Goal: Task Accomplishment & Management: Complete application form

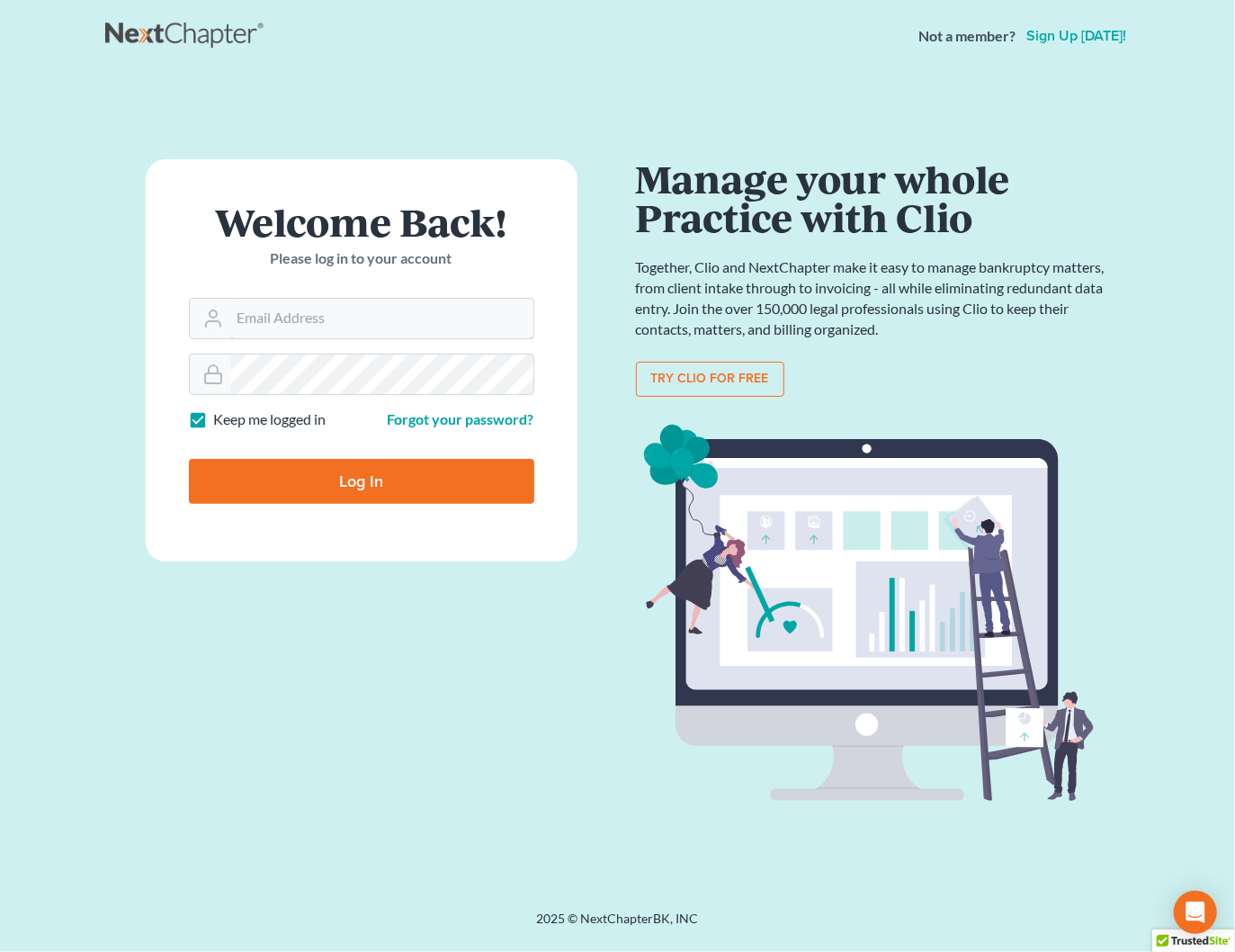
type input "shong@cobbcountylaw.com"
click at [357, 470] on input "Log In" at bounding box center [362, 481] width 345 height 45
type input "Thinking..."
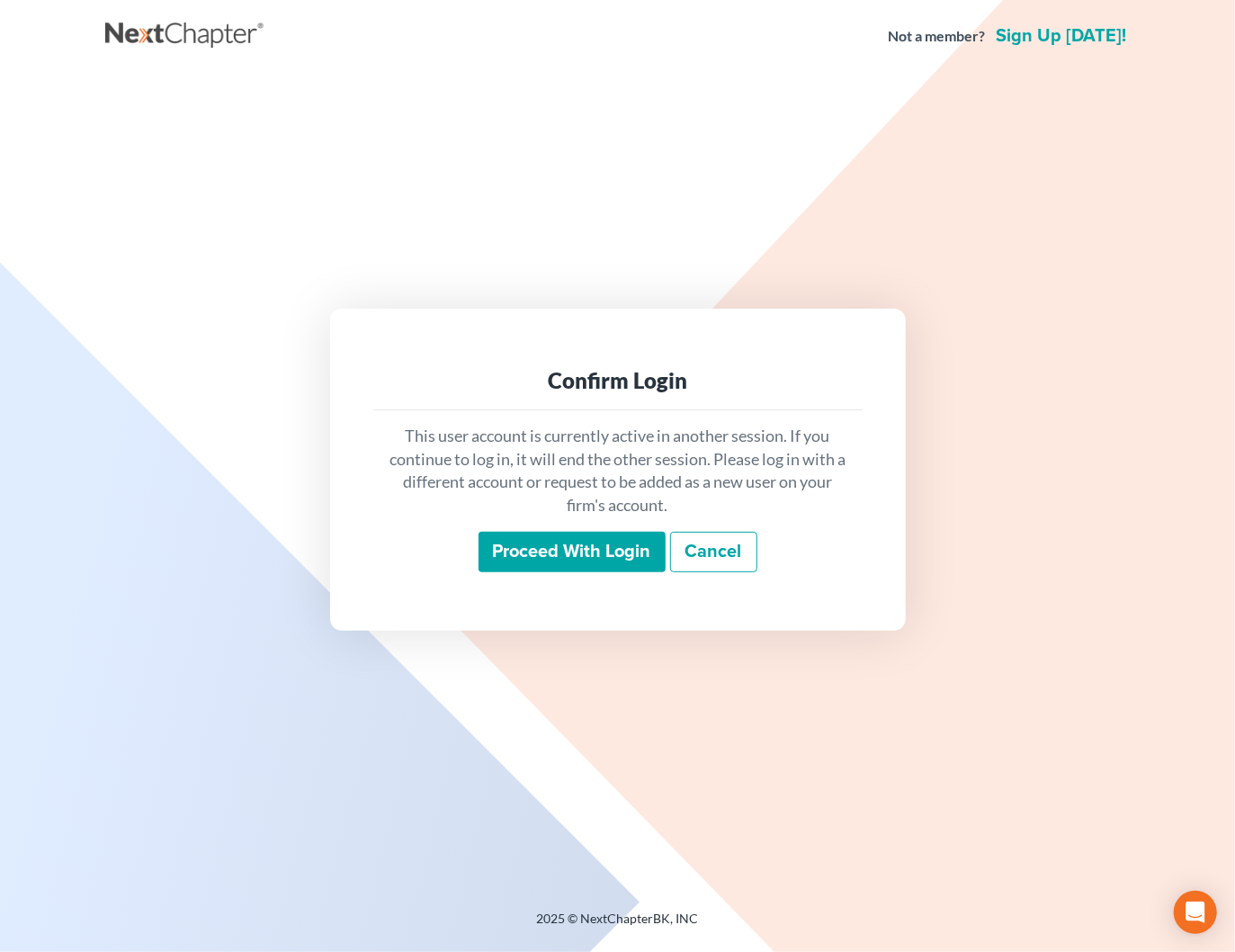
click at [534, 555] on input "Proceed with login" at bounding box center [571, 552] width 187 height 42
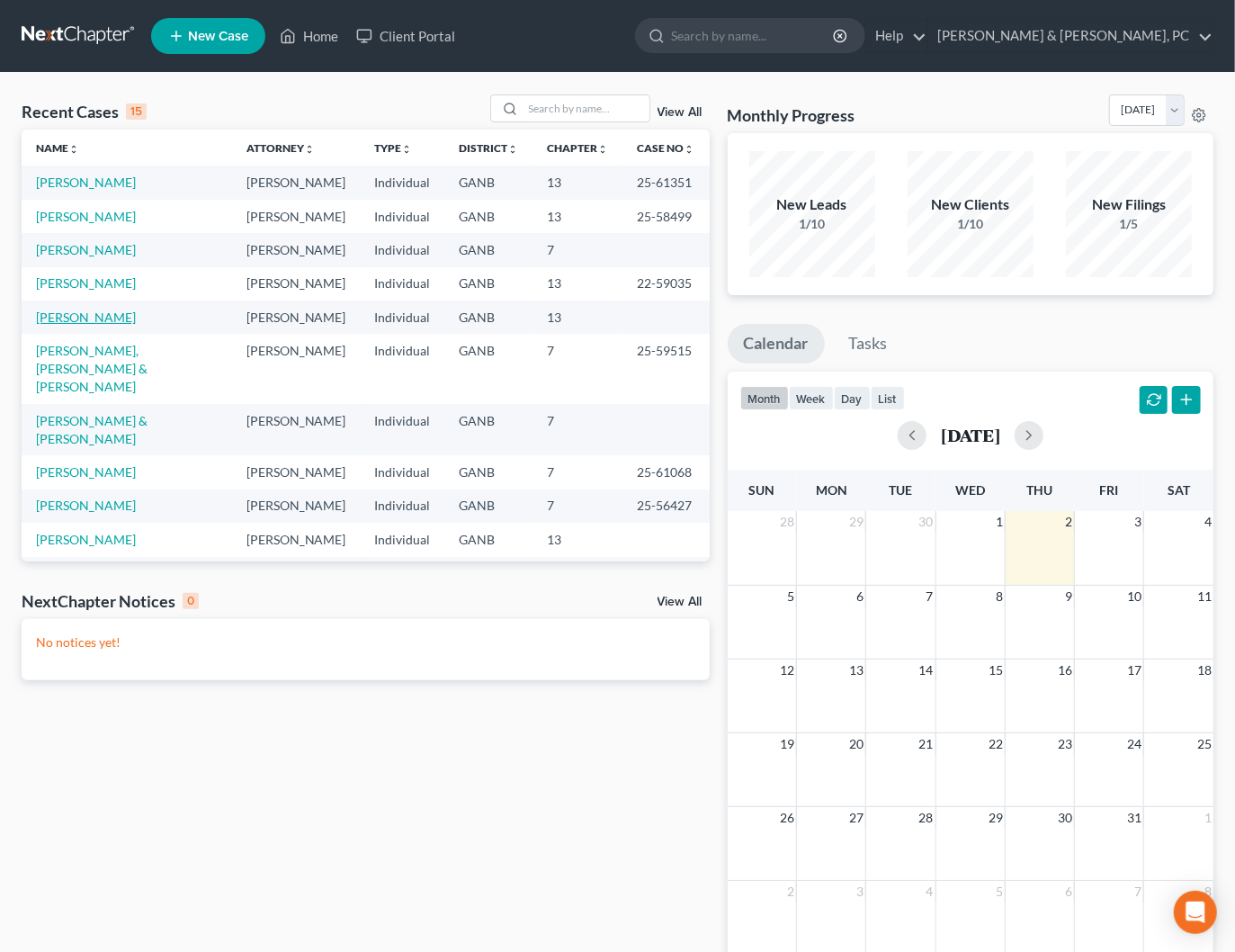
click at [95, 322] on link "[PERSON_NAME]" at bounding box center [86, 316] width 99 height 15
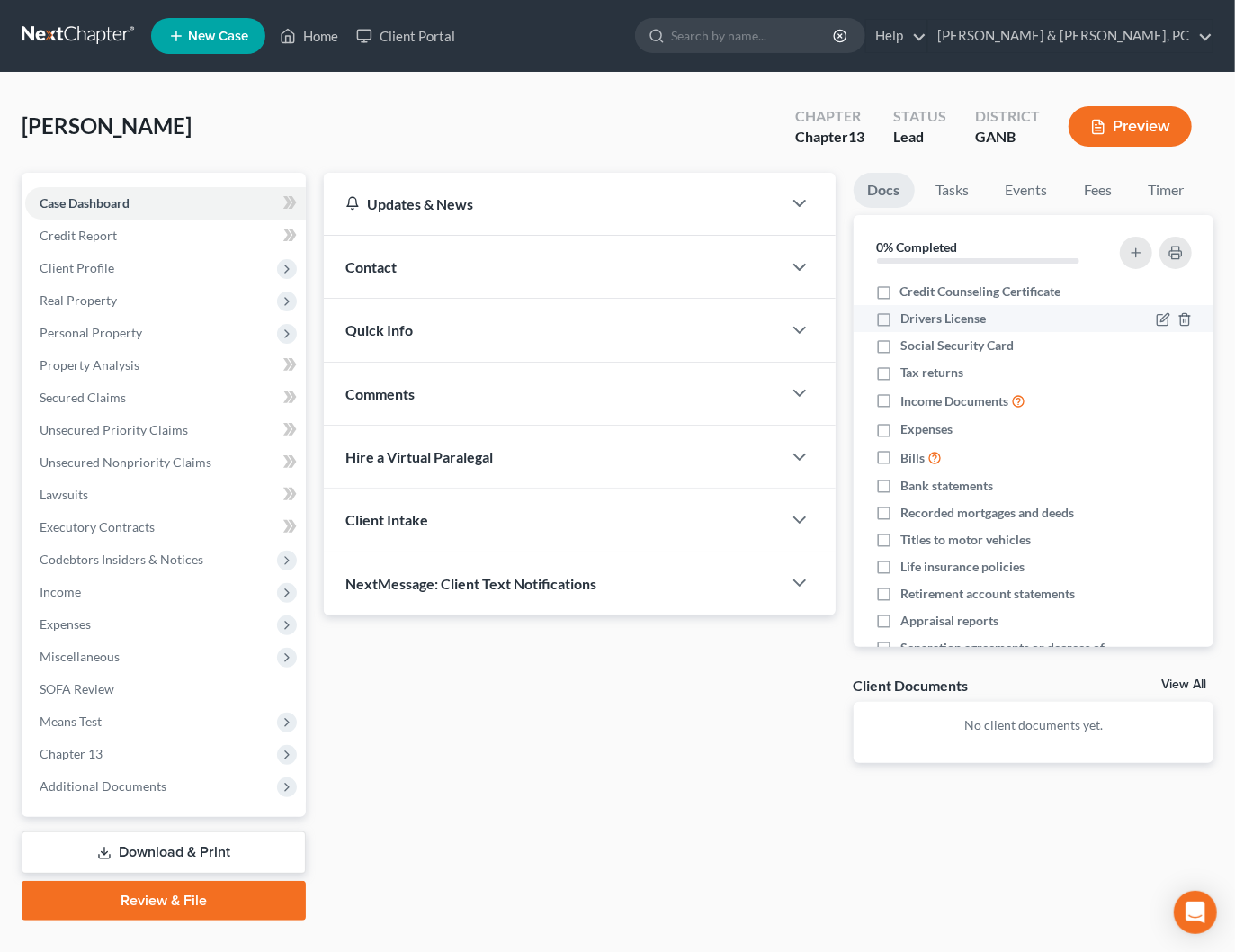
click at [900, 319] on label "Drivers License" at bounding box center [943, 318] width 86 height 18
click at [908, 319] on input "Drivers License" at bounding box center [913, 315] width 12 height 12
checkbox input "true"
click at [900, 370] on label "Tax returns" at bounding box center [932, 372] width 63 height 18
click at [908, 370] on input "Tax returns" at bounding box center [913, 369] width 12 height 12
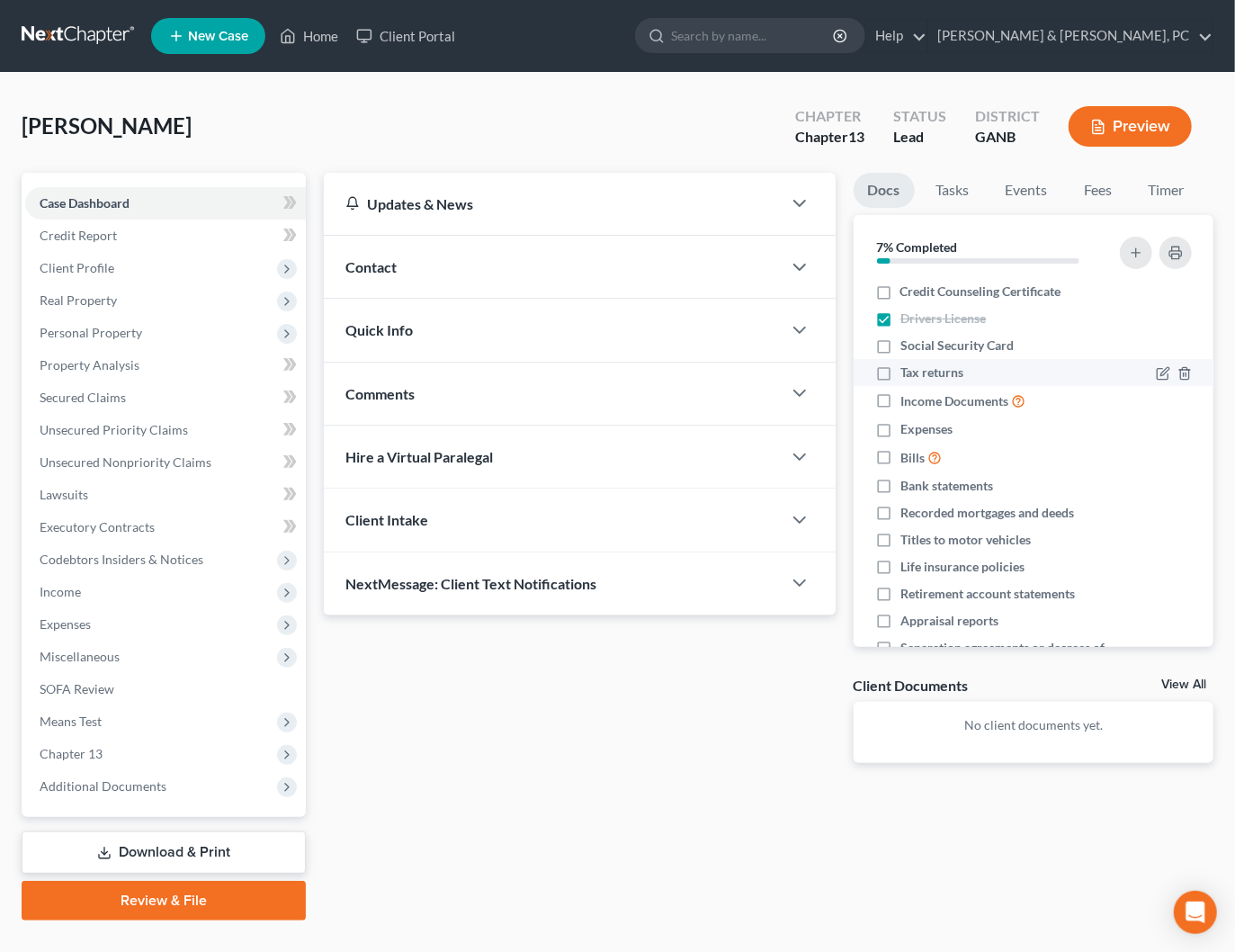
checkbox input "true"
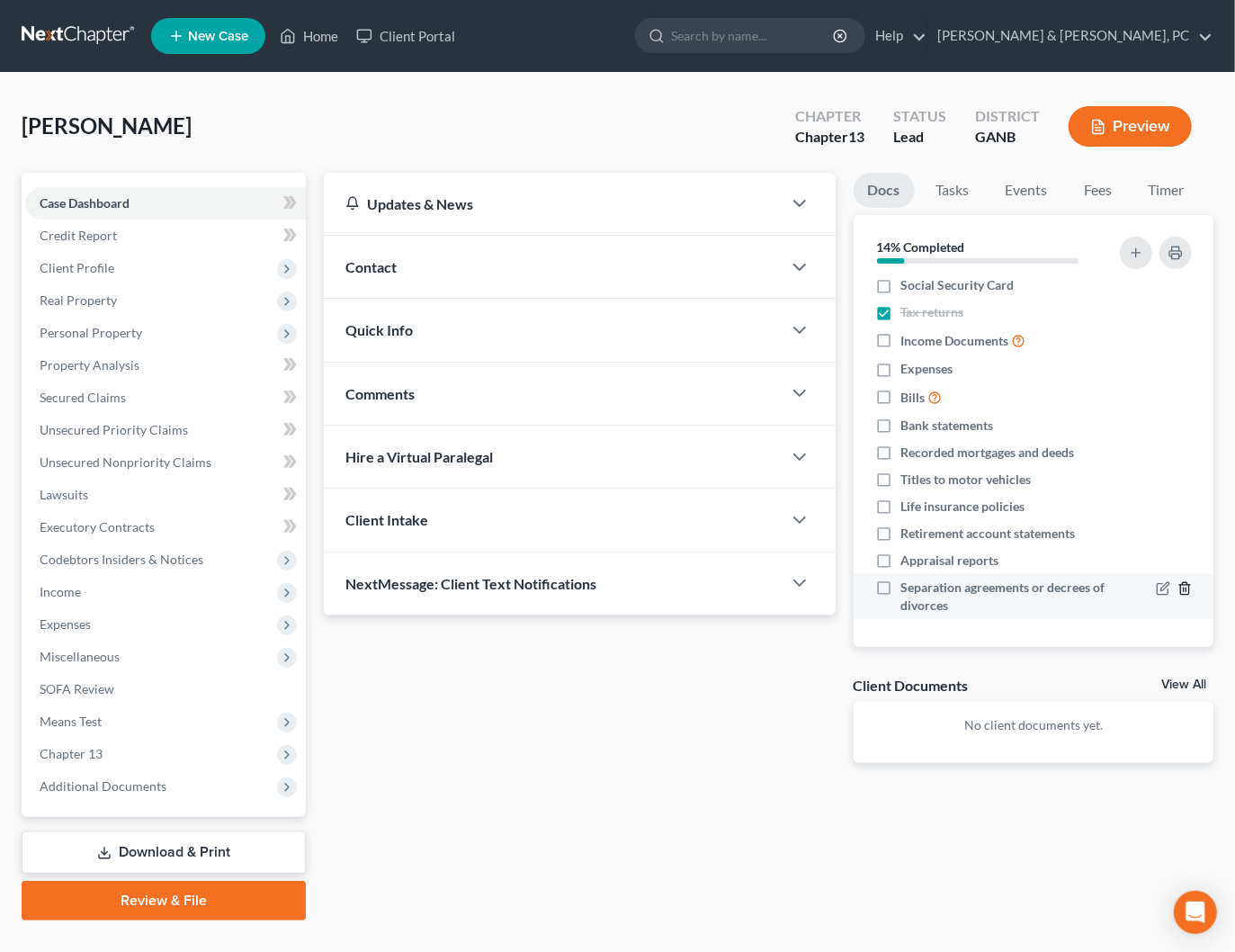
click at [1183, 588] on line "button" at bounding box center [1183, 589] width 0 height 4
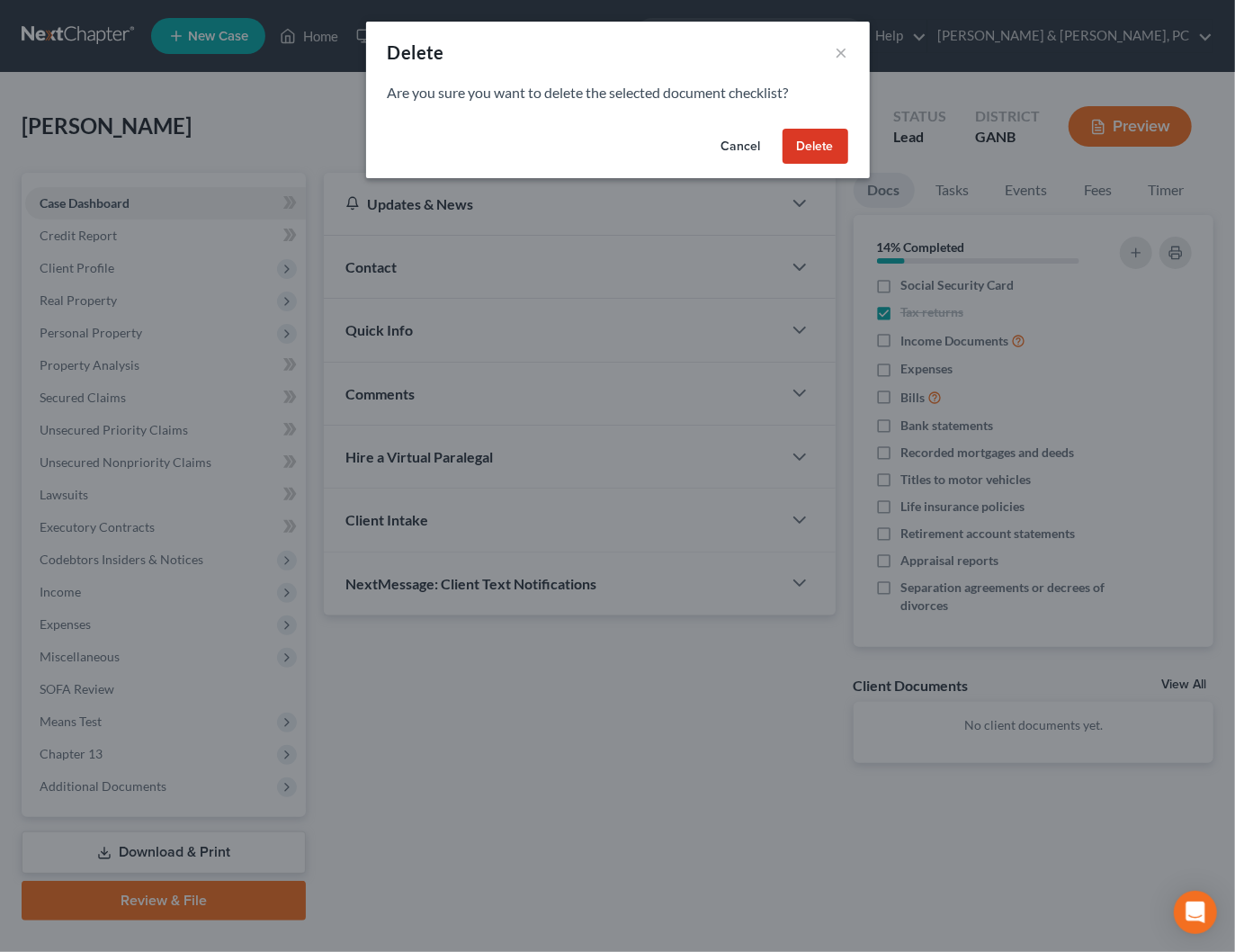
click at [815, 146] on button "Delete" at bounding box center [815, 146] width 66 height 36
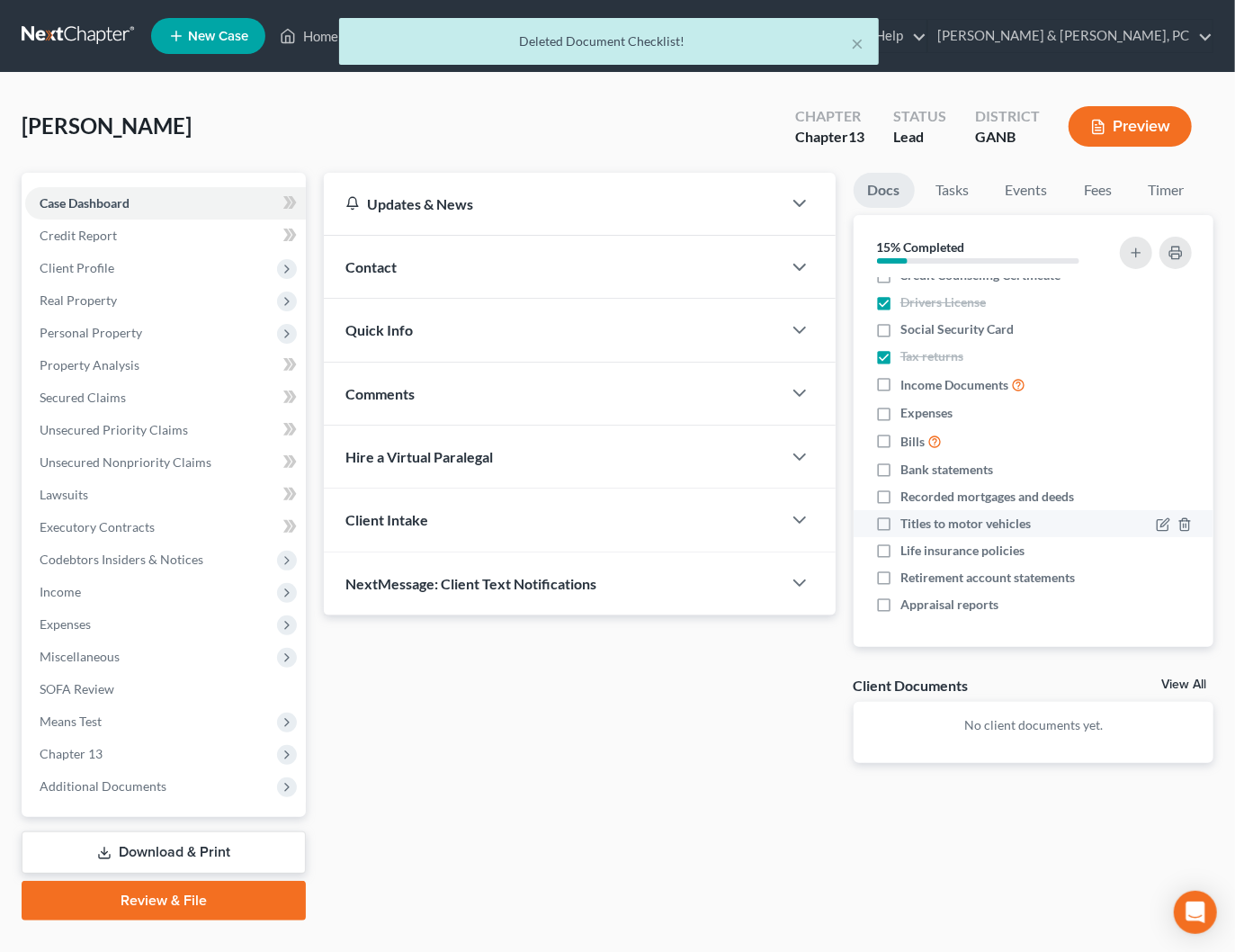
scroll to position [15, 0]
click at [707, 816] on div "Updates & News × [US_STATE] [GEOGRAPHIC_DATA] Notes Take a look at NextChapter'…" at bounding box center [768, 546] width 908 height 748
click at [130, 260] on span "Client Profile" at bounding box center [165, 269] width 280 height 33
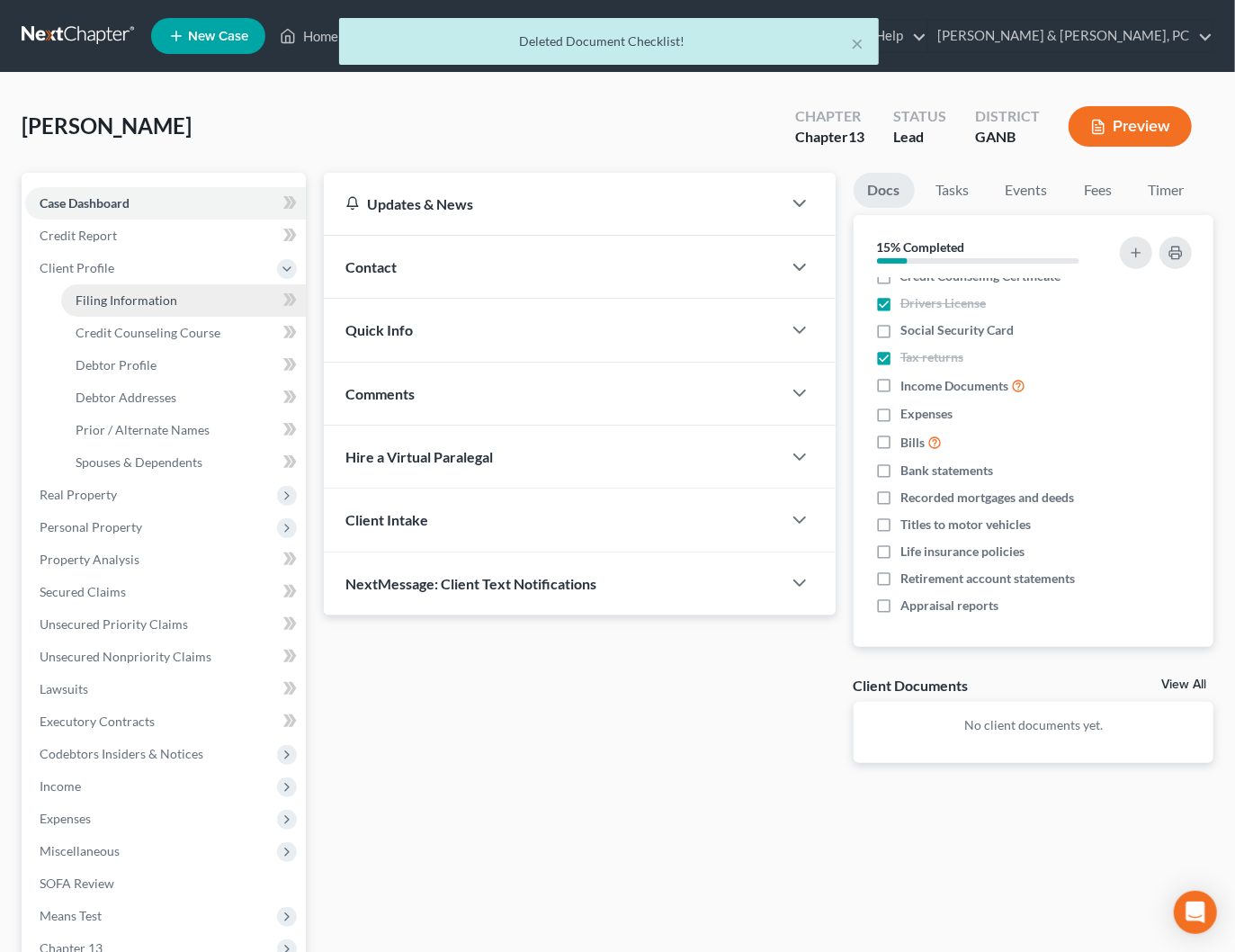
click at [154, 295] on span "Filing Information" at bounding box center [127, 299] width 101 height 15
select select "1"
select select "0"
select select "3"
select select "10"
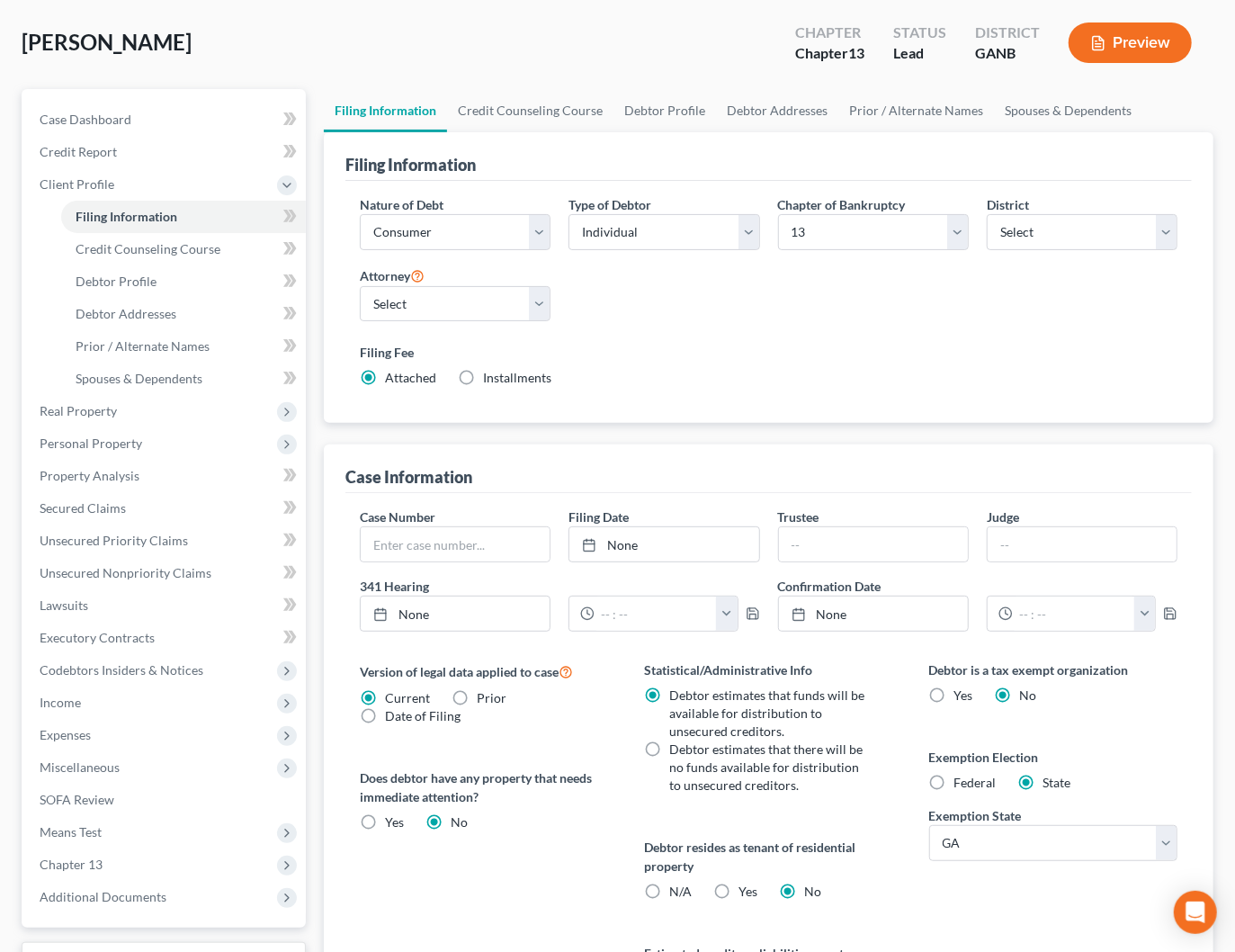
scroll to position [118, 0]
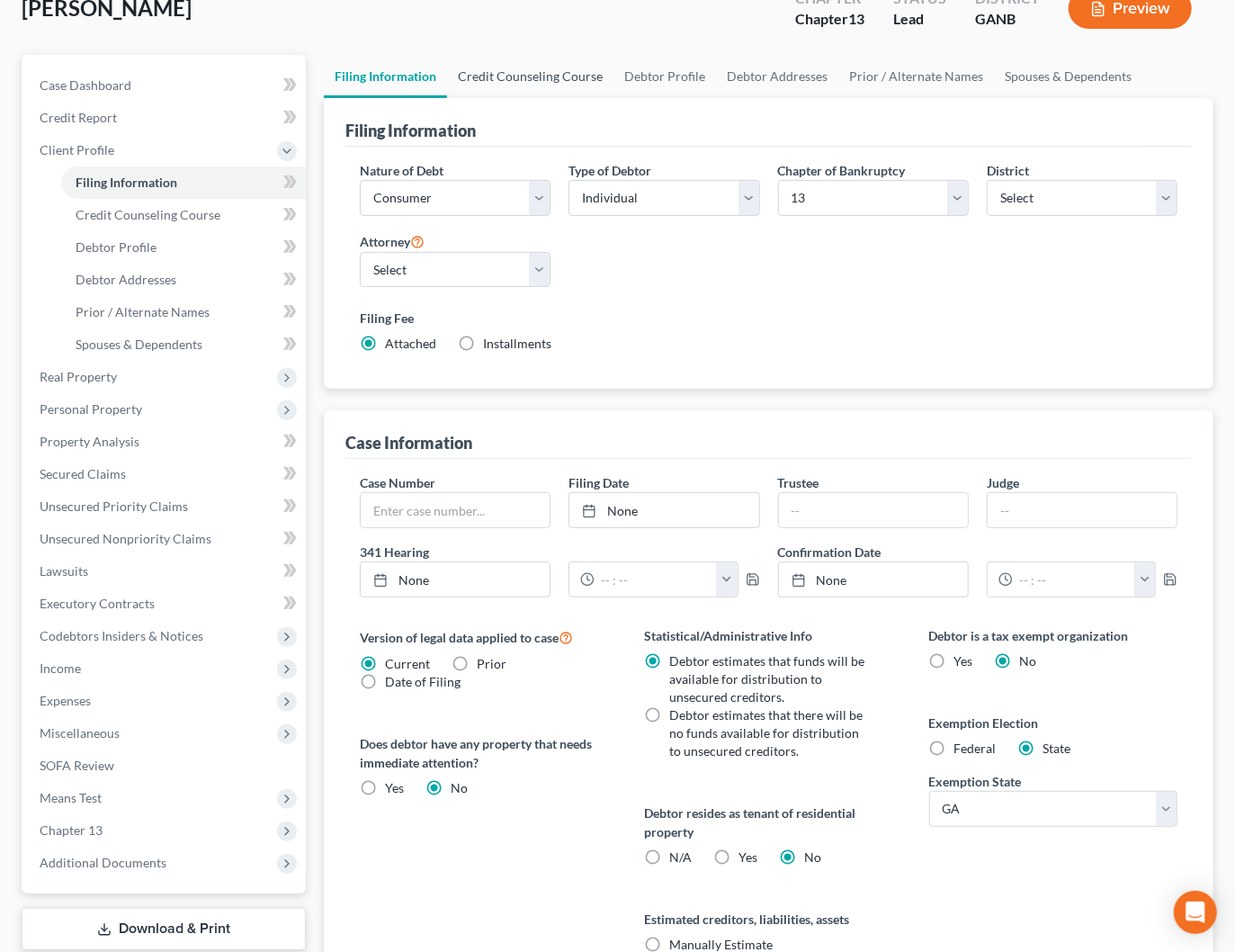
click at [542, 73] on link "Credit Counseling Course" at bounding box center [530, 77] width 166 height 43
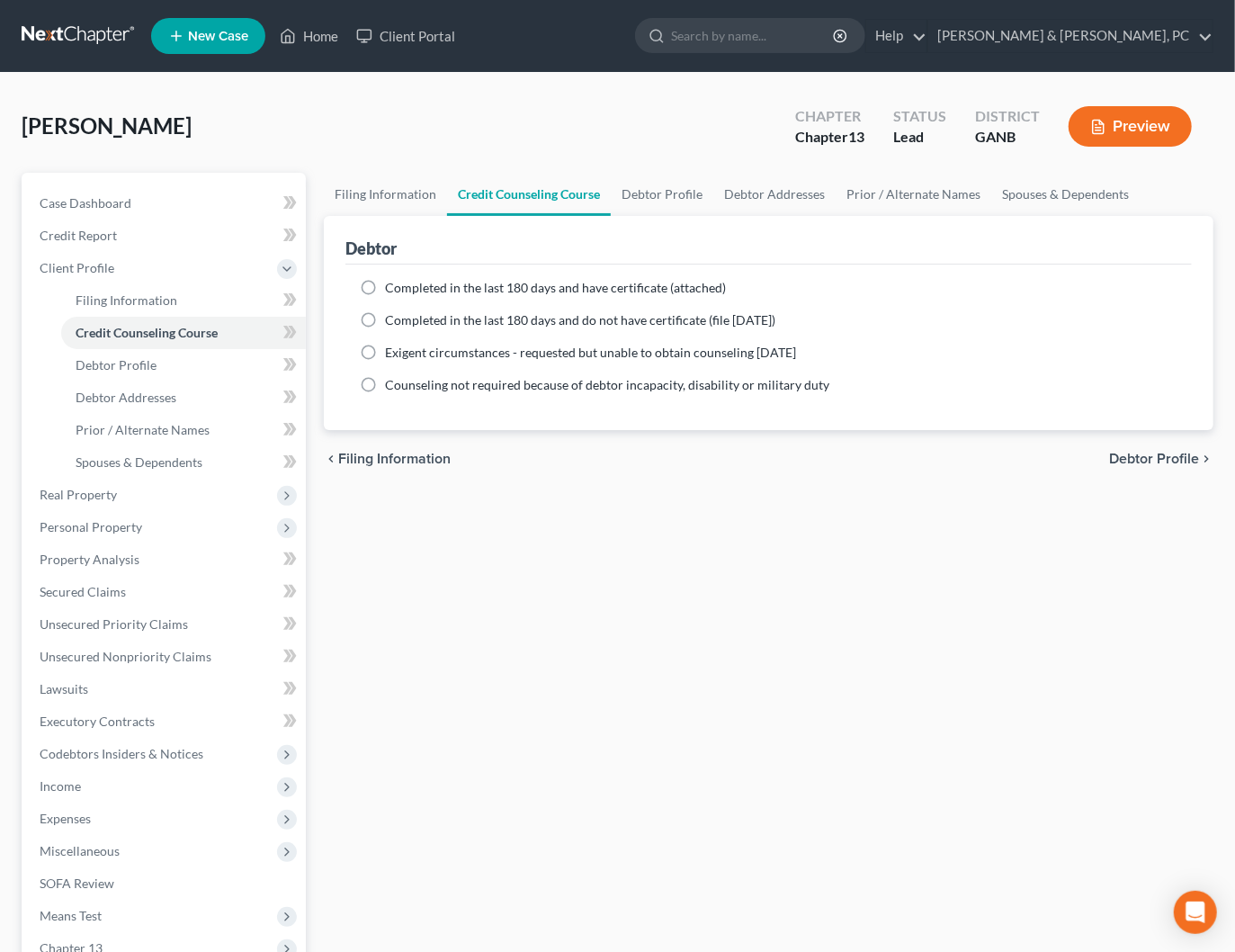
click at [644, 77] on div "[PERSON_NAME] Upgraded Chapter Chapter 13 Status Lead District GANB Preview Pet…" at bounding box center [618, 612] width 1235 height 1078
click at [652, 190] on link "Debtor Profile" at bounding box center [661, 194] width 102 height 43
select select "0"
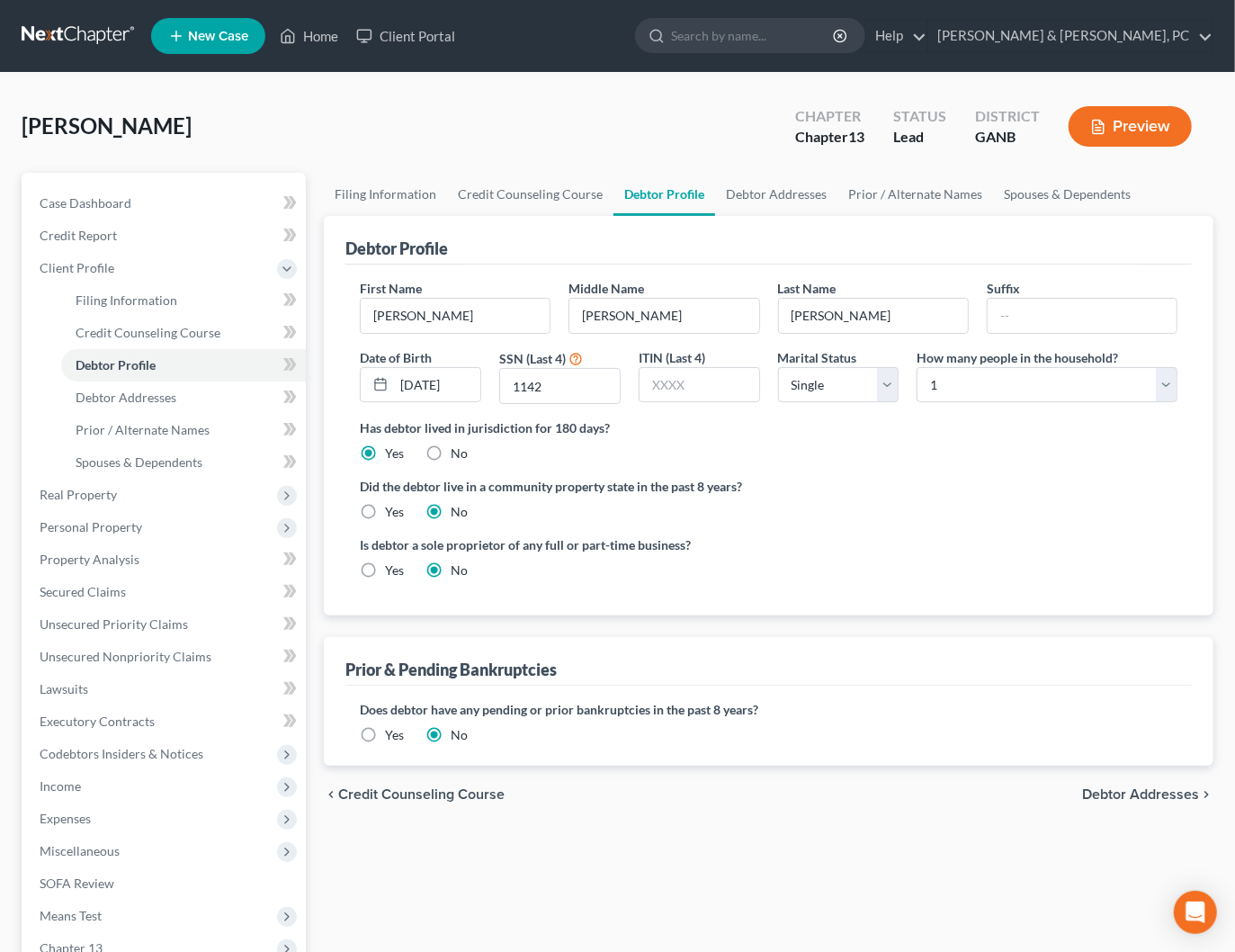
radio input "true"
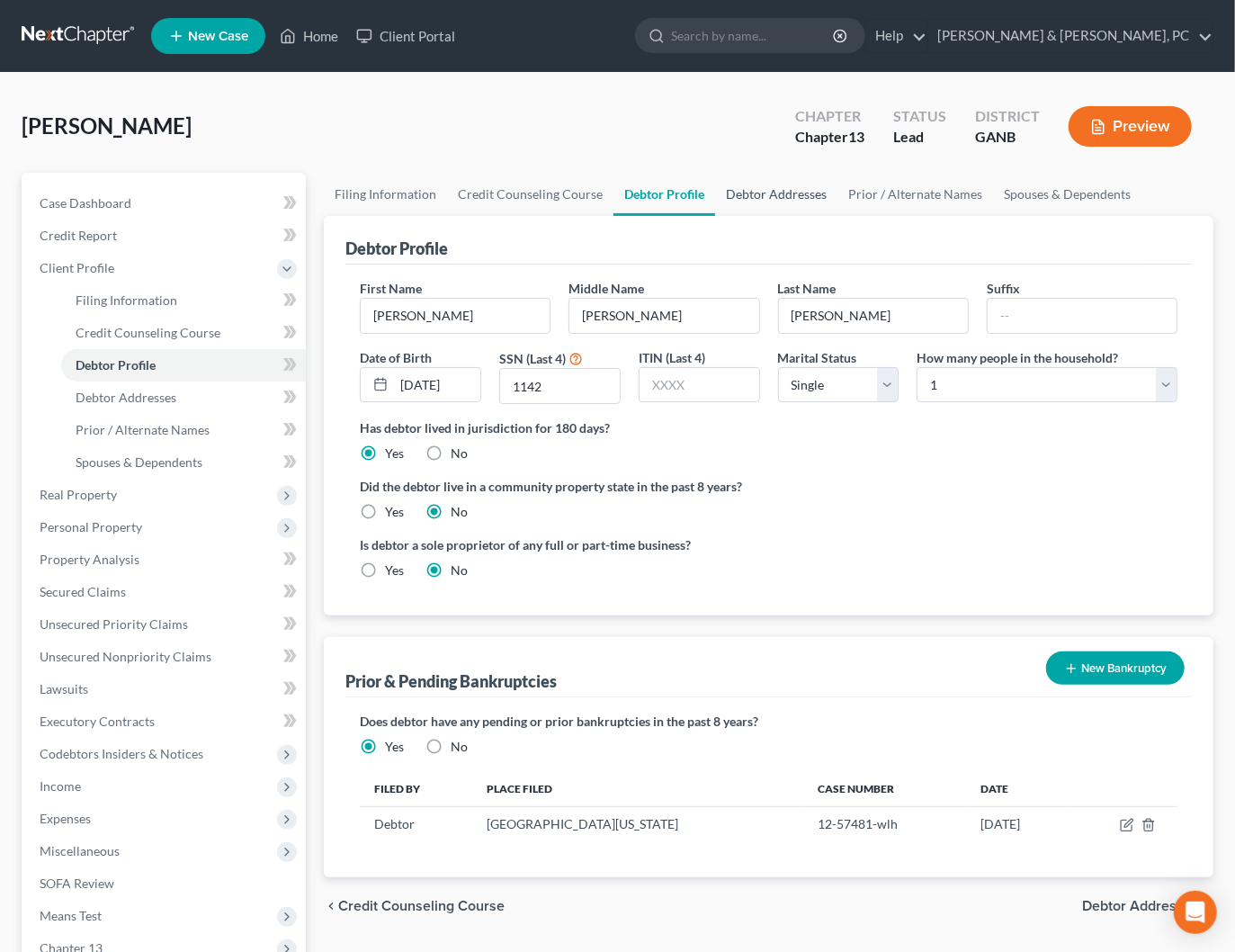
click at [764, 193] on link "Debtor Addresses" at bounding box center [776, 194] width 122 height 43
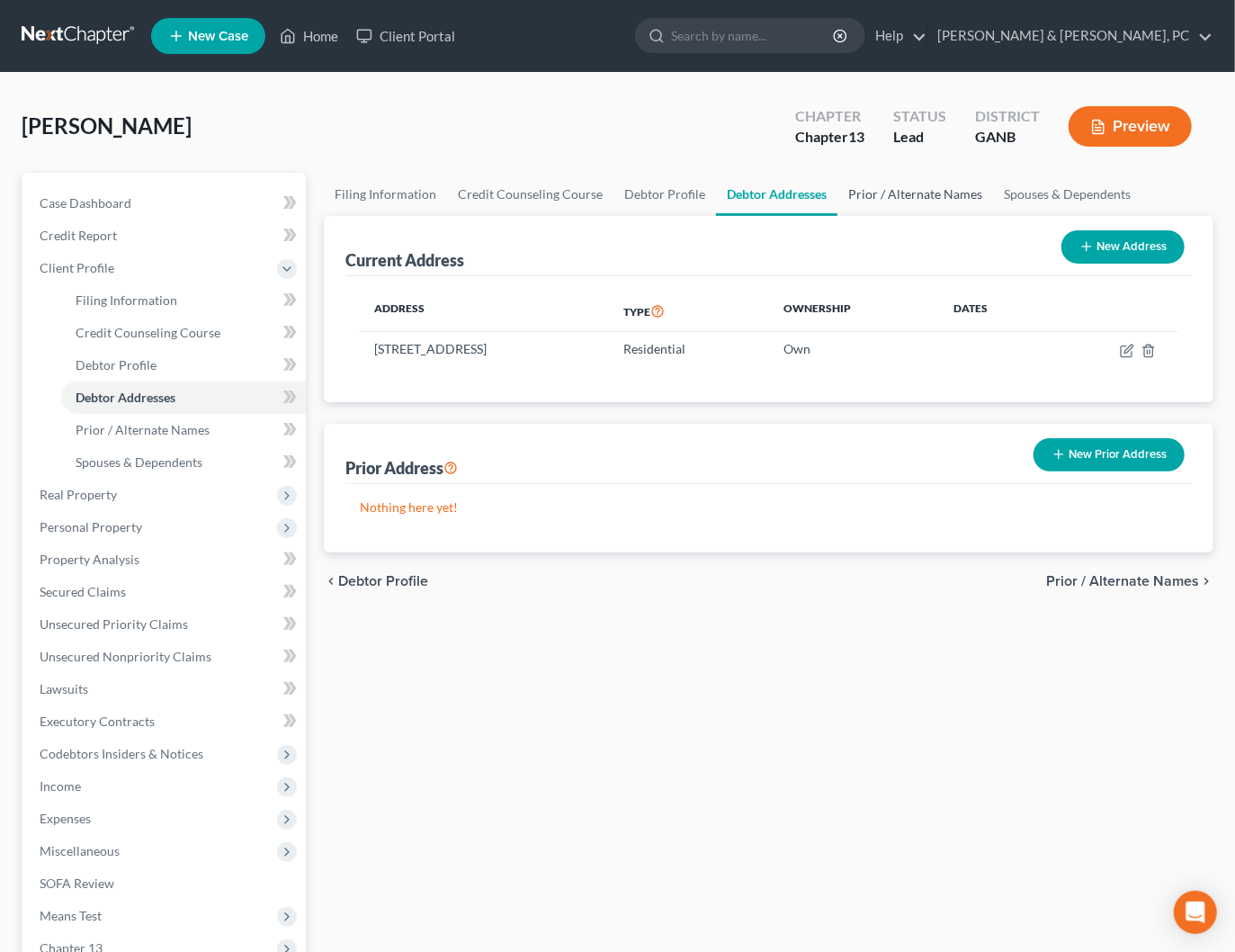
click at [896, 200] on link "Prior / Alternate Names" at bounding box center [915, 194] width 156 height 43
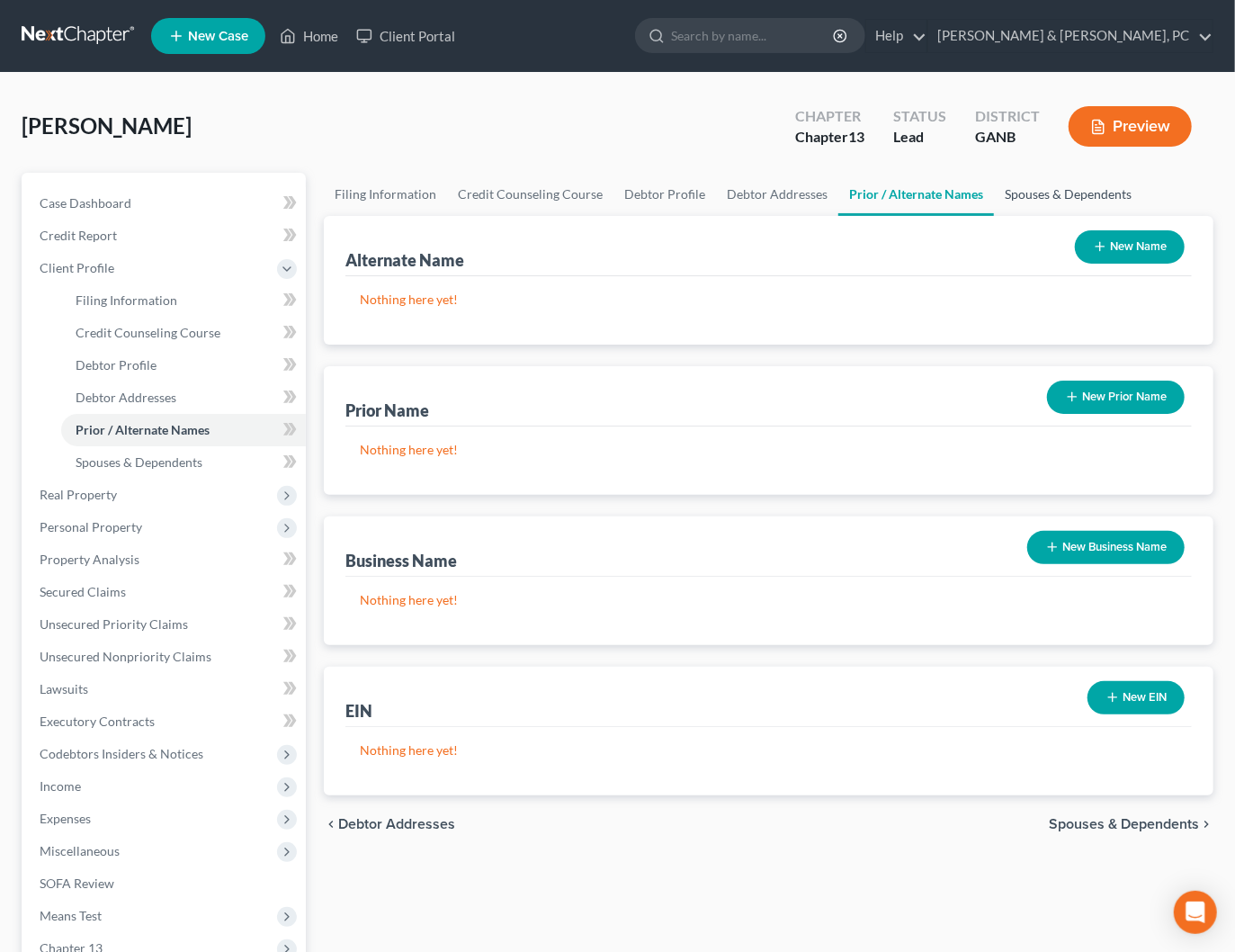
click at [1048, 198] on link "Spouses & Dependents" at bounding box center [1068, 194] width 148 height 43
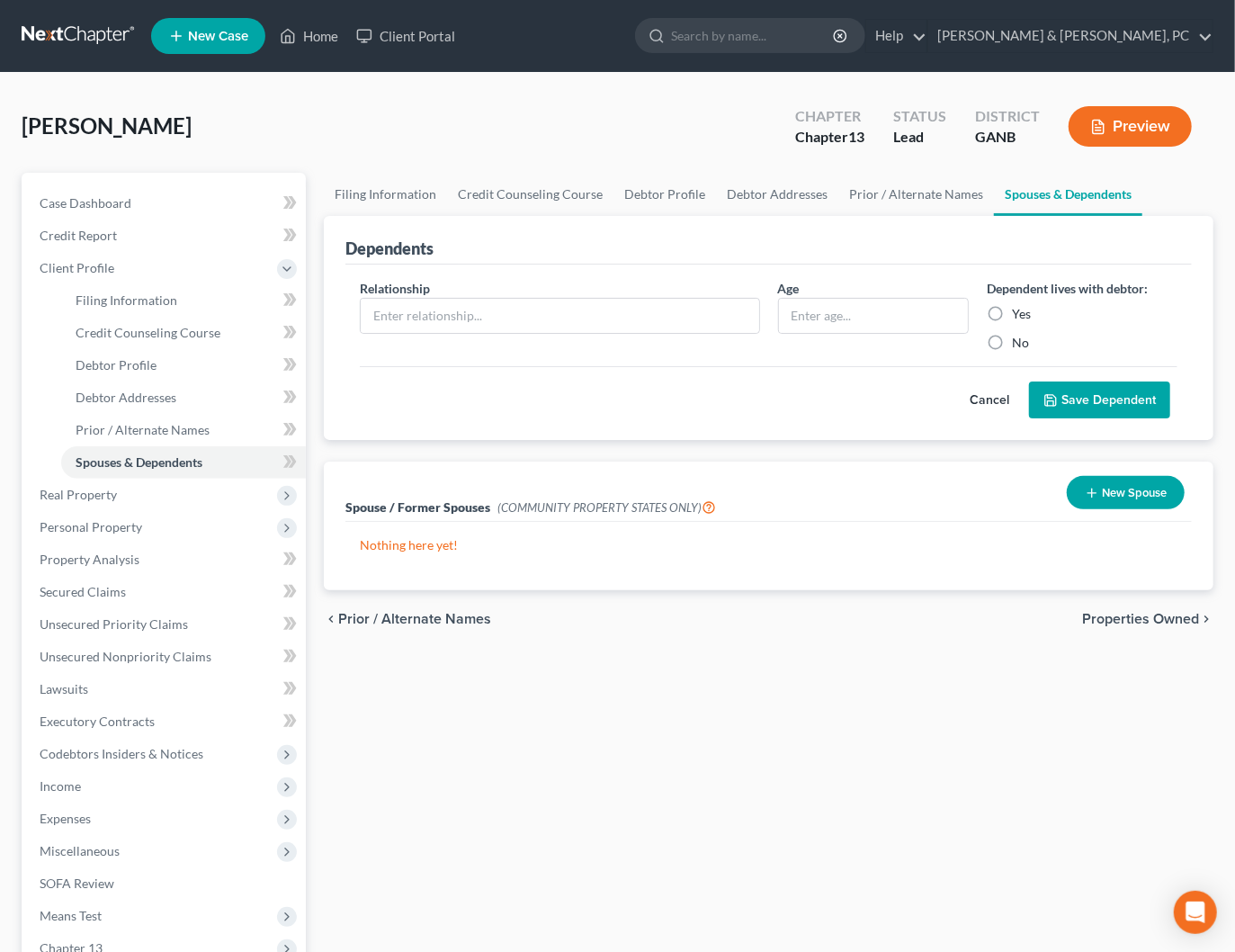
click at [1166, 616] on span "Properties Owned" at bounding box center [1140, 618] width 117 height 14
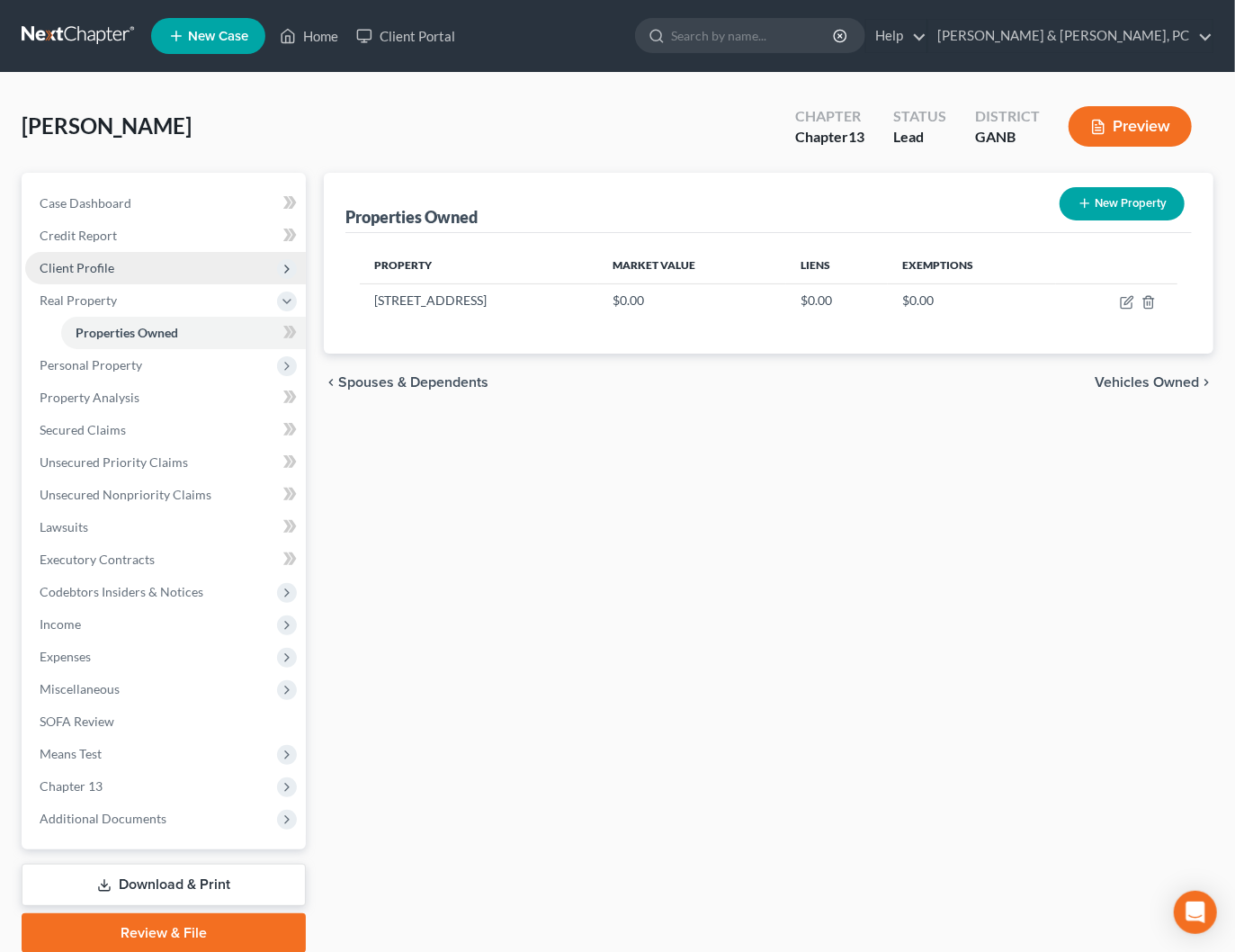
click at [57, 269] on span "Client Profile" at bounding box center [77, 268] width 75 height 15
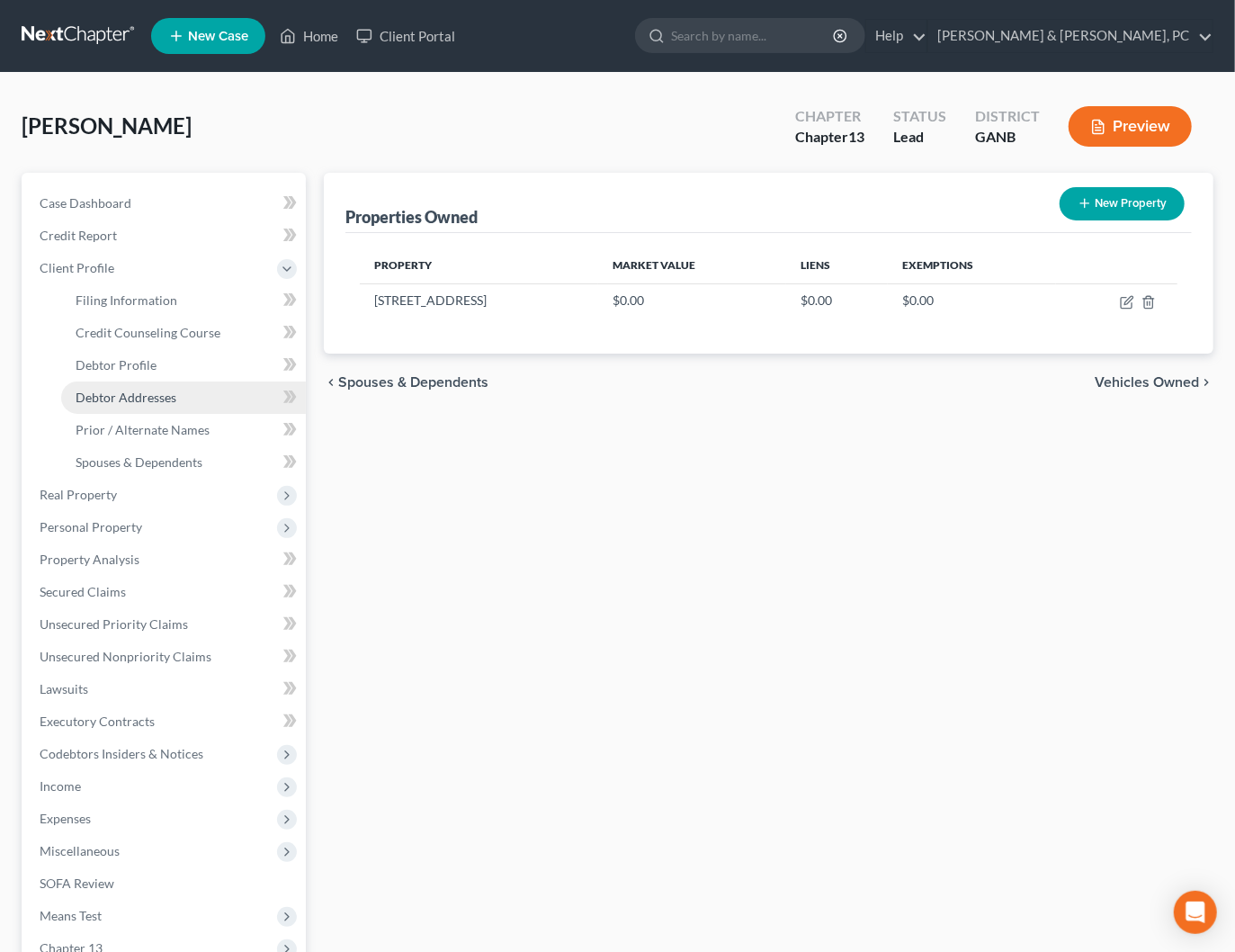
click at [143, 396] on span "Debtor Addresses" at bounding box center [126, 397] width 100 height 15
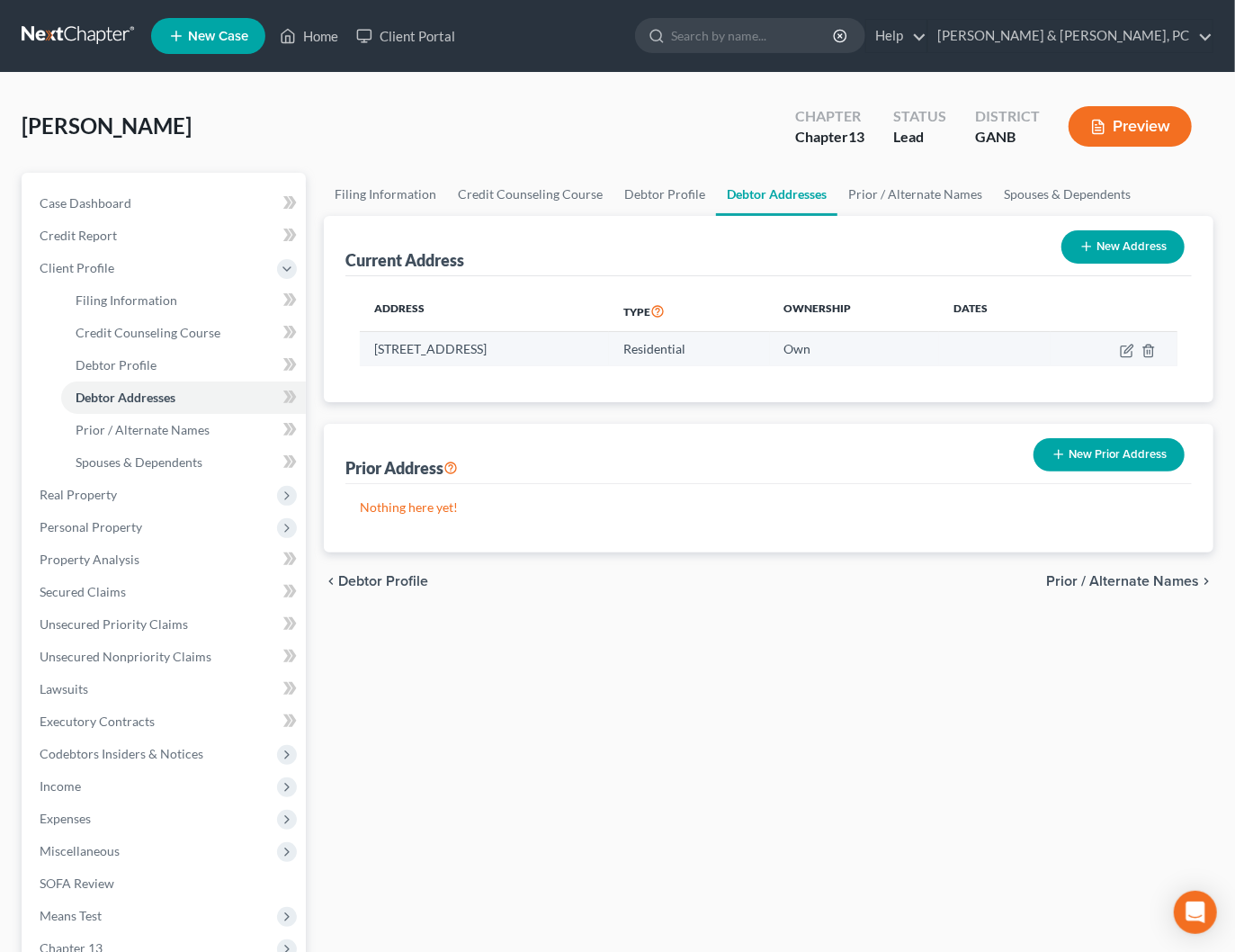
drag, startPoint x: 680, startPoint y: 350, endPoint x: 363, endPoint y: 346, distance: 317.0
click at [372, 346] on td "[STREET_ADDRESS]" at bounding box center [485, 349] width 250 height 34
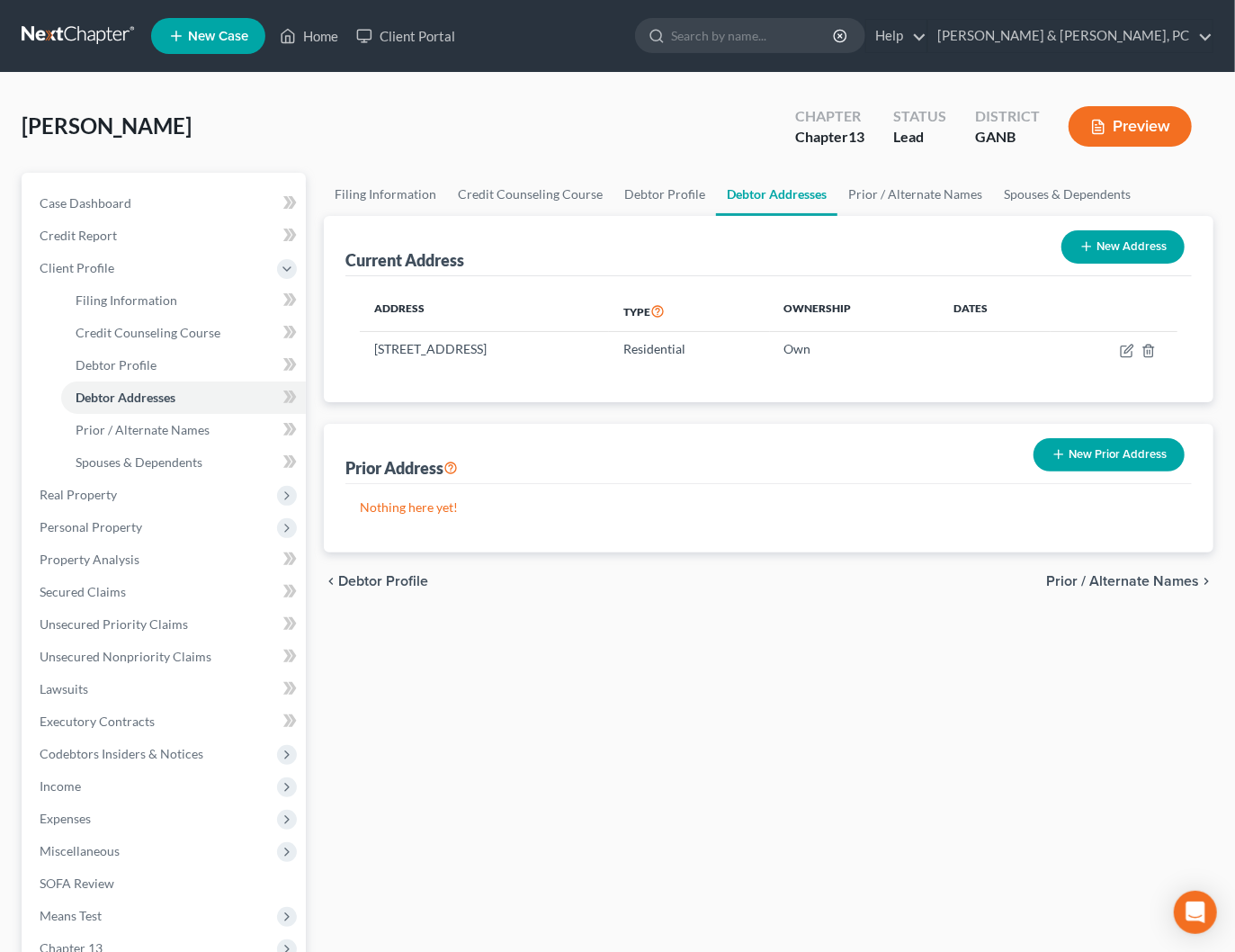
copy td "[STREET_ADDRESS]"
drag, startPoint x: 79, startPoint y: 494, endPoint x: 89, endPoint y: 523, distance: 30.7
click at [79, 495] on span "Real Property" at bounding box center [79, 494] width 78 height 15
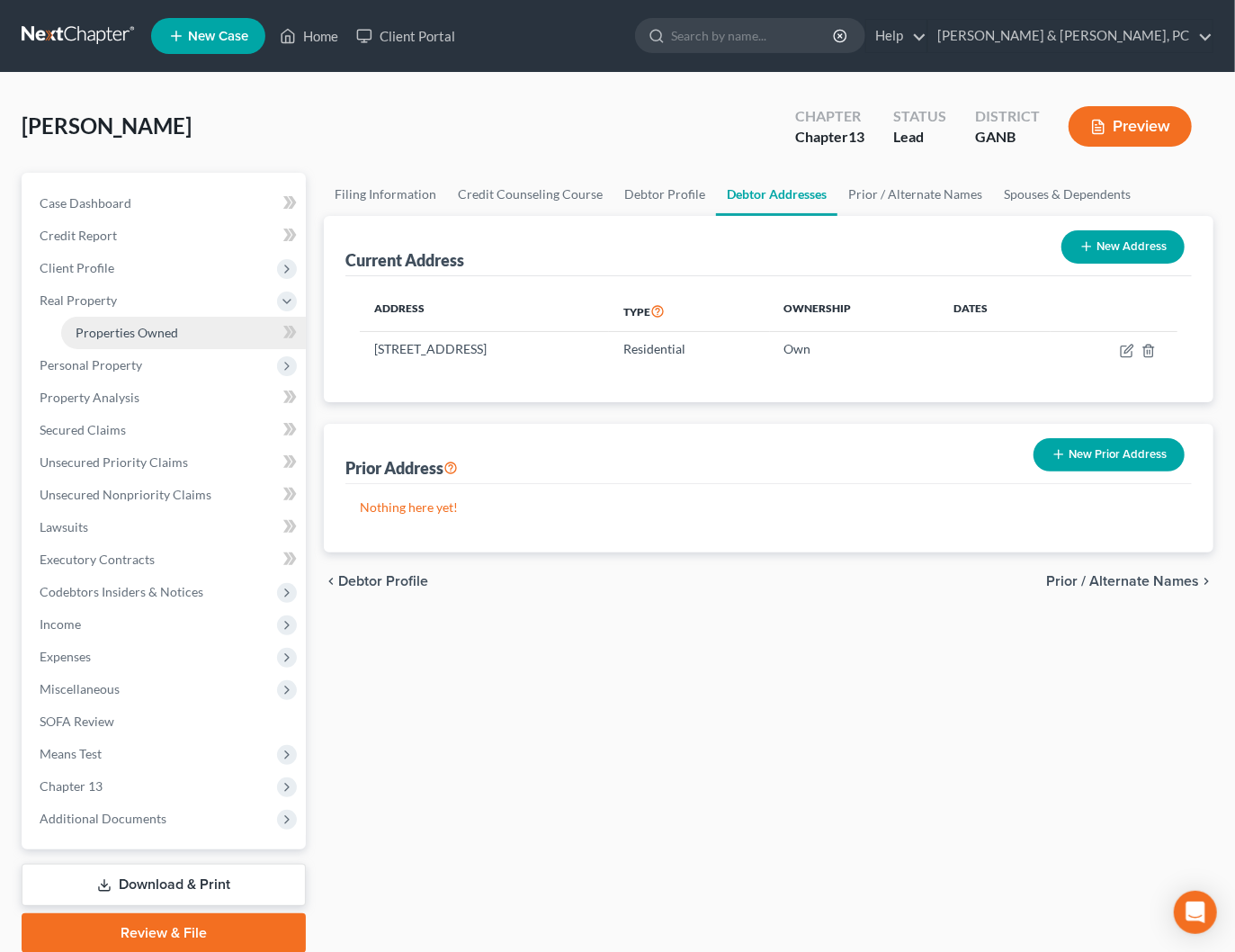
click at [137, 337] on span "Properties Owned" at bounding box center [127, 332] width 102 height 15
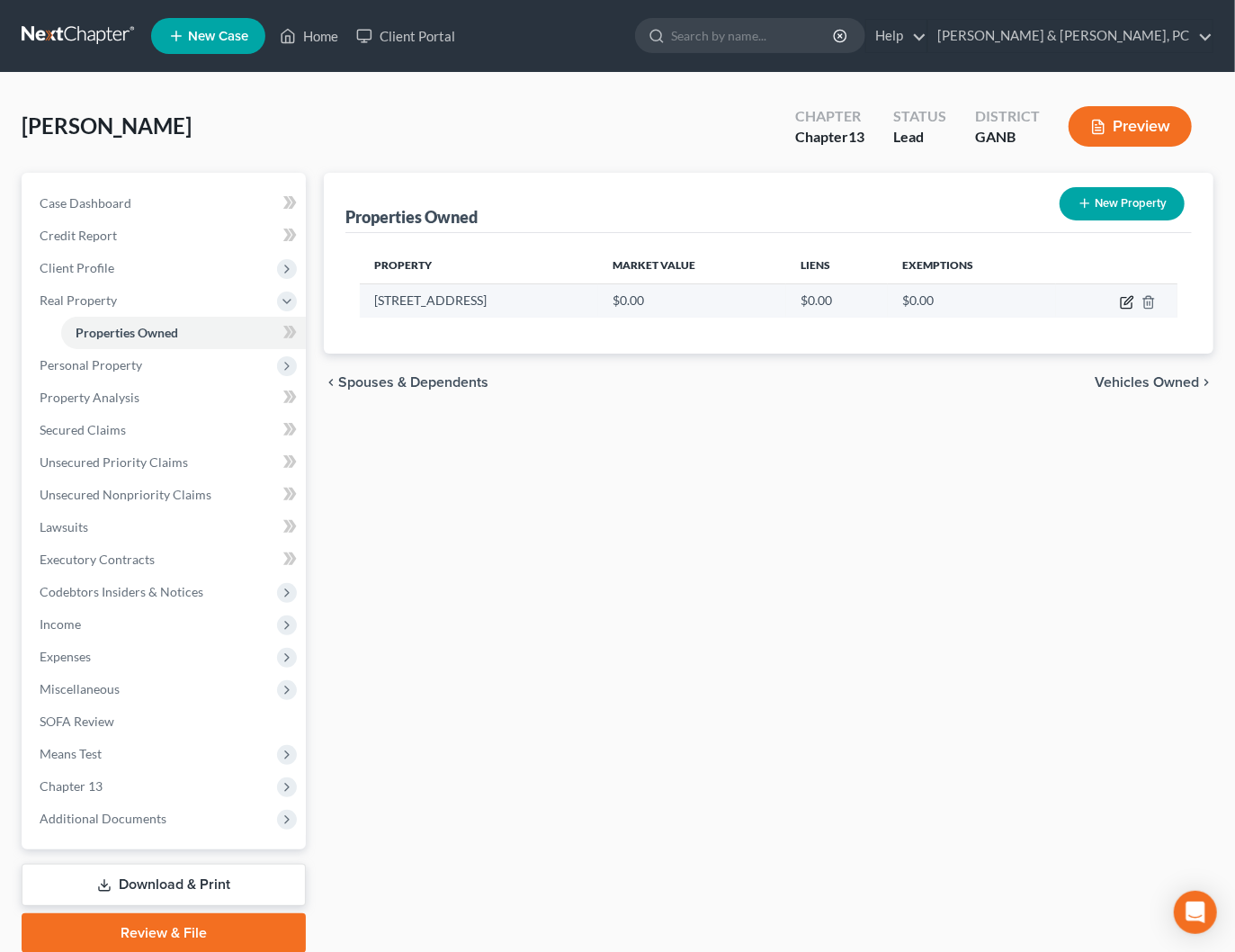
click at [1127, 302] on icon "button" at bounding box center [1128, 299] width 8 height 8
select select "10"
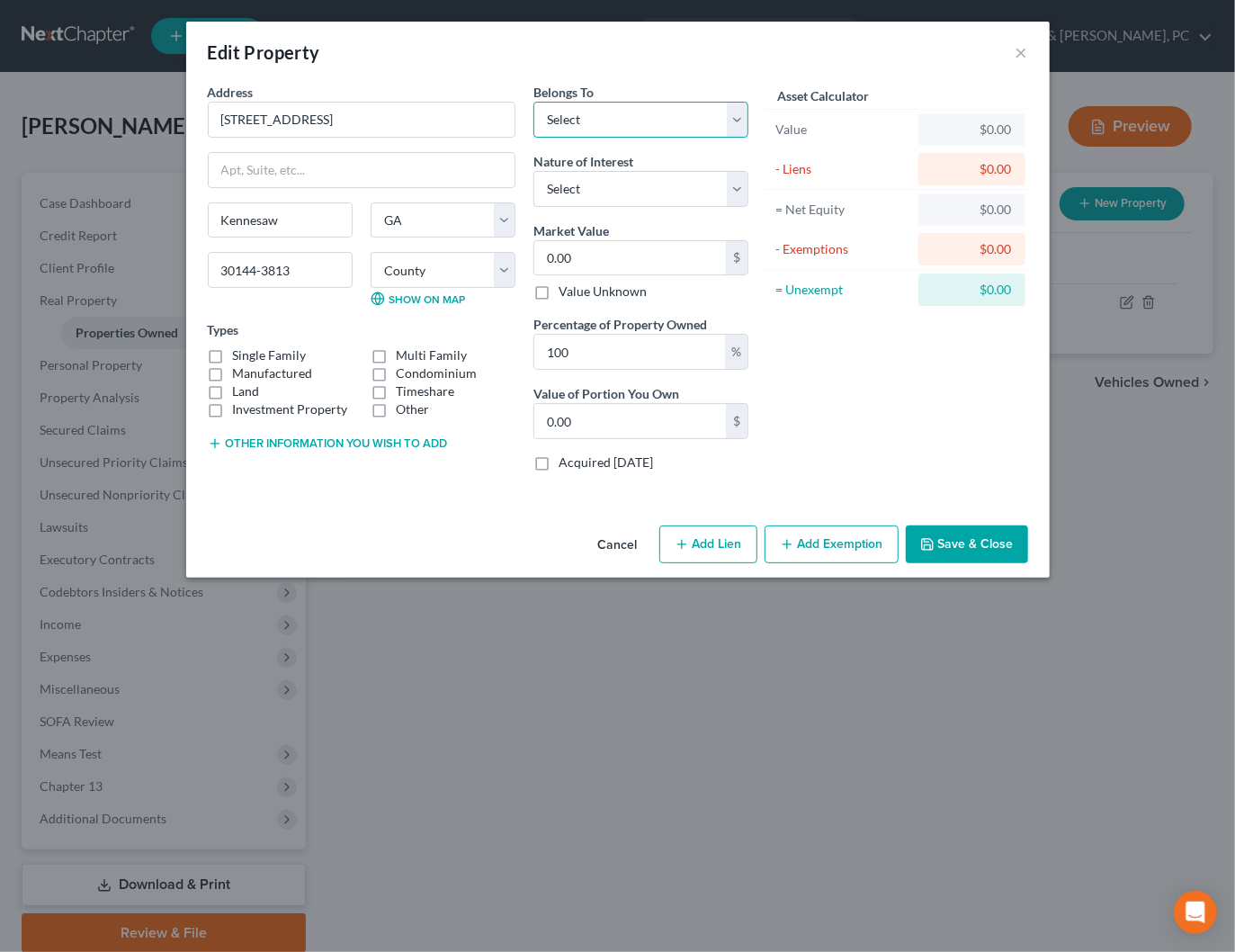
click at [607, 109] on select "Select Debtor 1 Only Debtor 2 Only Debtor 1 And Debtor 2 Only At Least One Of T…" at bounding box center [641, 119] width 215 height 36
select select "0"
click at [533, 101] on select "Select Debtor 1 Only Debtor 2 Only Debtor 1 And Debtor 2 Only At Least One Of T…" at bounding box center [641, 119] width 215 height 36
click at [600, 186] on select "Select Fee Simple Joint Tenant Life Estate Equitable Interest Future Interest T…" at bounding box center [641, 189] width 215 height 36
select select "0"
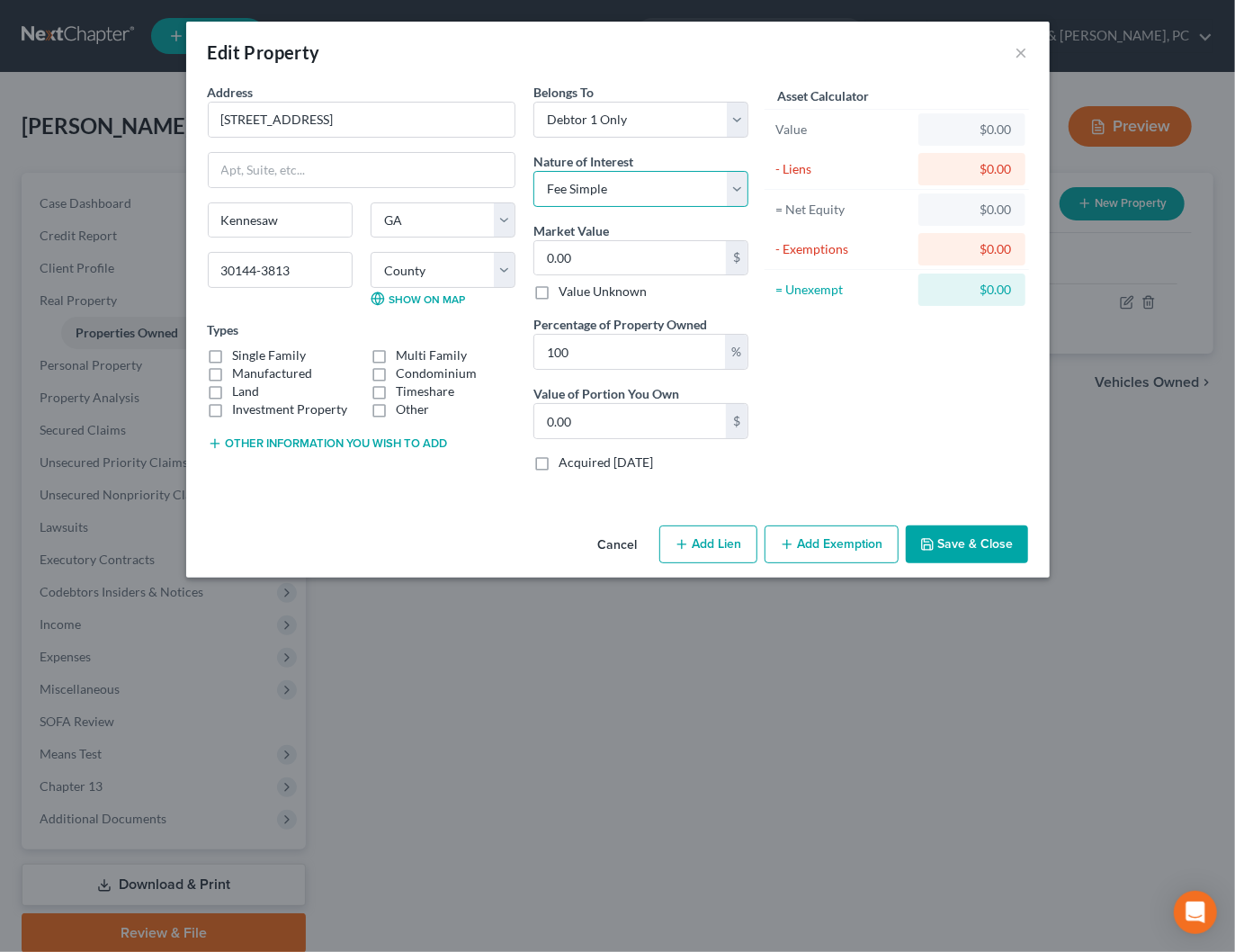
click at [533, 171] on select "Select Fee Simple Joint Tenant Life Estate Equitable Interest Future Interest T…" at bounding box center [641, 189] width 215 height 36
click at [608, 257] on input "0.00" at bounding box center [630, 259] width 192 height 34
type input "2"
type input "2.00"
type input "29"
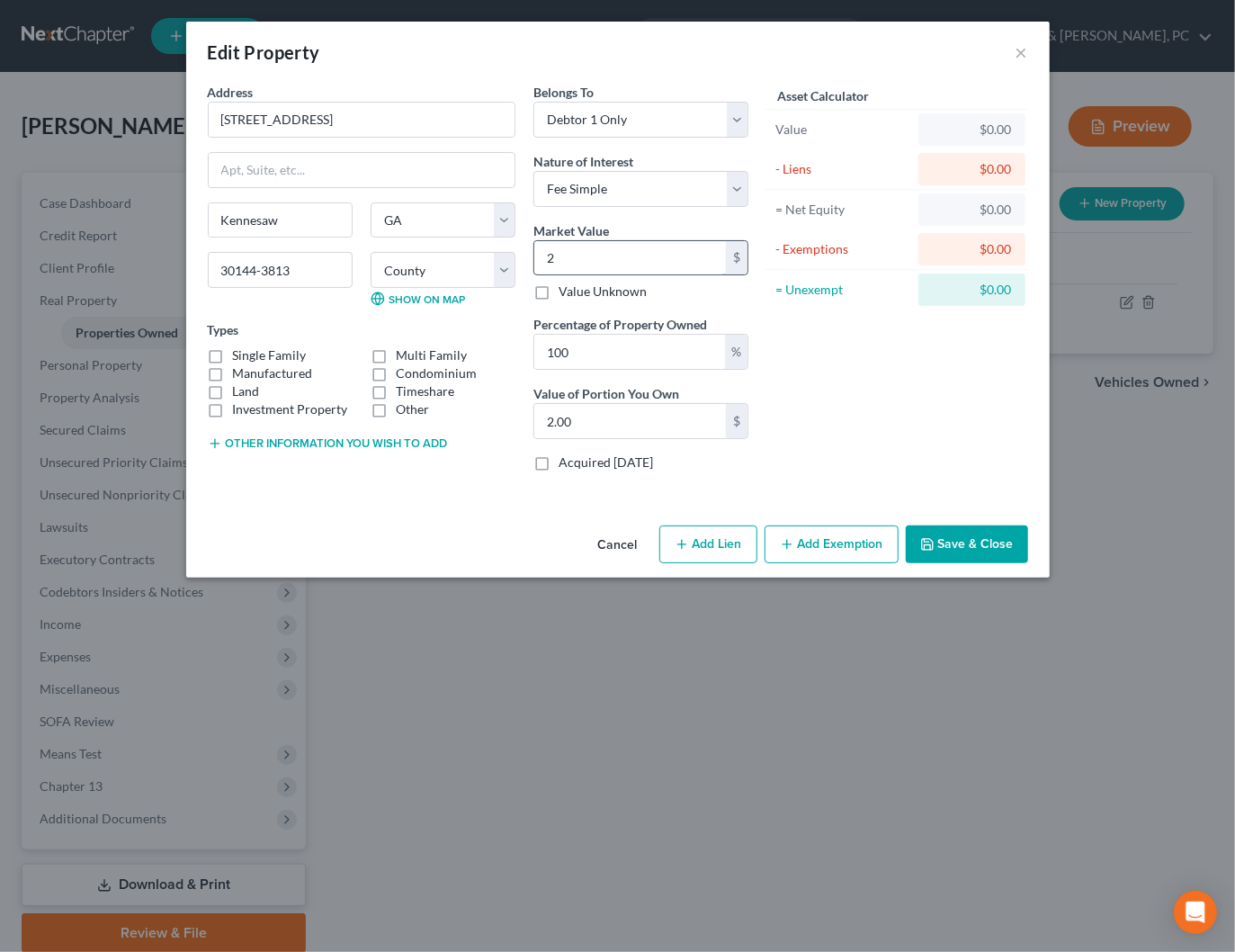
type input "29.00"
type input "294"
type input "294.00"
type input "2949"
type input "2,949.00"
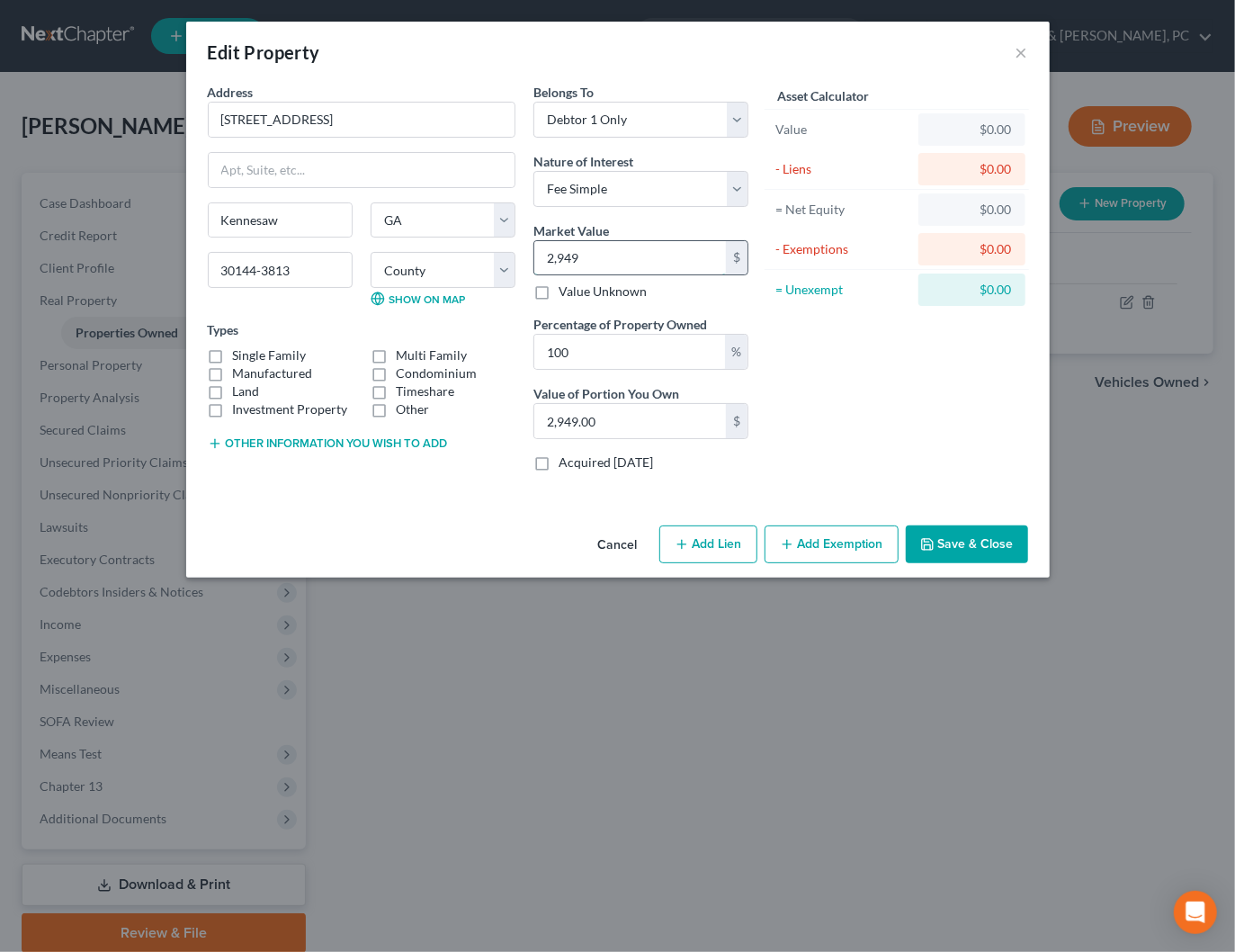
type input "2,9490"
type input "29,490.00"
type input "29,4900"
type input "294,900.00"
type input "294,900"
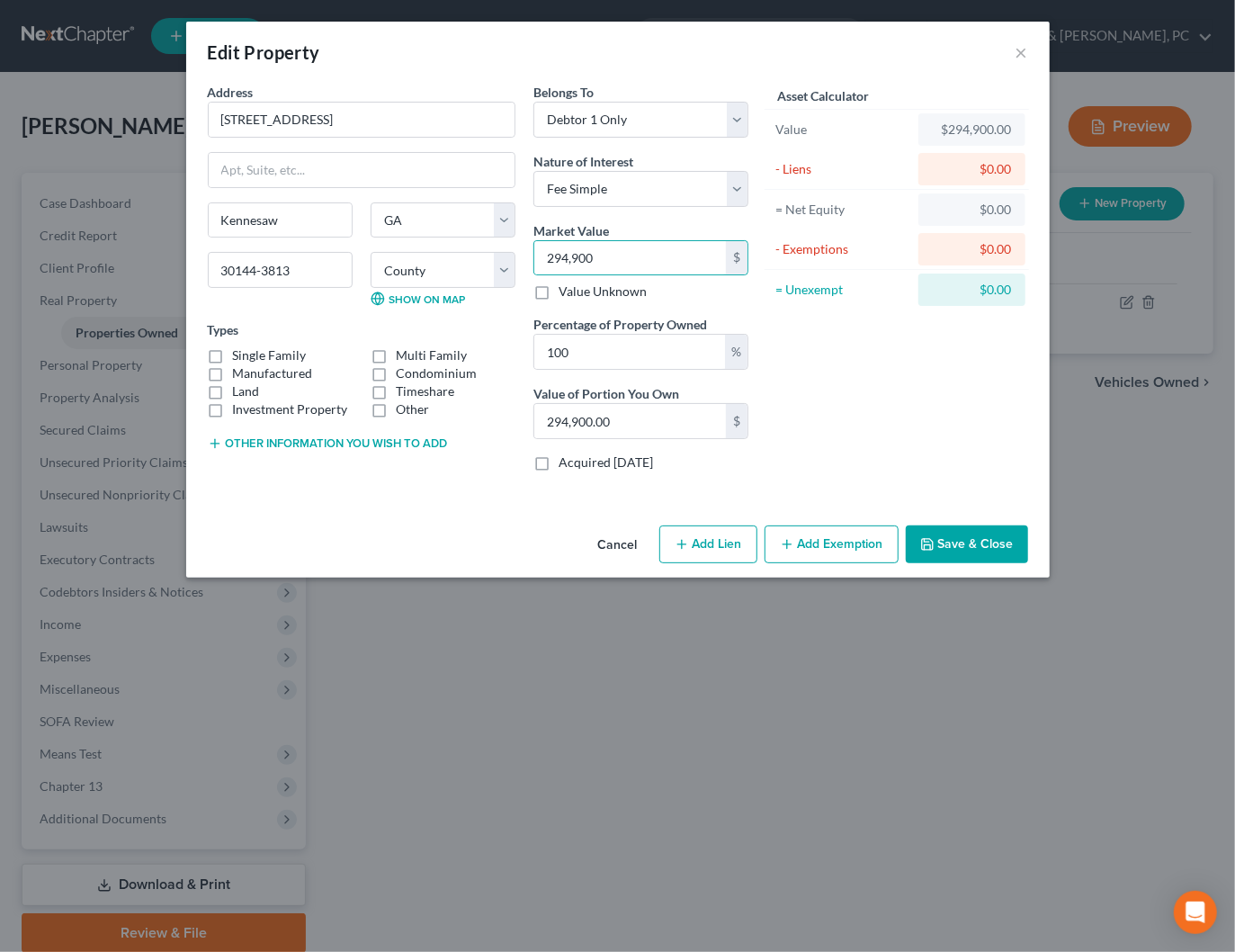
click at [263, 356] on label "Single Family" at bounding box center [270, 355] width 74 height 18
click at [252, 356] on input "Single Family" at bounding box center [246, 352] width 12 height 12
checkbox input "true"
click at [969, 546] on button "Save & Close" at bounding box center [966, 544] width 122 height 38
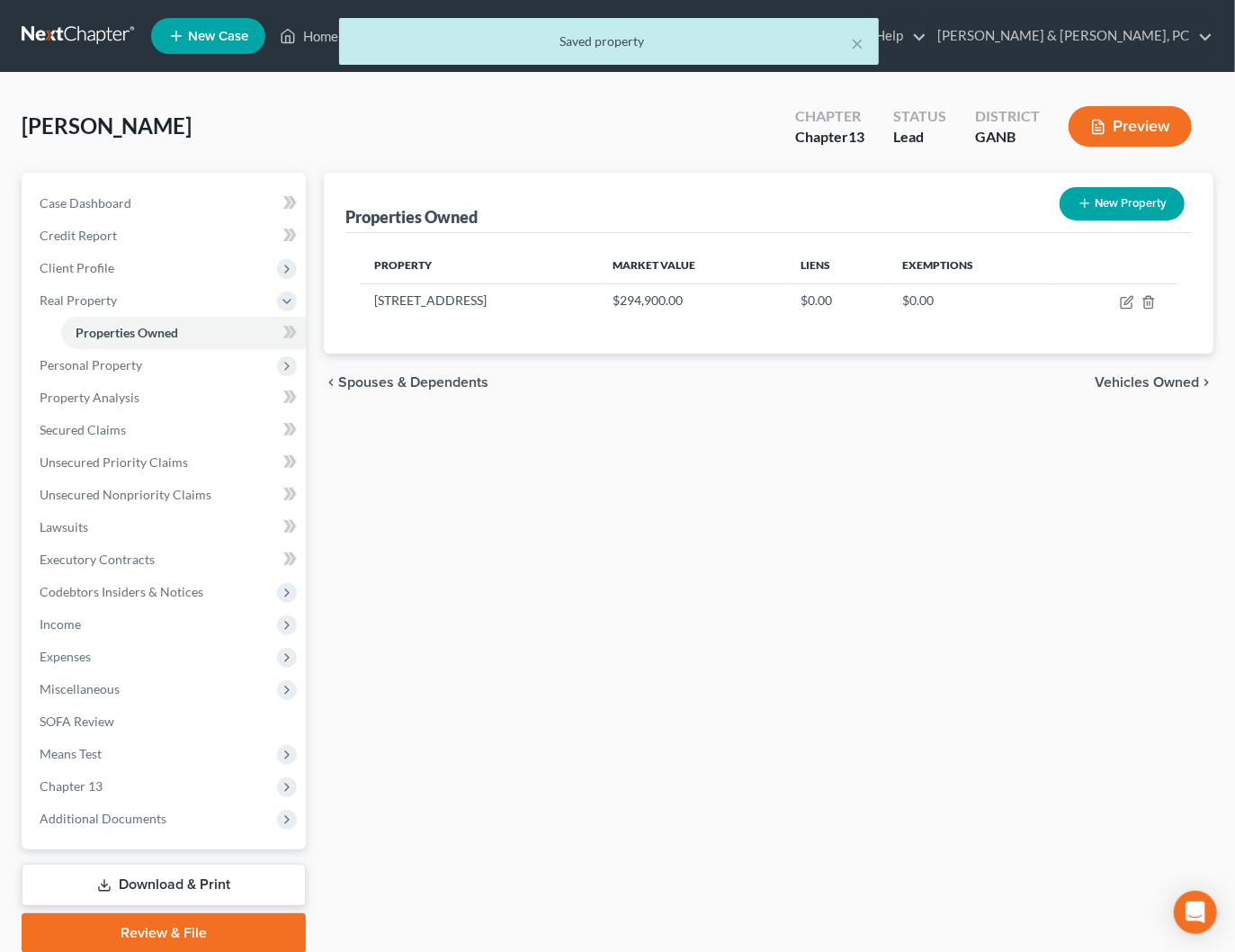
click at [1143, 376] on span "Vehicles Owned" at bounding box center [1146, 382] width 104 height 14
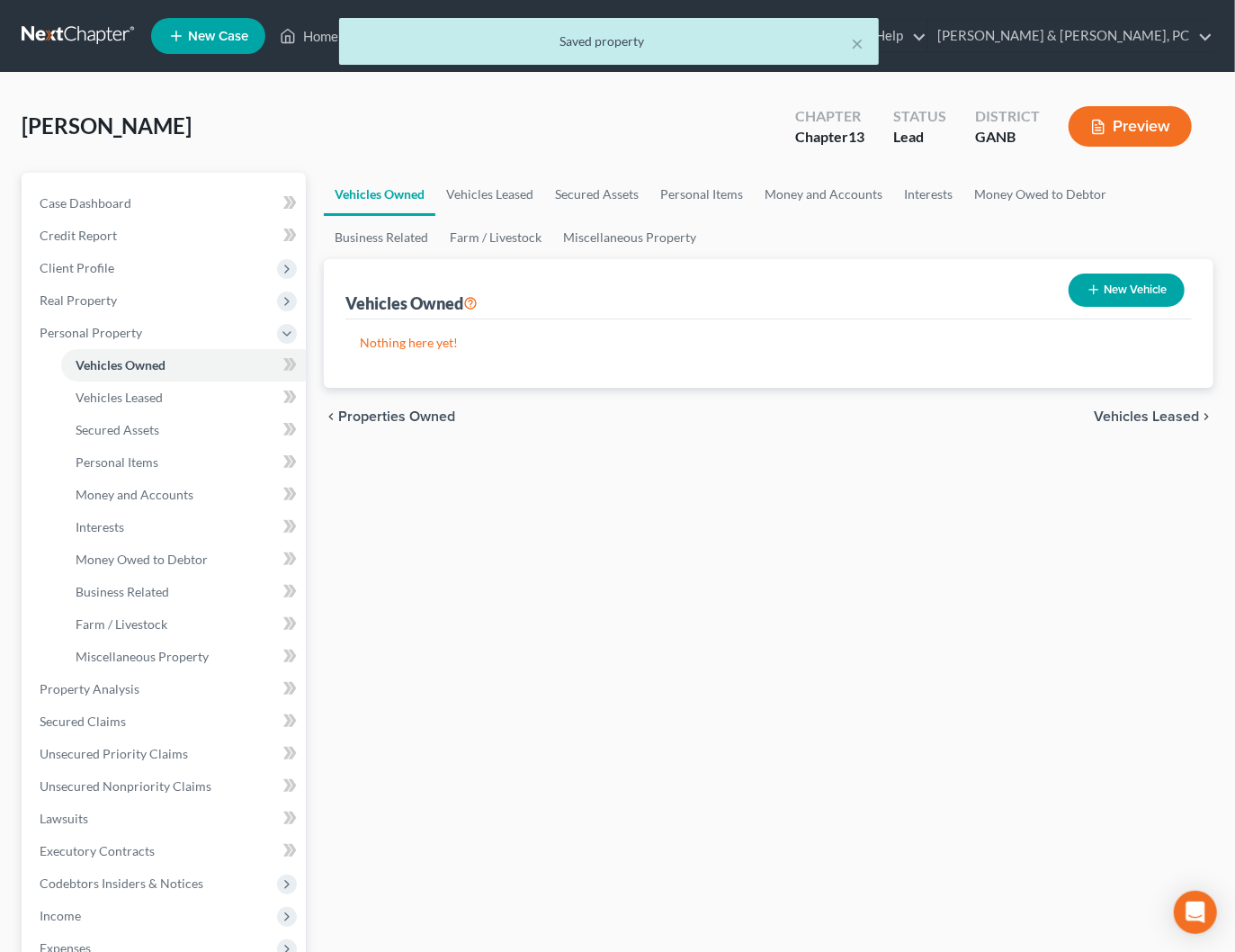
click at [1115, 282] on button "New Vehicle" at bounding box center [1127, 289] width 116 height 33
select select "0"
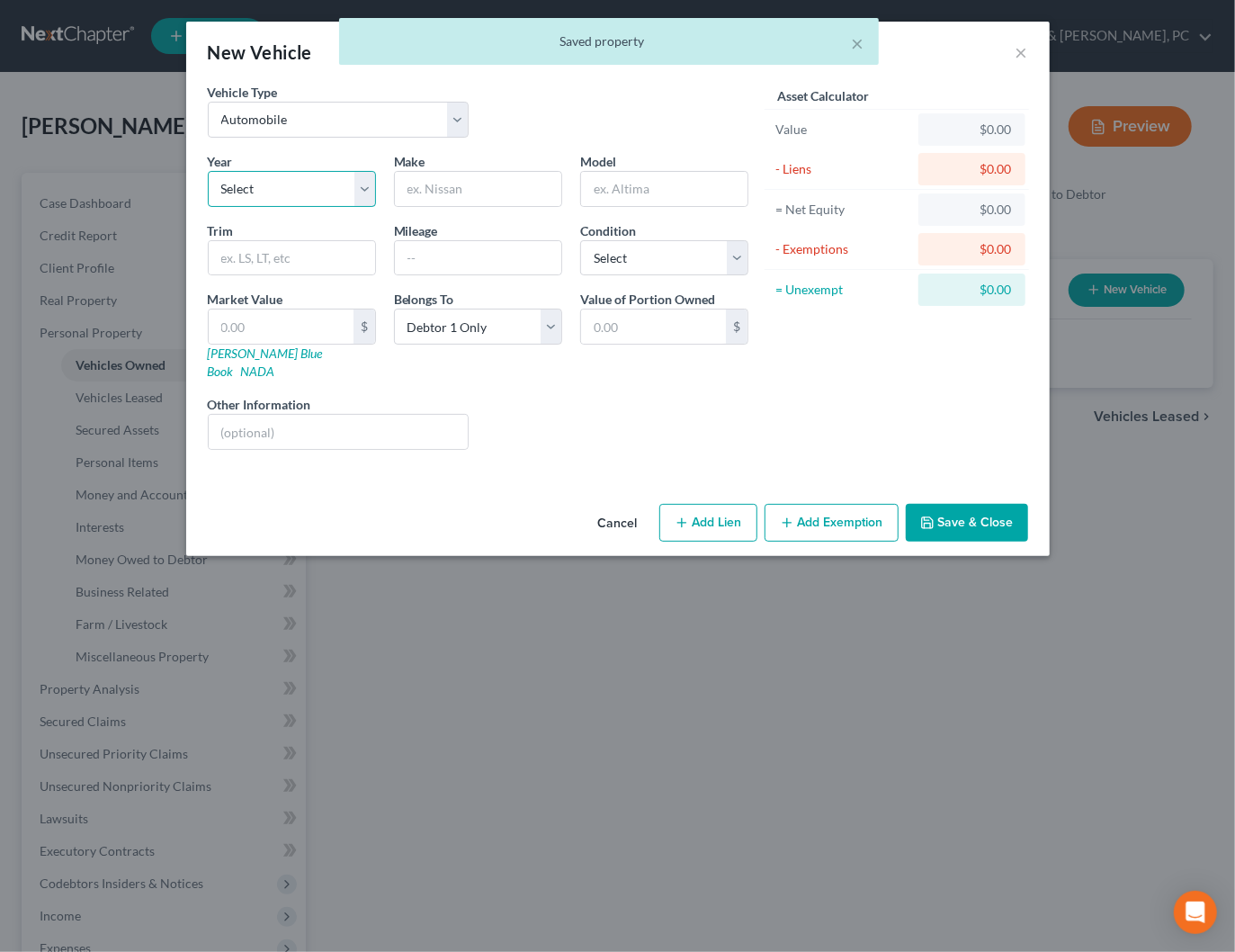
click at [285, 176] on select "Select 2026 2025 2024 2023 2022 2021 2020 2019 2018 2017 2016 2015 2014 2013 20…" at bounding box center [292, 189] width 168 height 36
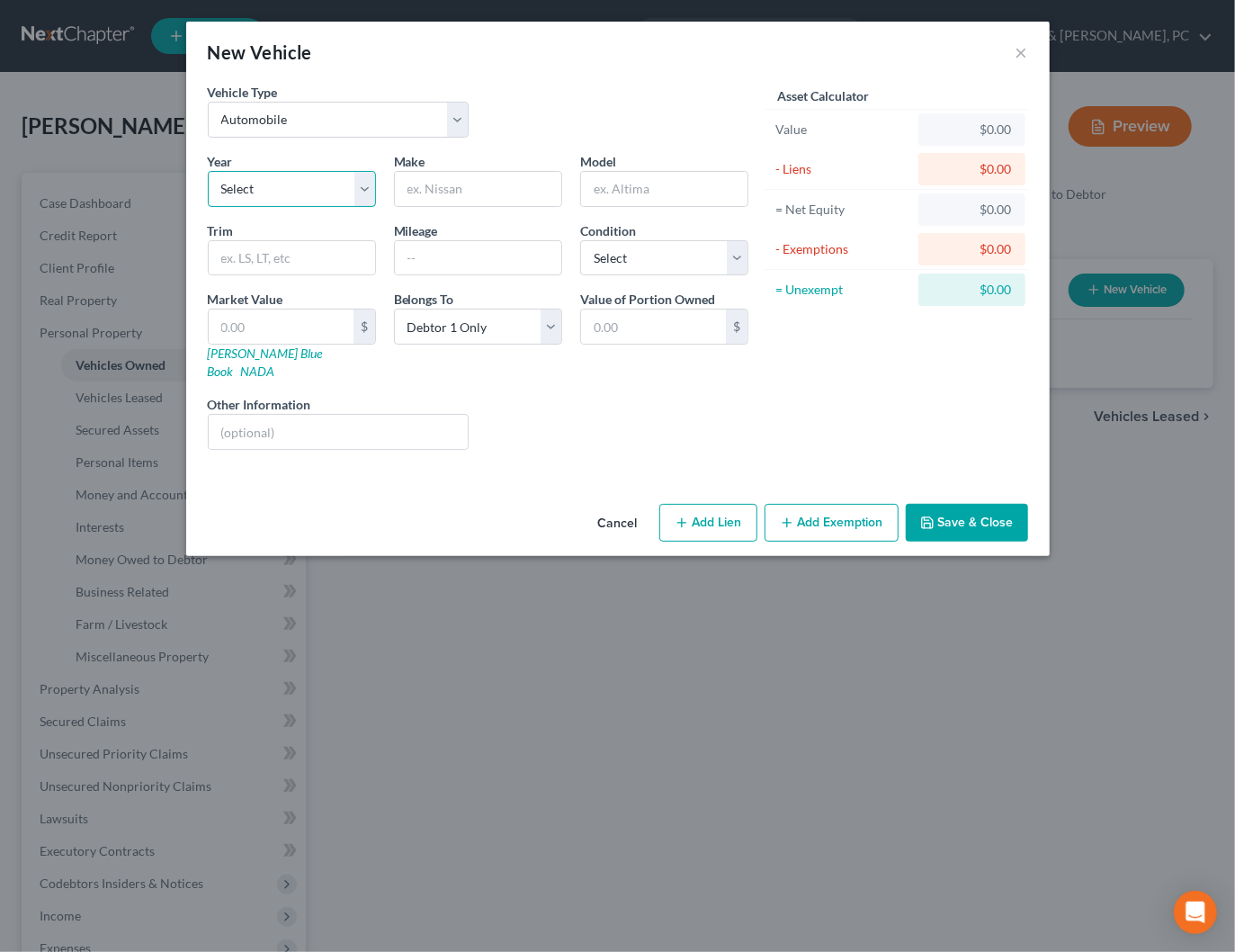
select select "16"
click at [208, 171] on select "Select 2026 2025 2024 2023 2022 2021 2020 2019 2018 2017 2016 2015 2014 2013 20…" at bounding box center [292, 189] width 168 height 36
click at [449, 191] on input "text" at bounding box center [478, 189] width 166 height 34
type input "Toyota"
type input "Corolla"
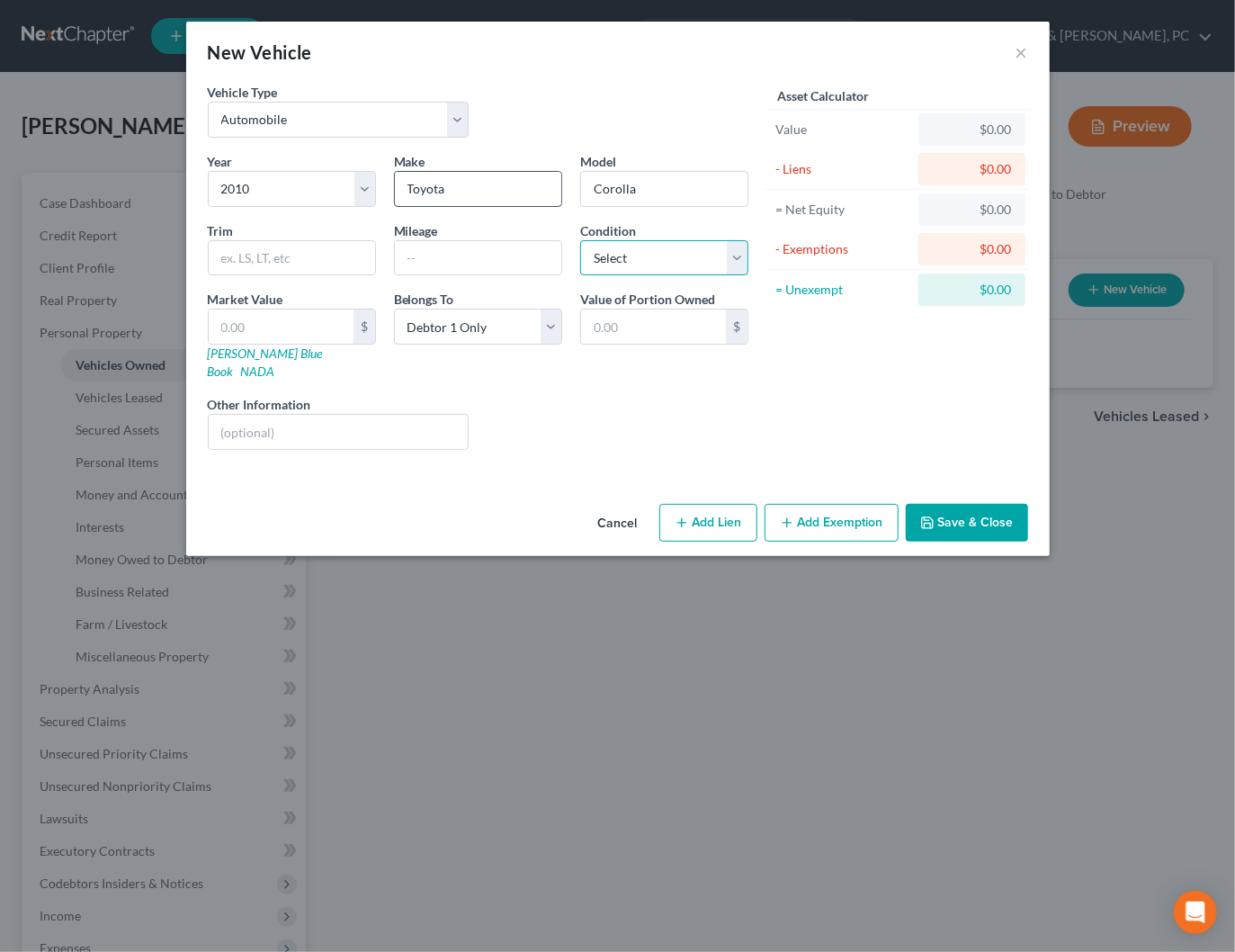
select select "2"
click at [381, 419] on input "text" at bounding box center [339, 432] width 260 height 34
type input "Paid-off"
click at [646, 348] on div "Value of Portion Owned $" at bounding box center [665, 335] width 186 height 90
click at [966, 504] on button "Save & Close" at bounding box center [966, 523] width 122 height 38
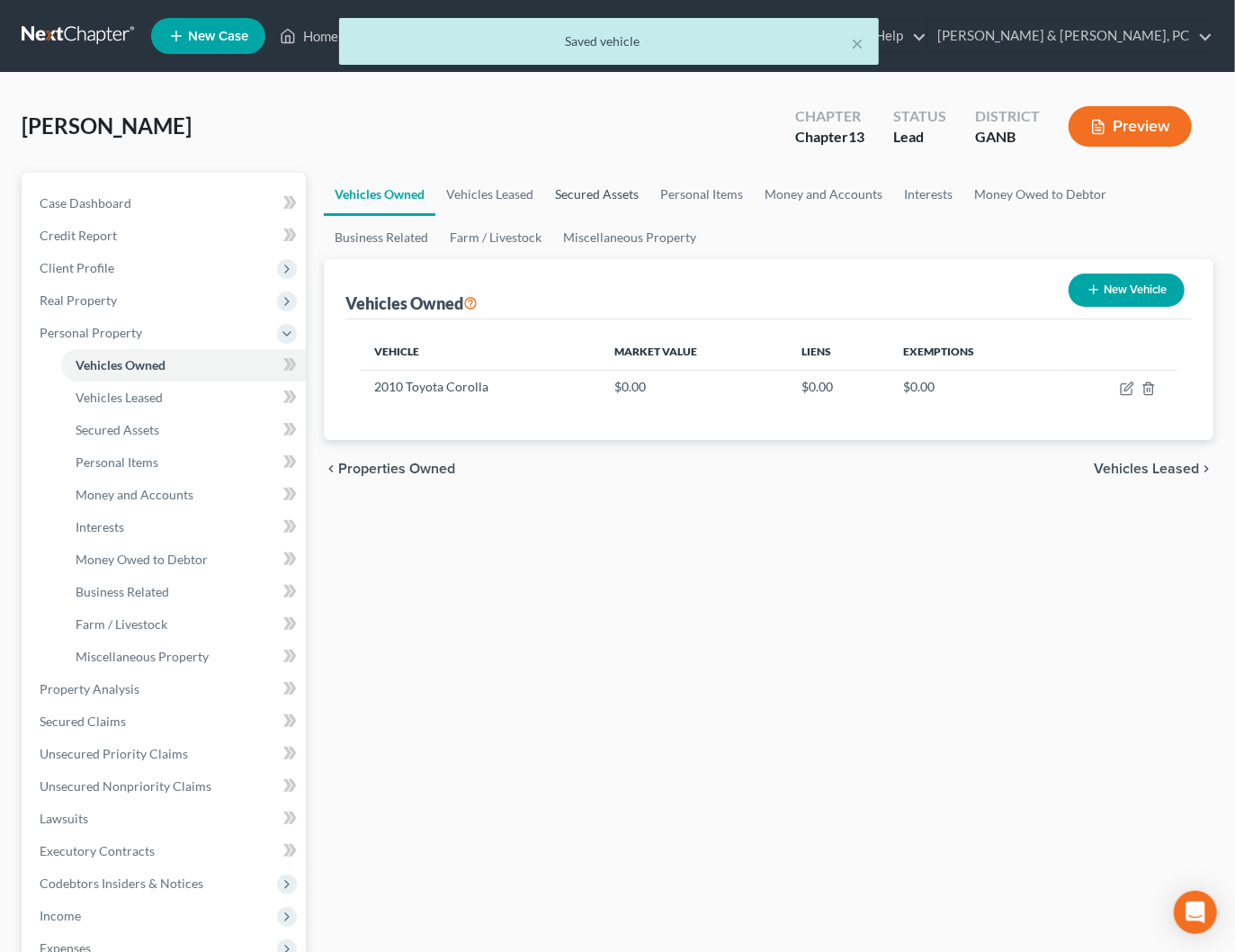
click at [609, 193] on link "Secured Assets" at bounding box center [597, 194] width 105 height 43
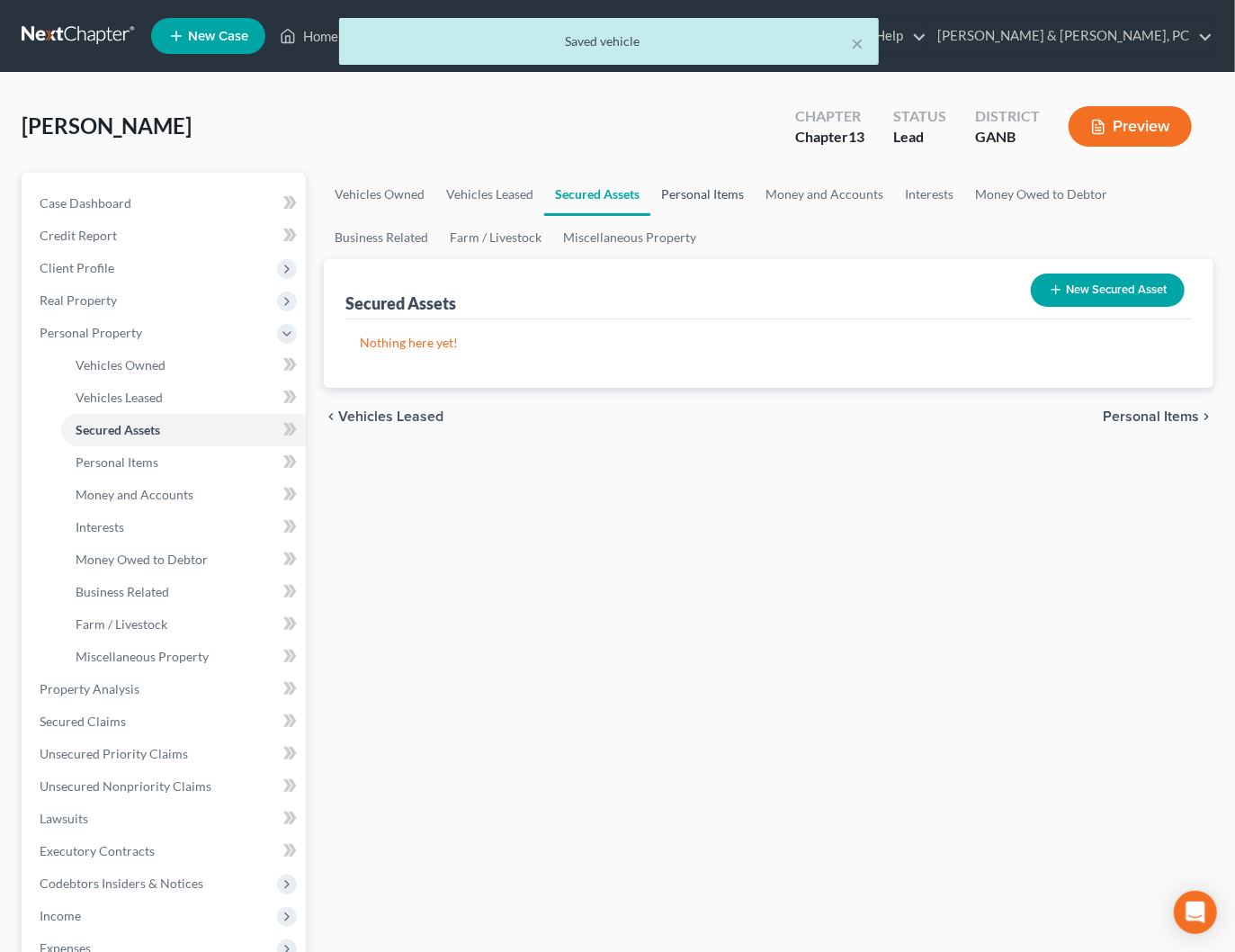
click at [741, 188] on link "Personal Items" at bounding box center [702, 194] width 104 height 43
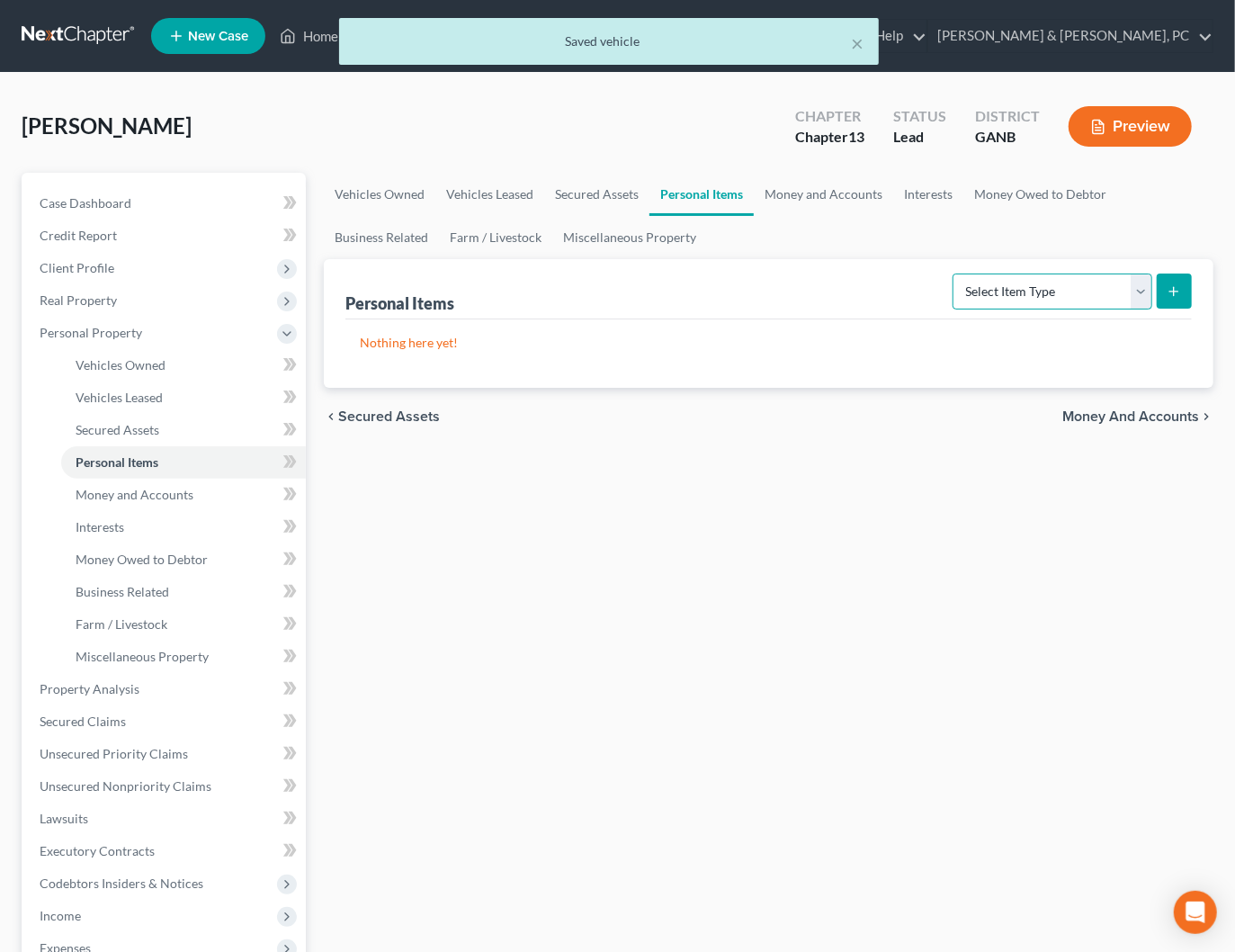
click at [1127, 287] on select "Select Item Type Clothing Collectibles Of Value Electronics Firearms Household …" at bounding box center [1052, 291] width 200 height 36
select select "clothing"
click at [955, 273] on select "Select Item Type Clothing Collectibles Of Value Electronics Firearms Household …" at bounding box center [1052, 291] width 200 height 36
click at [1169, 289] on icon "submit" at bounding box center [1174, 291] width 14 height 14
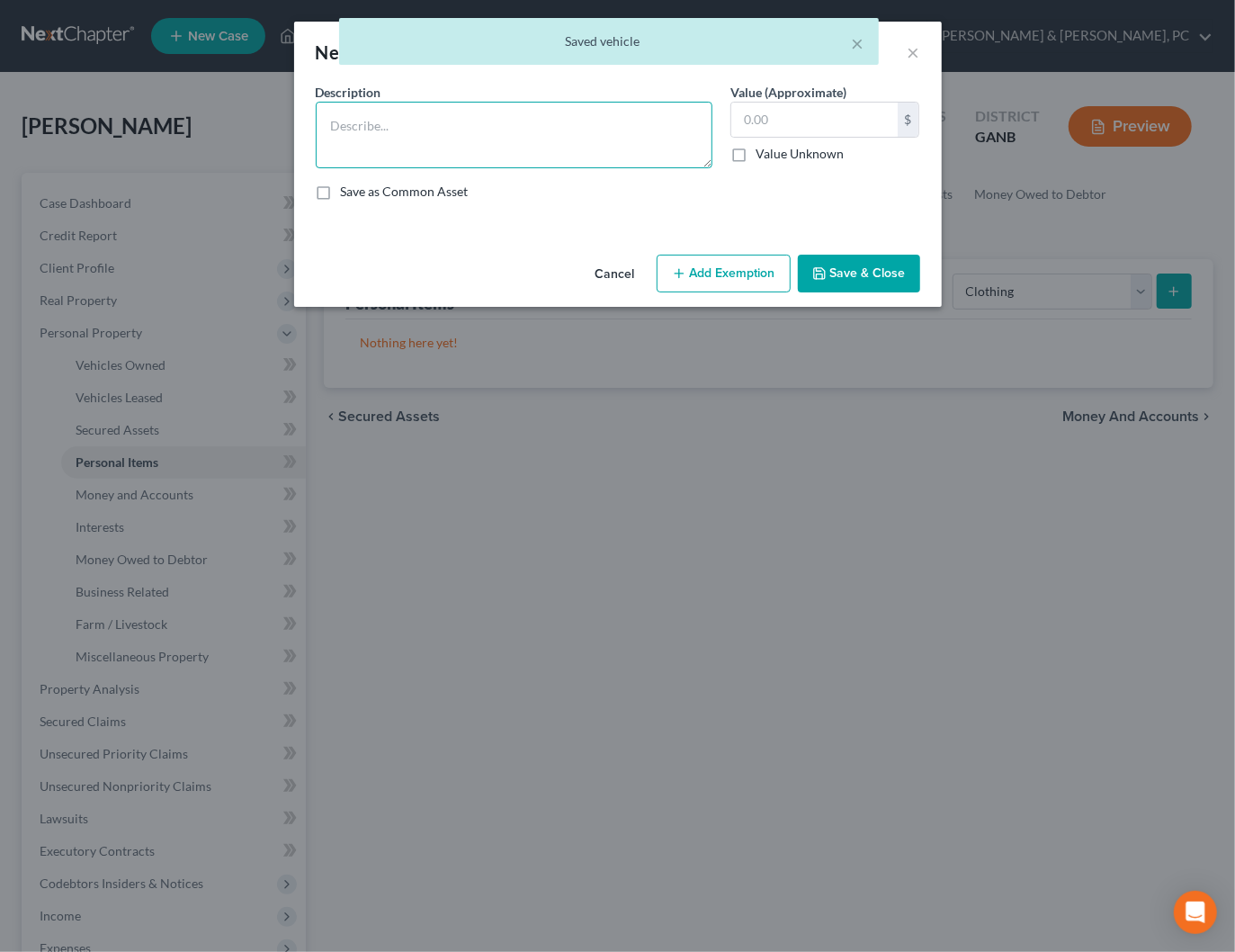
click at [636, 132] on textarea at bounding box center [514, 135] width 397 height 67
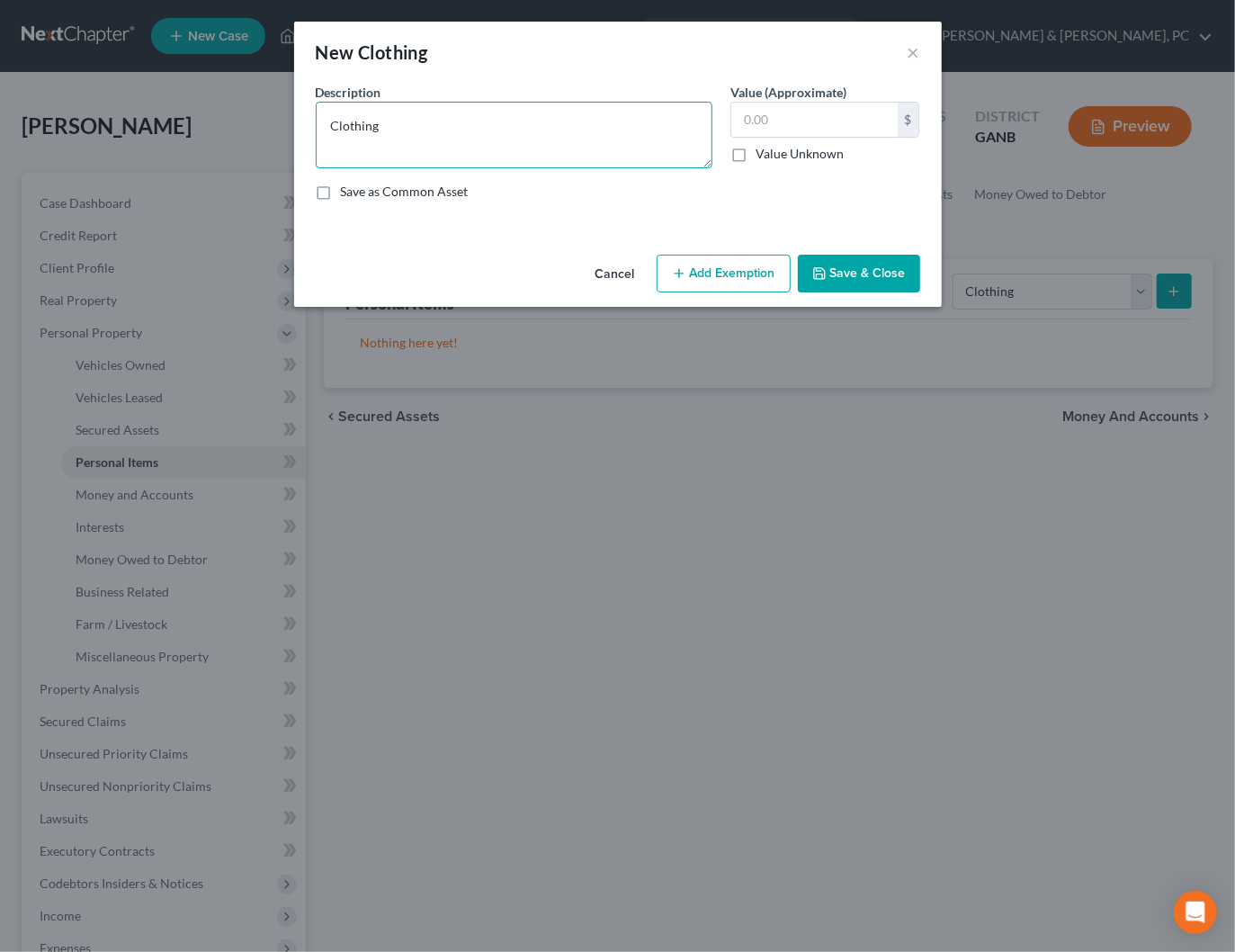
type textarea "Clothing"
type input "300"
click at [724, 280] on button "Add Exemption" at bounding box center [723, 274] width 134 height 38
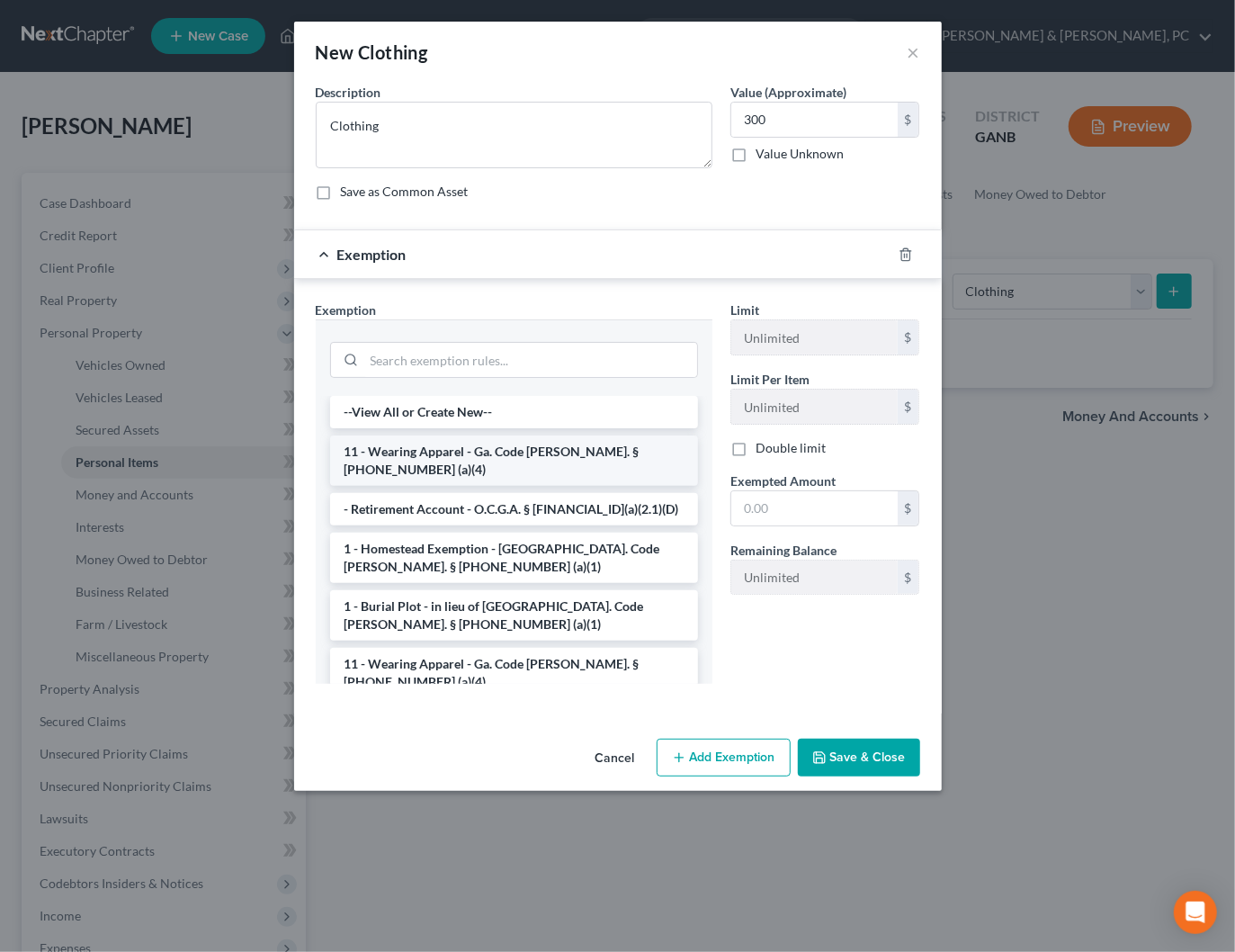
click at [455, 450] on li "11 - Wearing Apparel - Ga. Code [PERSON_NAME]. § [PHONE_NUMBER] (a)(4)" at bounding box center [514, 460] width 368 height 51
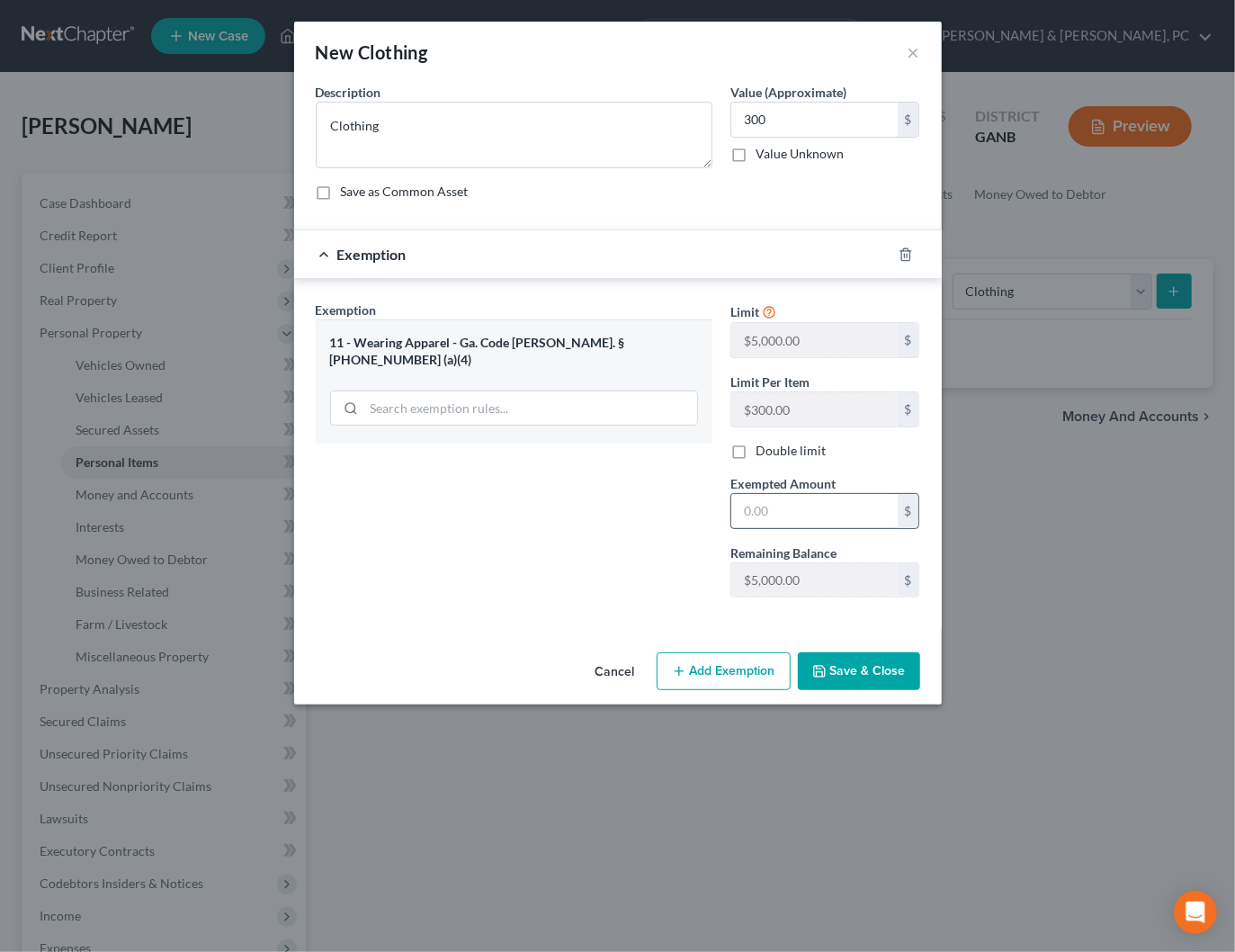
click at [745, 501] on input "text" at bounding box center [815, 511] width 166 height 34
type input "300"
drag, startPoint x: 842, startPoint y: 665, endPoint x: 858, endPoint y: 650, distance: 21.9
click at [842, 665] on button "Save & Close" at bounding box center [858, 671] width 122 height 38
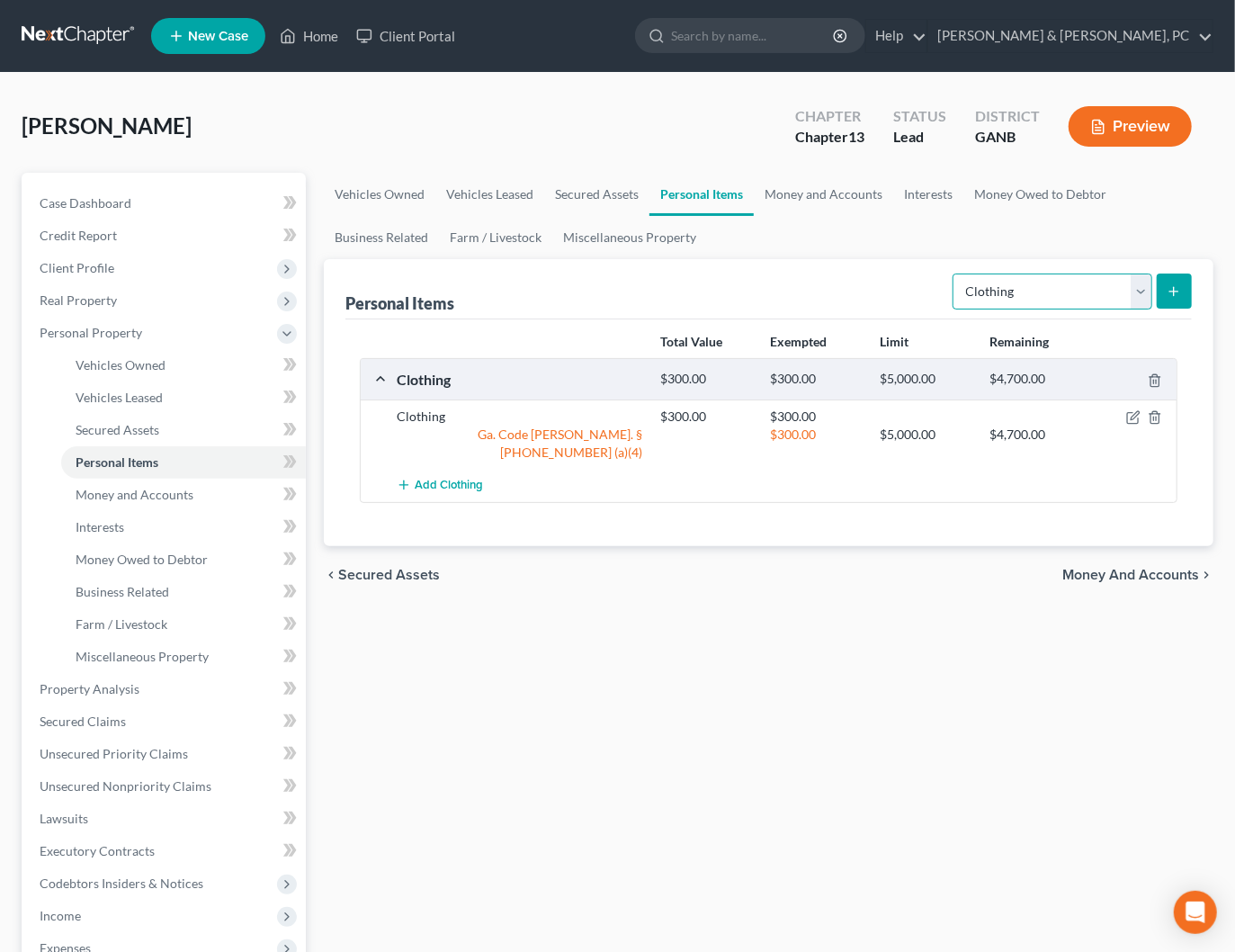
click at [1008, 291] on select "Select Item Type Clothing Collectibles Of Value Electronics Firearms Household …" at bounding box center [1052, 291] width 200 height 36
click at [955, 273] on select "Select Item Type Clothing Collectibles Of Value Electronics Firearms Household …" at bounding box center [1052, 291] width 200 height 36
click at [1003, 287] on select "Select Item Type Clothing Collectibles Of Value Electronics Firearms Household …" at bounding box center [1052, 291] width 200 height 36
select select "electronics"
click at [955, 273] on select "Select Item Type Clothing Collectibles Of Value Electronics Firearms Household …" at bounding box center [1052, 291] width 200 height 36
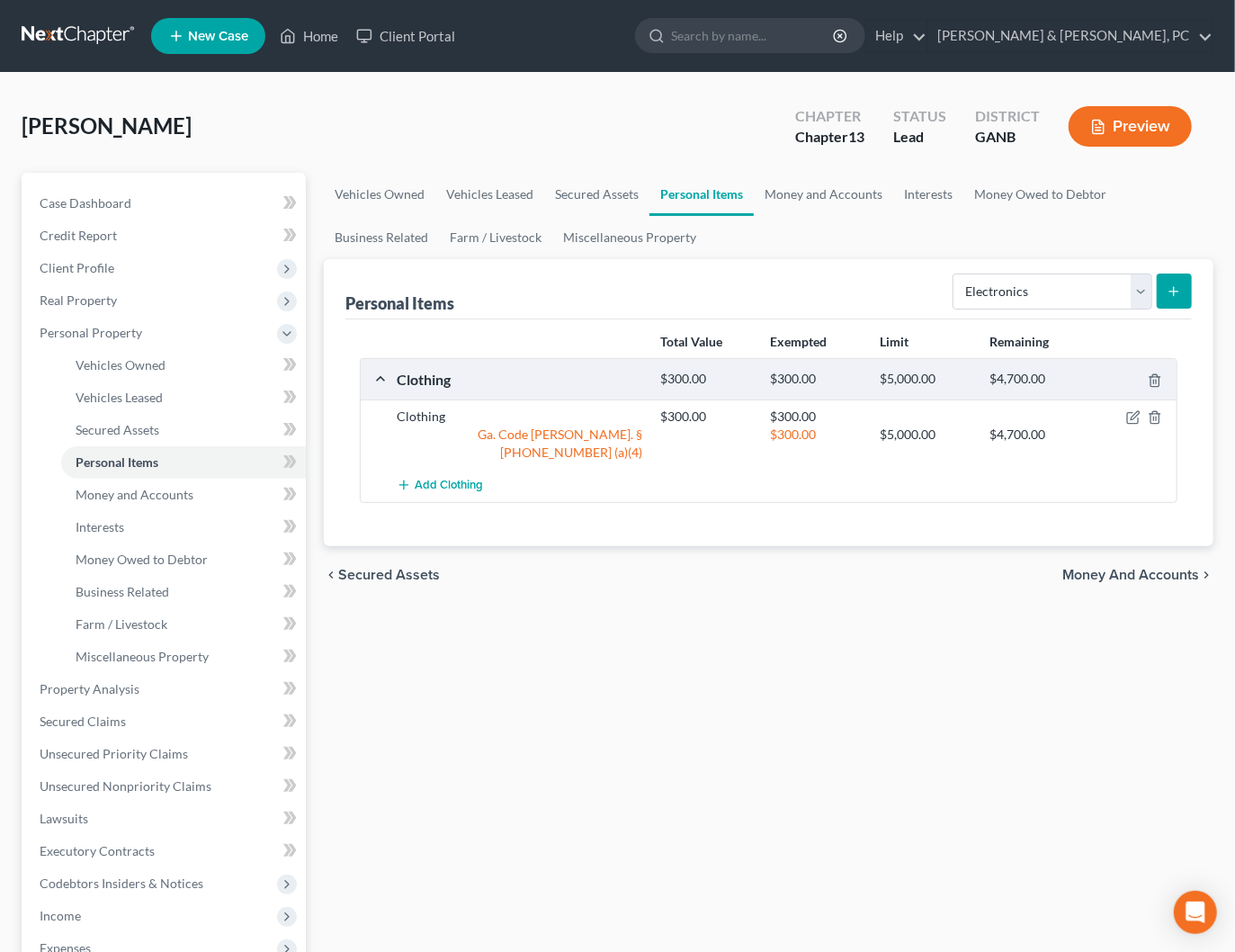
click at [1174, 291] on line "submit" at bounding box center [1174, 290] width 0 height 8
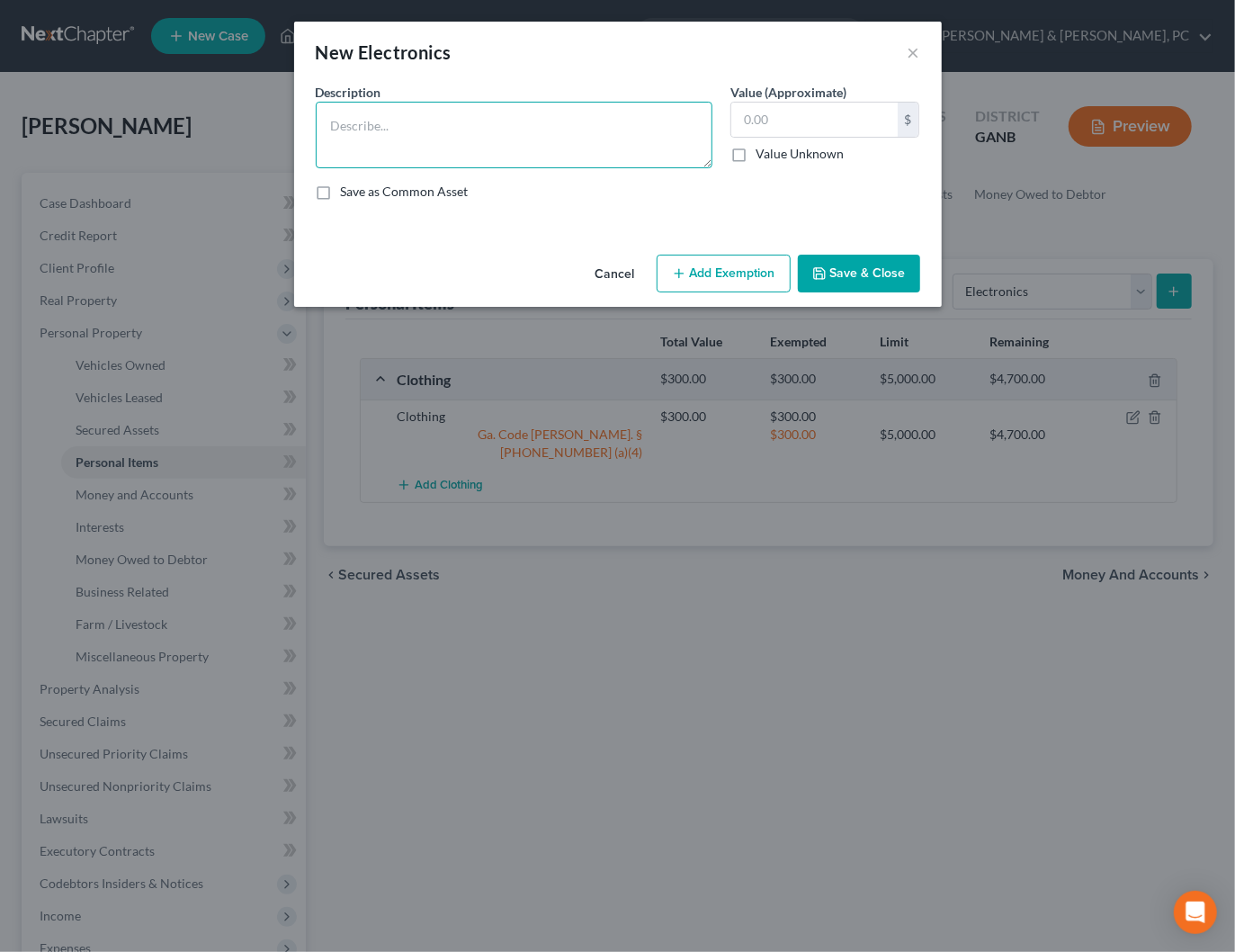
click at [343, 116] on textarea at bounding box center [514, 135] width 397 height 67
type textarea "Used electronics"
type input "300"
click at [698, 277] on button "Add Exemption" at bounding box center [723, 274] width 134 height 38
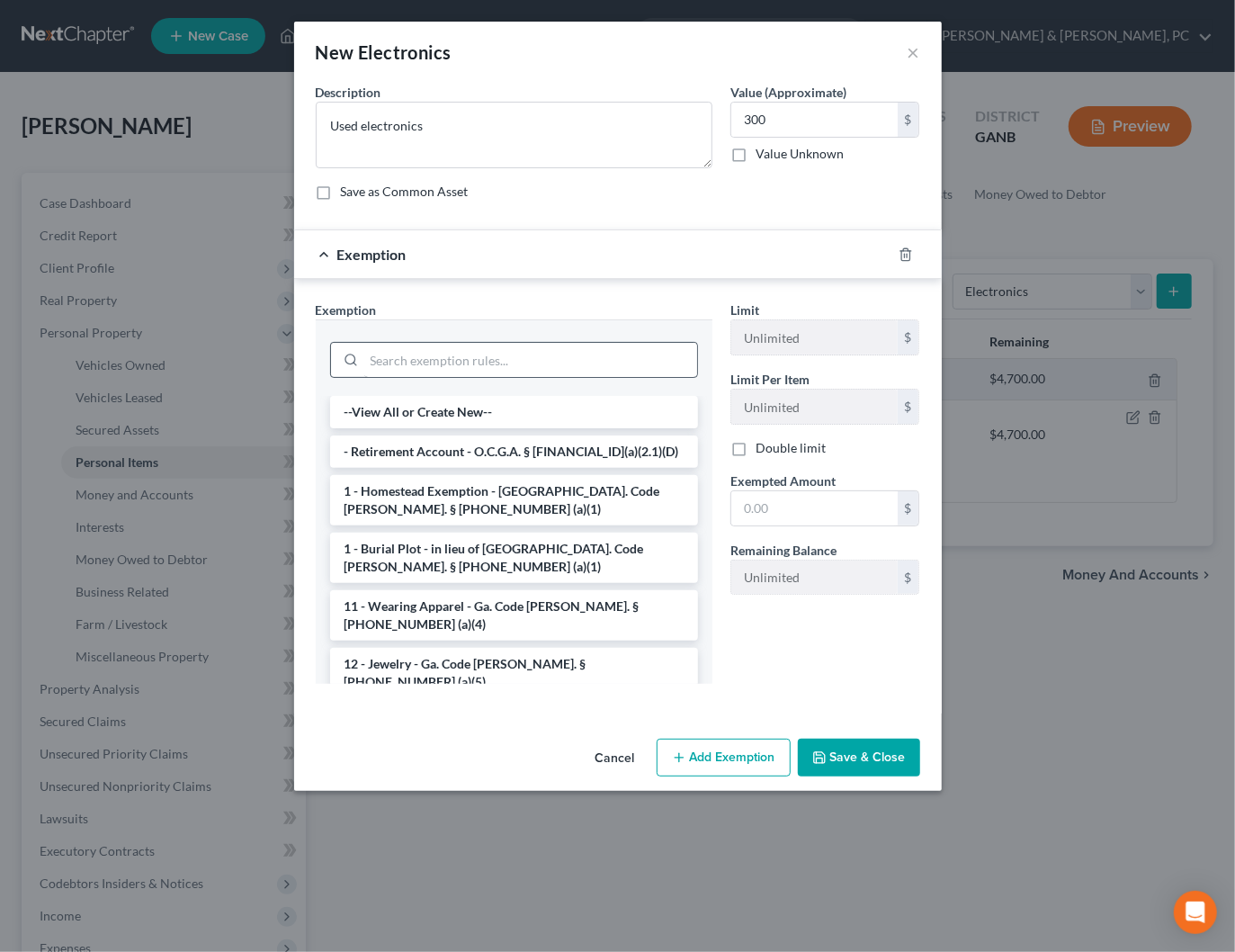
drag, startPoint x: 543, startPoint y: 336, endPoint x: 532, endPoint y: 353, distance: 20.2
click at [543, 336] on div at bounding box center [514, 358] width 368 height 47
click at [531, 357] on input "search" at bounding box center [531, 360] width 333 height 34
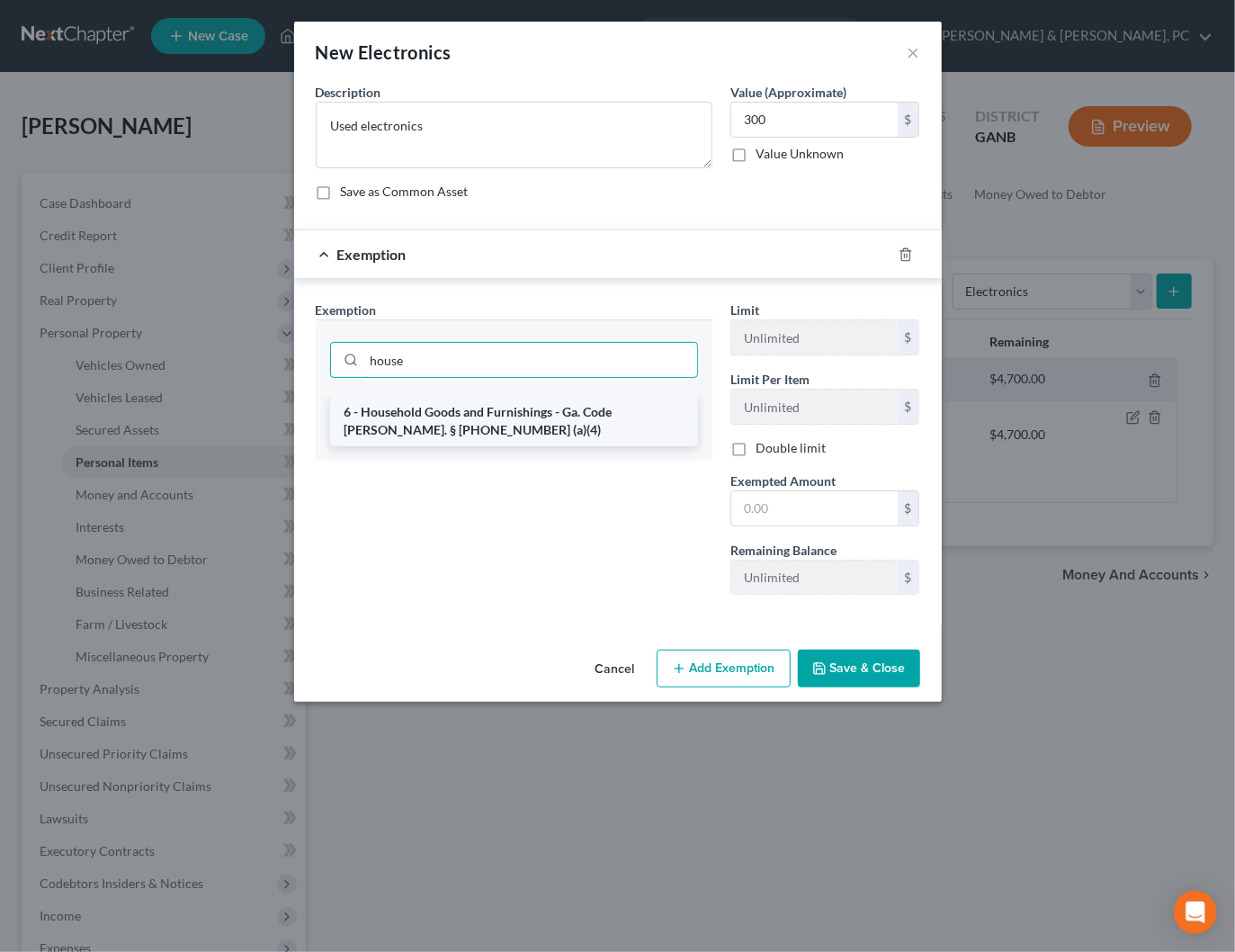
type input "house"
click at [472, 428] on li "6 - Household Goods and Furnishings - Ga. Code [PERSON_NAME]. § [PHONE_NUMBER] …" at bounding box center [514, 421] width 368 height 51
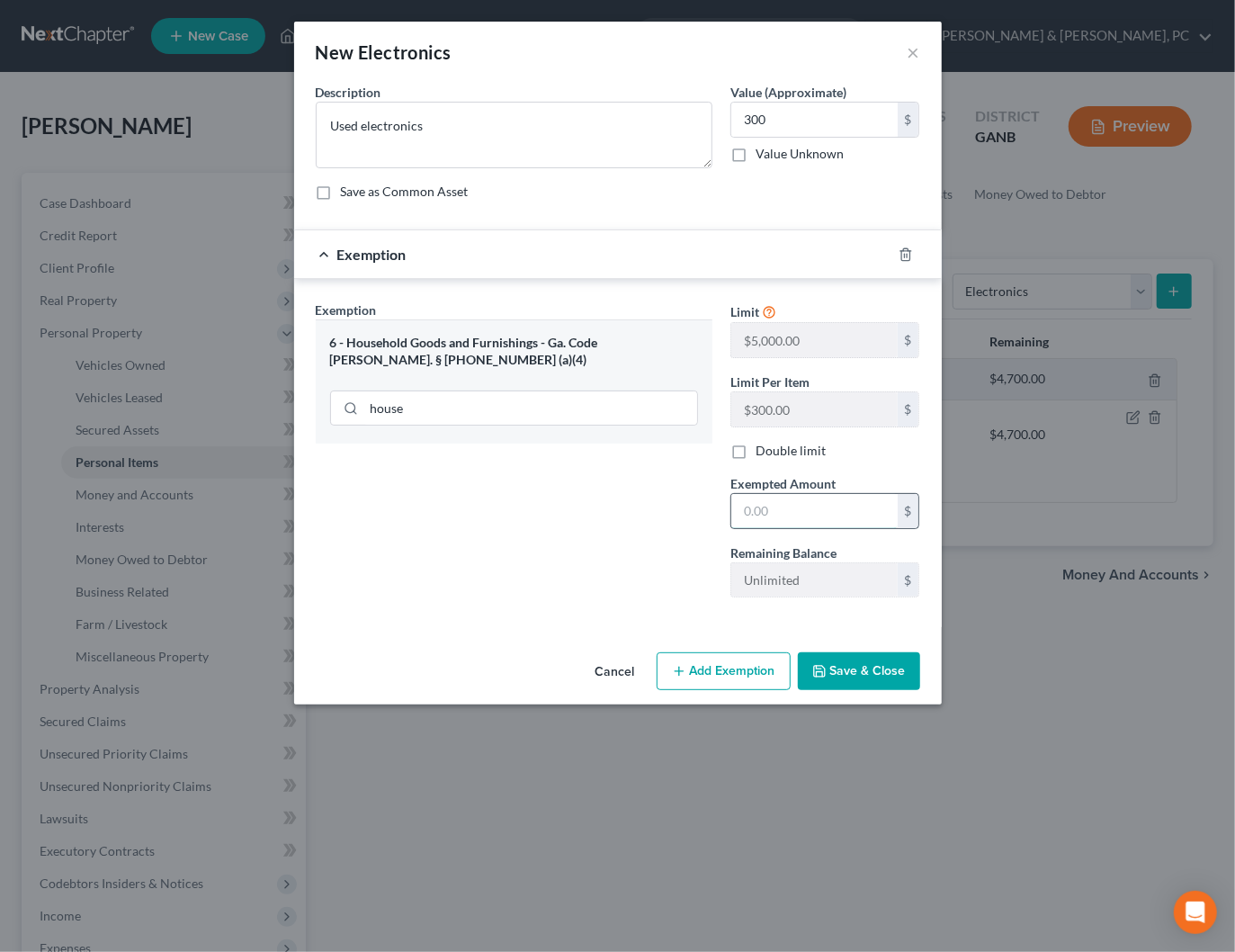
click at [806, 513] on input "text" at bounding box center [815, 511] width 166 height 34
type input "300"
click at [866, 669] on button "Save & Close" at bounding box center [858, 671] width 122 height 38
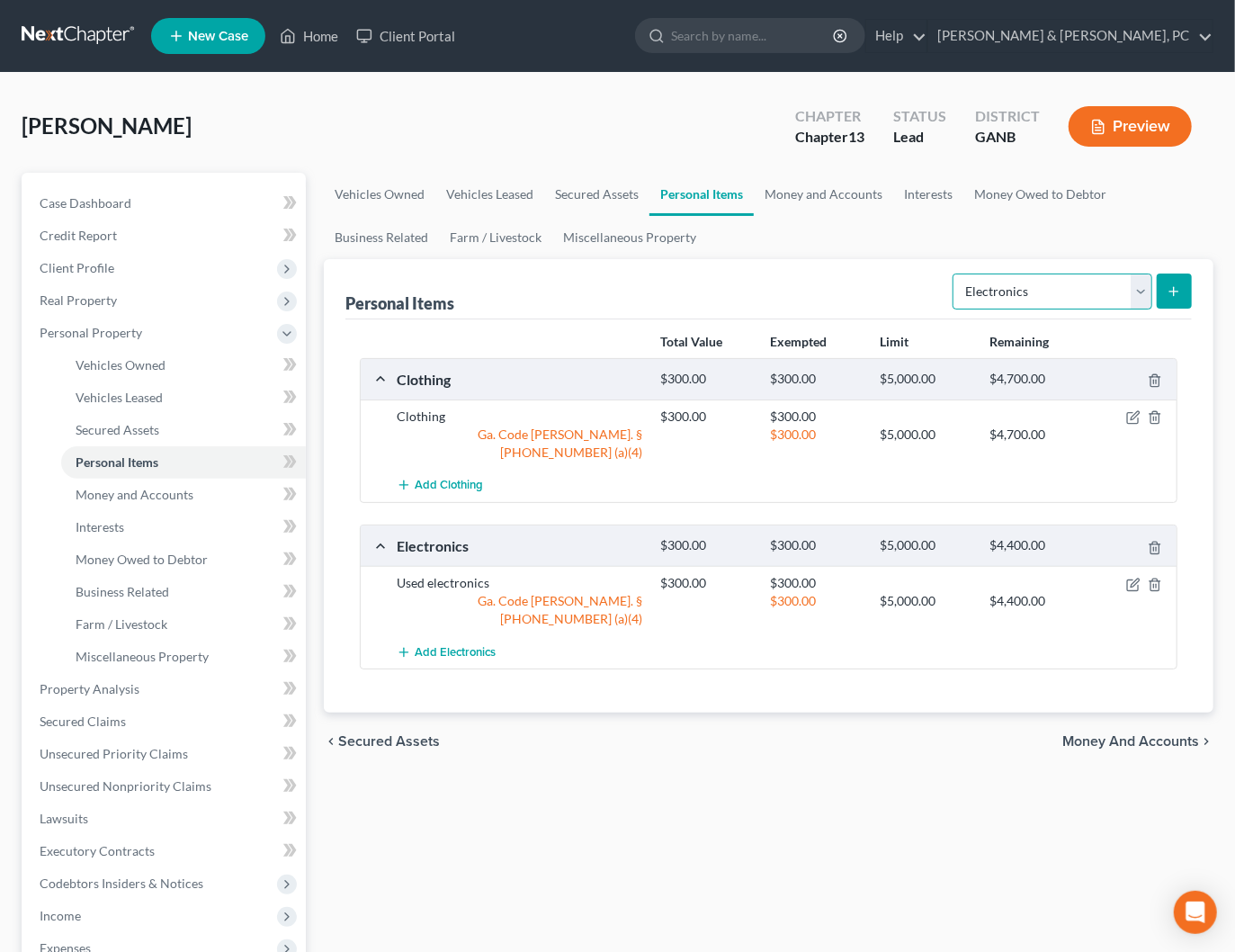
click at [1009, 305] on select "Select Item Type Clothing Collectibles Of Value Electronics Firearms Household …" at bounding box center [1052, 291] width 200 height 36
select select "household_goods"
click at [955, 273] on select "Select Item Type Clothing Collectibles Of Value Electronics Firearms Household …" at bounding box center [1052, 291] width 200 height 36
click at [1165, 287] on button "submit" at bounding box center [1174, 290] width 35 height 35
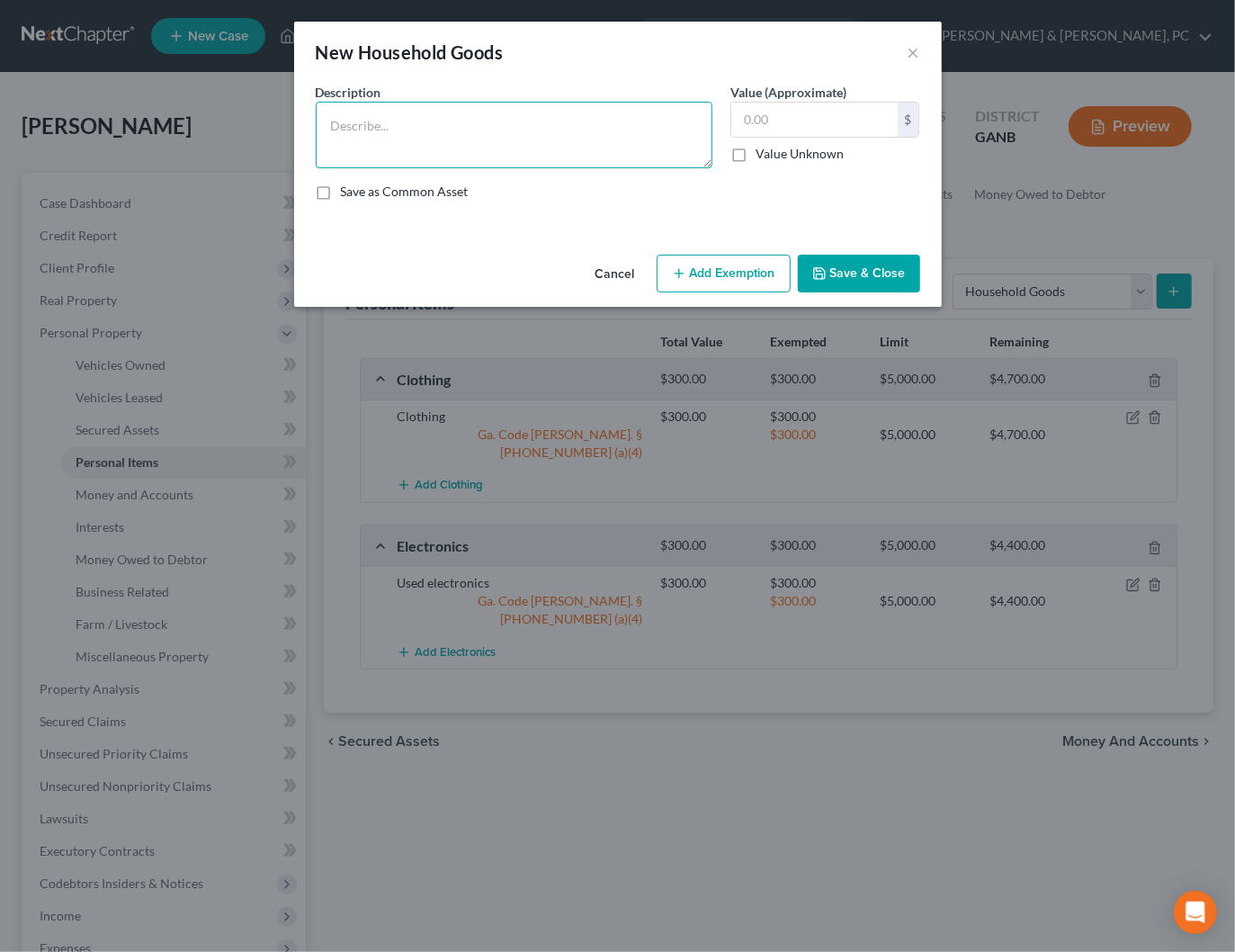
click at [492, 119] on textarea at bounding box center [514, 135] width 397 height 67
type textarea "HHG & Furniture"
type input "1,200"
drag, startPoint x: 728, startPoint y: 275, endPoint x: 563, endPoint y: 344, distance: 178.8
click at [728, 276] on button "Add Exemption" at bounding box center [723, 274] width 134 height 38
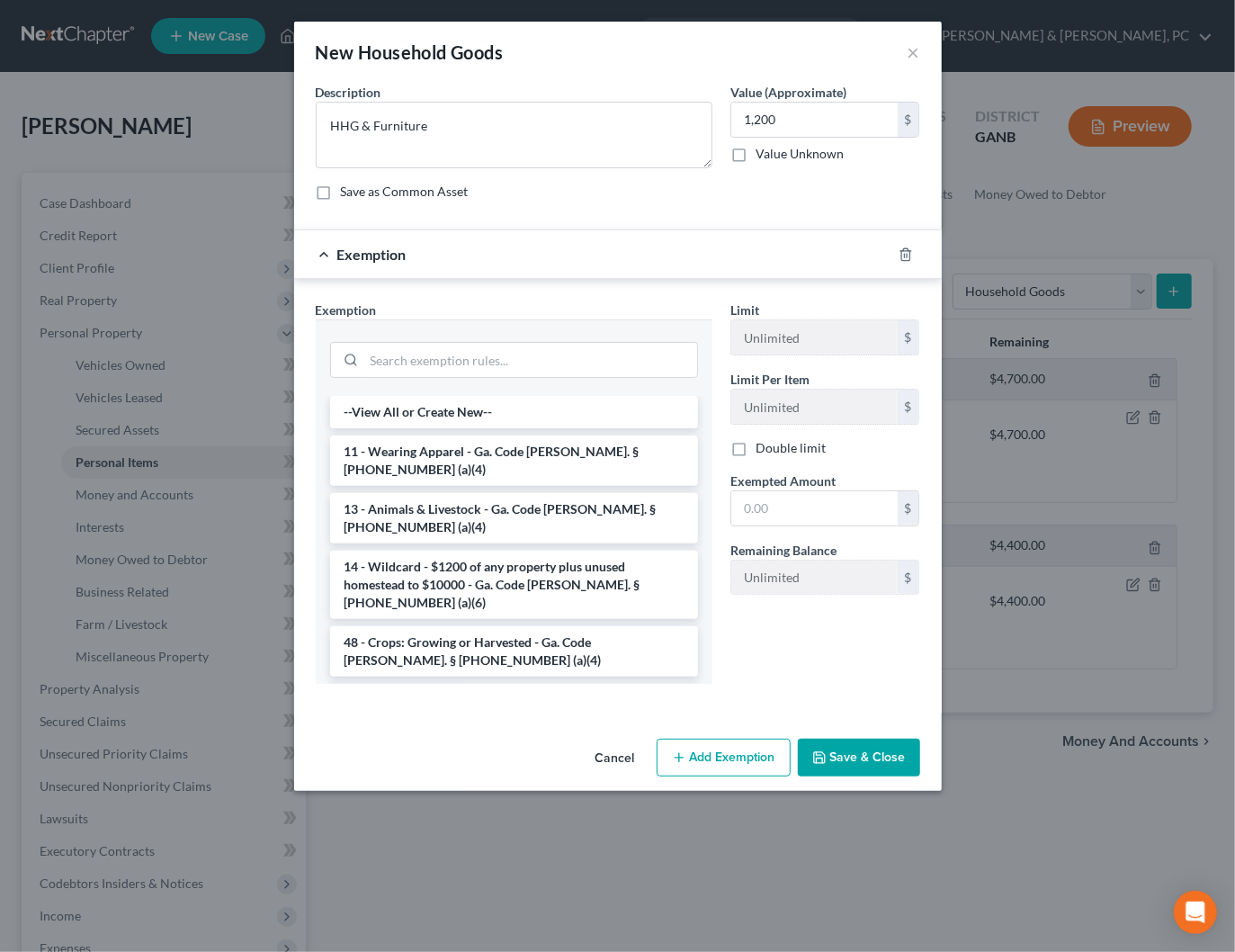
click at [487, 683] on li "6 - Household Goods and Furnishings - Ga. Code [PERSON_NAME]. § [PHONE_NUMBER] …" at bounding box center [514, 709] width 368 height 51
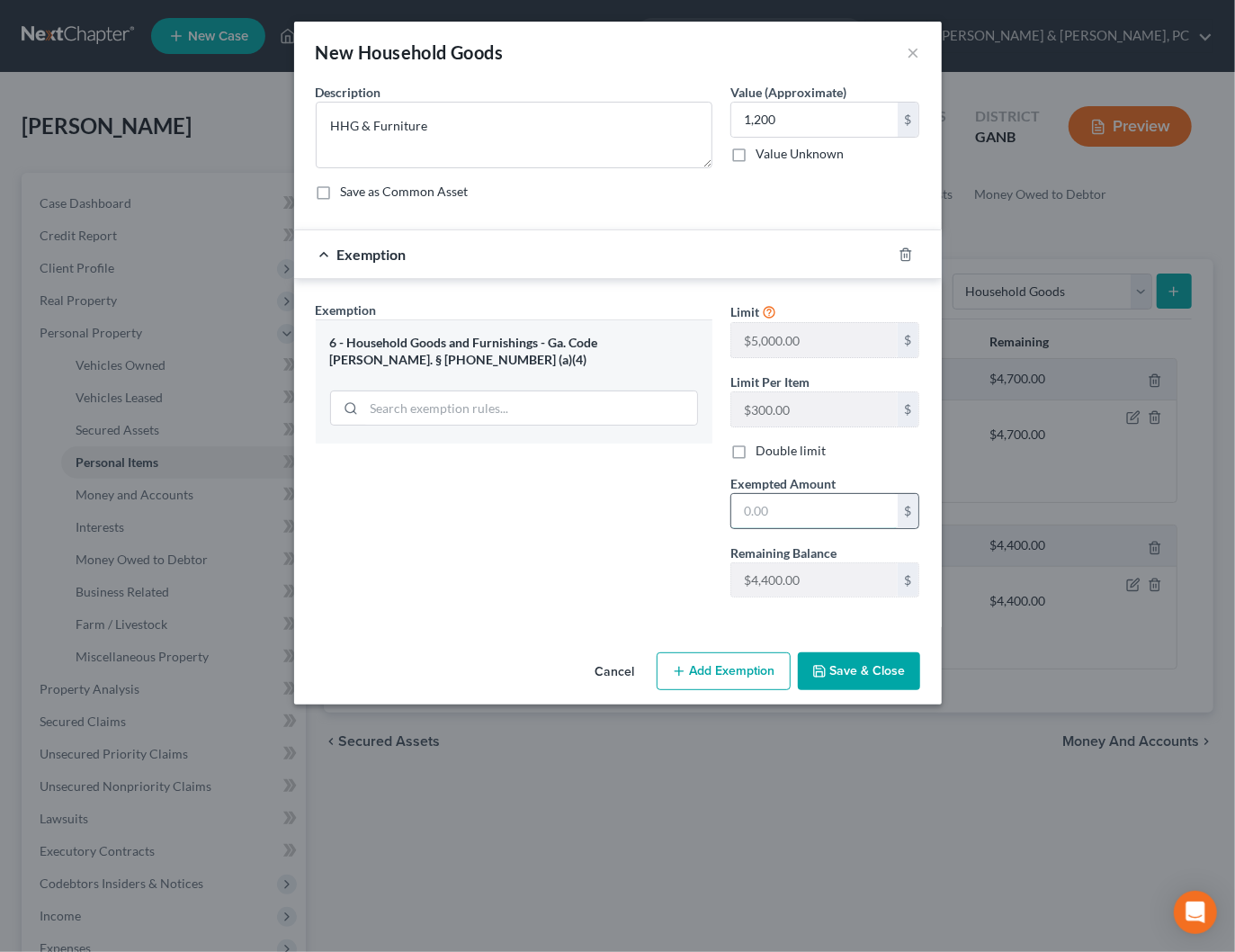
click at [800, 523] on input "text" at bounding box center [815, 511] width 166 height 34
type input "1,200"
click at [860, 661] on button "Save & Close" at bounding box center [858, 671] width 122 height 38
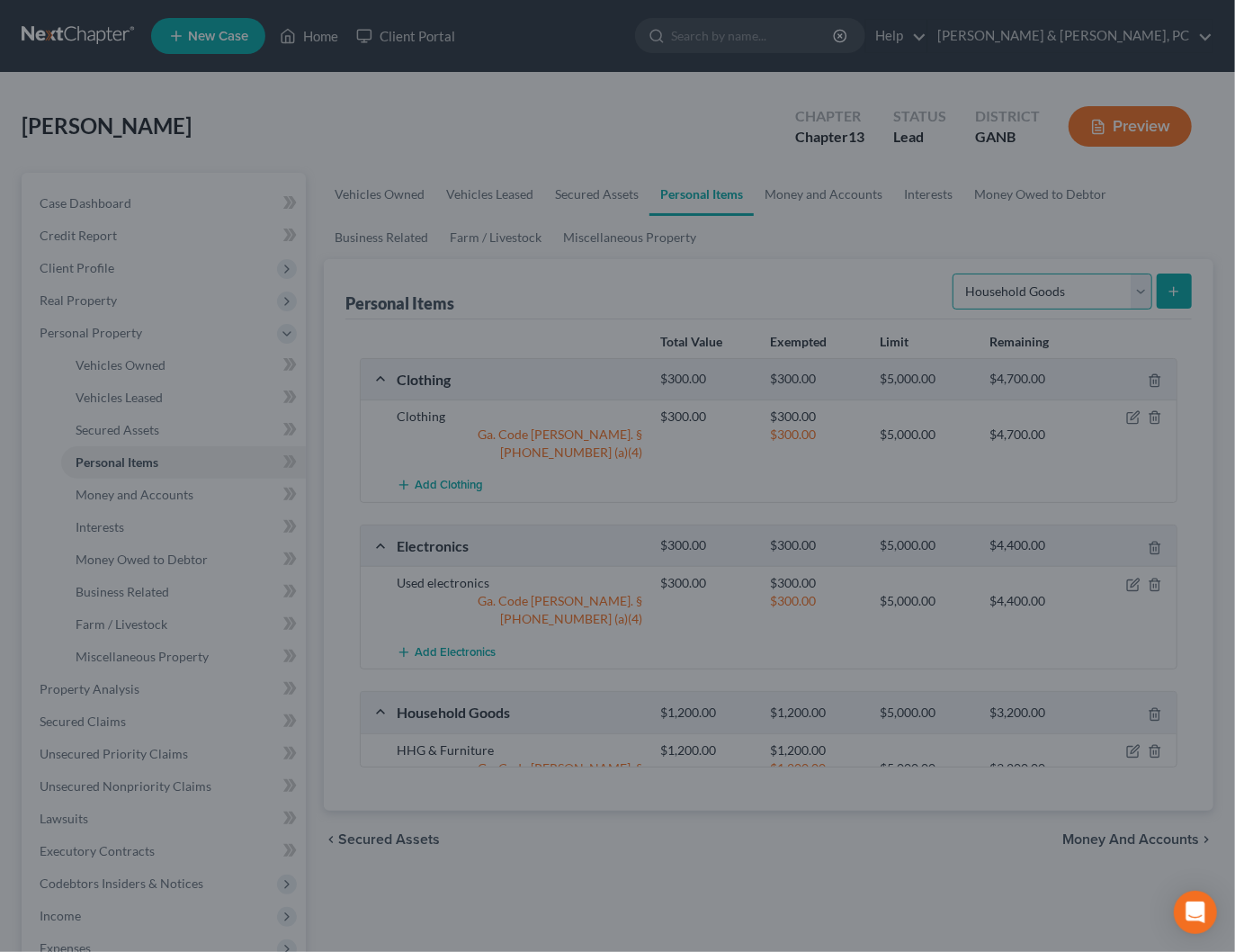
click at [1079, 295] on select "Select Item Type Clothing Collectibles Of Value Electronics Firearms Household …" at bounding box center [1052, 291] width 200 height 36
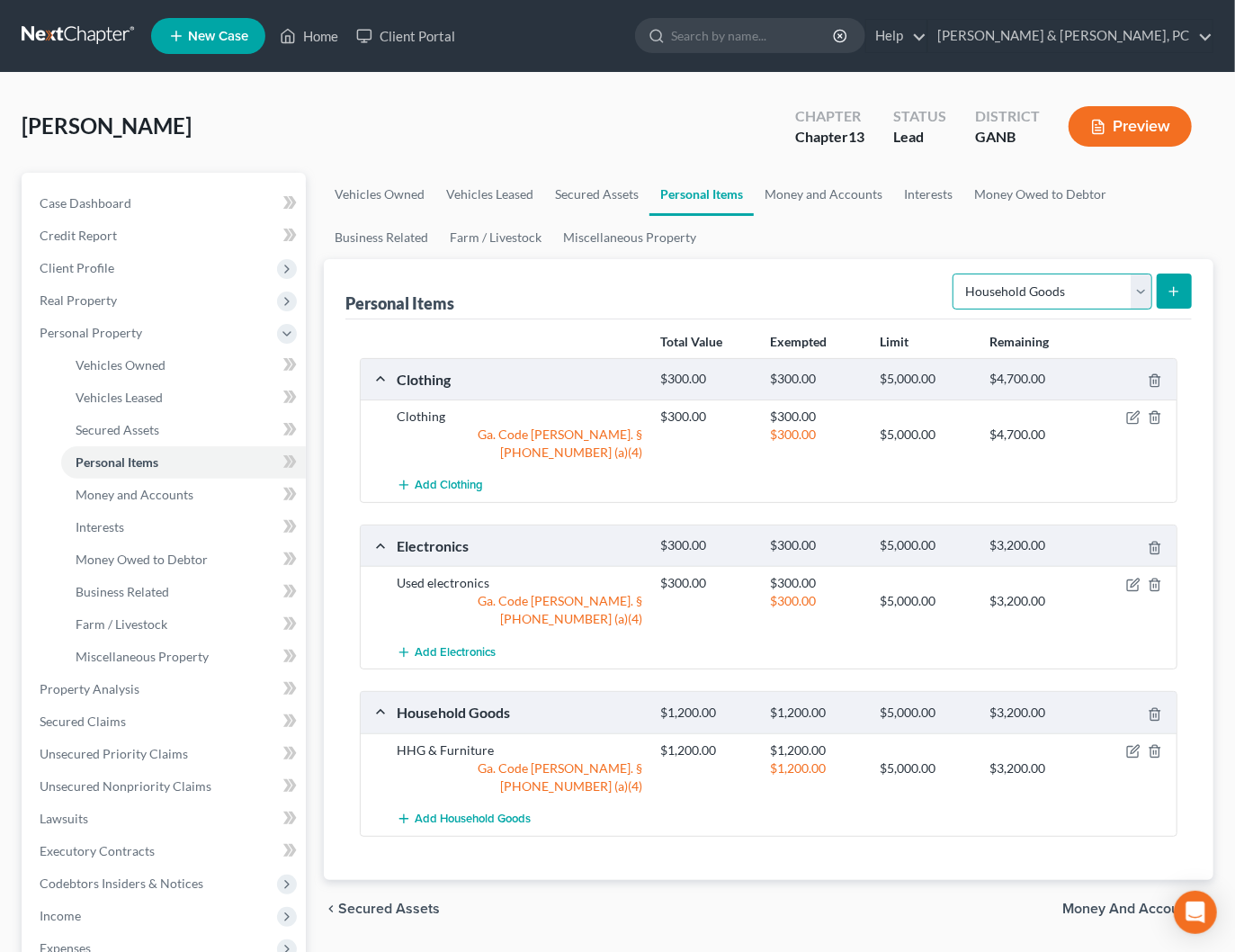
select select "jewelry"
click at [955, 273] on select "Select Item Type Clothing Collectibles Of Value Electronics Firearms Household …" at bounding box center [1052, 291] width 200 height 36
click at [1178, 287] on icon "submit" at bounding box center [1174, 291] width 14 height 14
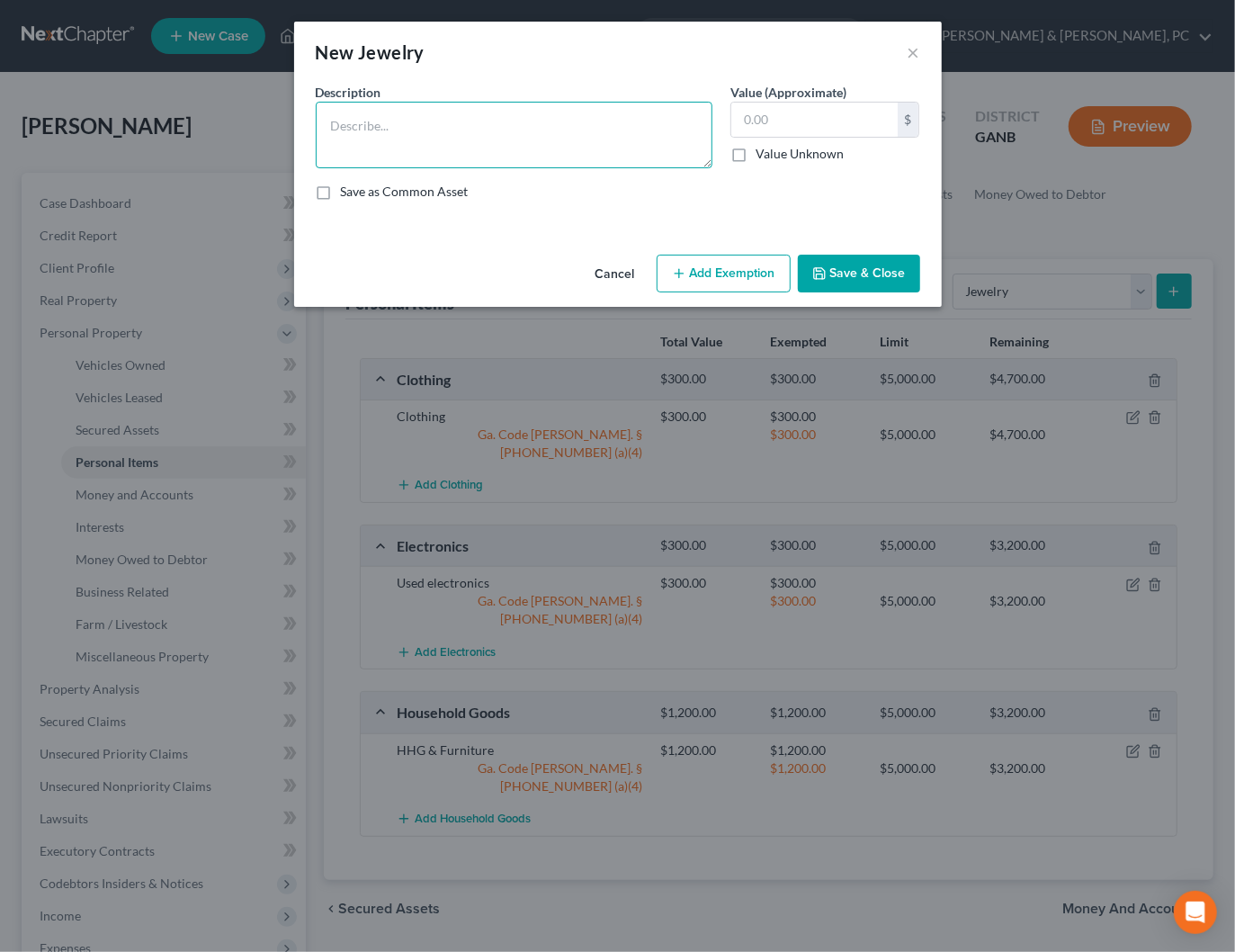
click at [479, 149] on textarea at bounding box center [514, 135] width 397 height 67
type textarea "Jewelry"
type input "100"
click at [719, 269] on button "Add Exemption" at bounding box center [723, 274] width 134 height 38
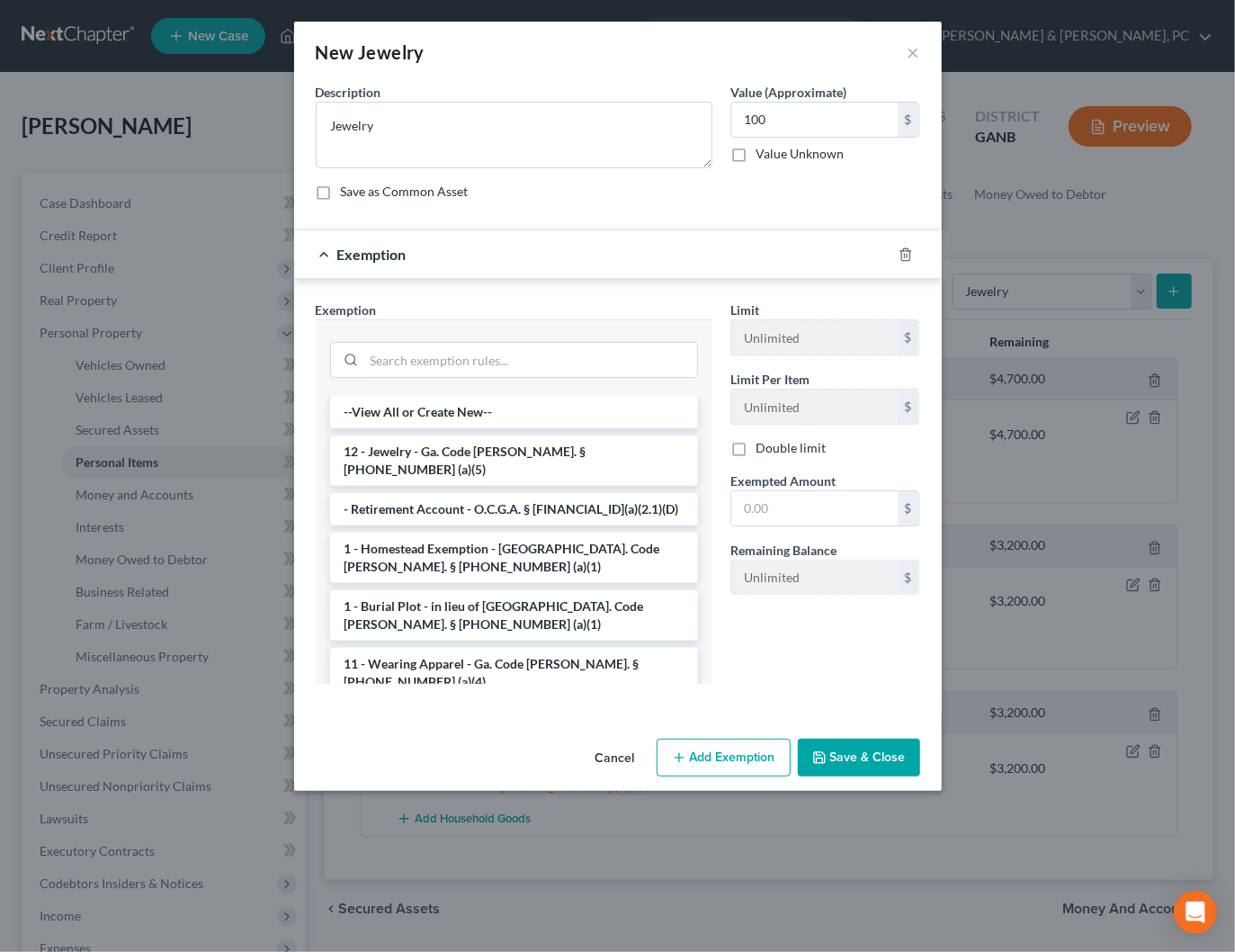
click at [452, 454] on li "12 - Jewelry - Ga. Code [PERSON_NAME]. § [PHONE_NUMBER] (a)(5)" at bounding box center [514, 460] width 368 height 51
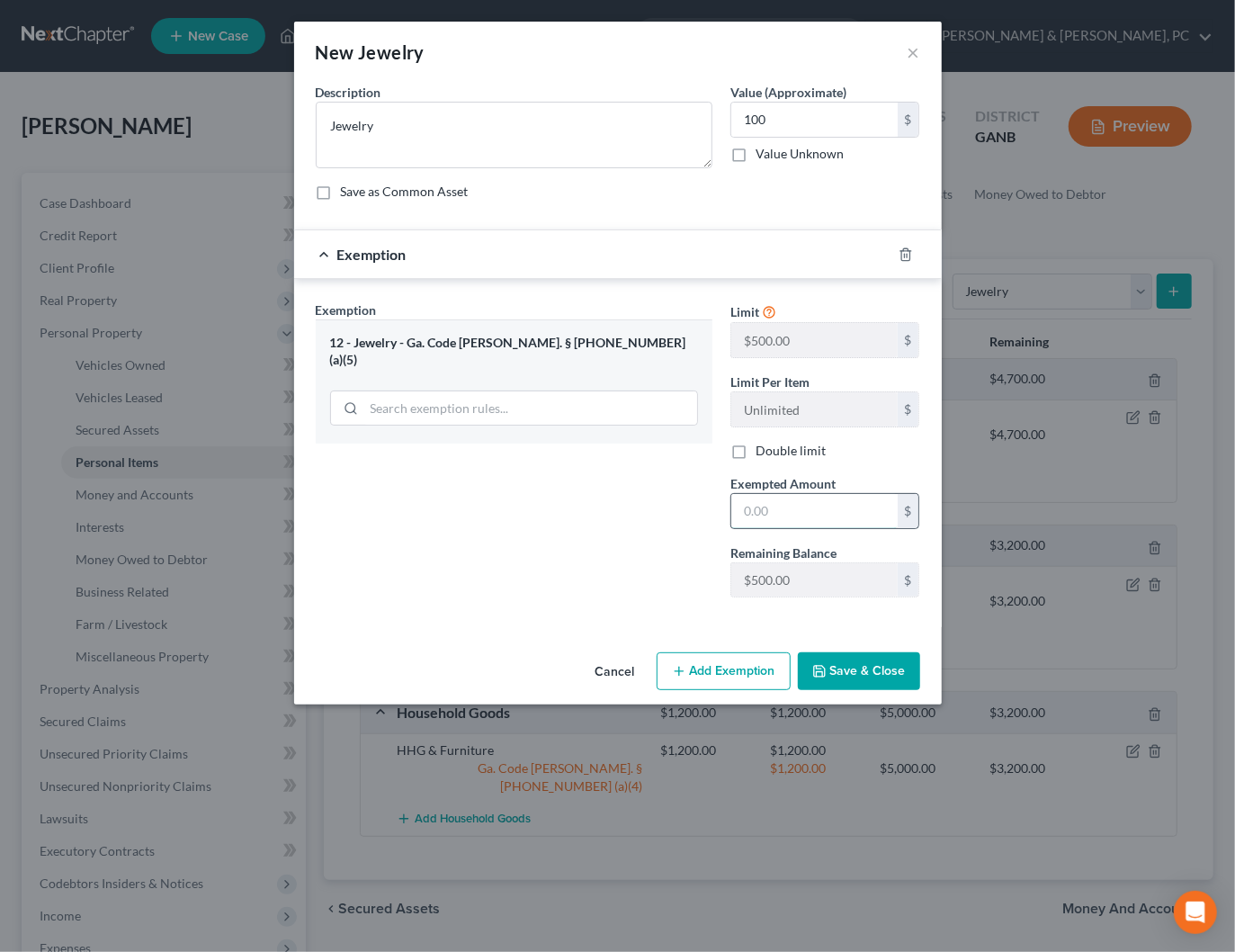
click at [811, 514] on input "text" at bounding box center [815, 511] width 166 height 34
type input "100"
click at [615, 561] on div "Exemption Set must be selected for CA. Exemption * 12 - Jewelry - [GEOGRAPHIC_D…" at bounding box center [514, 456] width 415 height 311
click at [826, 669] on icon "button" at bounding box center [819, 671] width 14 height 14
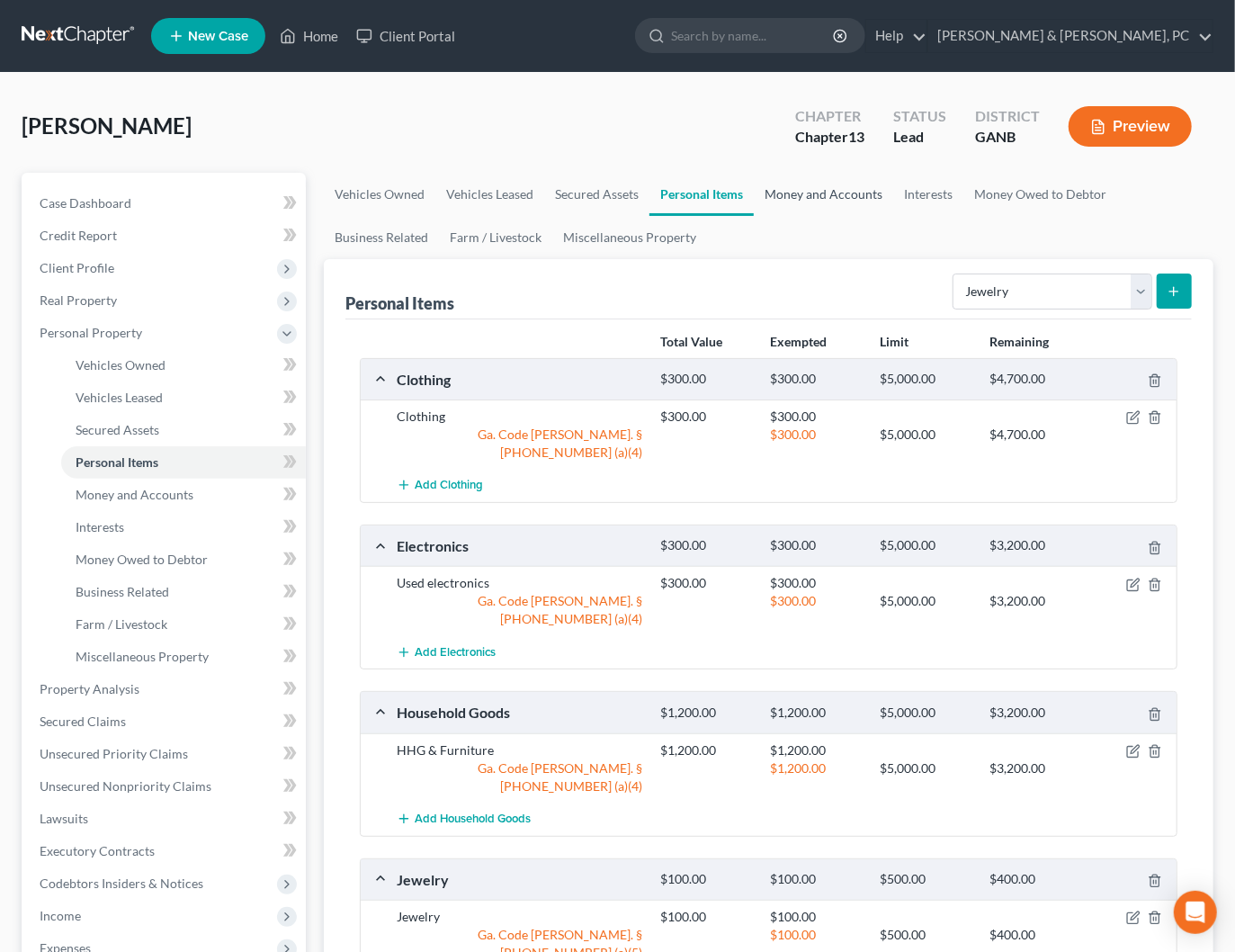
click at [815, 194] on link "Money and Accounts" at bounding box center [824, 194] width 139 height 43
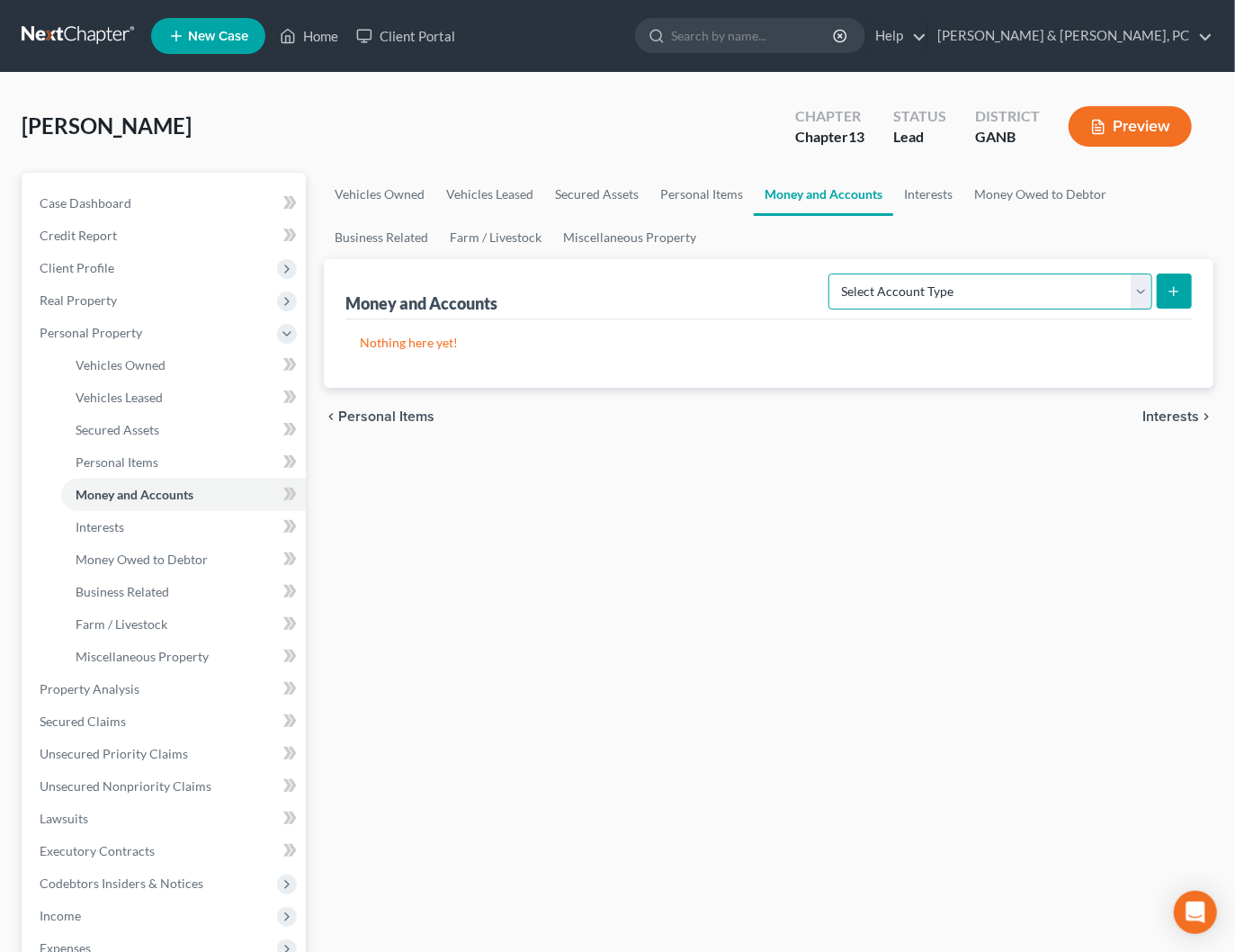
click at [1037, 294] on select "Select Account Type Brokerage Cash on Hand Certificates of Deposit Checking Acc…" at bounding box center [990, 291] width 324 height 36
select select "checking"
click at [833, 273] on select "Select Account Type Brokerage Cash on Hand Certificates of Deposit Checking Acc…" at bounding box center [990, 291] width 324 height 36
click at [1175, 294] on icon "submit" at bounding box center [1174, 291] width 14 height 14
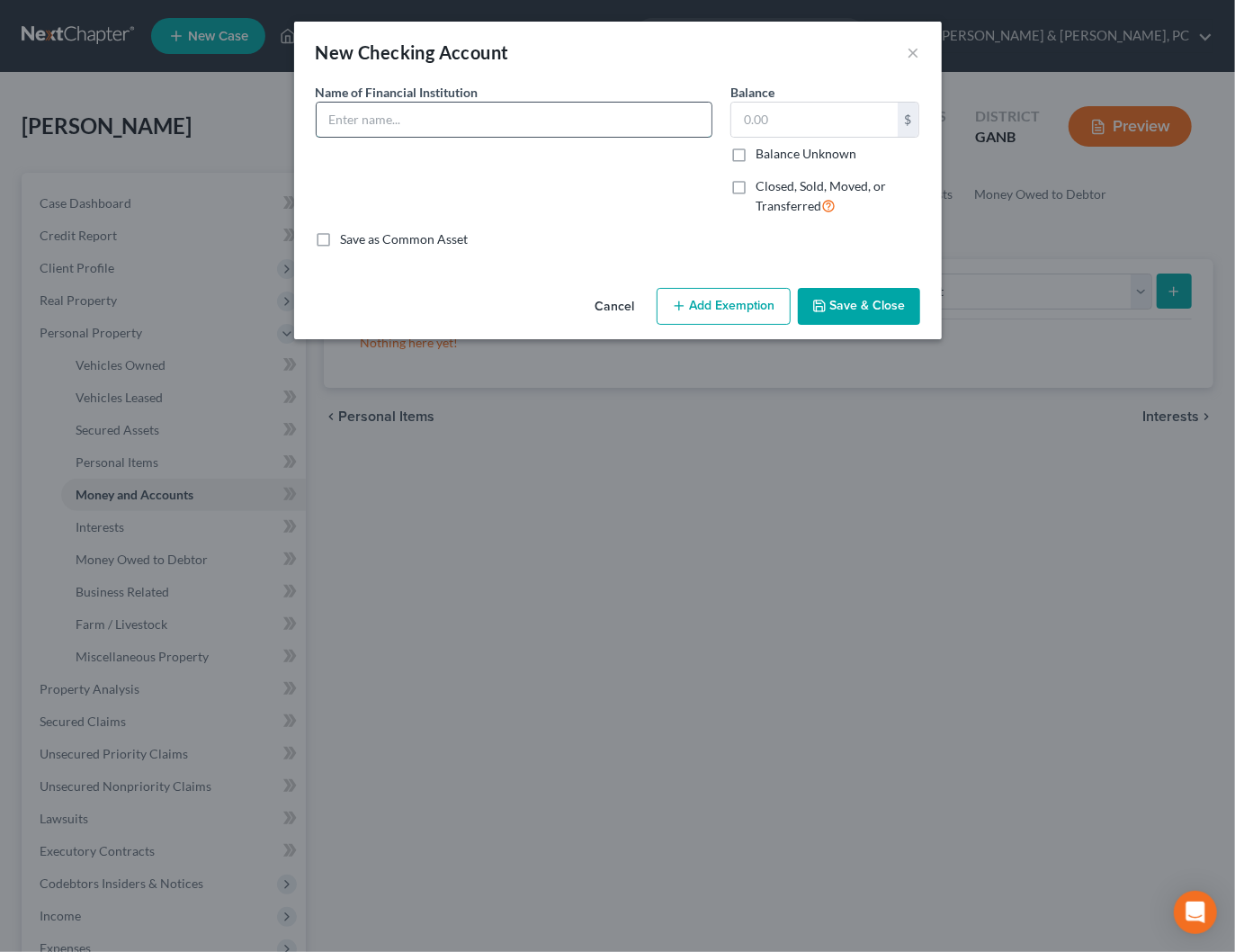
click at [461, 134] on input "text" at bounding box center [514, 119] width 395 height 34
type input "[PERSON_NAME] Fargo"
click at [803, 119] on input "text" at bounding box center [815, 119] width 166 height 34
type input "0"
click at [764, 305] on button "Add Exemption" at bounding box center [723, 306] width 134 height 38
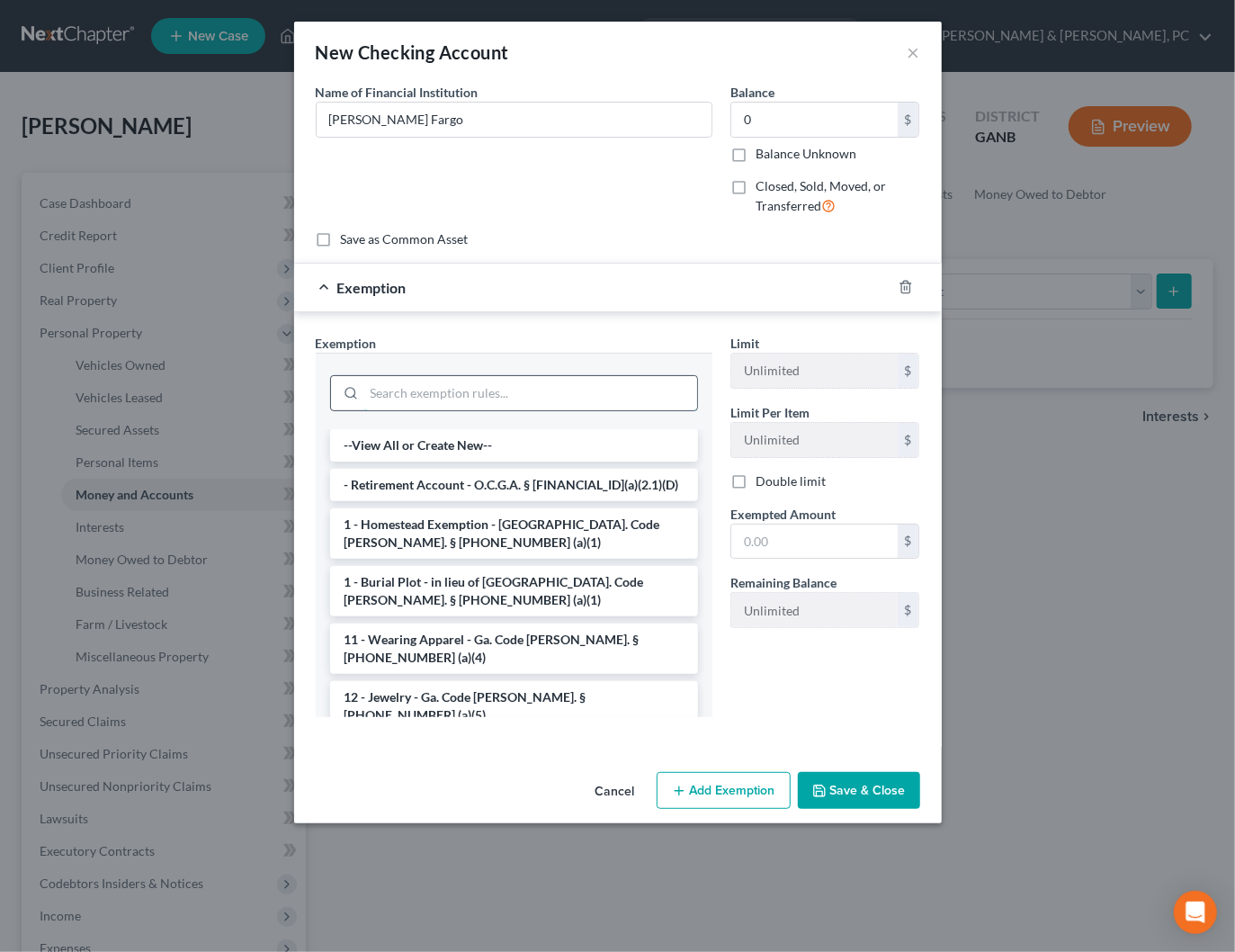
click at [382, 394] on input "search" at bounding box center [531, 393] width 333 height 34
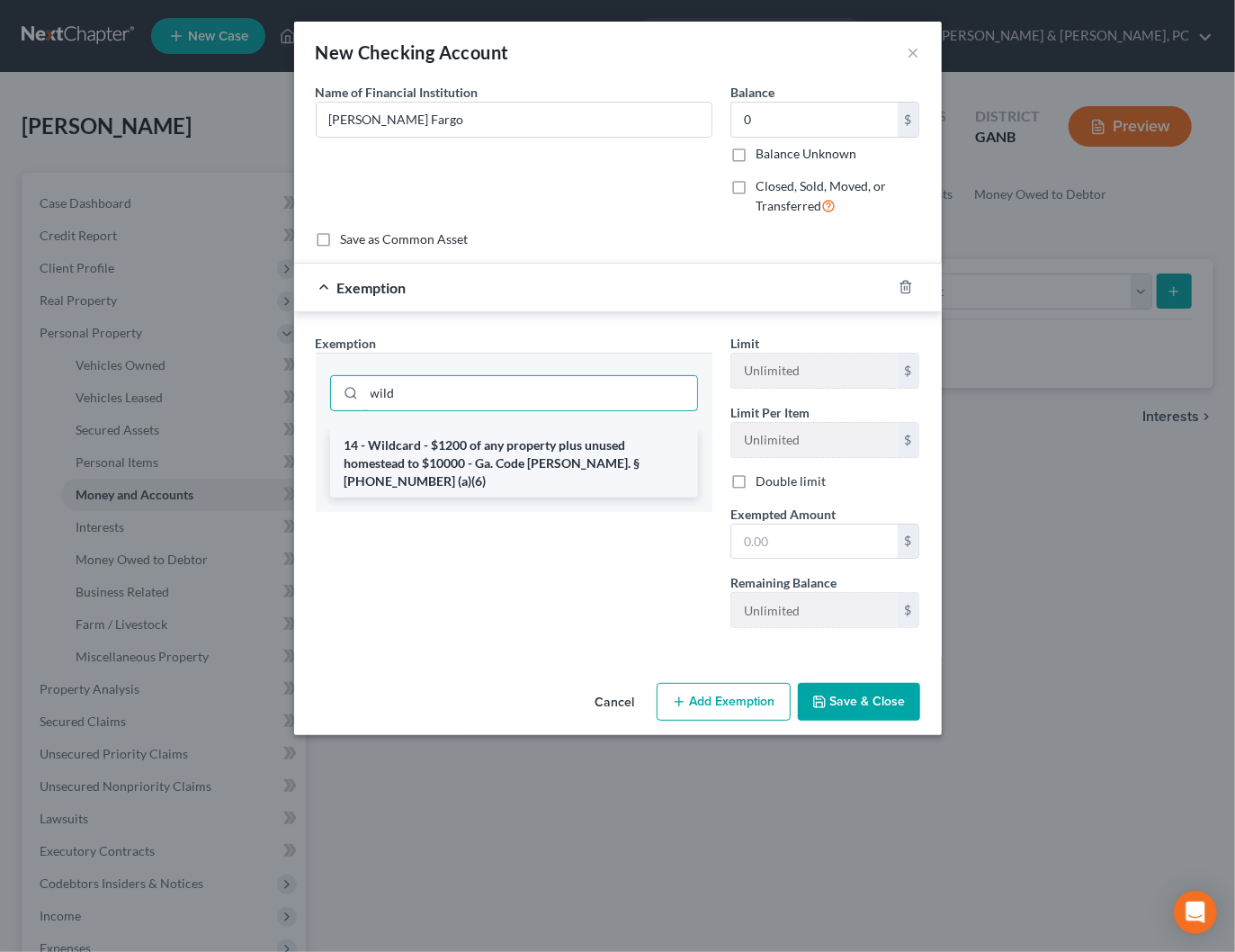
type input "wild"
click at [429, 446] on li "14 - Wildcard - $1200 of any property plus unused homestead to $10000 - Ga. Cod…" at bounding box center [514, 464] width 368 height 69
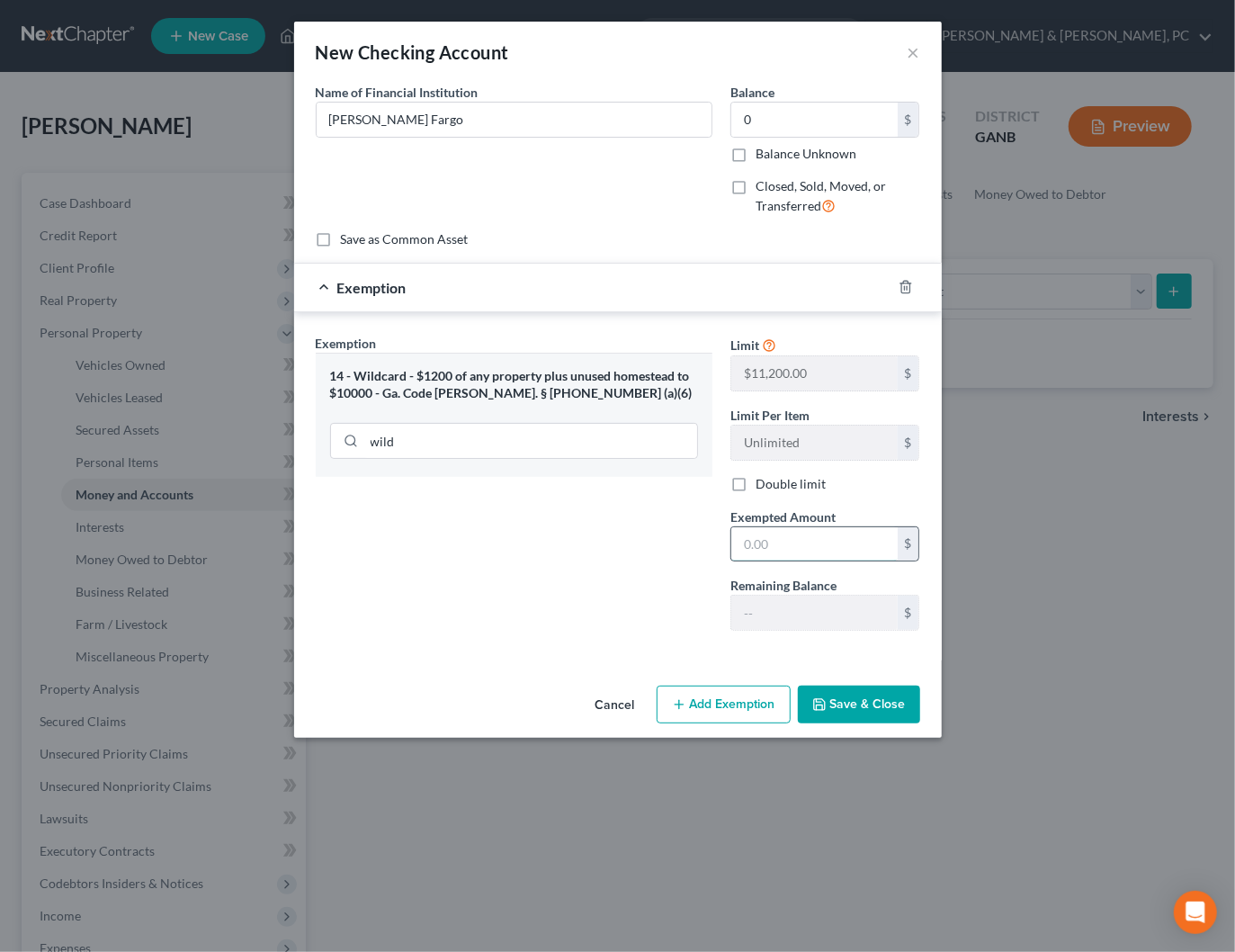
click at [811, 536] on input "text" at bounding box center [815, 544] width 166 height 34
type input "0"
click at [659, 562] on div "Exemption Set must be selected for CA. Exemption * 14 - Wildcard - $1200 of any…" at bounding box center [514, 489] width 415 height 311
click at [864, 694] on button "Save & Close" at bounding box center [858, 704] width 122 height 38
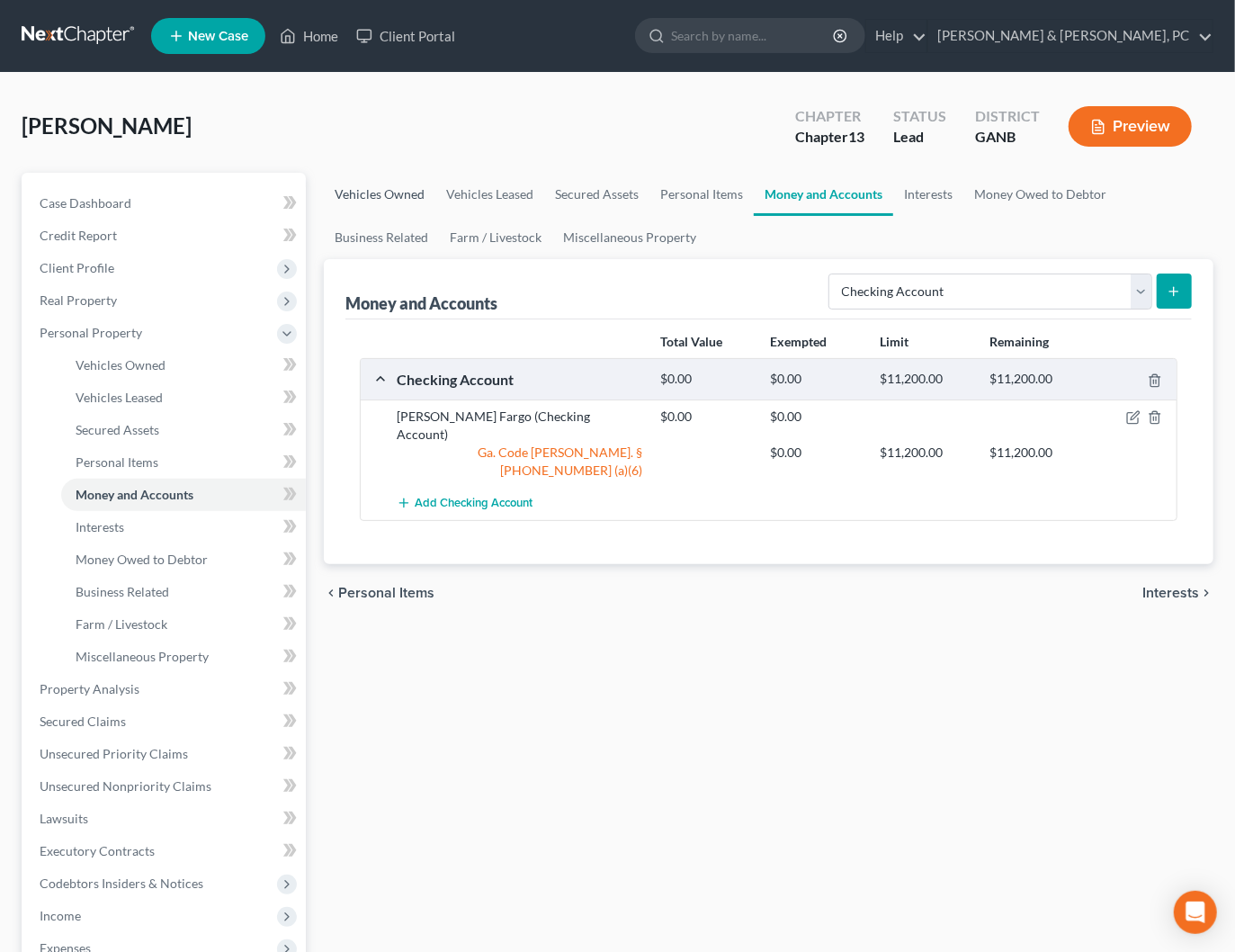
click at [375, 190] on link "Vehicles Owned" at bounding box center [379, 194] width 111 height 43
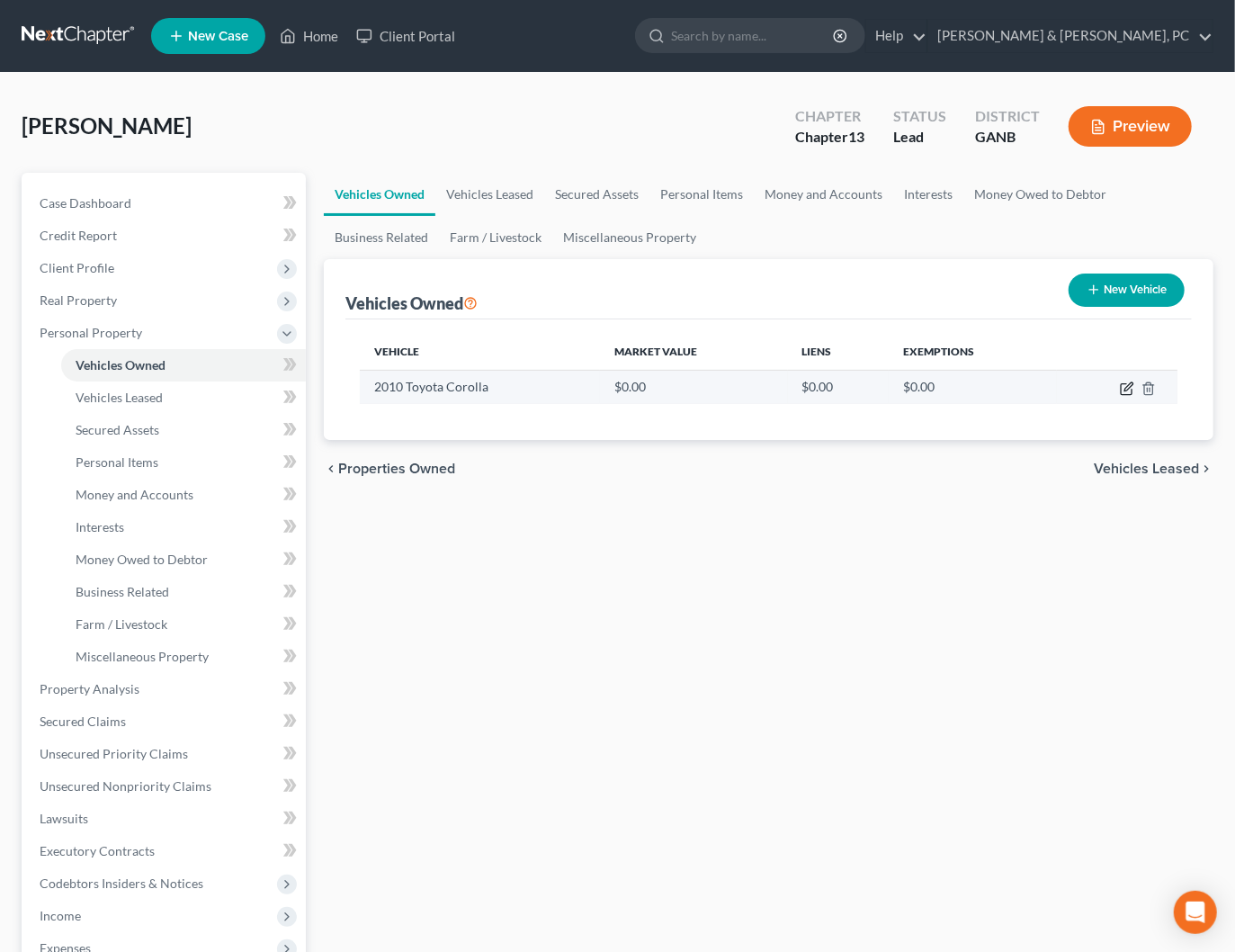
click at [1121, 390] on icon "button" at bounding box center [1127, 390] width 11 height 11
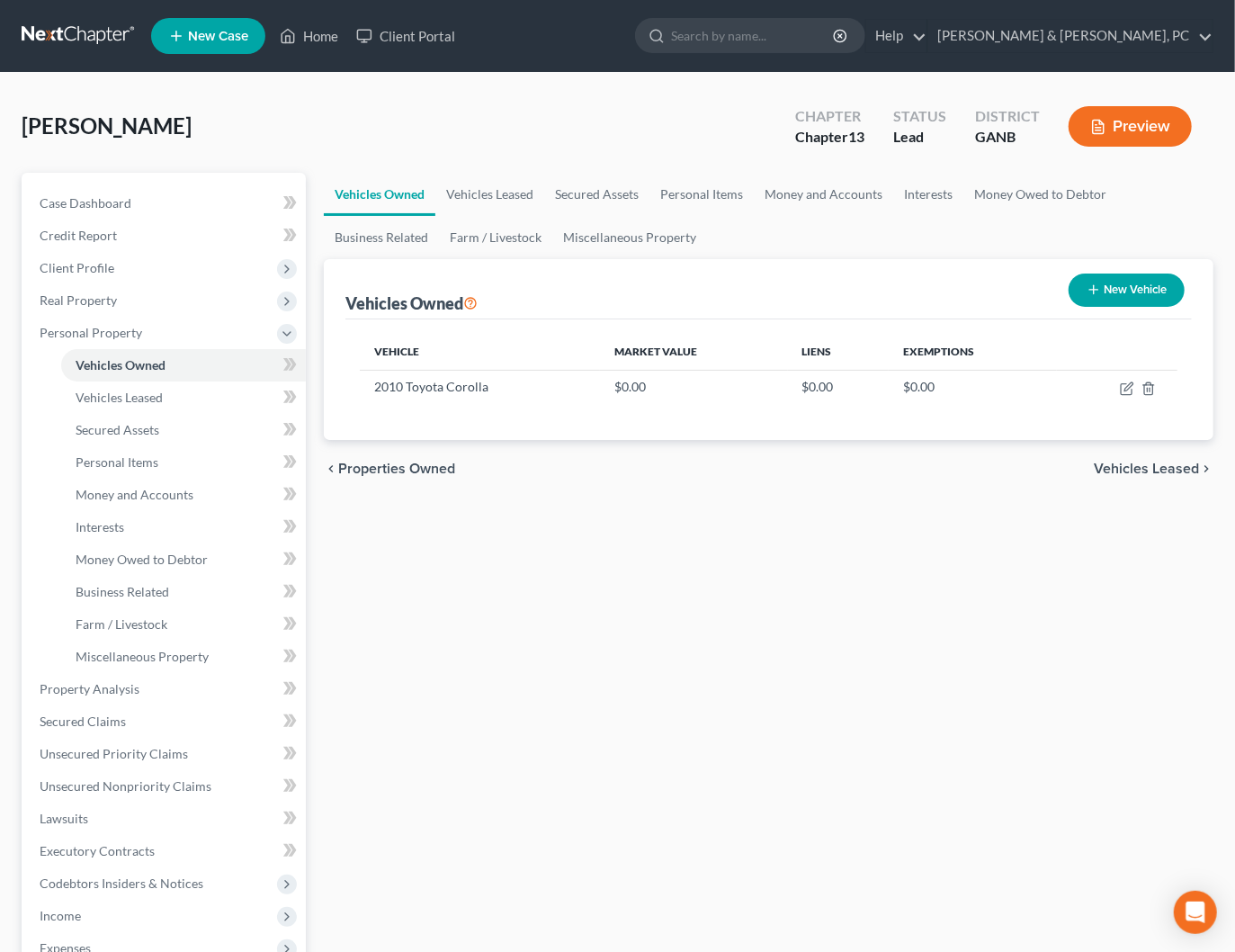
select select "0"
select select "16"
select select "2"
select select "0"
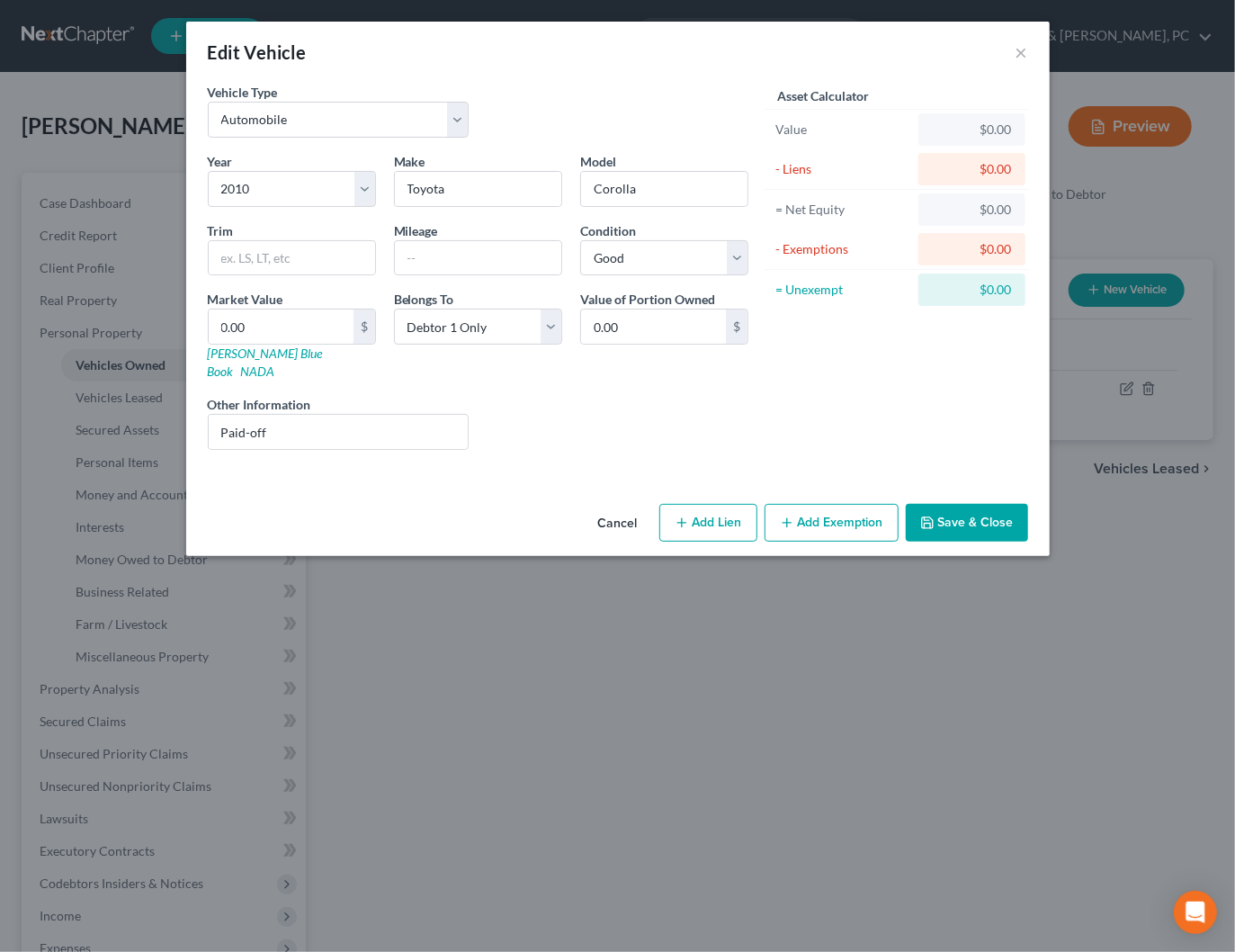
click at [856, 505] on button "Add Exemption" at bounding box center [832, 523] width 134 height 38
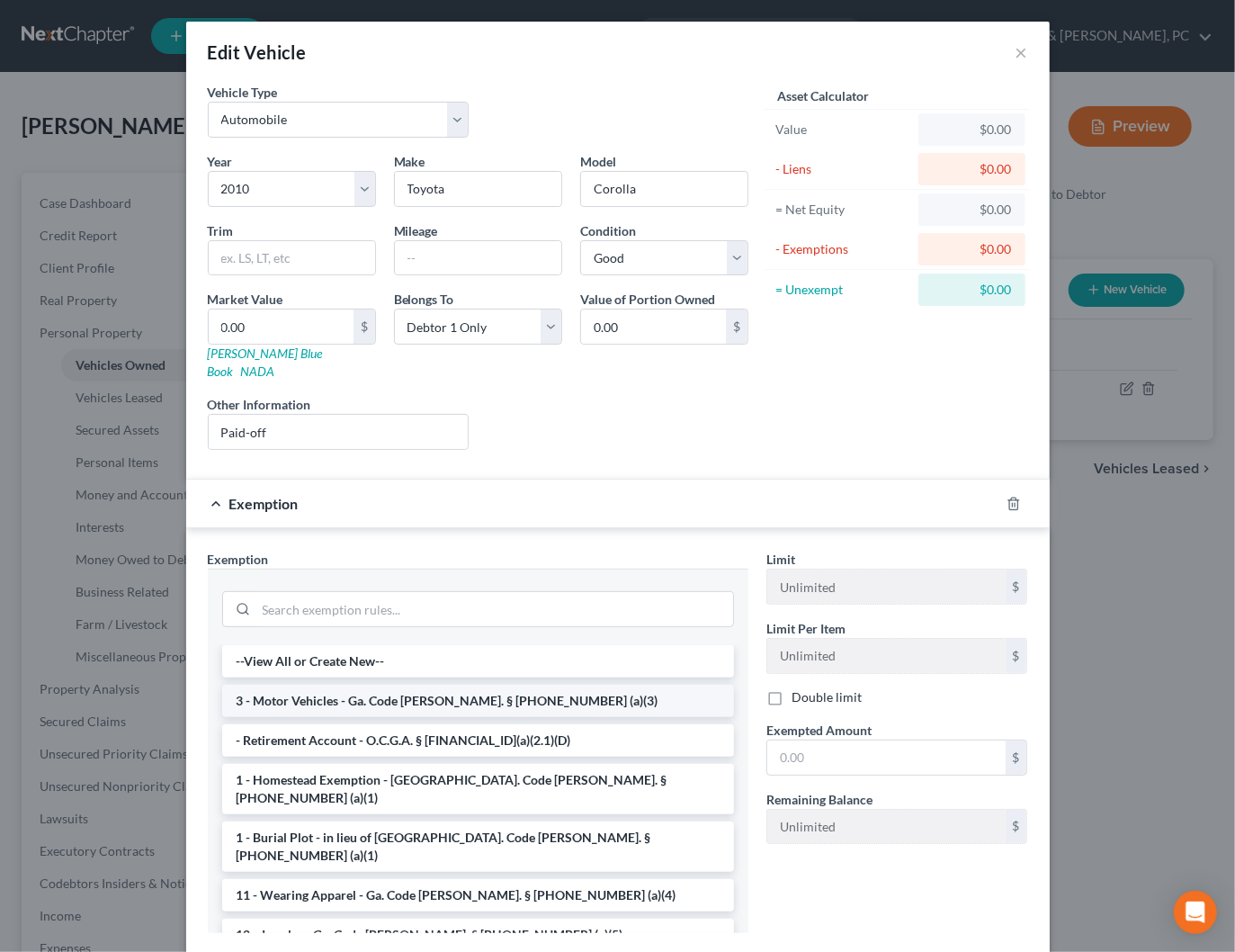
click at [344, 684] on li "3 - Motor Vehicles - Ga. Code [PERSON_NAME]. § [PHONE_NUMBER] (a)(3)" at bounding box center [478, 701] width 512 height 33
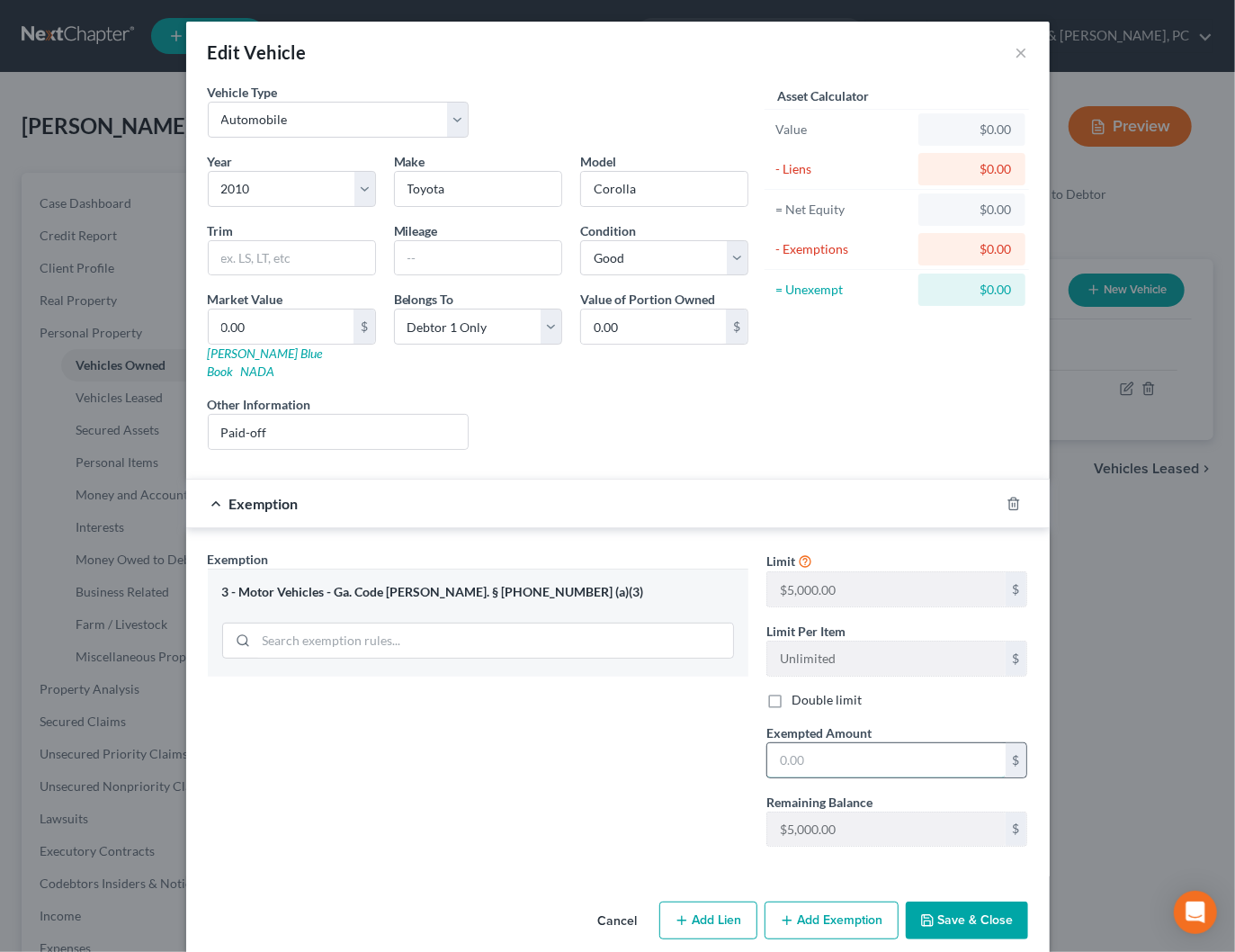
click at [892, 743] on input "text" at bounding box center [887, 760] width 239 height 34
type input "0"
click at [643, 421] on div "Liens Select" at bounding box center [617, 422] width 279 height 55
drag, startPoint x: 956, startPoint y: 901, endPoint x: 824, endPoint y: 677, distance: 260.0
click at [955, 901] on button "Save & Close" at bounding box center [966, 920] width 122 height 38
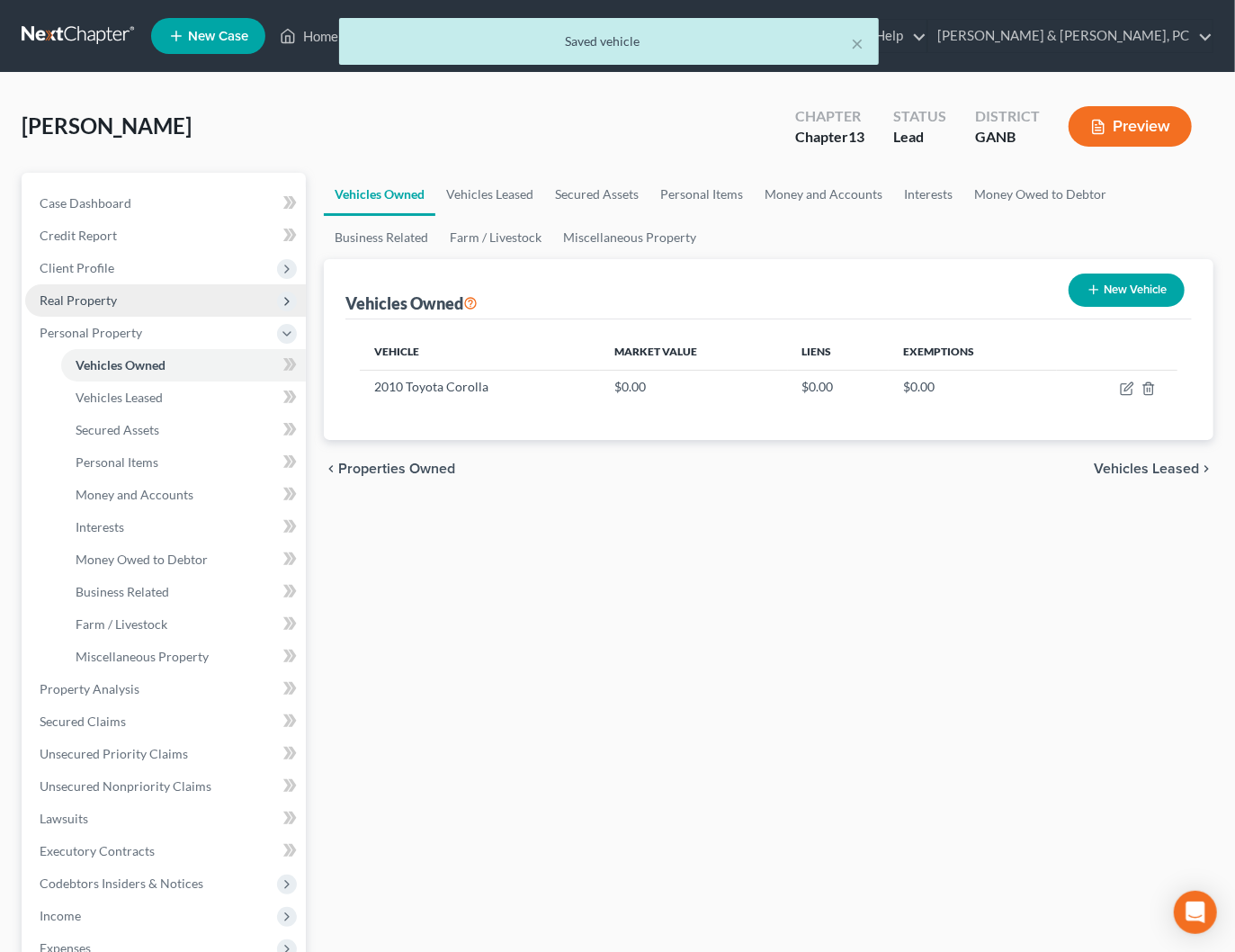
click at [78, 297] on span "Real Property" at bounding box center [79, 299] width 78 height 15
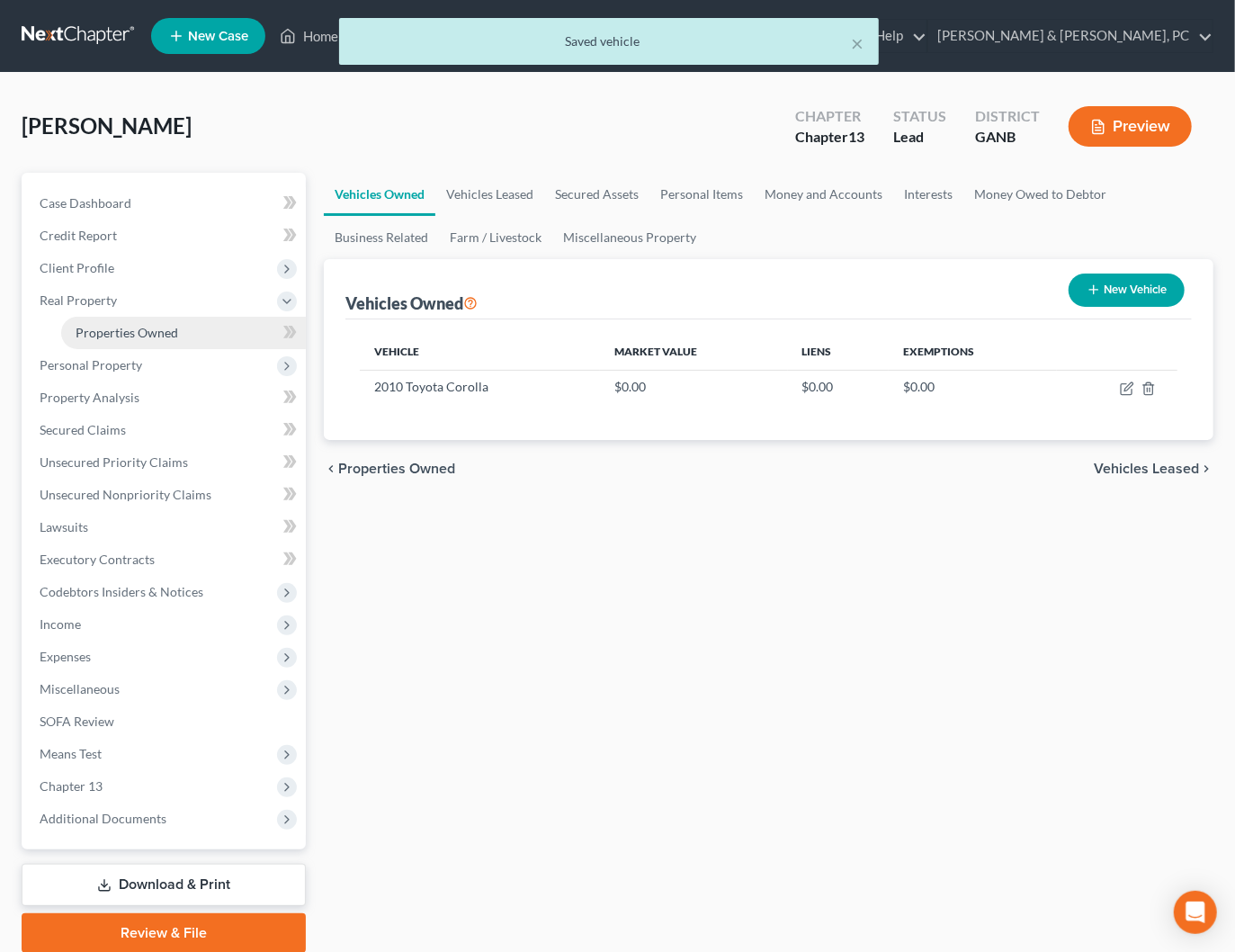
click at [103, 328] on span "Properties Owned" at bounding box center [127, 332] width 102 height 15
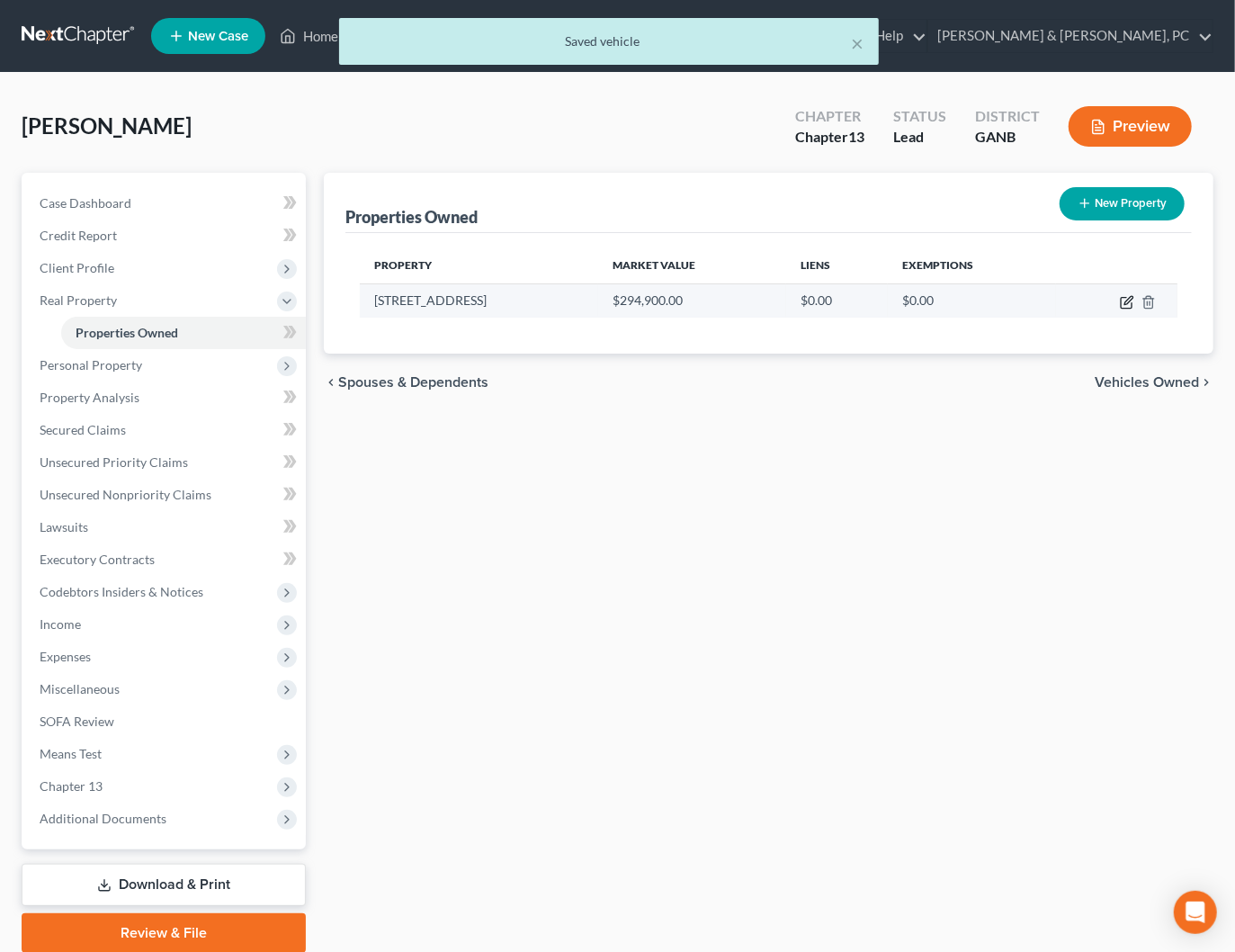
click at [1124, 306] on icon "button" at bounding box center [1127, 302] width 14 height 14
select select "10"
select select "32"
select select "0"
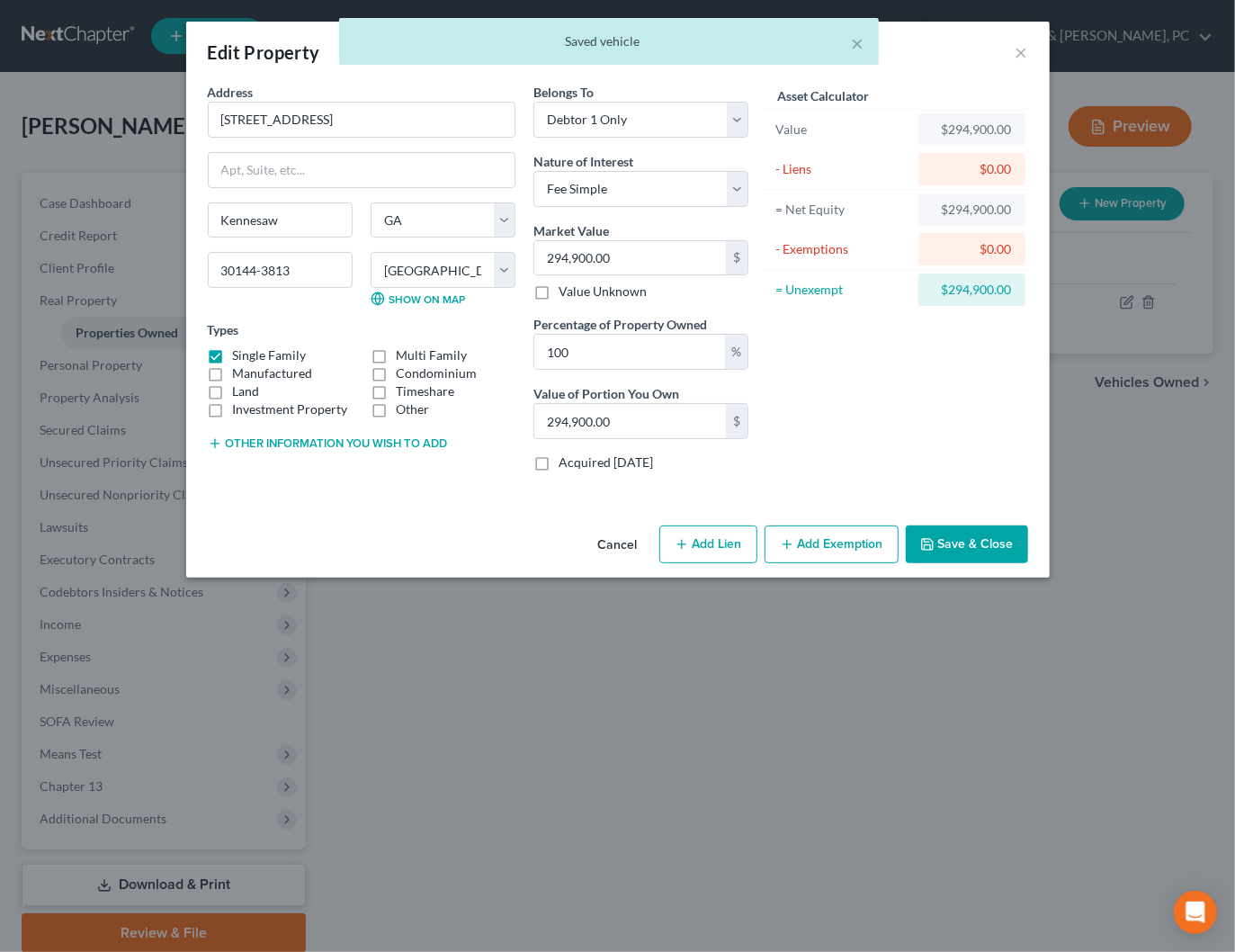
click at [861, 541] on button "Add Exemption" at bounding box center [832, 544] width 134 height 38
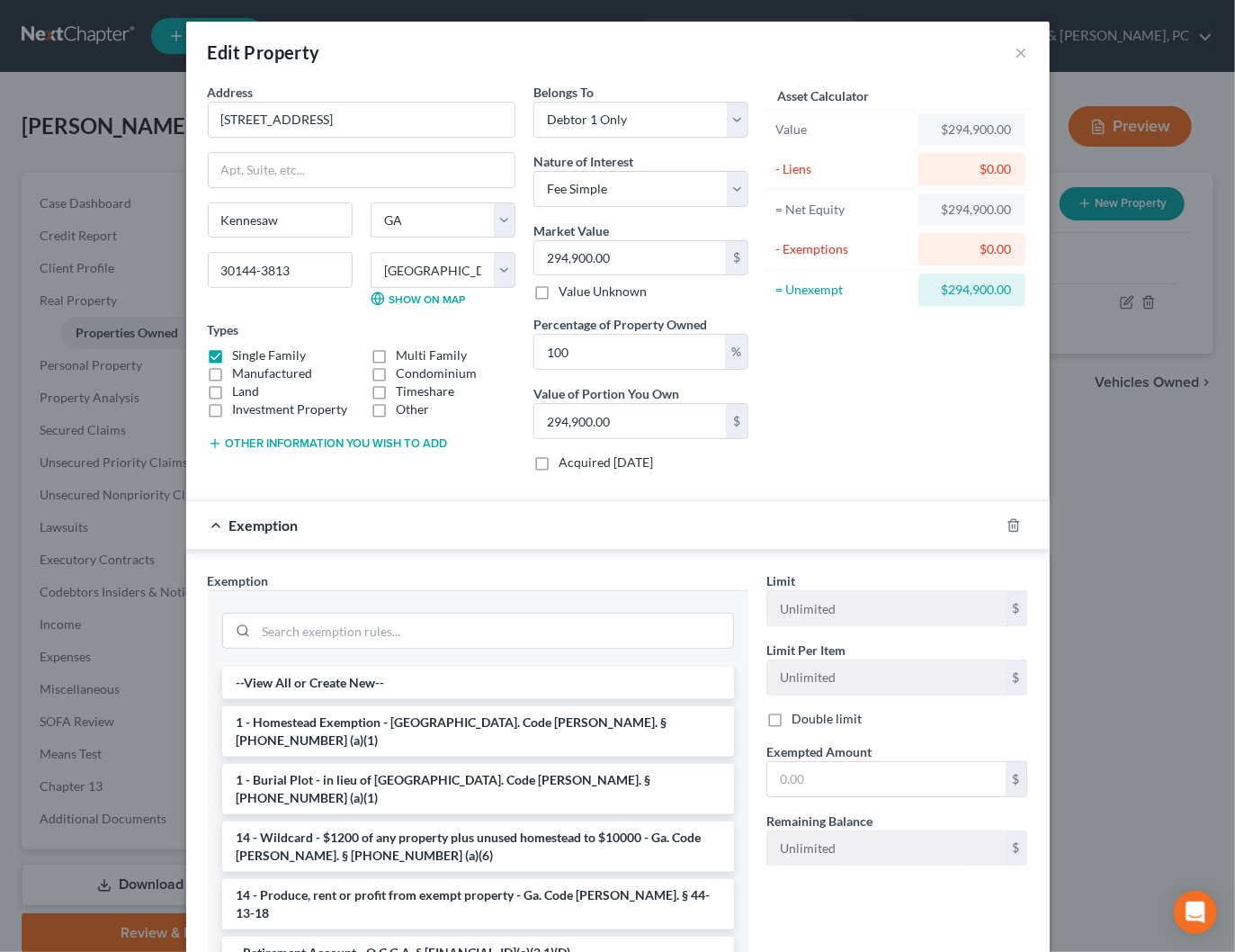
drag, startPoint x: 347, startPoint y: 716, endPoint x: 755, endPoint y: 740, distance: 408.7
click at [347, 716] on li "1 - Homestead Exemption - [GEOGRAPHIC_DATA]. Code [PERSON_NAME]. § [PHONE_NUMBE…" at bounding box center [478, 731] width 512 height 51
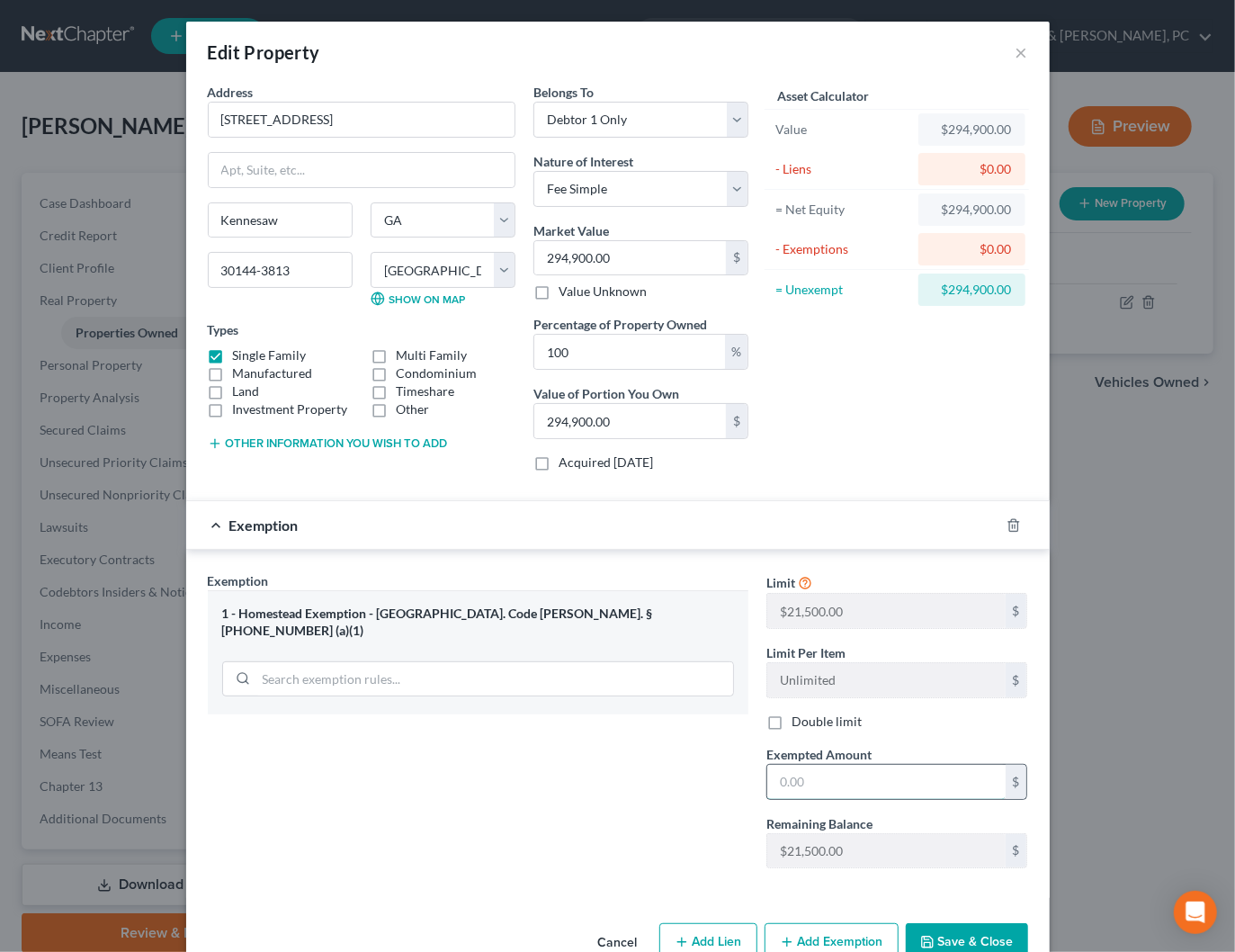
click at [859, 775] on input "text" at bounding box center [887, 782] width 239 height 34
type input "0"
click at [789, 461] on div "Asset Calculator Value $294,900.00 - Liens $0.00 = Net Equity $294,900.00 - Exe…" at bounding box center [897, 285] width 279 height 403
click at [950, 939] on button "Save & Close" at bounding box center [966, 942] width 122 height 38
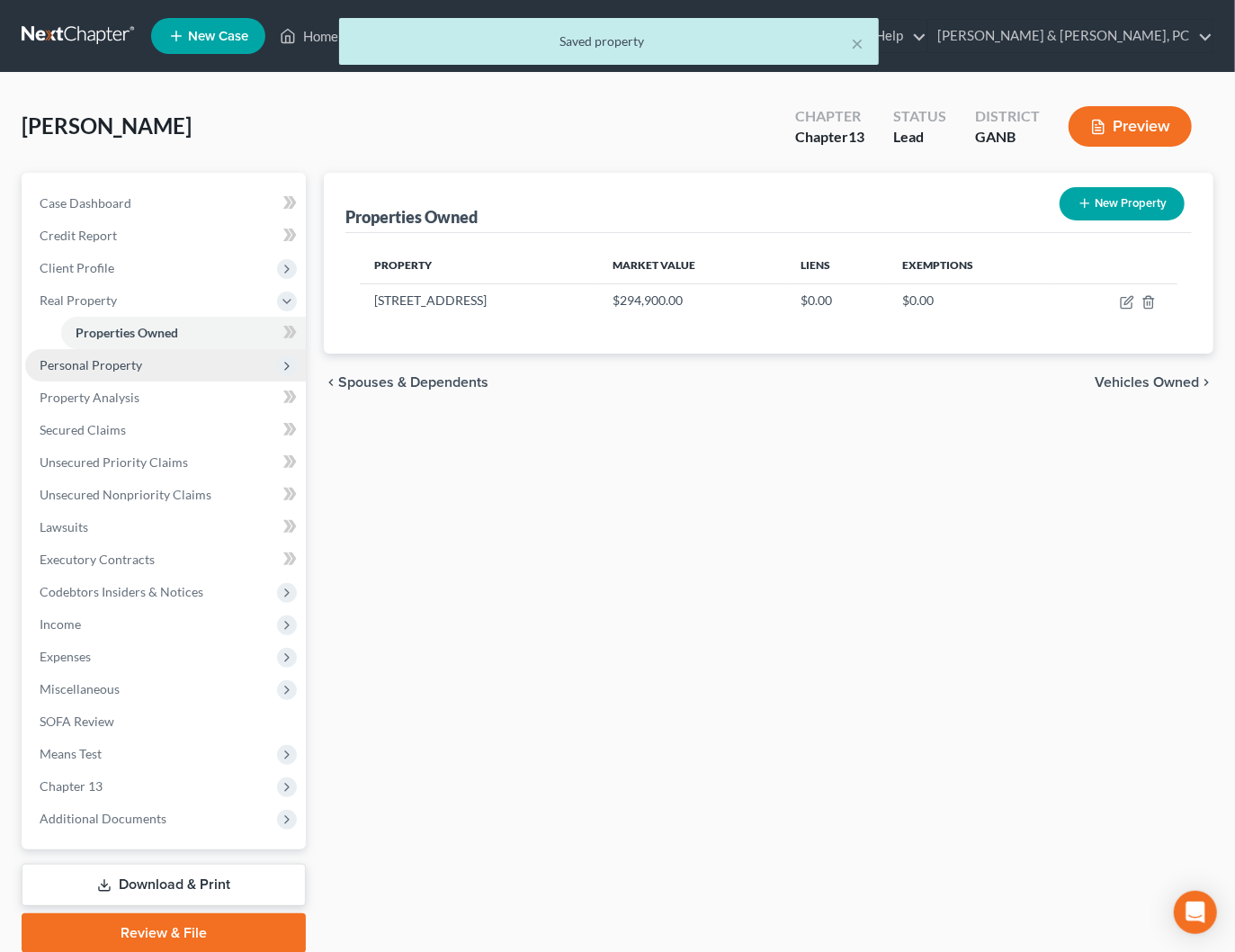
click at [87, 365] on span "Personal Property" at bounding box center [90, 364] width 102 height 15
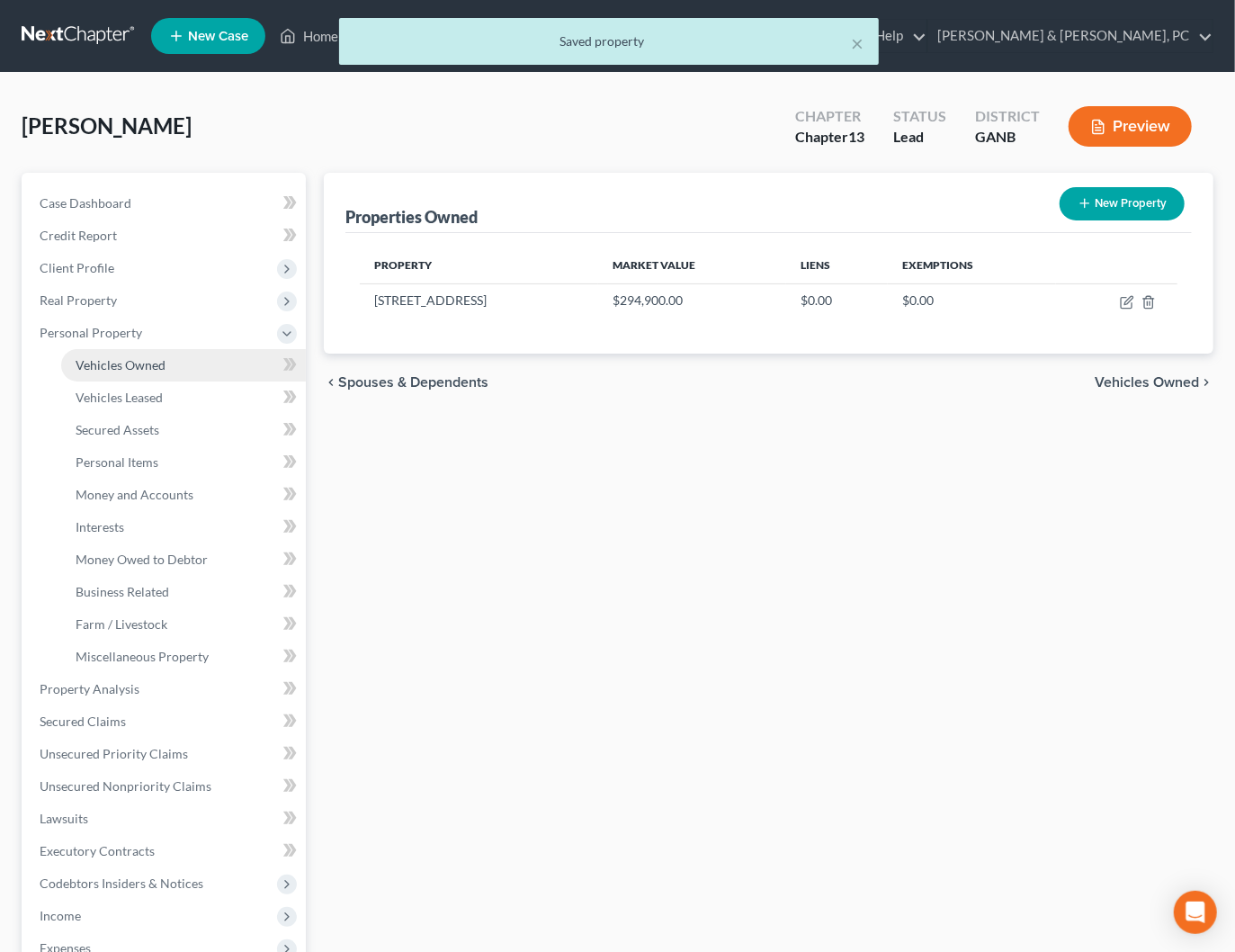
click at [118, 362] on span "Vehicles Owned" at bounding box center [120, 364] width 90 height 15
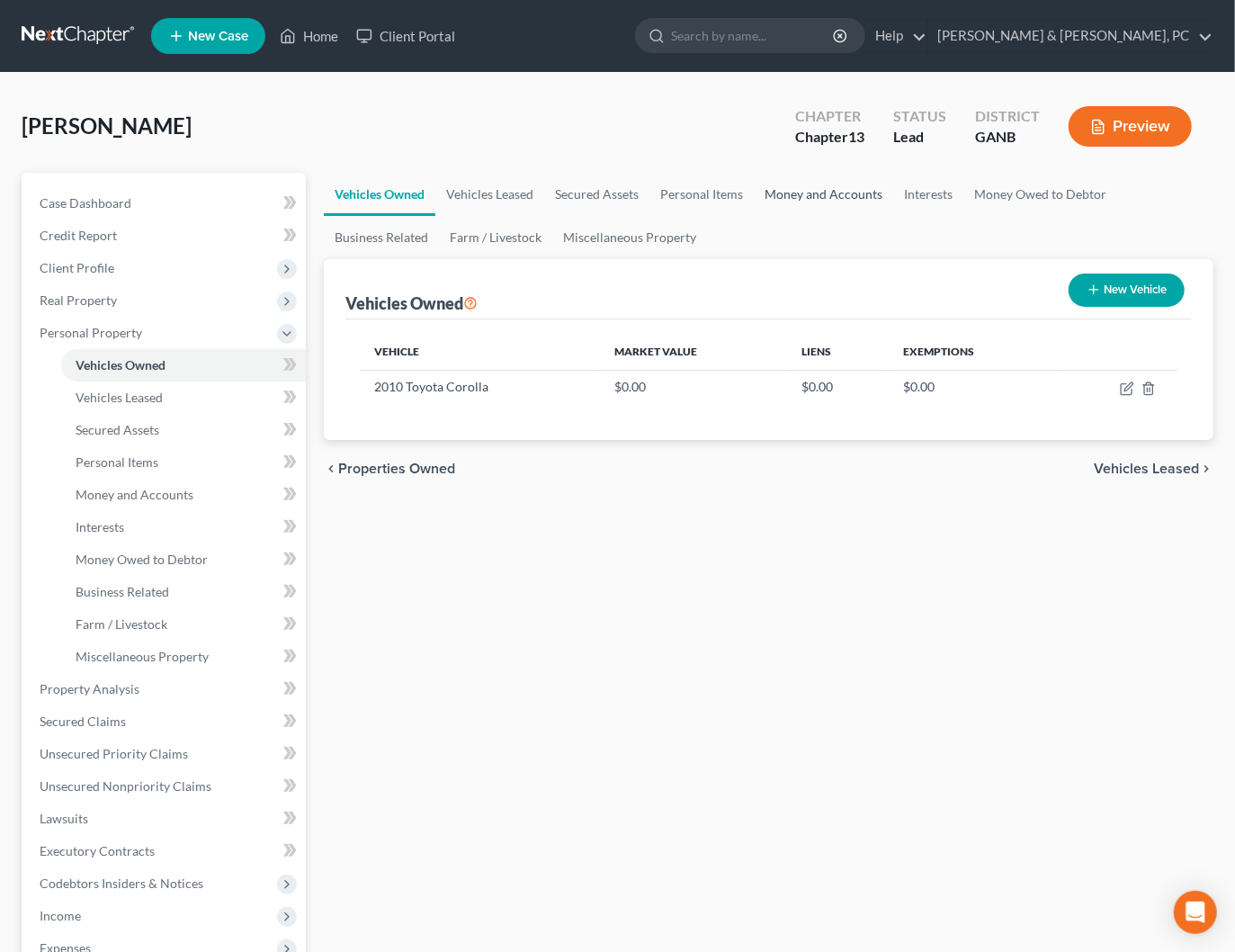
click at [849, 190] on link "Money and Accounts" at bounding box center [824, 194] width 139 height 43
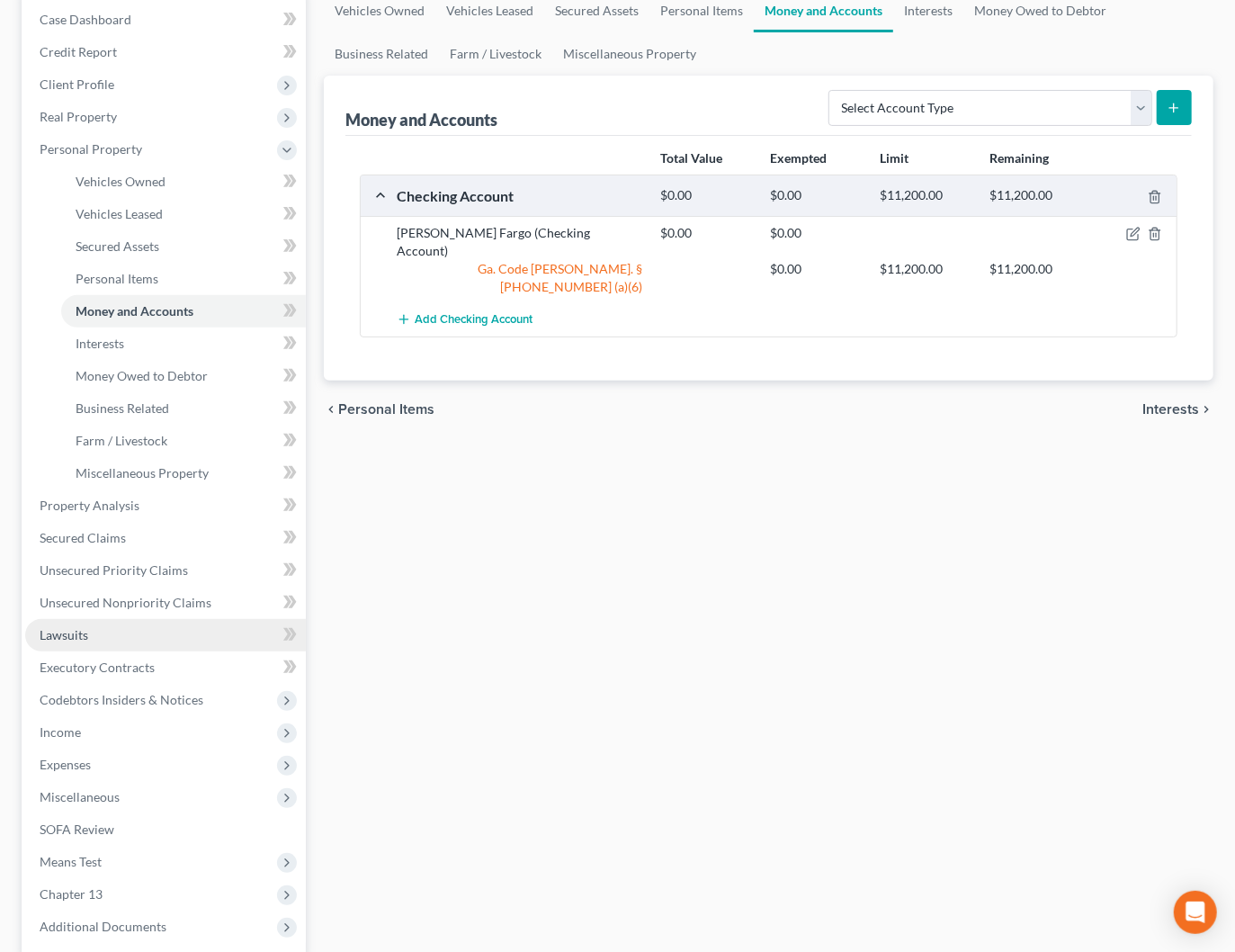
click at [99, 632] on link "Lawsuits" at bounding box center [165, 635] width 280 height 33
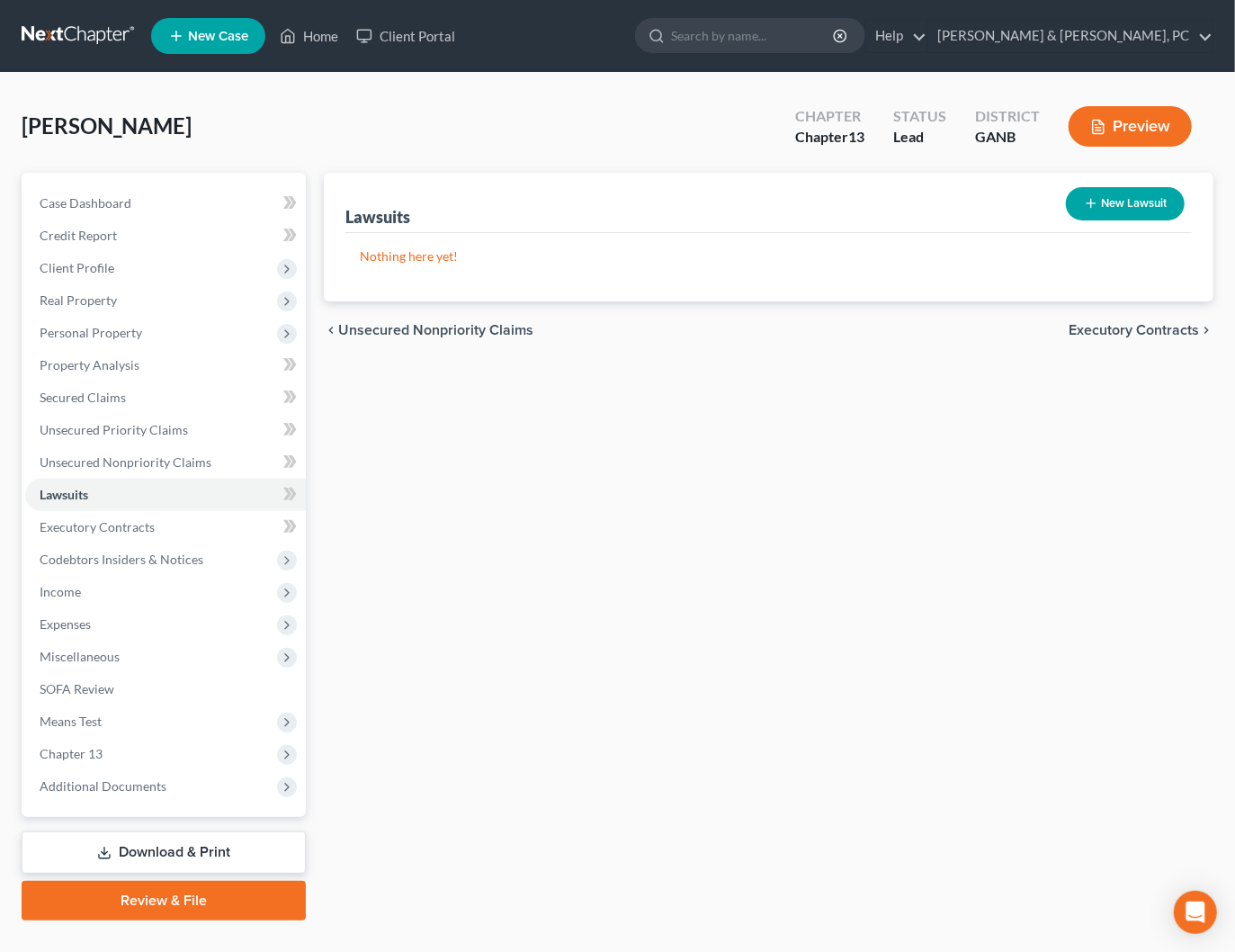
click at [1131, 203] on button "New Lawsuit" at bounding box center [1125, 203] width 118 height 33
select select "0"
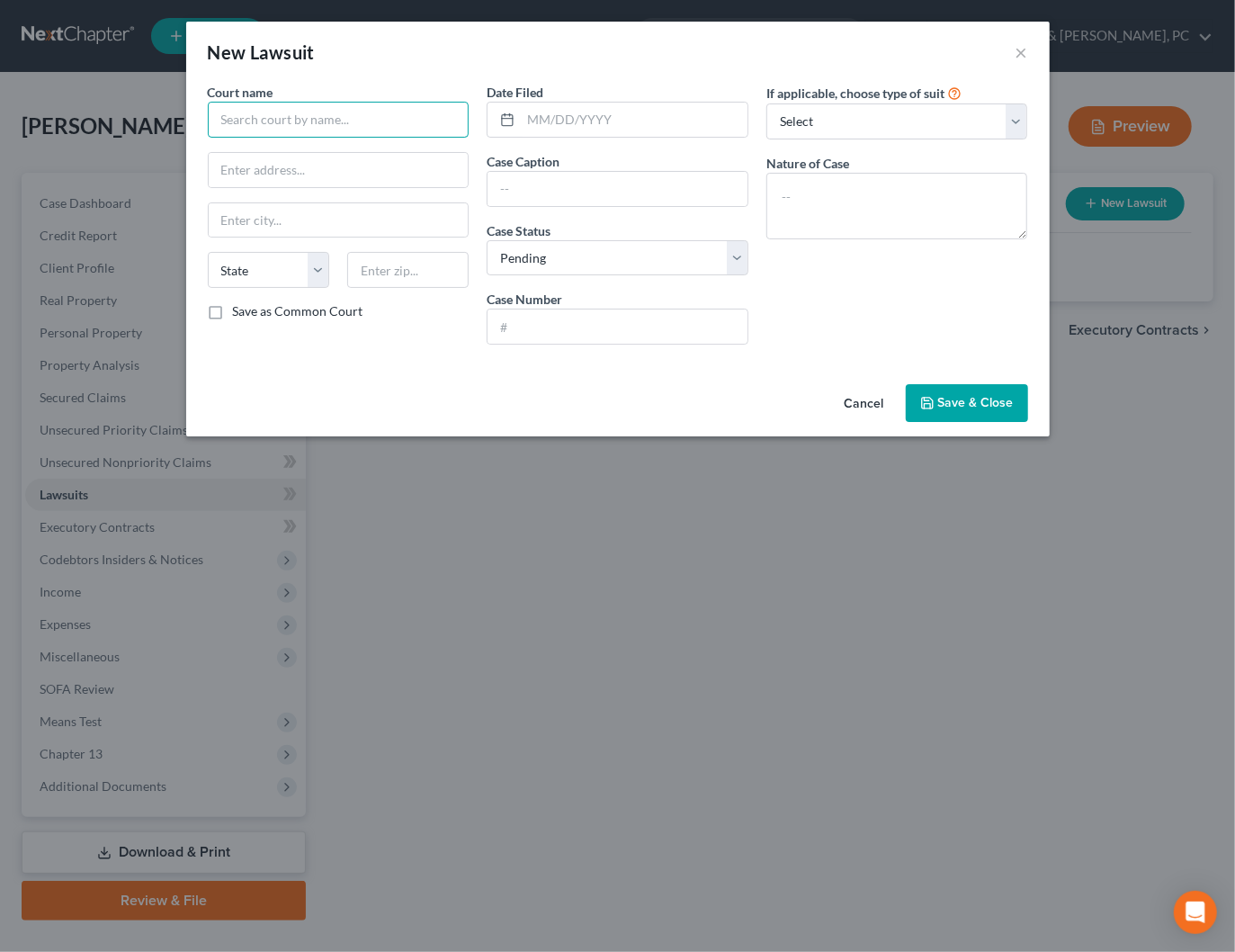
click at [323, 117] on input "text" at bounding box center [338, 119] width 261 height 36
click at [321, 150] on div "Cobb County Superior Court" at bounding box center [316, 151] width 187 height 18
type input "Cobb County Superior Court"
type input "[STREET_ADDRESS][PERSON_NAME]"
type input "Marietta"
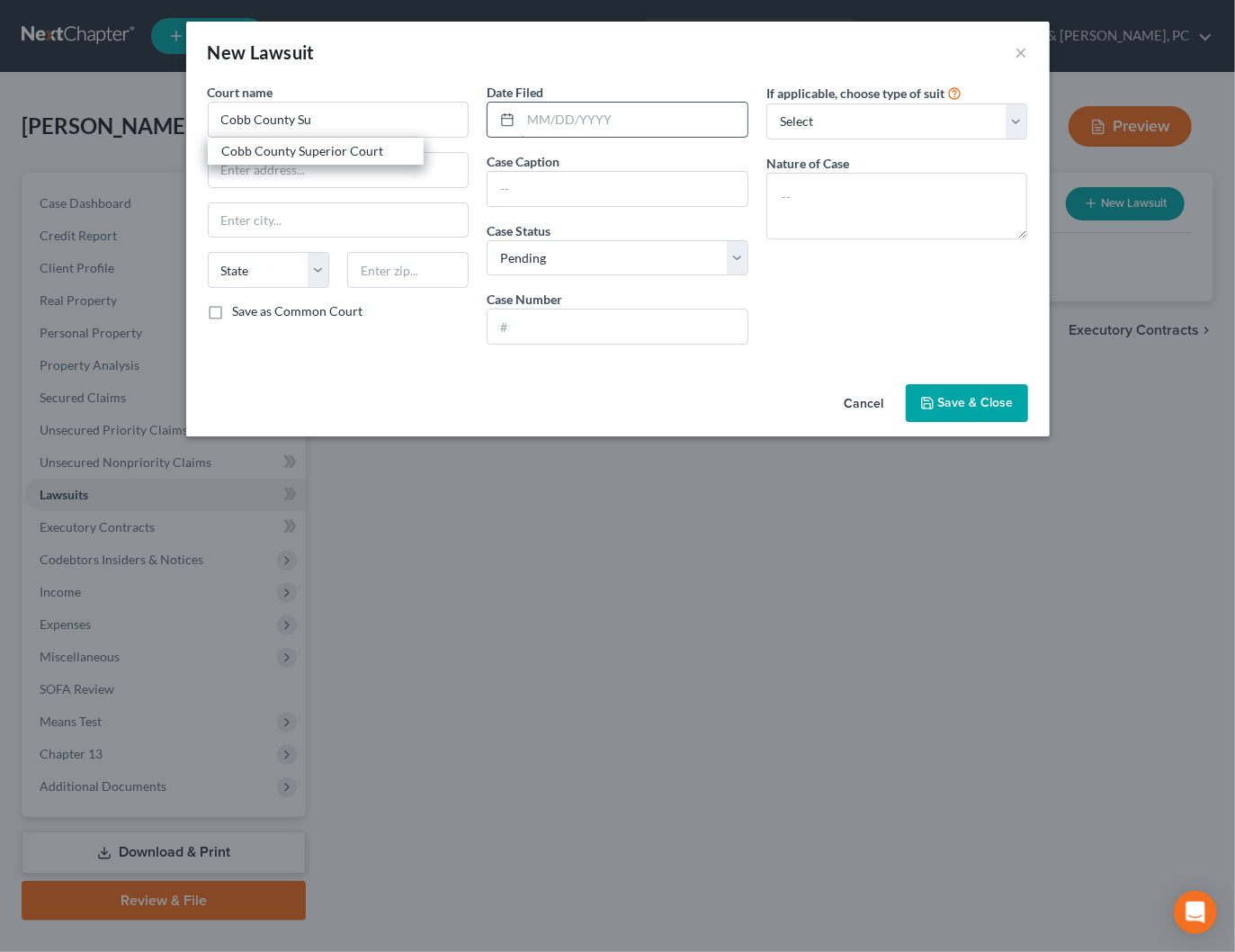
select select "10"
type input "30090"
click at [632, 113] on input "text" at bounding box center [634, 119] width 227 height 34
type input "[DATE]"
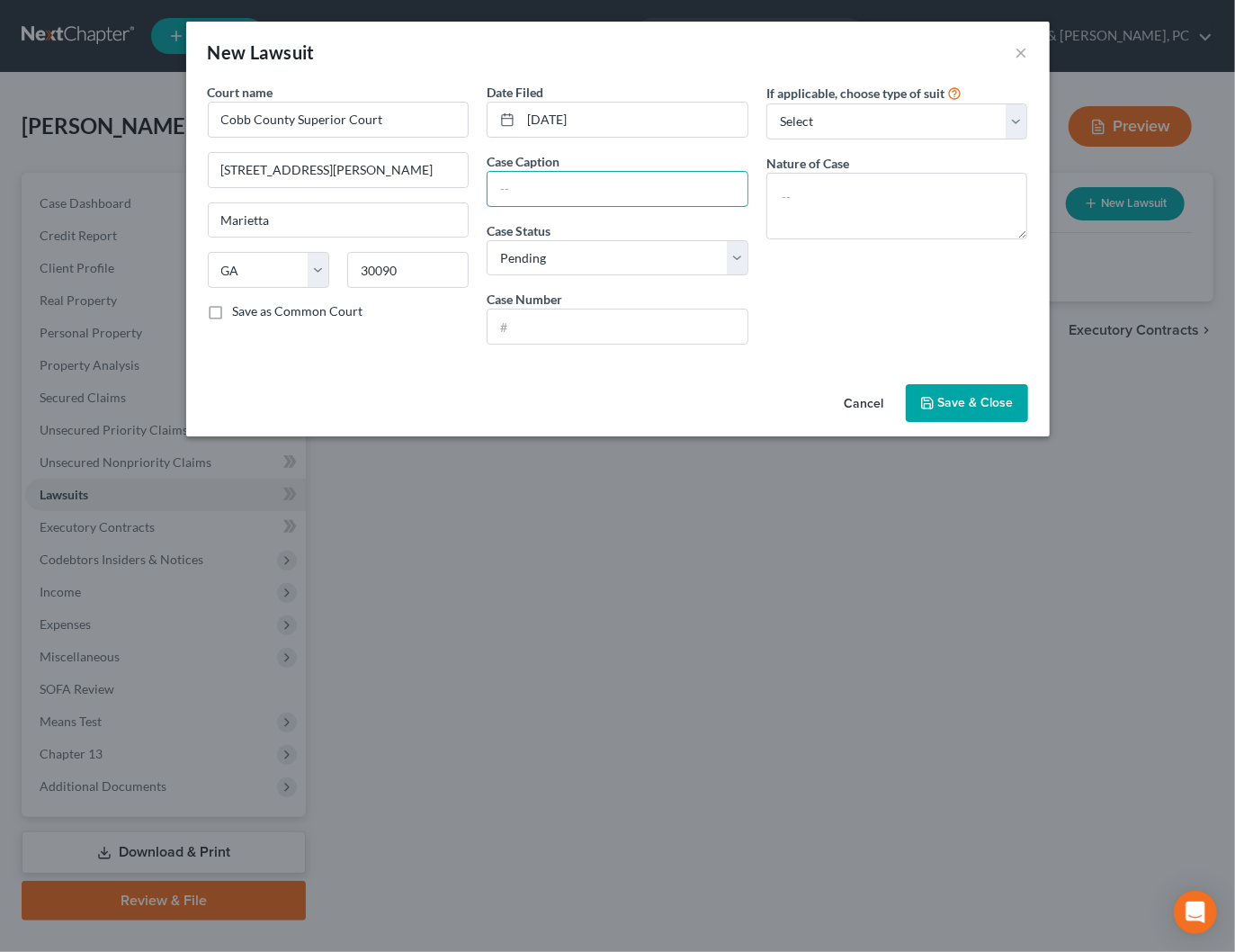
paste input "Shiloh Ridge Condominium Association, Inc."
type input "Shiloh Ridge Condominium Association, Inc. vs. [PERSON_NAME]"
click at [677, 325] on input "text" at bounding box center [618, 326] width 260 height 34
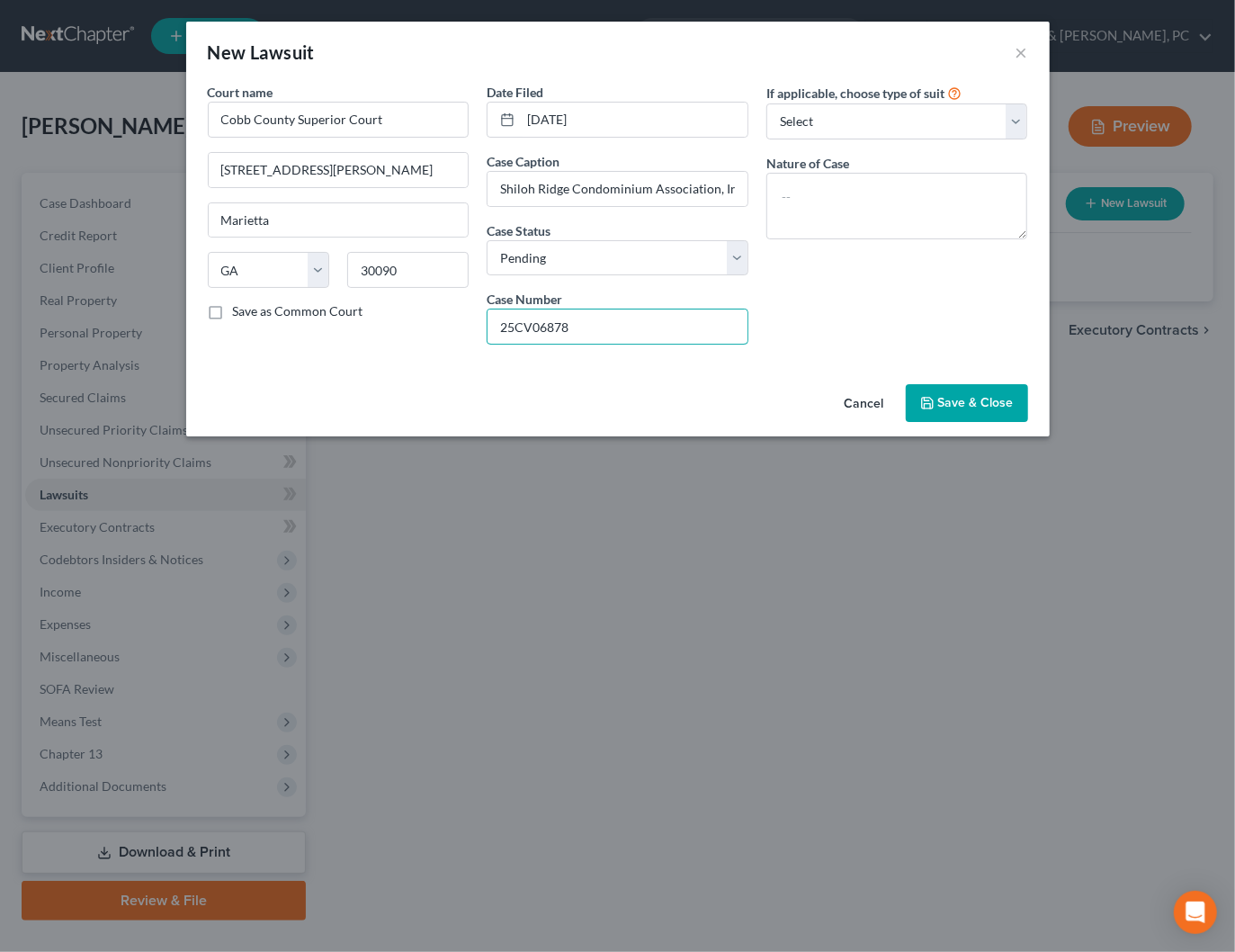
type input "25CV06878"
click at [857, 98] on label "If applicable, choose type of suit" at bounding box center [855, 93] width 178 height 19
click at [854, 123] on select "Select Repossession Garnishment Foreclosure Attached, Seized, Or Levied Other" at bounding box center [897, 121] width 261 height 36
select select "4"
click at [767, 103] on select "Select Repossession Garnishment Foreclosure Attached, Seized, Or Levied Other" at bounding box center [897, 121] width 261 height 36
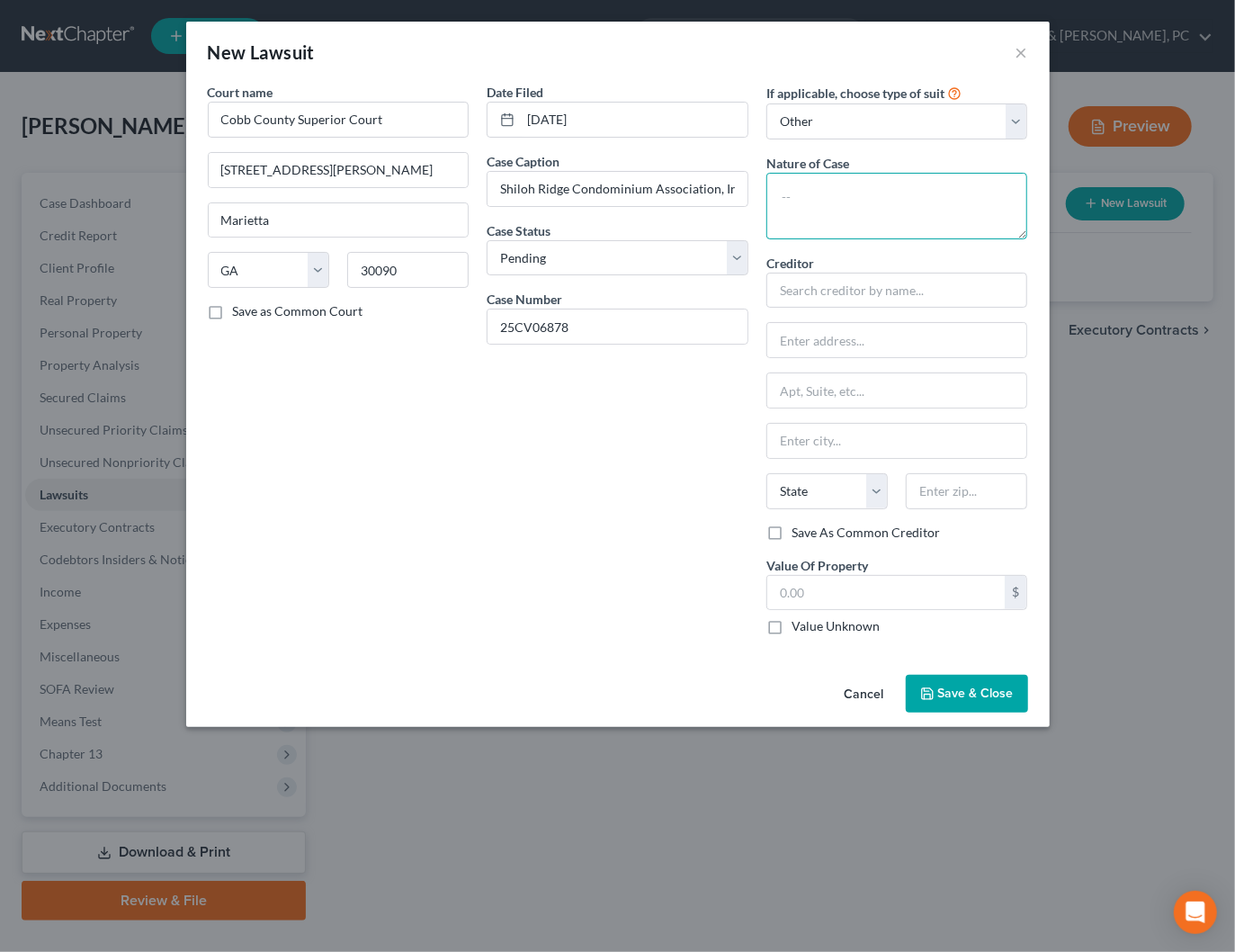
click at [880, 192] on textarea at bounding box center [897, 206] width 261 height 67
click at [861, 221] on textarea at bounding box center [897, 206] width 261 height 67
click at [778, 193] on textarea "reach of Contract" at bounding box center [897, 206] width 261 height 67
type textarea "Breach of Contract"
click at [849, 291] on input "text" at bounding box center [897, 290] width 261 height 36
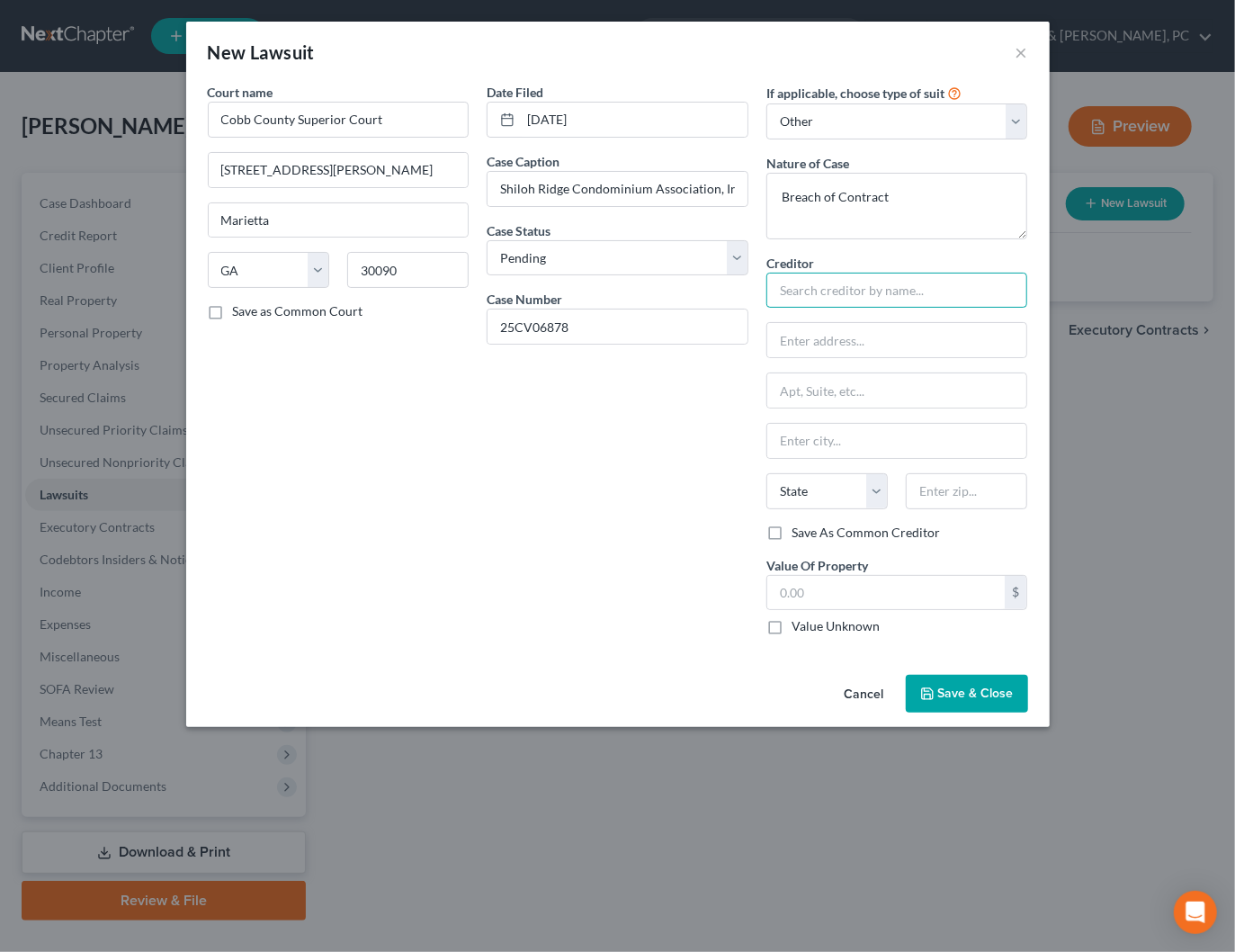
paste input "Shiloh Ridge Condominium Association, Inc."
type input "Shiloh Ridge Condominium Association, Inc."
click at [831, 342] on input "text" at bounding box center [898, 340] width 260 height 34
type input "c/o Lazega & [PERSON_NAME] LLC"
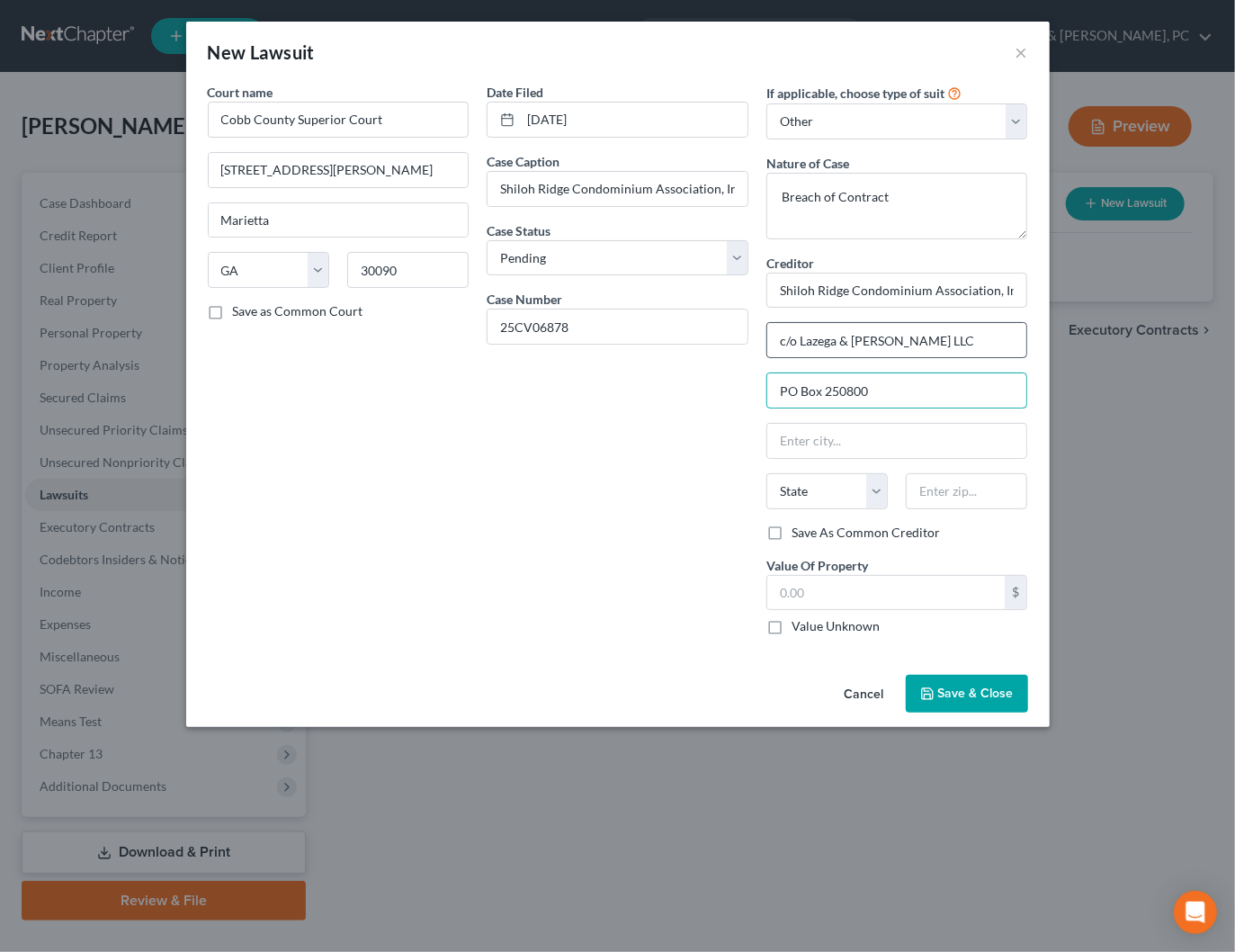
type input "PO Box 250800"
type input "30325"
type input "[GEOGRAPHIC_DATA]"
select select "10"
click at [876, 592] on input "text" at bounding box center [887, 593] width 239 height 34
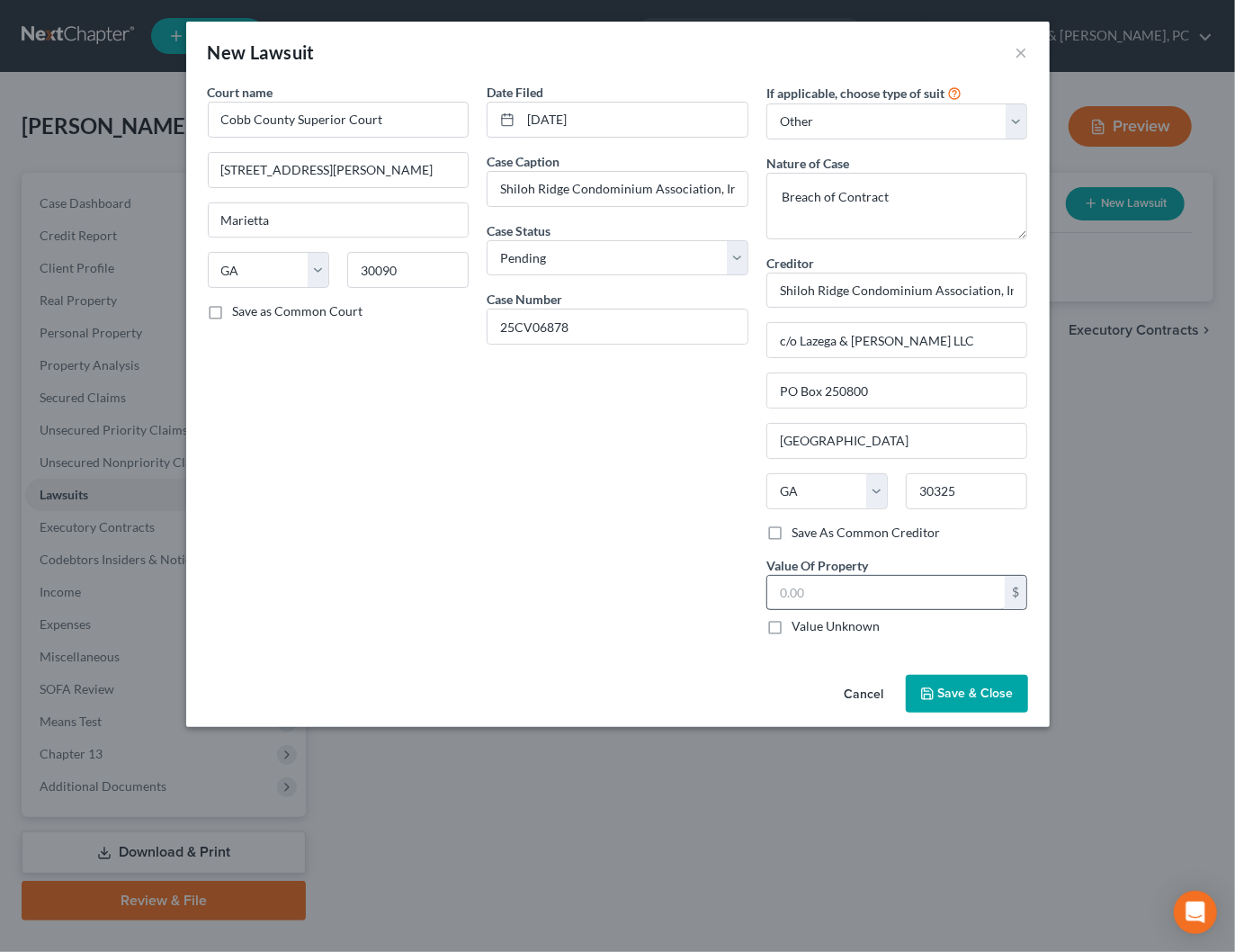
drag, startPoint x: 778, startPoint y: 529, endPoint x: 802, endPoint y: 593, distance: 68.4
click at [791, 530] on label "Save As Common Creditor" at bounding box center [865, 533] width 148 height 18
click at [798, 530] on input "Save As Common Creditor" at bounding box center [804, 529] width 12 height 12
checkbox input "true"
click at [805, 598] on input "text" at bounding box center [887, 593] width 239 height 34
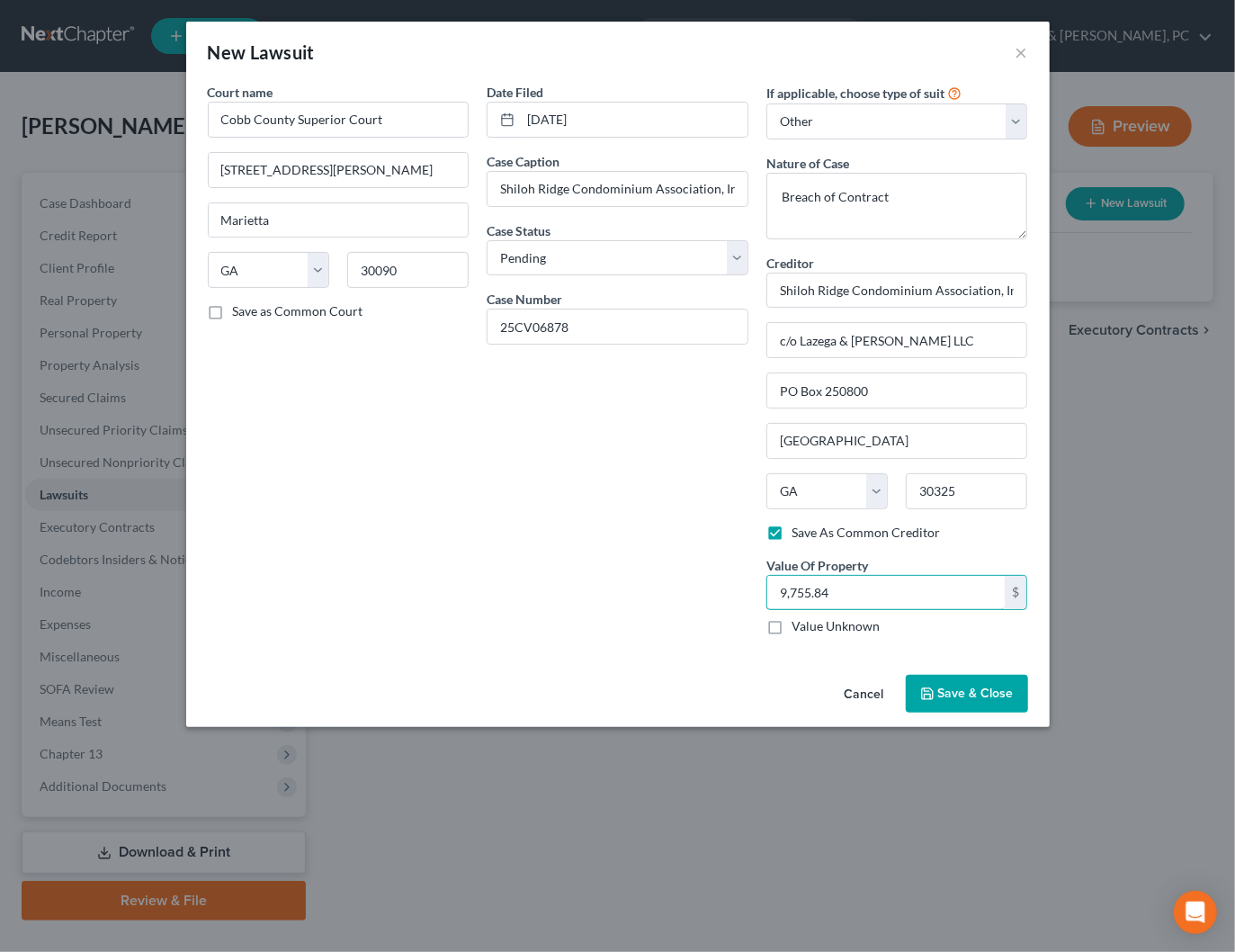
type input "9,755.84"
click at [999, 687] on span "Save & Close" at bounding box center [976, 693] width 76 height 15
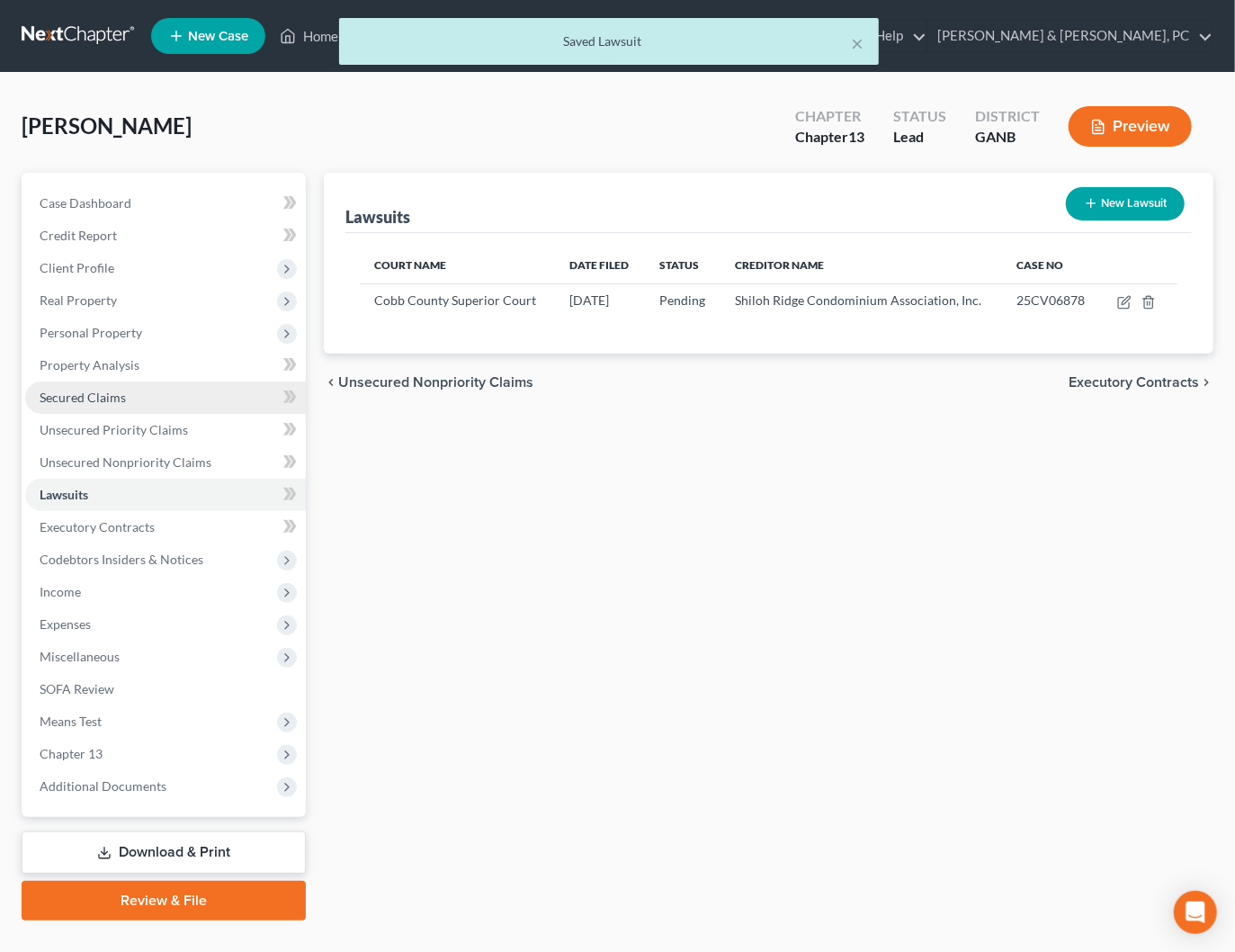
click at [84, 400] on span "Secured Claims" at bounding box center [83, 397] width 87 height 15
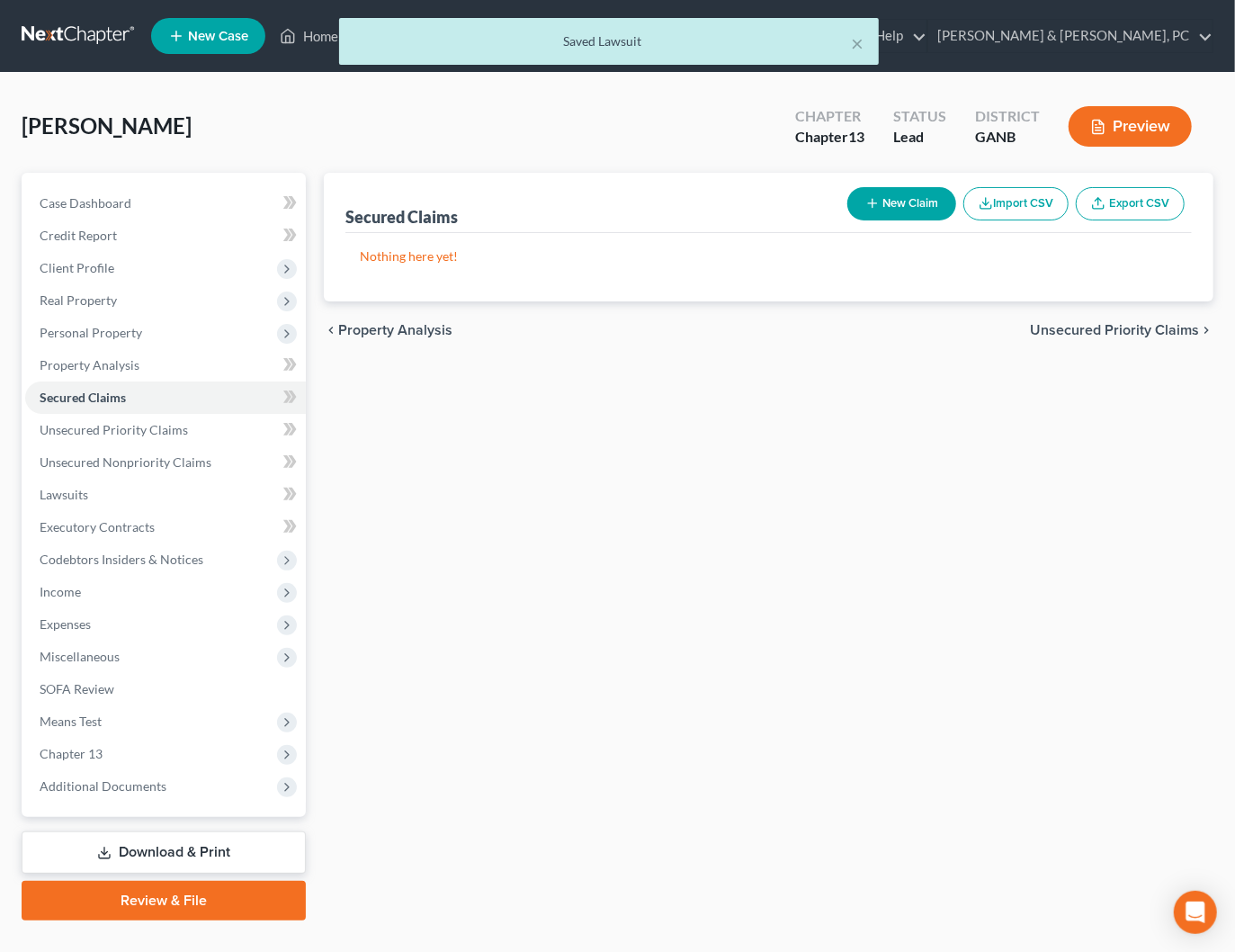
click at [912, 195] on button "New Claim" at bounding box center [901, 203] width 108 height 33
select select "0"
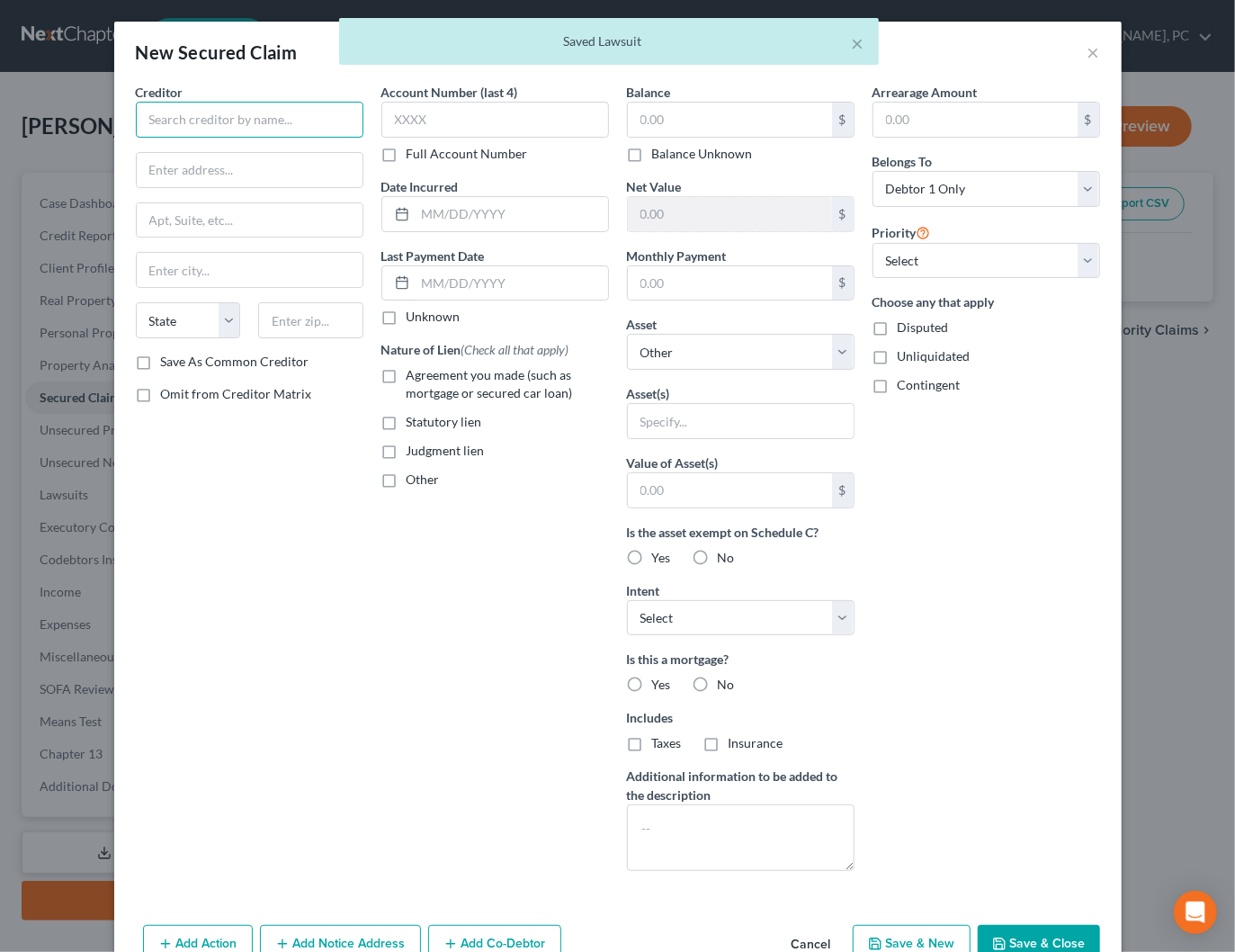
click at [350, 129] on input "text" at bounding box center [250, 119] width 228 height 36
paste input "Shiloh Ridge Condominium Association, Inc."
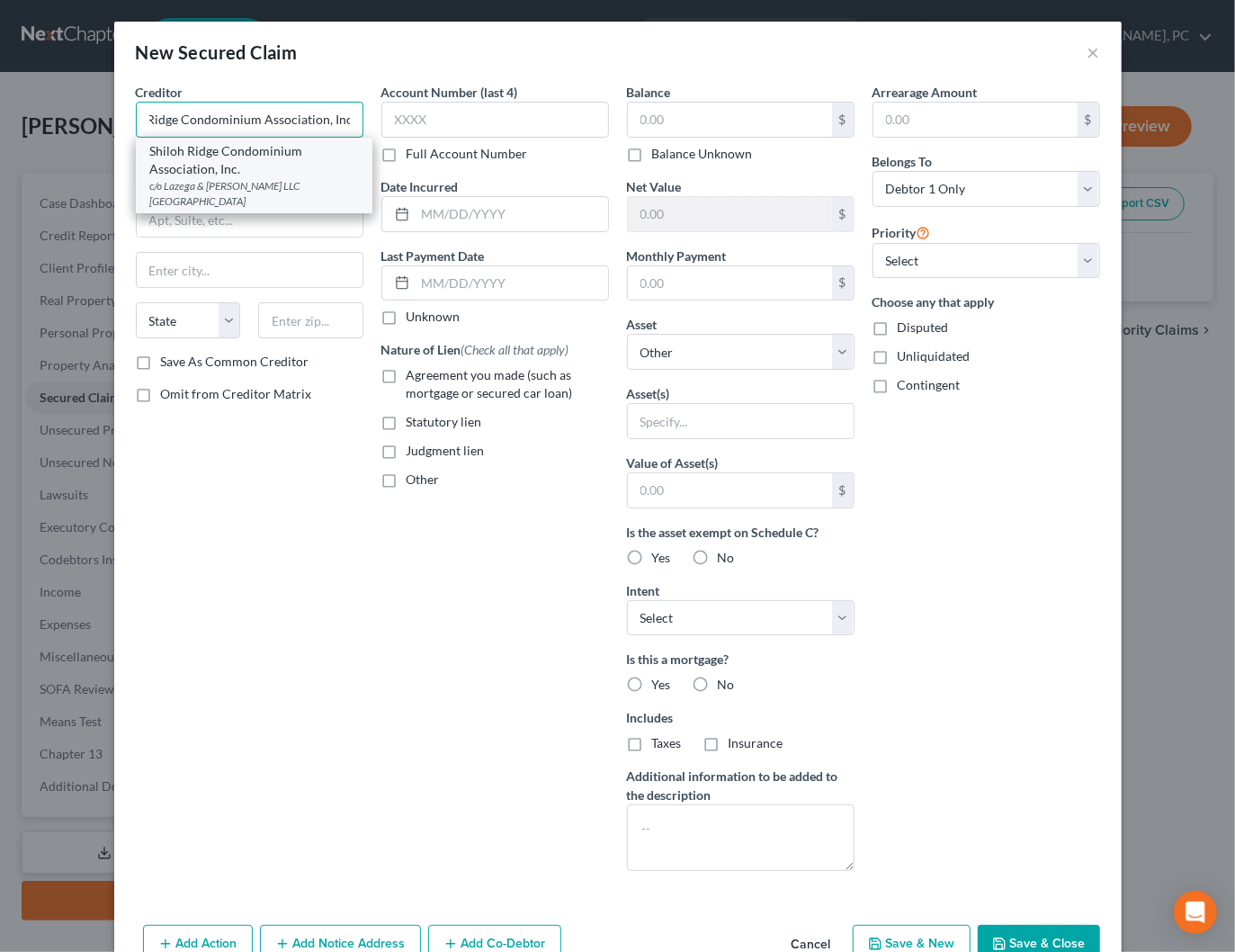
type input "Shiloh Ridge Condominium Association, Inc."
click at [252, 159] on div "Shiloh Ridge Condominium Association, Inc." at bounding box center [254, 160] width 208 height 36
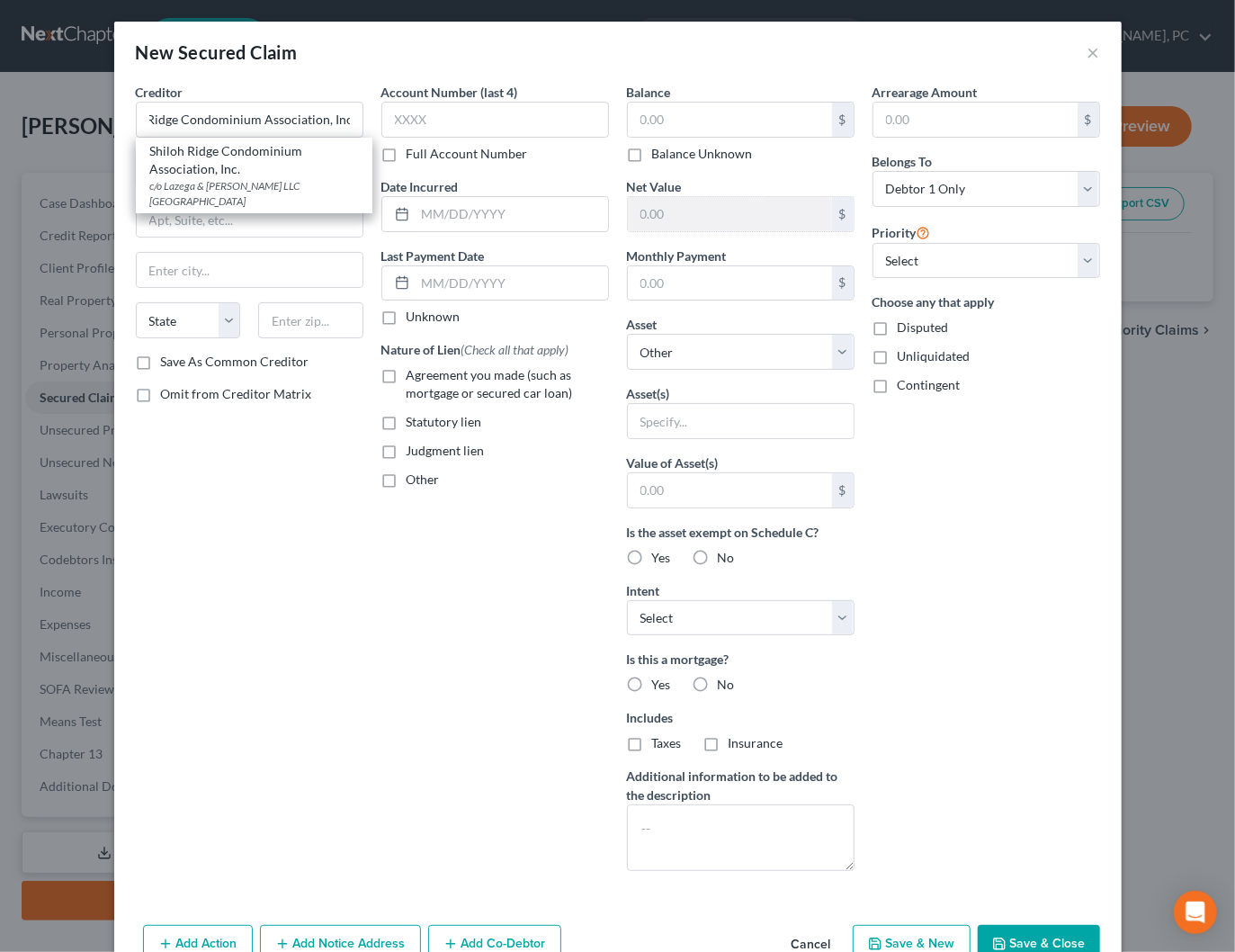
type input "c/o Lazega & [PERSON_NAME] LLC"
type input "PO Box 250800"
type input "[GEOGRAPHIC_DATA]"
select select "10"
type input "30325"
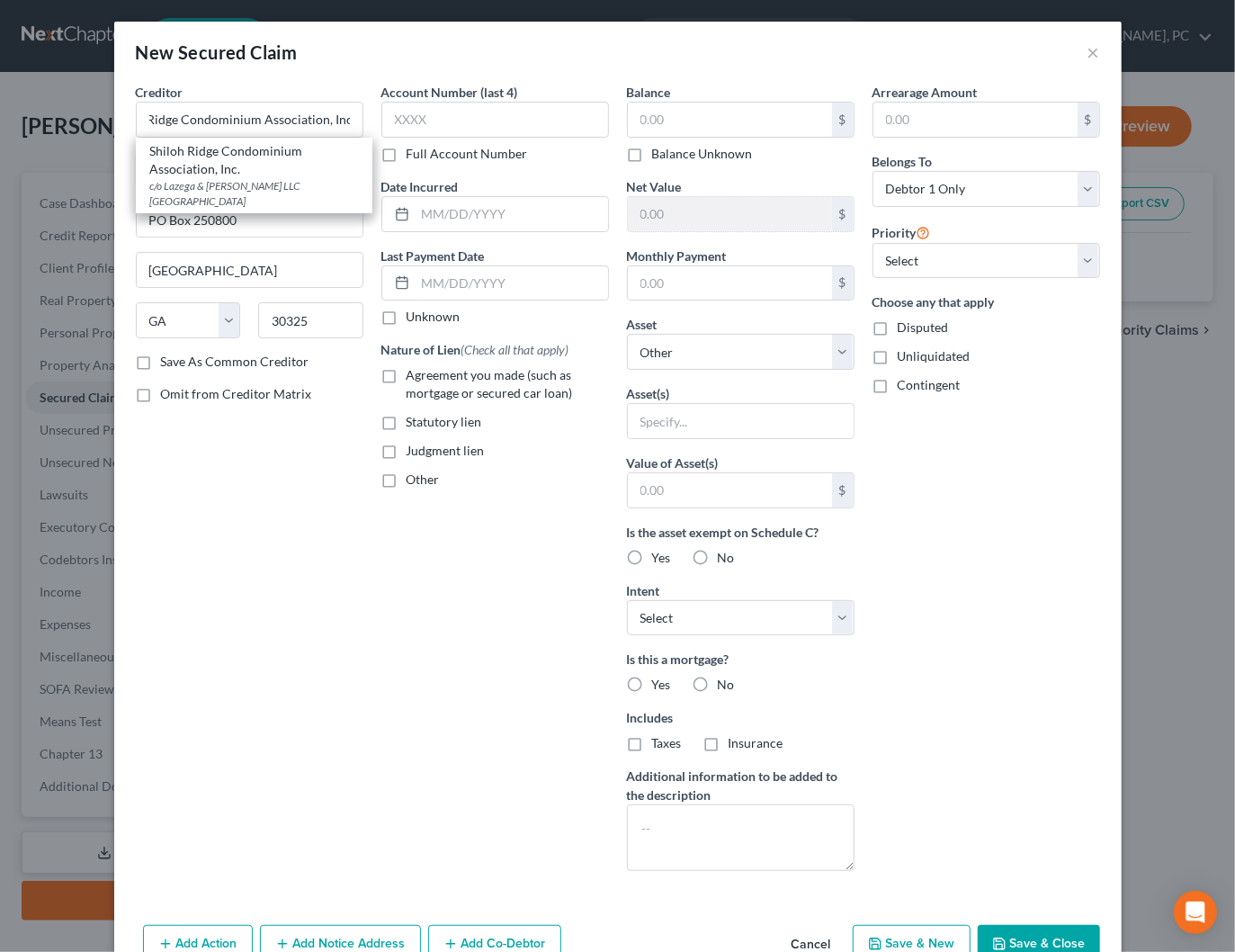
scroll to position [0, 0]
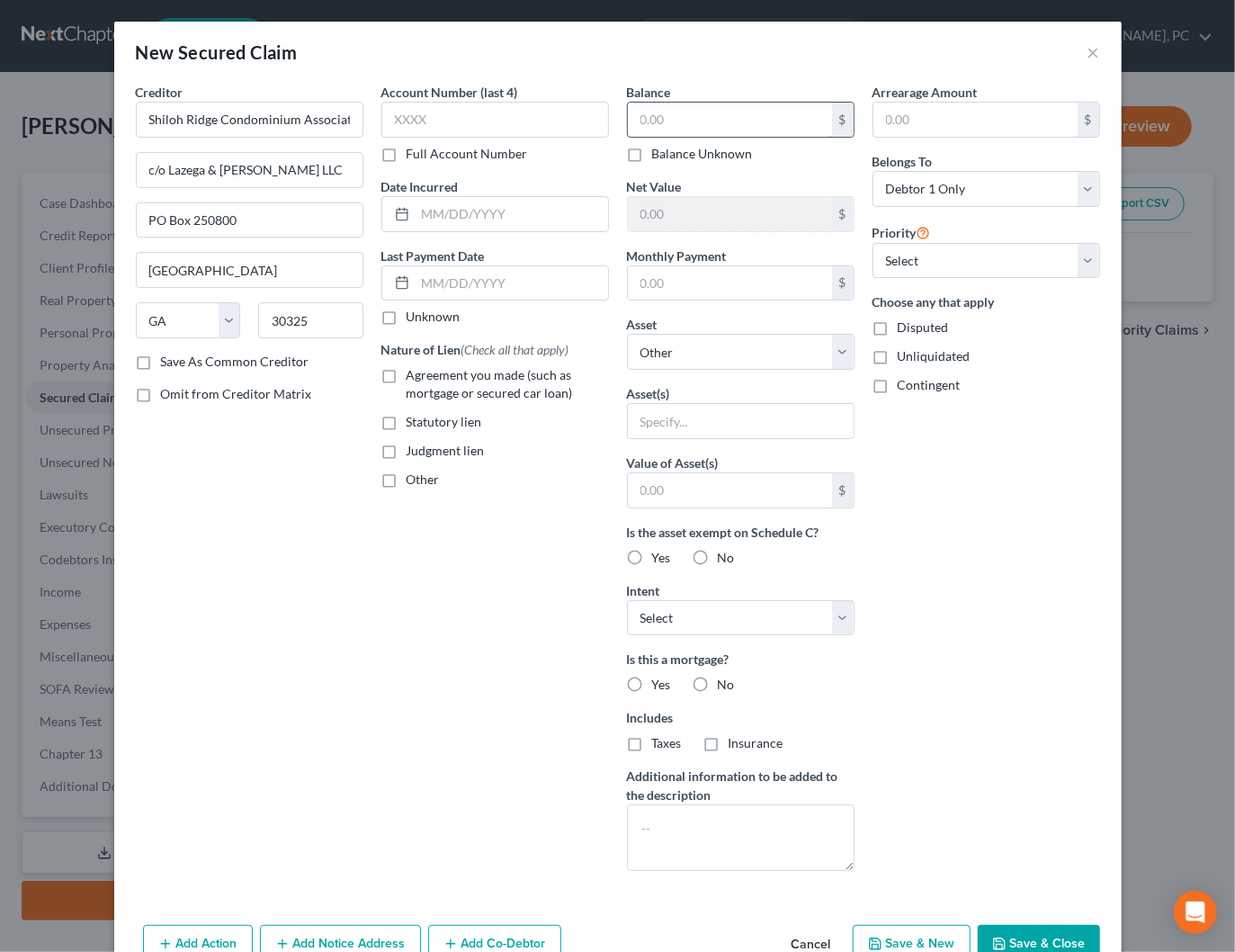
click at [686, 127] on input "text" at bounding box center [730, 119] width 204 height 34
type input "9,755.84"
click at [671, 353] on select "Select Other Multiple Assets [PERSON_NAME] Fargo (Checking Account) - $0.0 Jewe…" at bounding box center [740, 352] width 228 height 36
select select "4"
click at [627, 334] on select "Select Other Multiple Assets [PERSON_NAME] Fargo (Checking Account) - $0.0 Jewe…" at bounding box center [740, 352] width 228 height 36
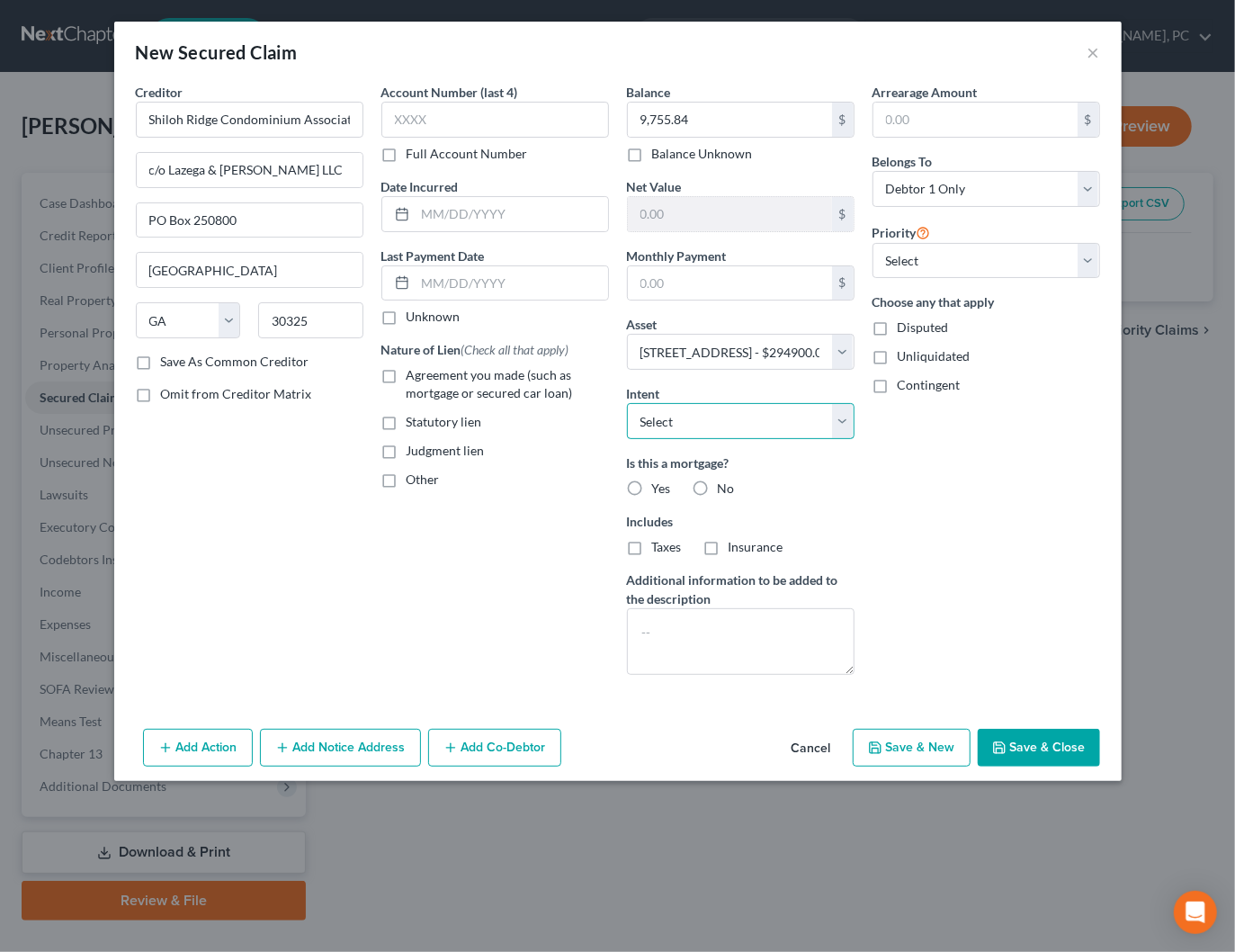
click at [680, 411] on select "Select Surrender Redeem Reaffirm Avoid Other" at bounding box center [740, 421] width 228 height 36
select select "2"
click at [627, 403] on select "Select Surrender Redeem Reaffirm Avoid Other" at bounding box center [740, 421] width 228 height 36
click at [730, 643] on textarea at bounding box center [740, 641] width 228 height 67
click at [718, 479] on label "No" at bounding box center [726, 488] width 17 height 18
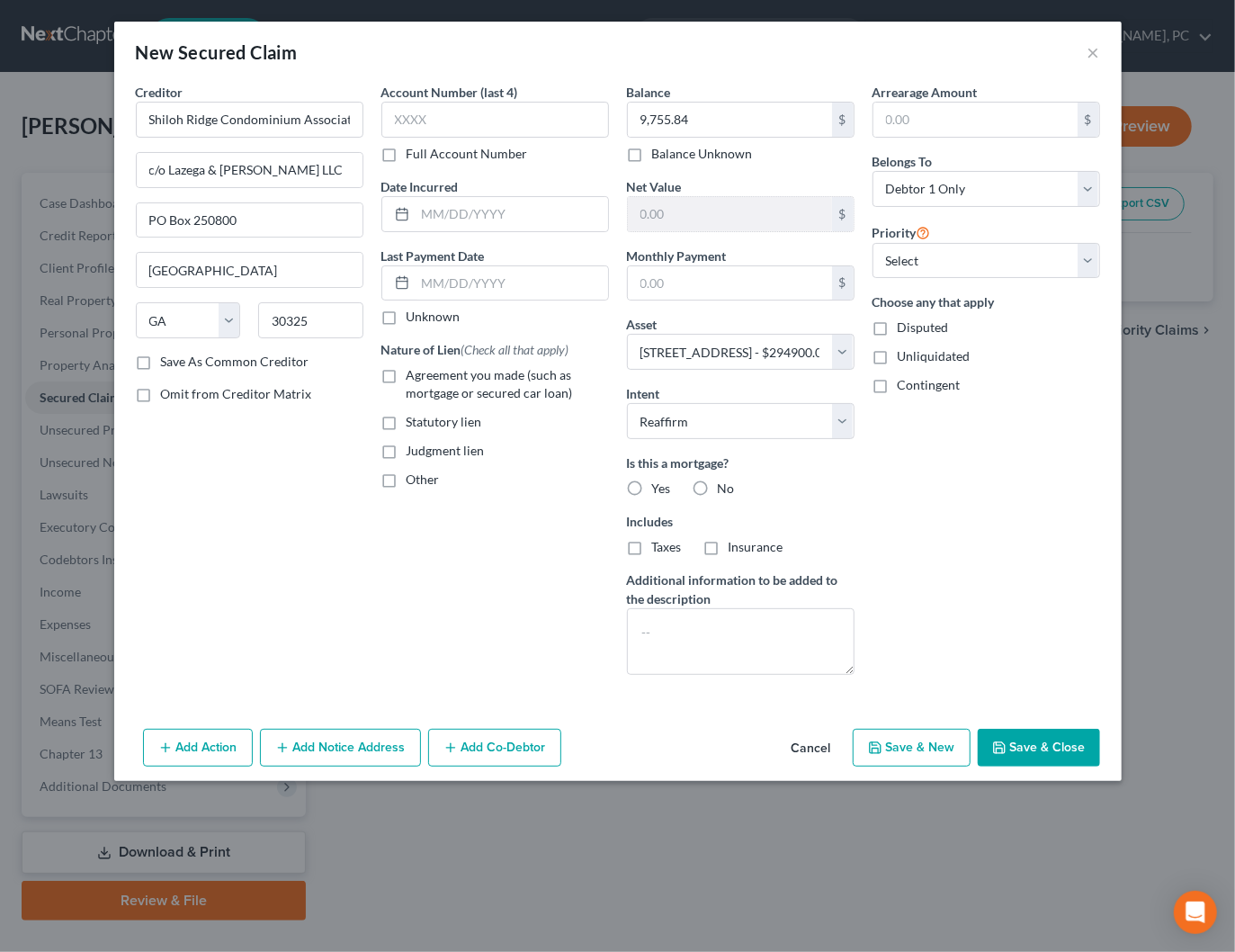
click at [725, 479] on input "No" at bounding box center [731, 485] width 12 height 12
radio input "true"
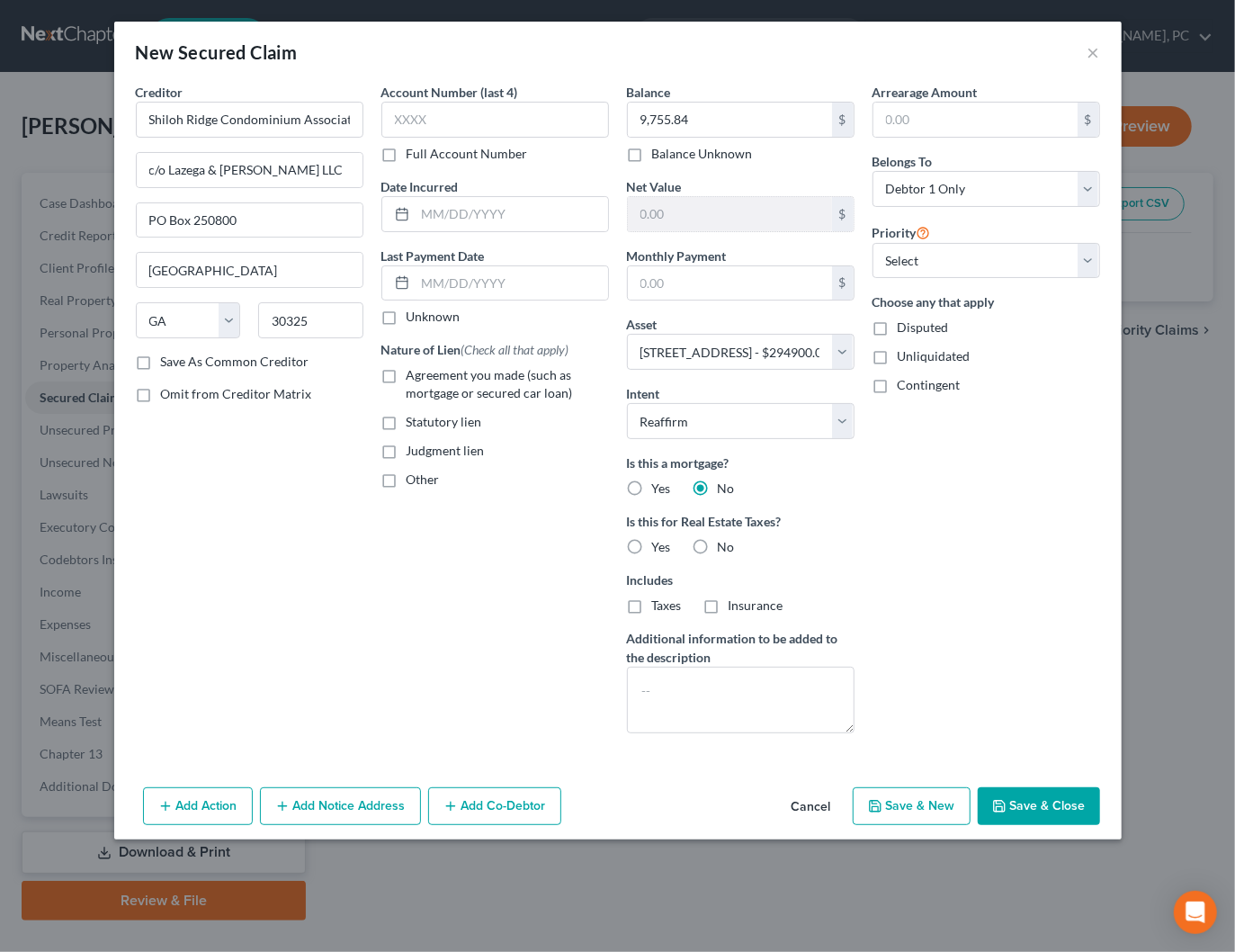
click at [718, 545] on label "No" at bounding box center [726, 547] width 17 height 18
click at [725, 545] on input "No" at bounding box center [731, 543] width 12 height 12
radio input "true"
click at [685, 696] on textarea at bounding box center [740, 700] width 228 height 67
type textarea "HOA Fees"
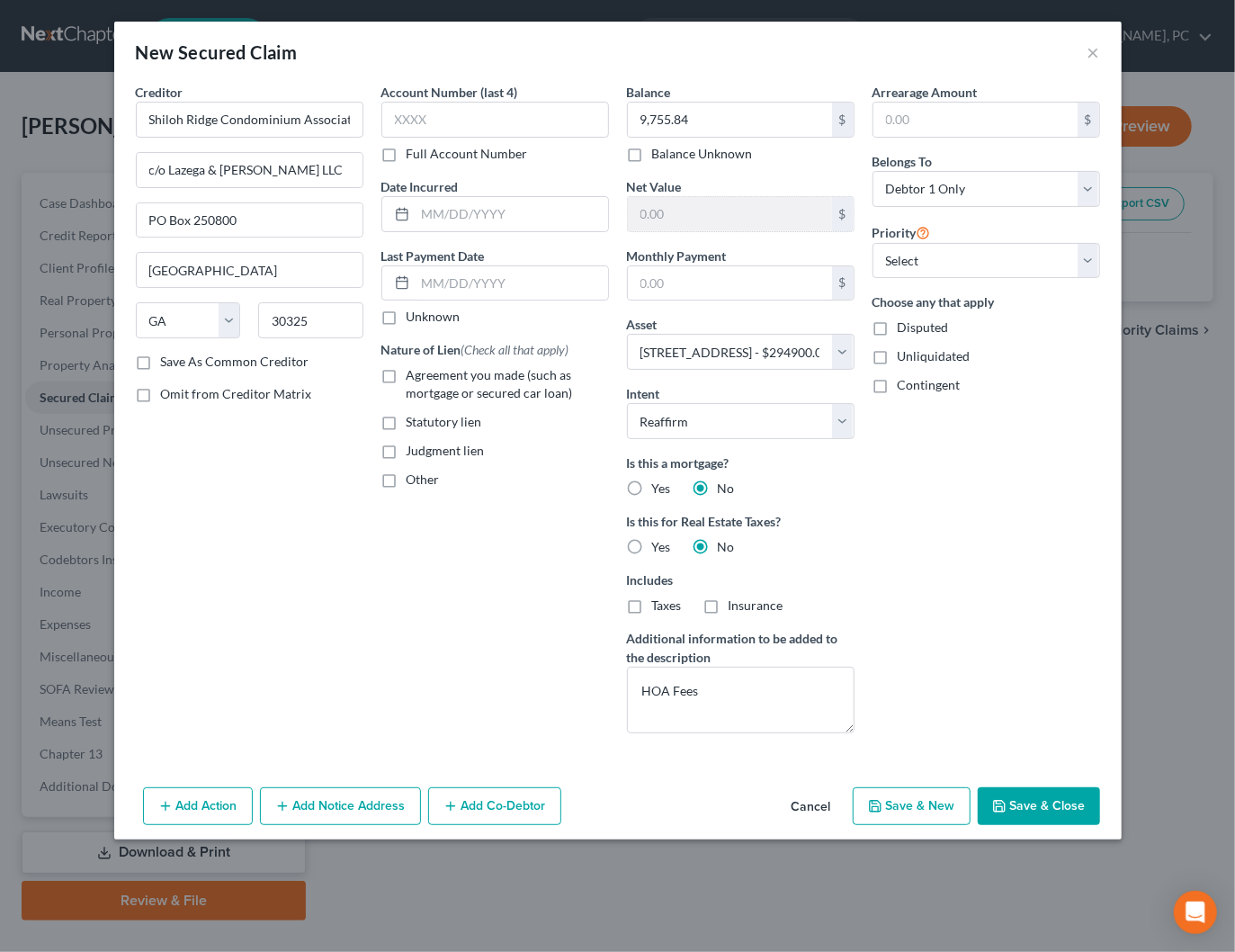
click at [457, 380] on span "Agreement you made (such as mortgage or secured car loan)" at bounding box center [490, 383] width 166 height 33
click at [426, 378] on input "Agreement you made (such as mortgage or secured car loan)" at bounding box center [420, 372] width 12 height 12
checkbox input "true"
click at [1079, 788] on button "Save & Close" at bounding box center [1038, 806] width 122 height 38
select select
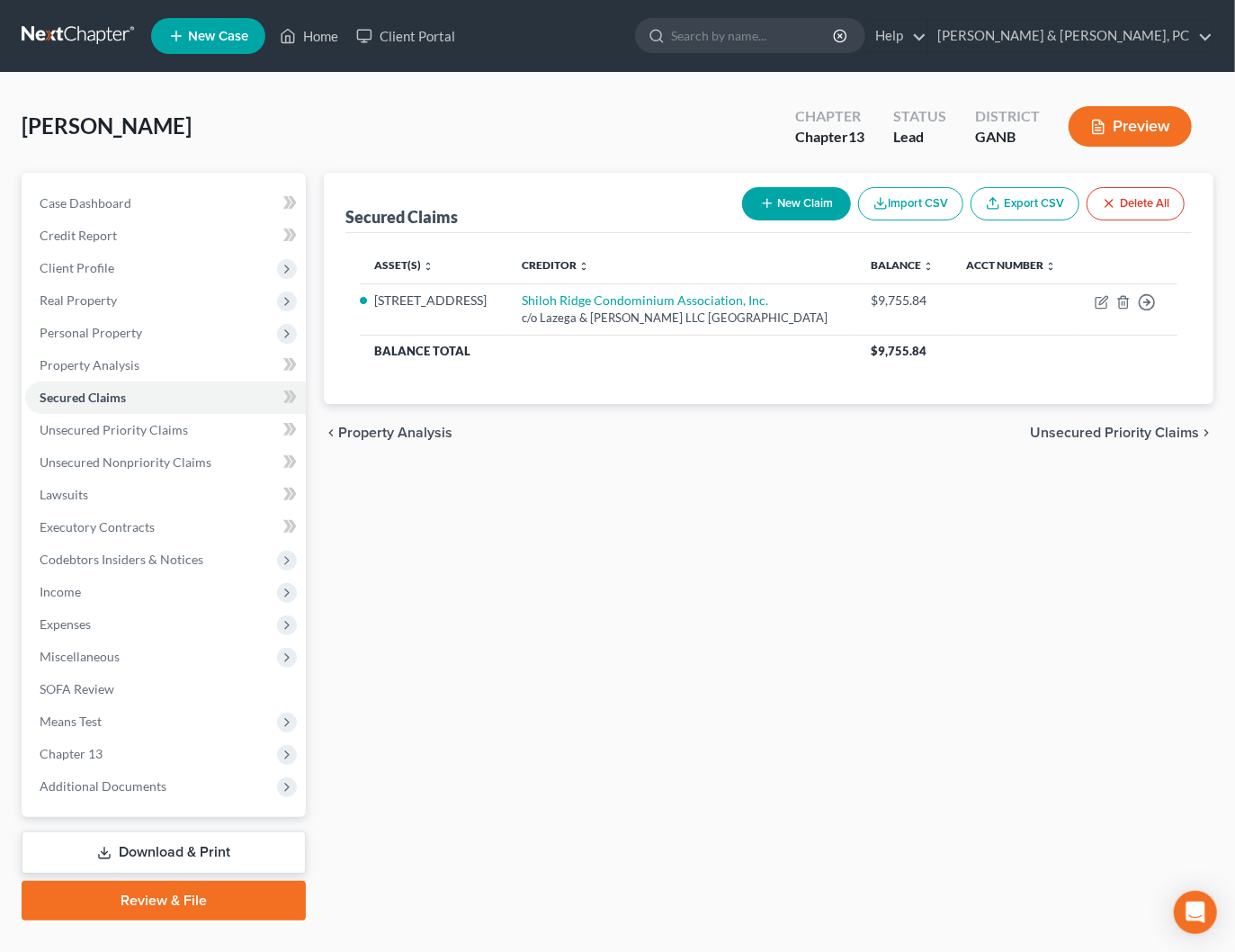
click at [778, 204] on button "New Claim" at bounding box center [797, 203] width 108 height 33
select select "0"
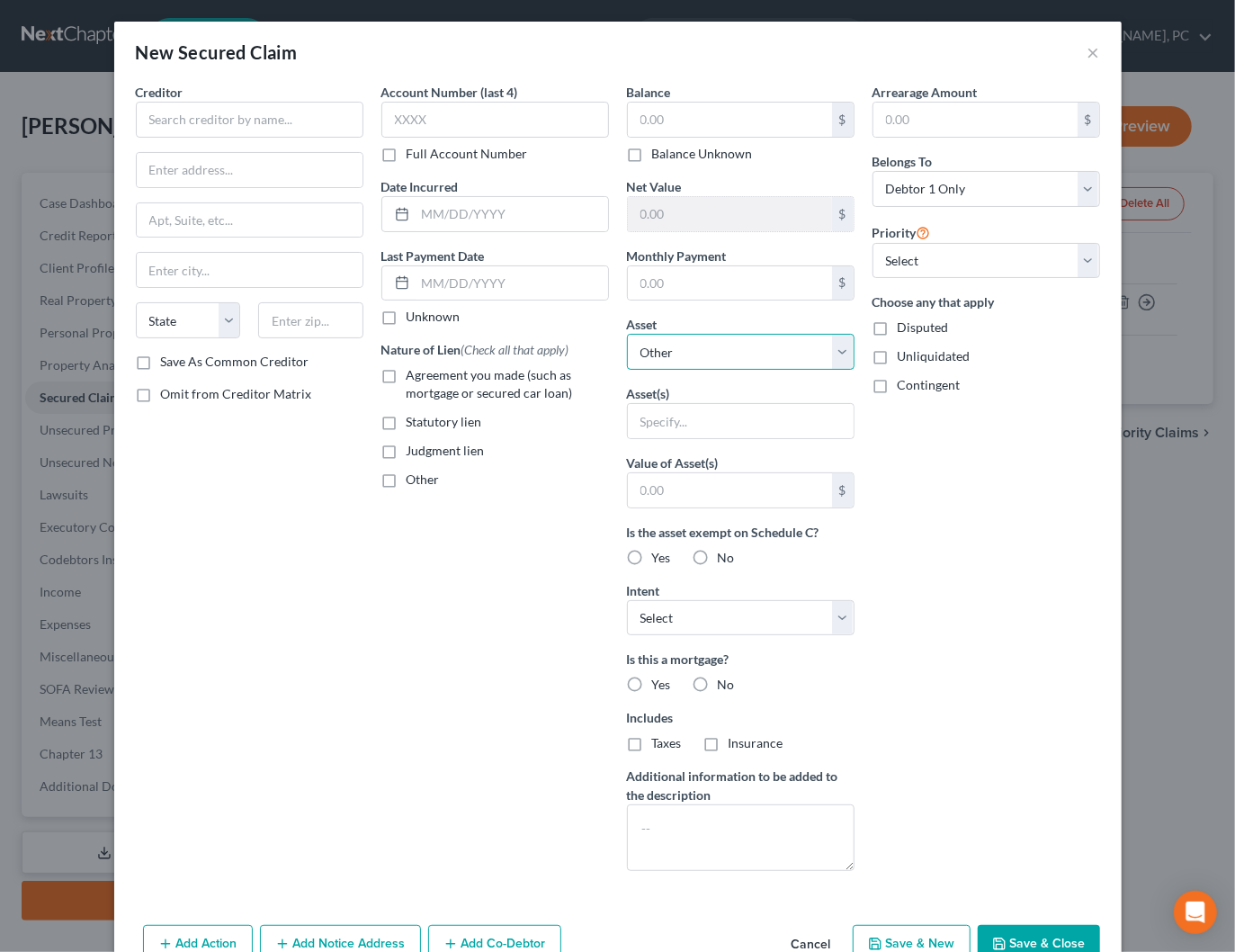
click at [709, 345] on select "Select Other Multiple Assets [PERSON_NAME] Fargo (Checking Account) - $0.0 Jewe…" at bounding box center [740, 352] width 228 height 36
select select "4"
click at [627, 334] on select "Select Other Multiple Assets [PERSON_NAME] Fargo (Checking Account) - $0.0 Jewe…" at bounding box center [740, 352] width 228 height 36
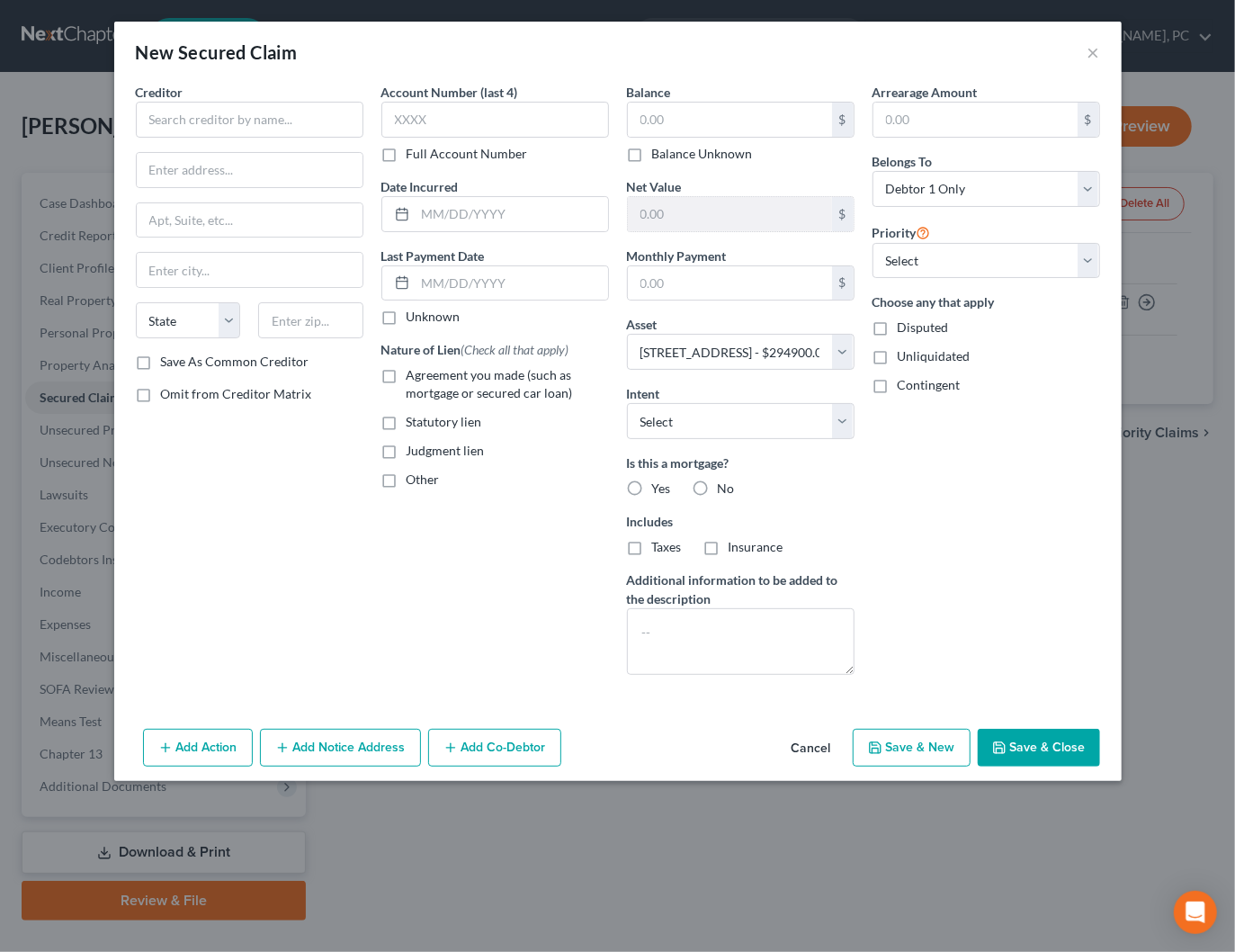
click at [660, 481] on span "Yes" at bounding box center [661, 487] width 19 height 15
click at [660, 481] on input "Yes" at bounding box center [665, 485] width 12 height 12
radio input "true"
click at [671, 547] on span "Taxes" at bounding box center [666, 546] width 30 height 15
click at [671, 547] on input "Taxes" at bounding box center [665, 543] width 12 height 12
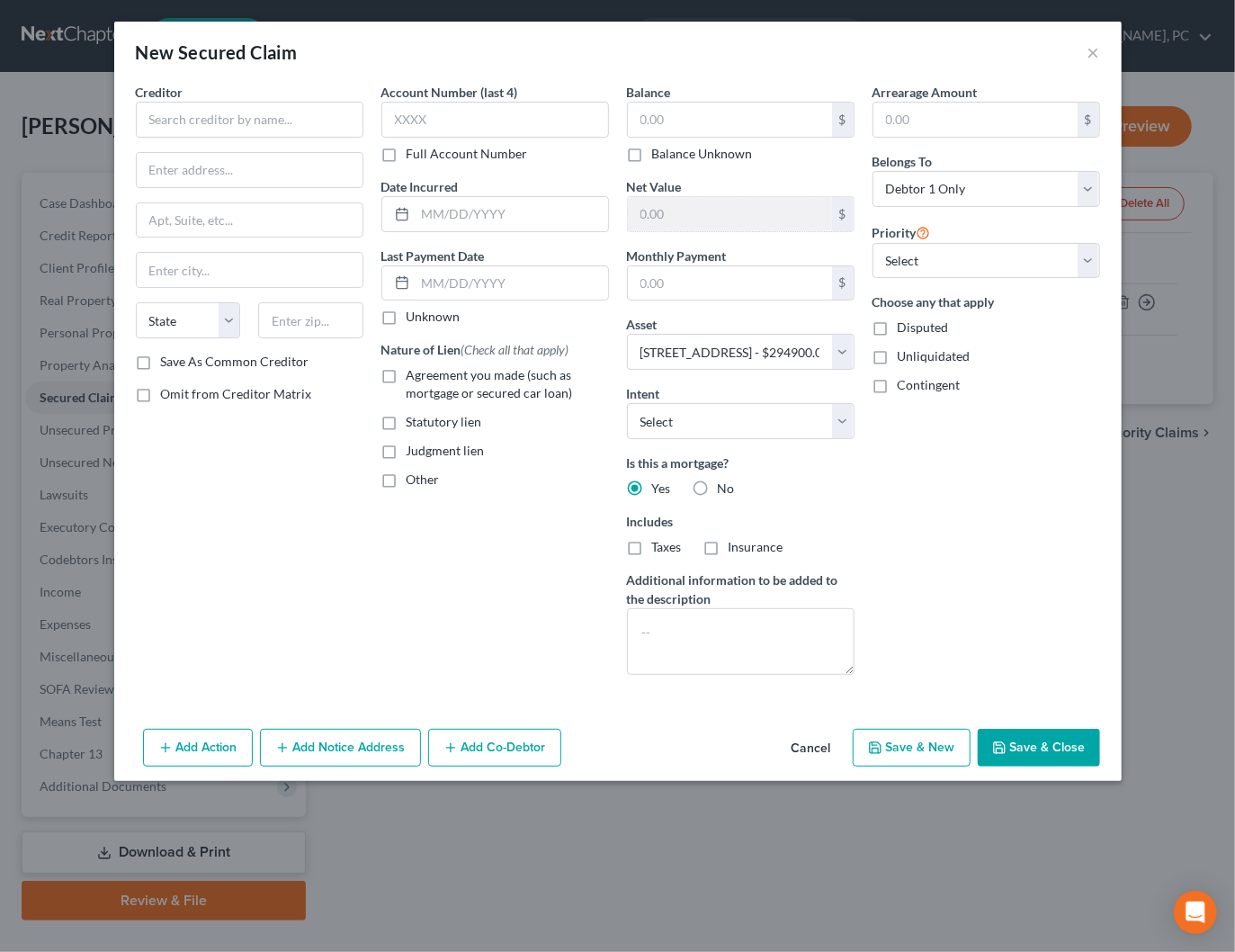
checkbox input "true"
drag, startPoint x: 750, startPoint y: 544, endPoint x: 599, endPoint y: 464, distance: 170.9
click at [750, 544] on span "Insurance" at bounding box center [756, 546] width 55 height 15
click at [748, 544] on input "Insurance" at bounding box center [741, 543] width 12 height 12
checkbox input "true"
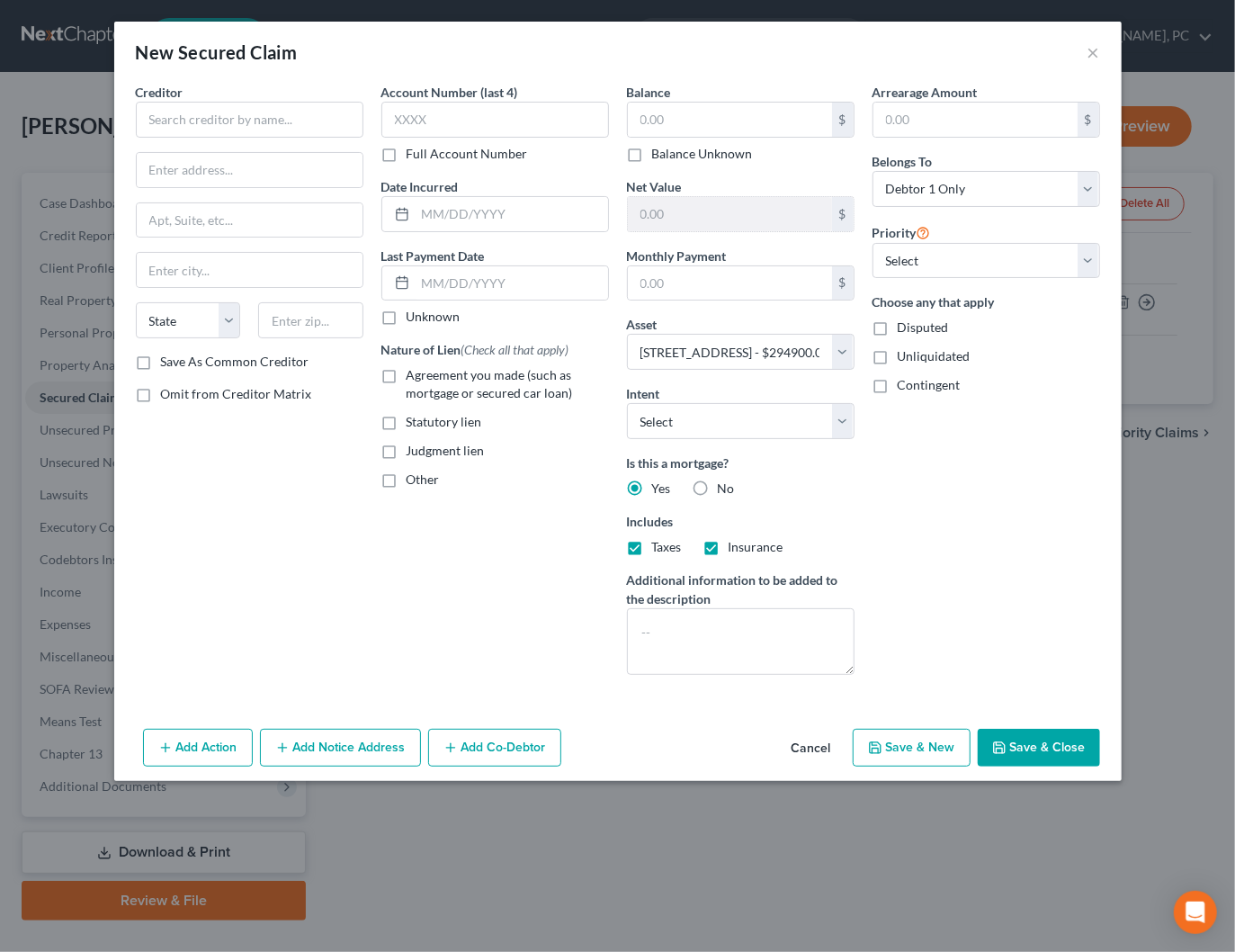
click at [460, 379] on span "Agreement you made (such as mortgage or secured car loan)" at bounding box center [490, 383] width 166 height 33
click at [426, 378] on input "Agreement you made (such as mortgage or secured car loan)" at bounding box center [420, 372] width 12 height 12
checkbox input "true"
click at [233, 128] on input "text" at bounding box center [250, 119] width 228 height 36
type input "Rushmore Servicing"
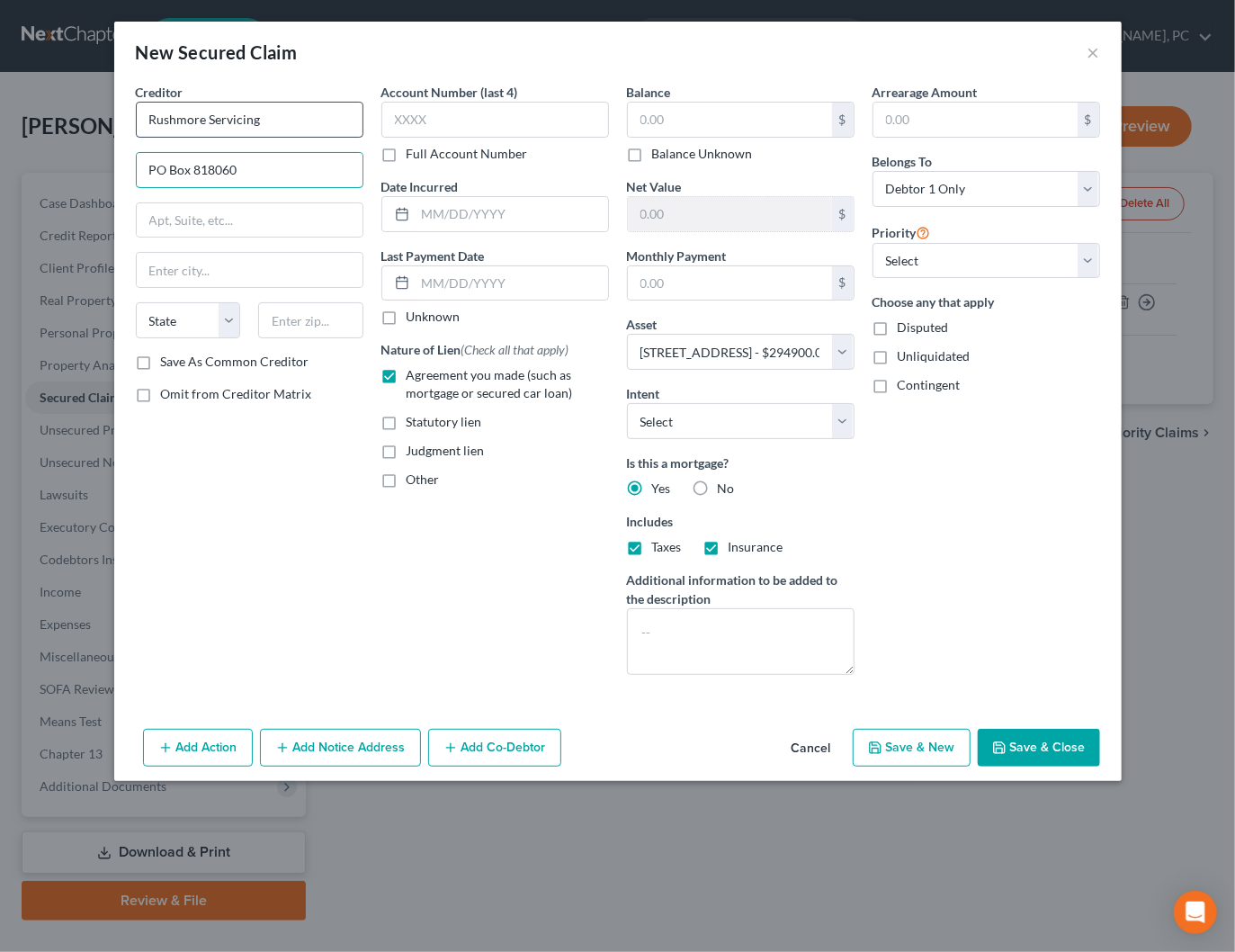
type input "PO Box 818060"
type input "[STREET_ADDRESS]"
type input "44181"
type input "[GEOGRAPHIC_DATA]"
select select "36"
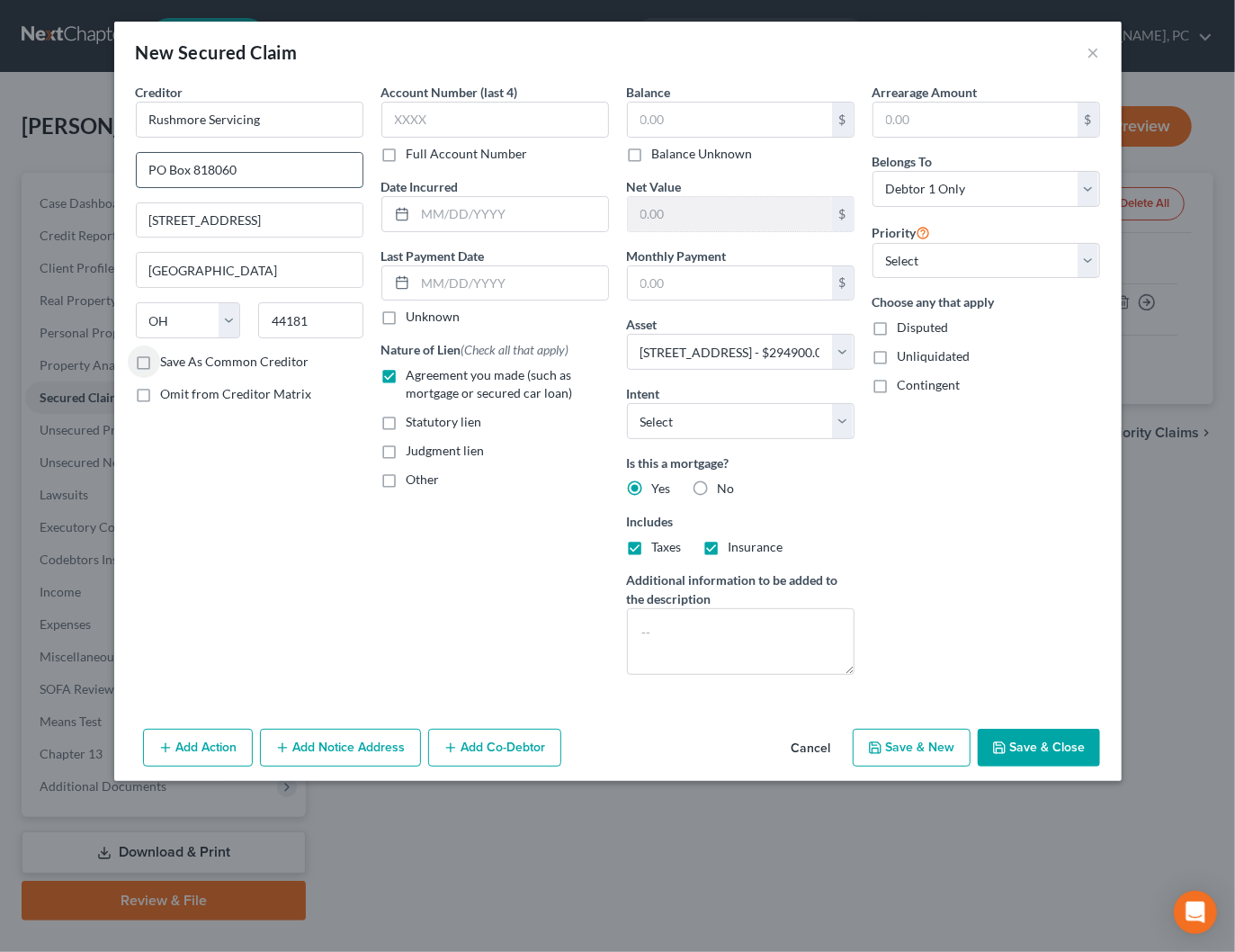
click at [288, 172] on input "PO Box 818060" at bounding box center [250, 170] width 226 height 34
click at [288, 171] on input "PO Box 818060" at bounding box center [250, 170] width 226 height 34
paste input "[STREET_ADDRESS]"
type input "[STREET_ADDRESS]"
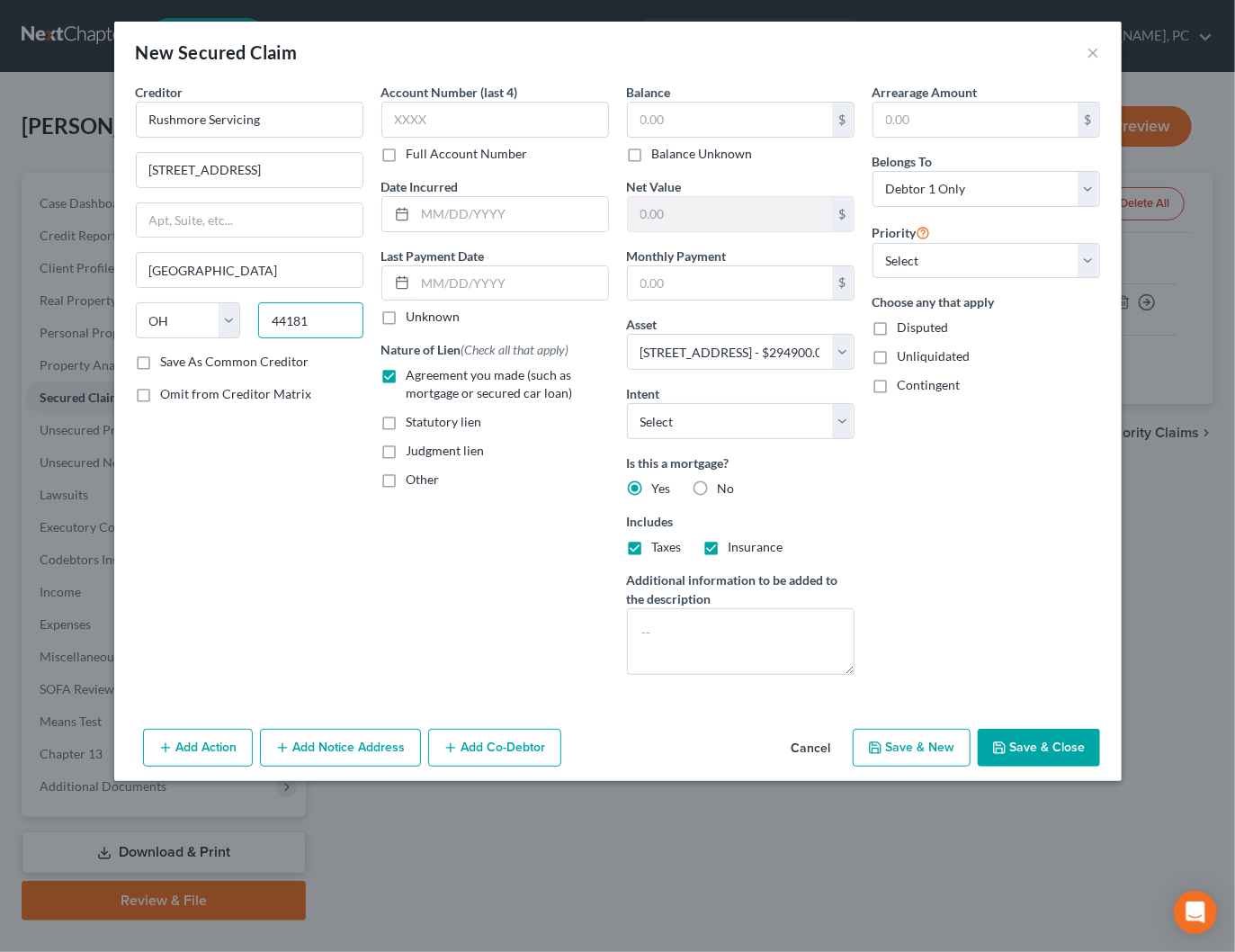
paste input "75019"
type input "75019"
click at [351, 446] on div "Creditor * Rushmore Servicing [STREET_ADDRESS] Cleveland State [US_STATE] AK AR…" at bounding box center [250, 386] width 246 height 607
type input "Coppell"
select select "45"
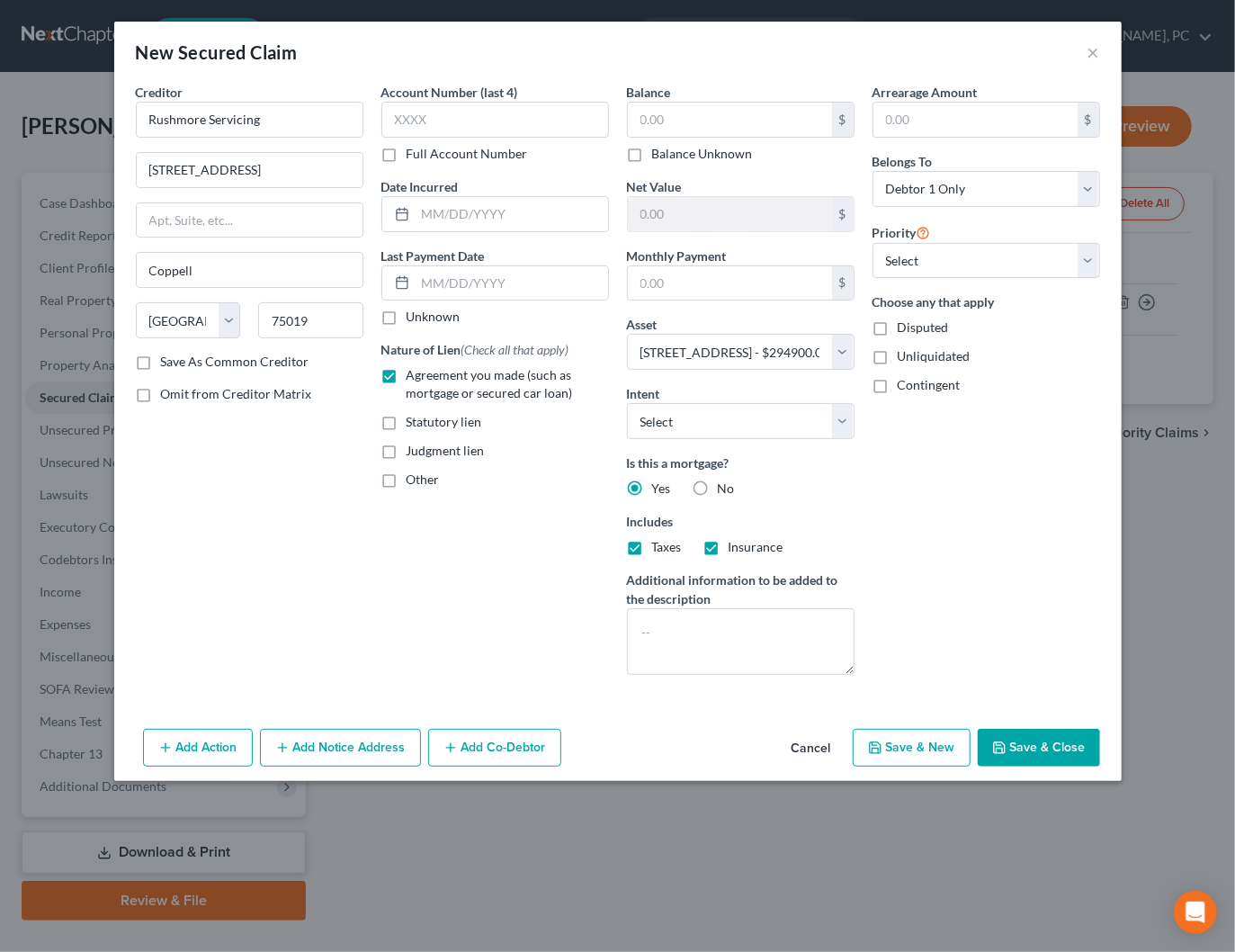
click at [242, 360] on label "Save As Common Creditor" at bounding box center [235, 362] width 148 height 18
click at [180, 360] on input "Save As Common Creditor" at bounding box center [174, 358] width 12 height 12
checkbox input "true"
click at [542, 119] on input "text" at bounding box center [495, 119] width 228 height 36
click at [433, 151] on label "Full Account Number" at bounding box center [467, 154] width 121 height 18
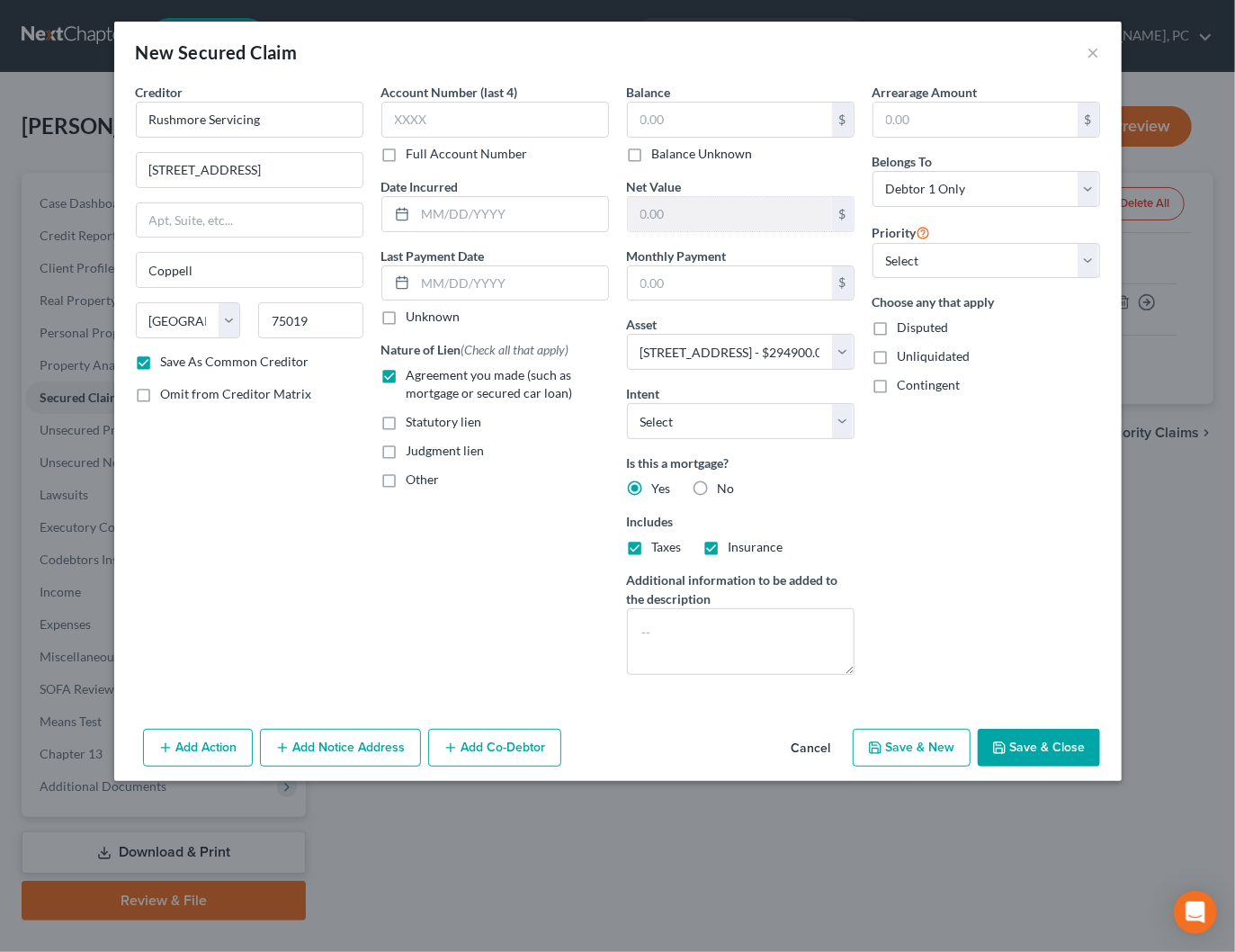
click at [426, 151] on input "Full Account Number" at bounding box center [420, 150] width 12 height 12
click at [434, 124] on input "text" at bounding box center [495, 119] width 228 height 36
type input "0708241732"
click at [765, 117] on input "text" at bounding box center [730, 119] width 204 height 34
type input "108,621.88"
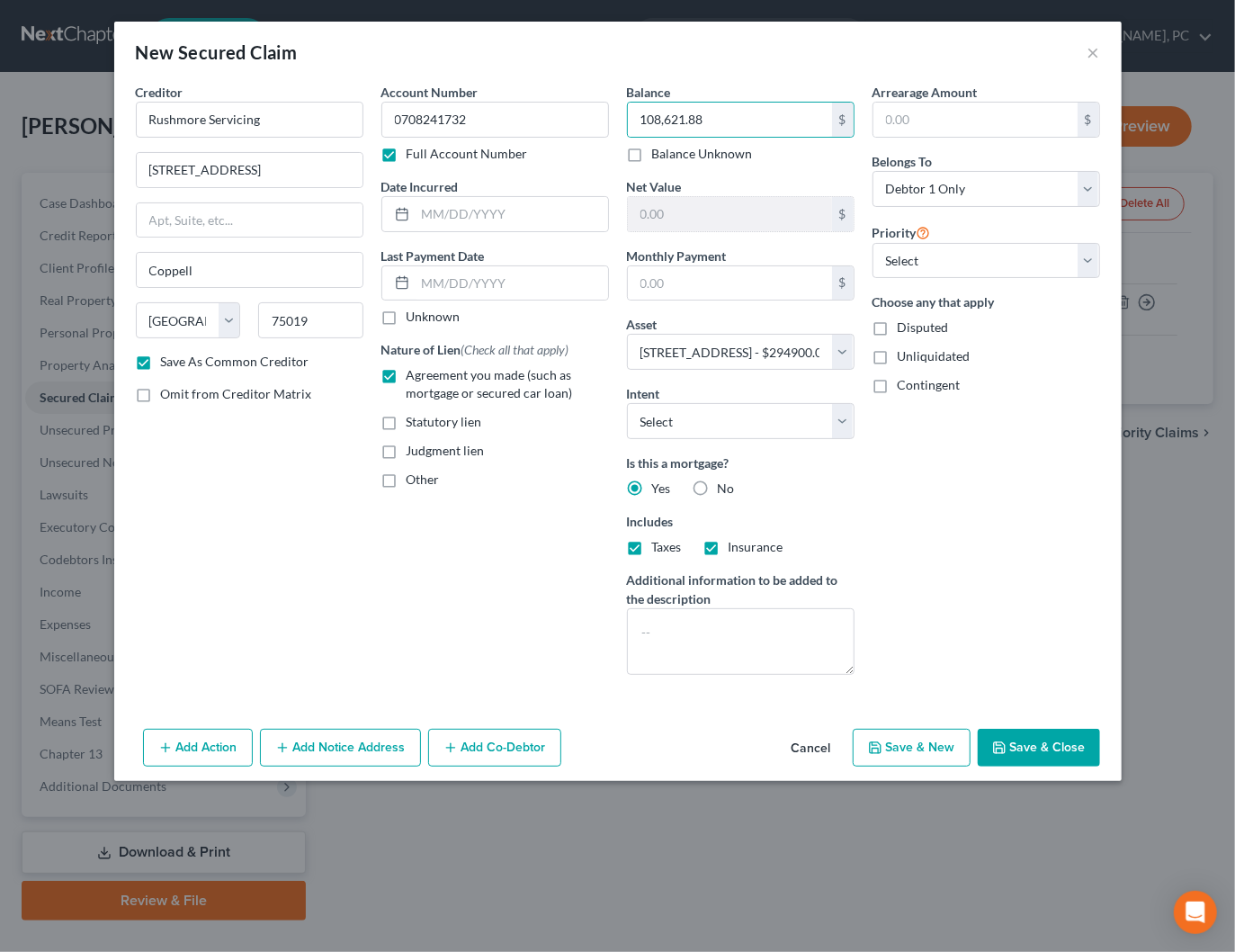
click at [1029, 552] on div "Arrearage Amount $ Belongs To * Select Debtor 1 Only Debtor 2 Only Debtor 1 And…" at bounding box center [986, 386] width 246 height 607
click at [1013, 740] on button "Save & Close" at bounding box center [1038, 748] width 122 height 38
checkbox input "false"
select select
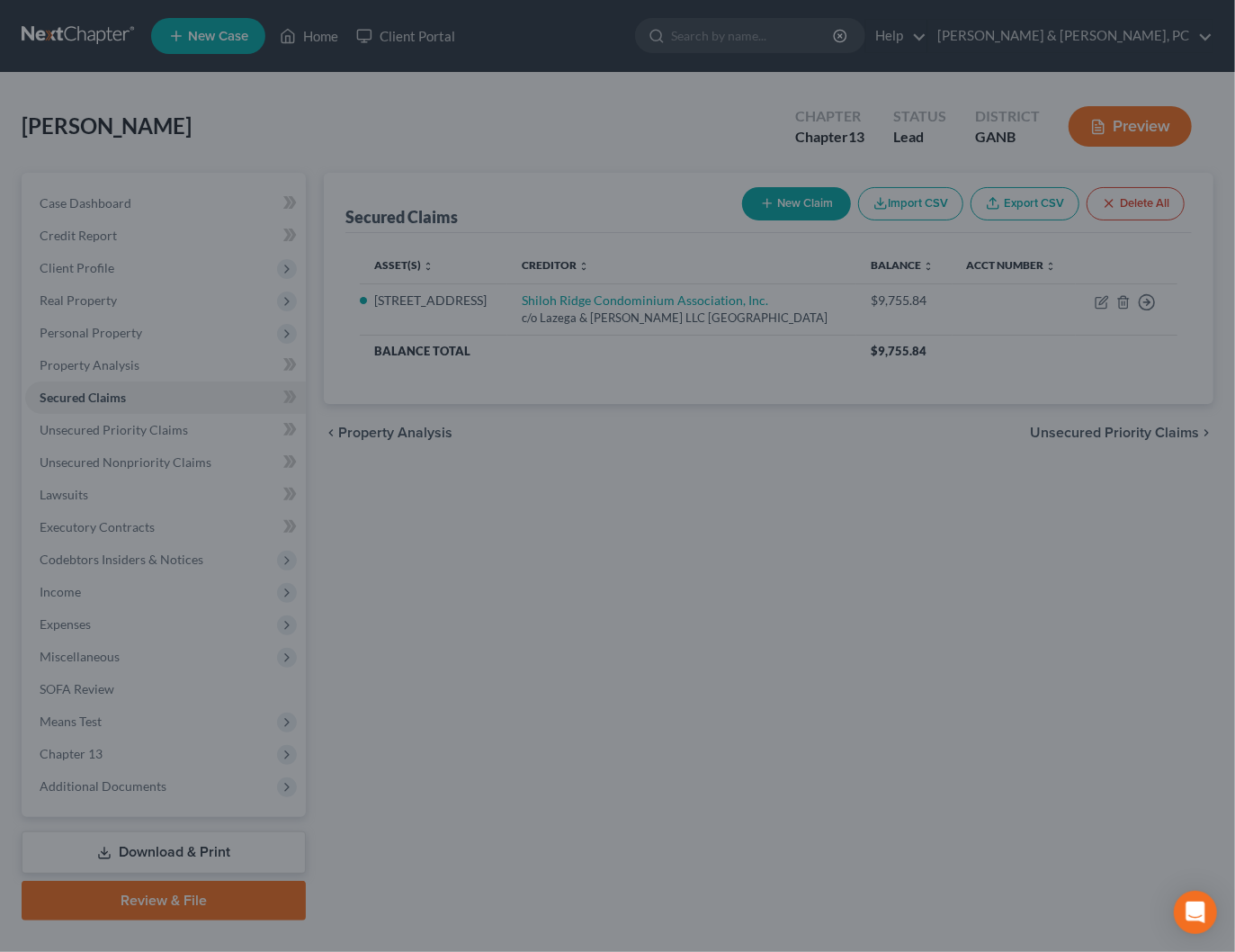
type input "186,278.12"
type input "0.00"
select select "4"
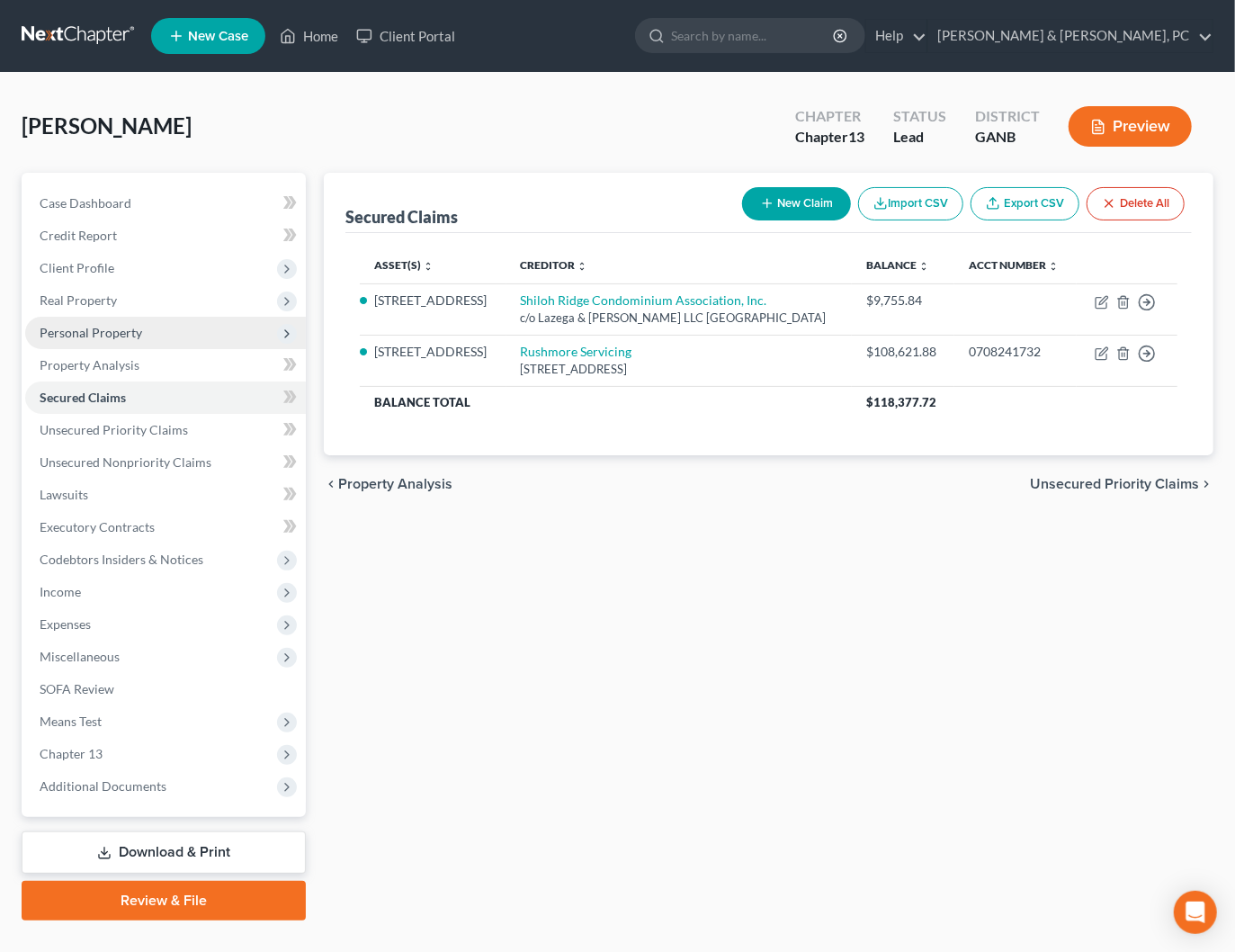
click at [79, 325] on span "Personal Property" at bounding box center [90, 332] width 102 height 15
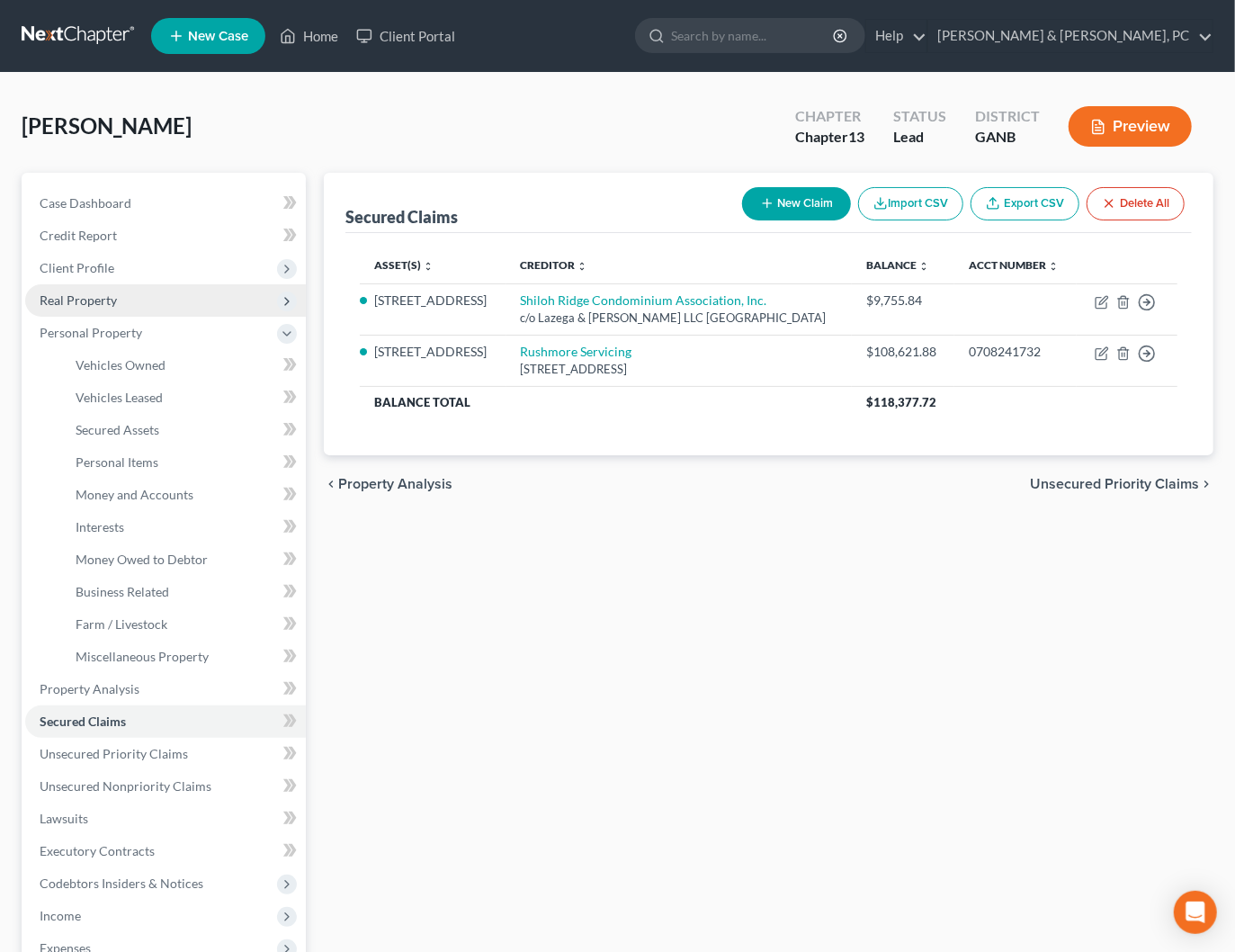
click at [78, 304] on span "Real Property" at bounding box center [79, 299] width 78 height 15
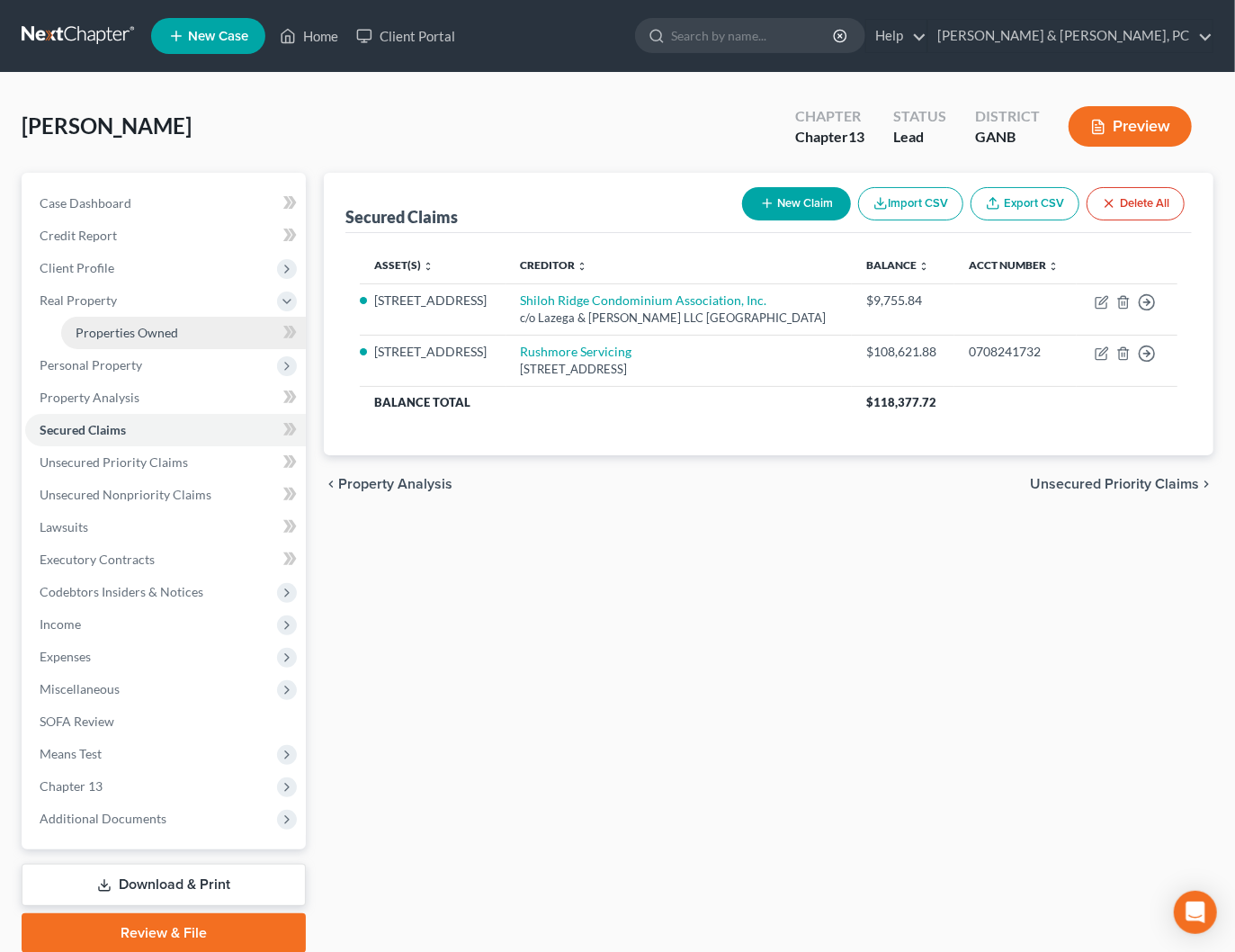
click at [114, 331] on span "Properties Owned" at bounding box center [127, 332] width 102 height 15
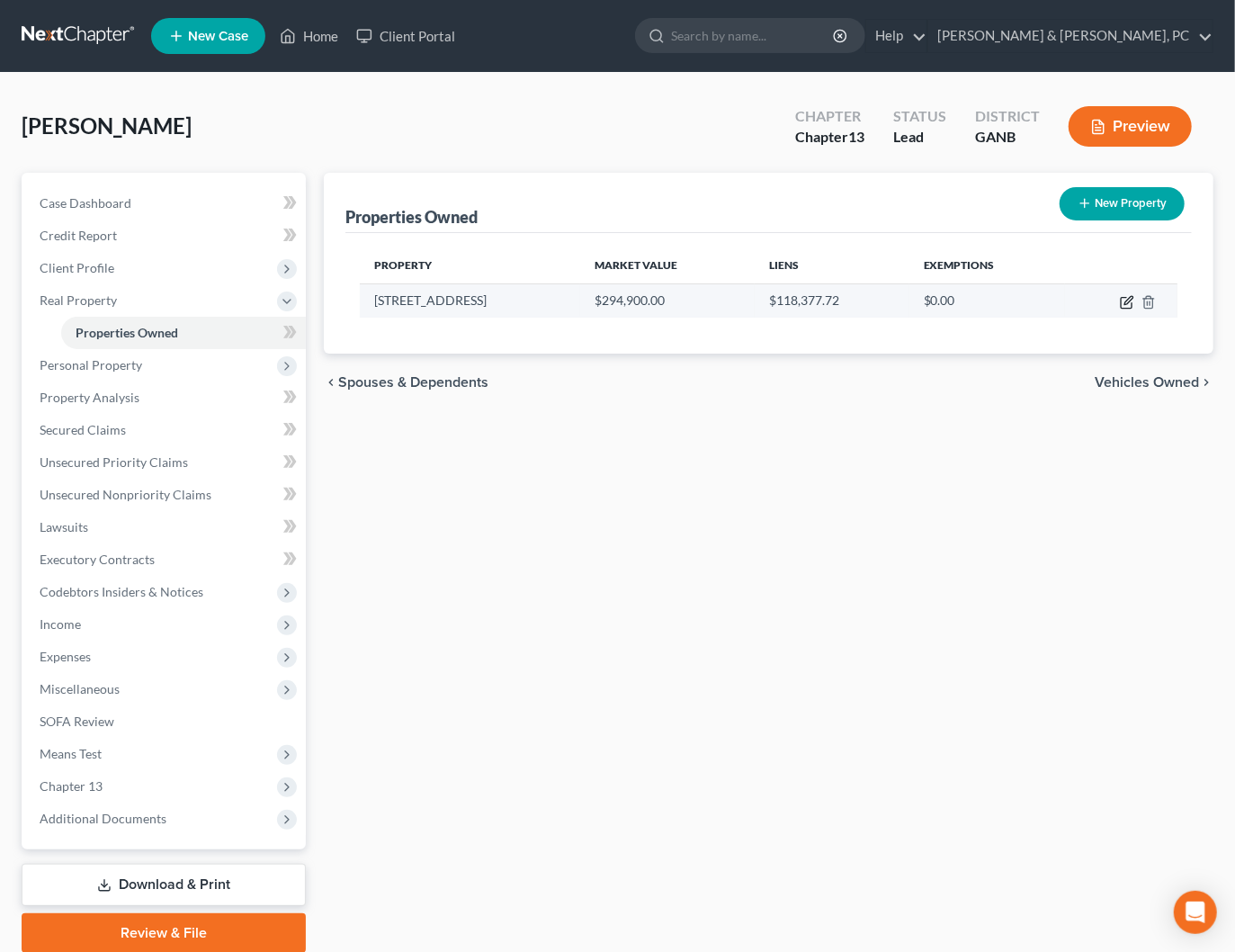
click at [1127, 299] on icon "button" at bounding box center [1128, 299] width 8 height 8
select select "10"
select select "32"
select select "0"
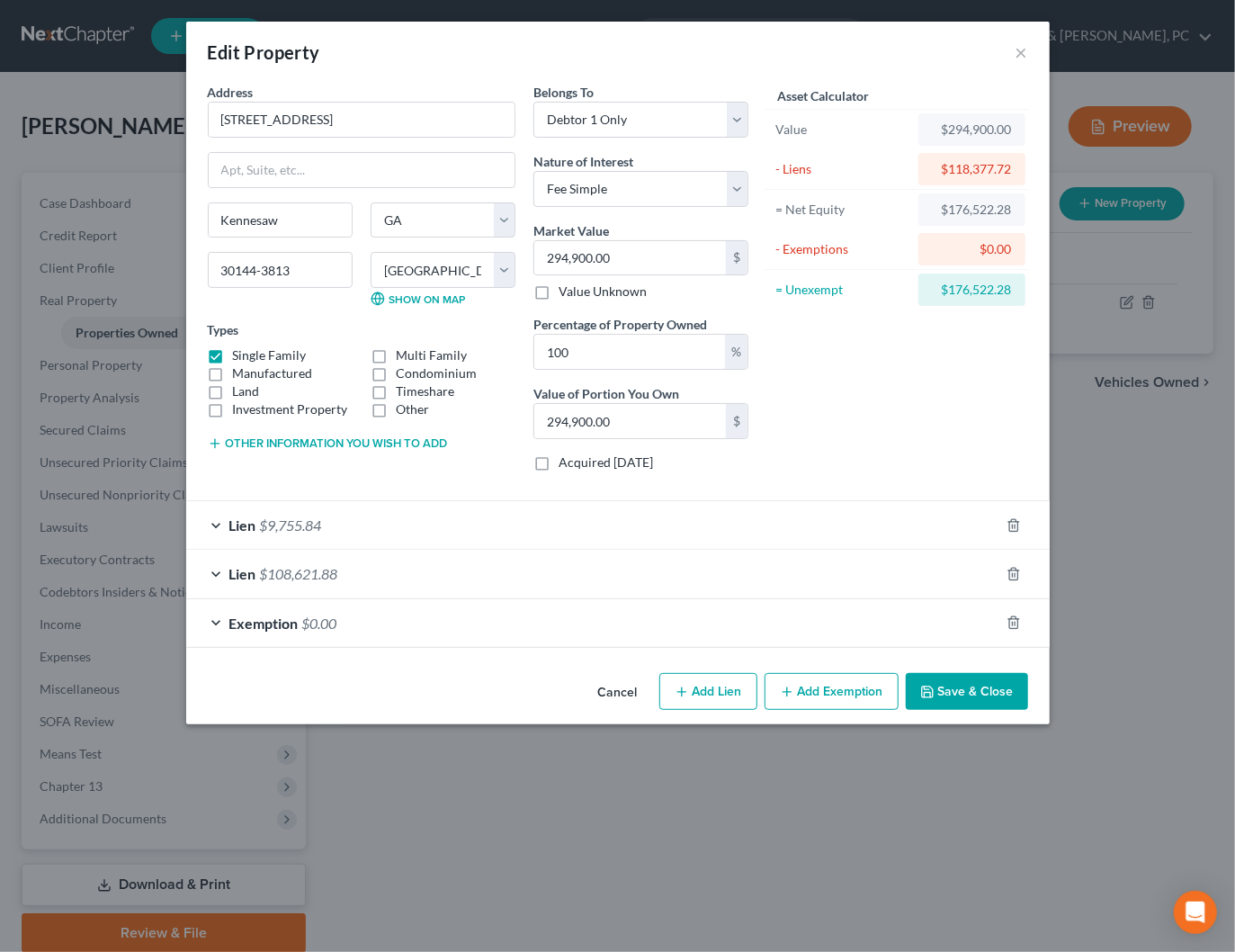
click at [441, 623] on div "Exemption $0.00" at bounding box center [592, 623] width 813 height 48
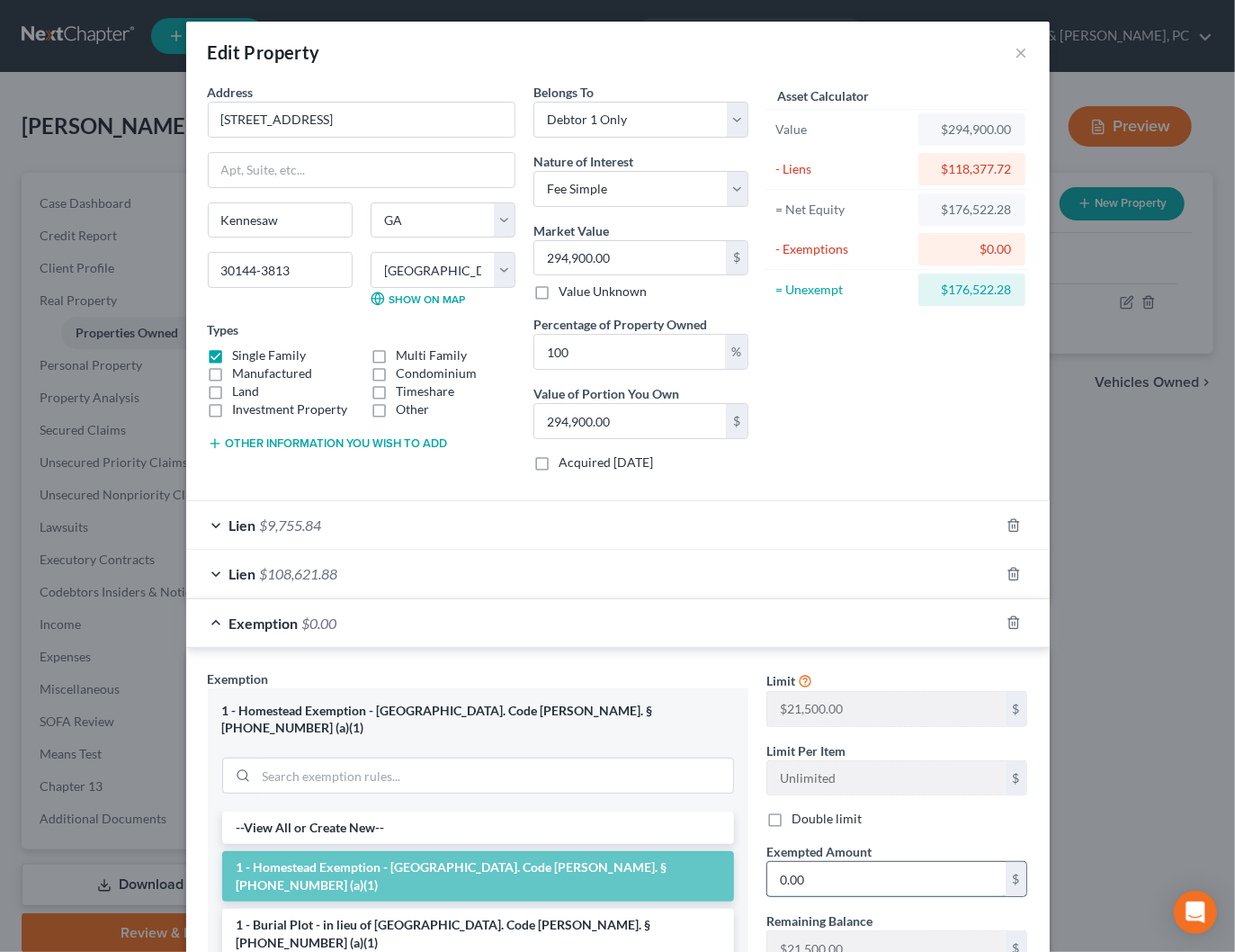
click at [821, 873] on input "0.00" at bounding box center [887, 879] width 239 height 34
type input "21,500"
click at [730, 627] on div "Exemption $21,500.00" at bounding box center [592, 623] width 813 height 48
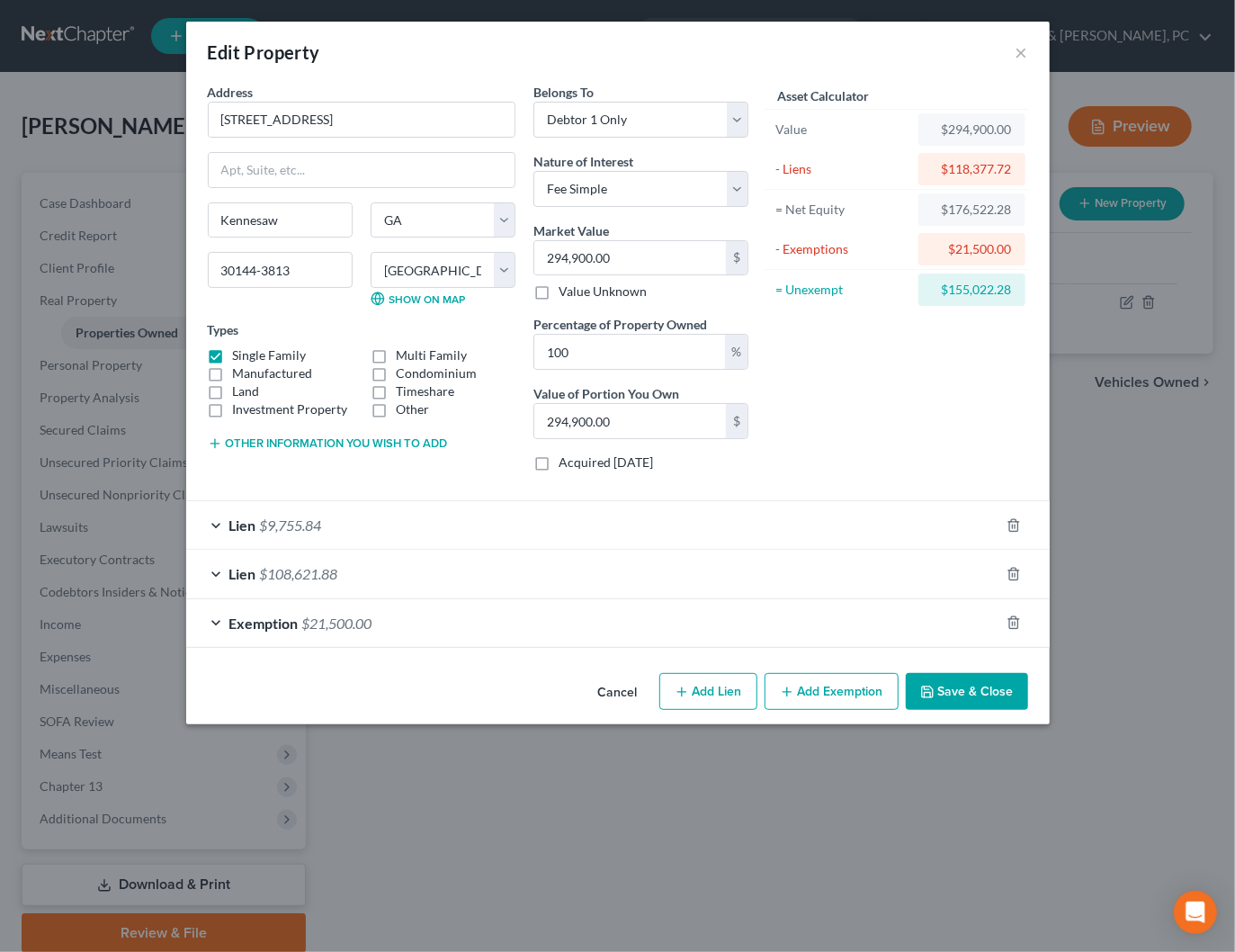
click at [986, 698] on button "Save & Close" at bounding box center [966, 692] width 122 height 38
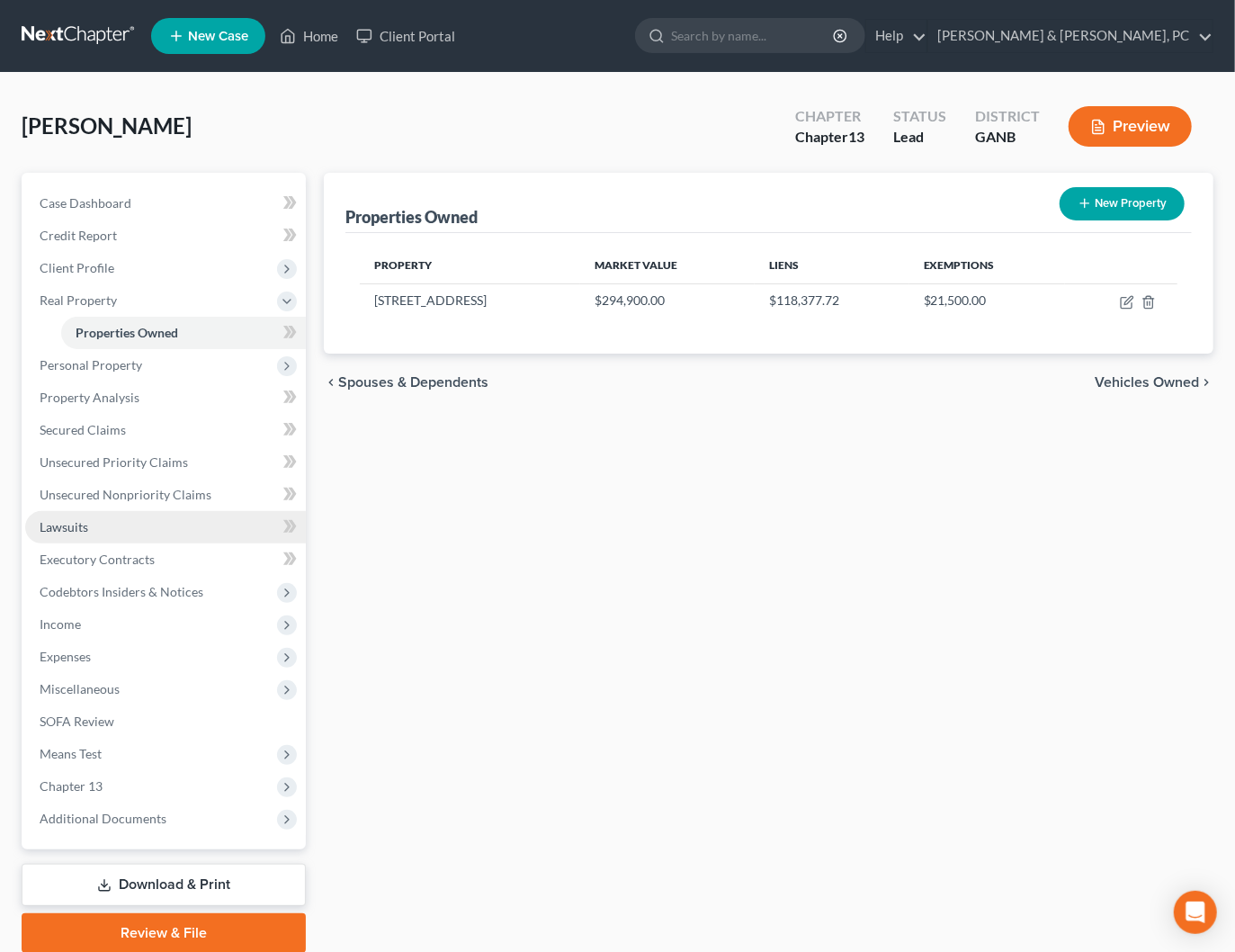
click at [76, 529] on span "Lawsuits" at bounding box center [64, 526] width 49 height 15
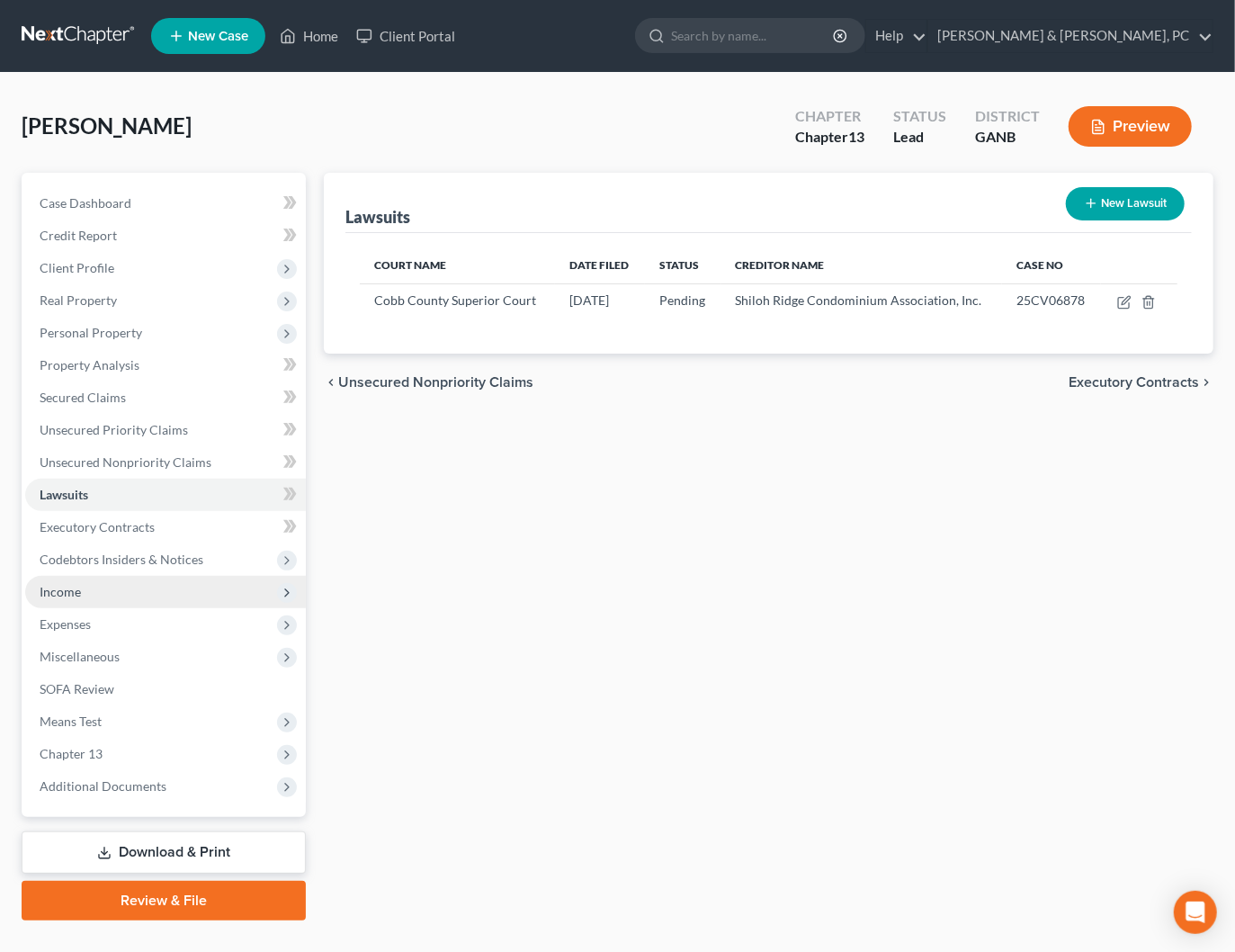
click at [75, 584] on span "Income" at bounding box center [61, 591] width 42 height 15
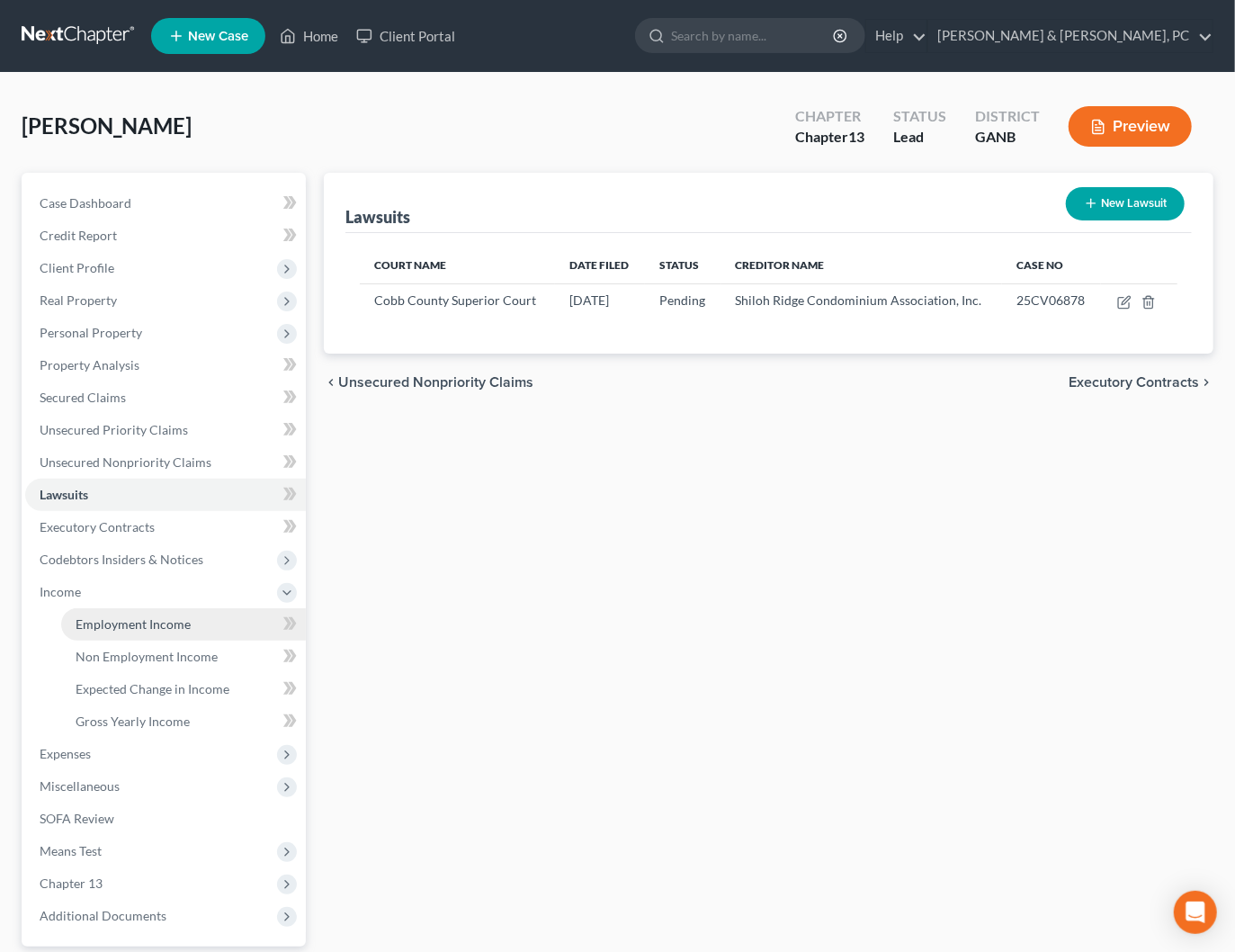
click at [101, 616] on span "Employment Income" at bounding box center [133, 623] width 115 height 15
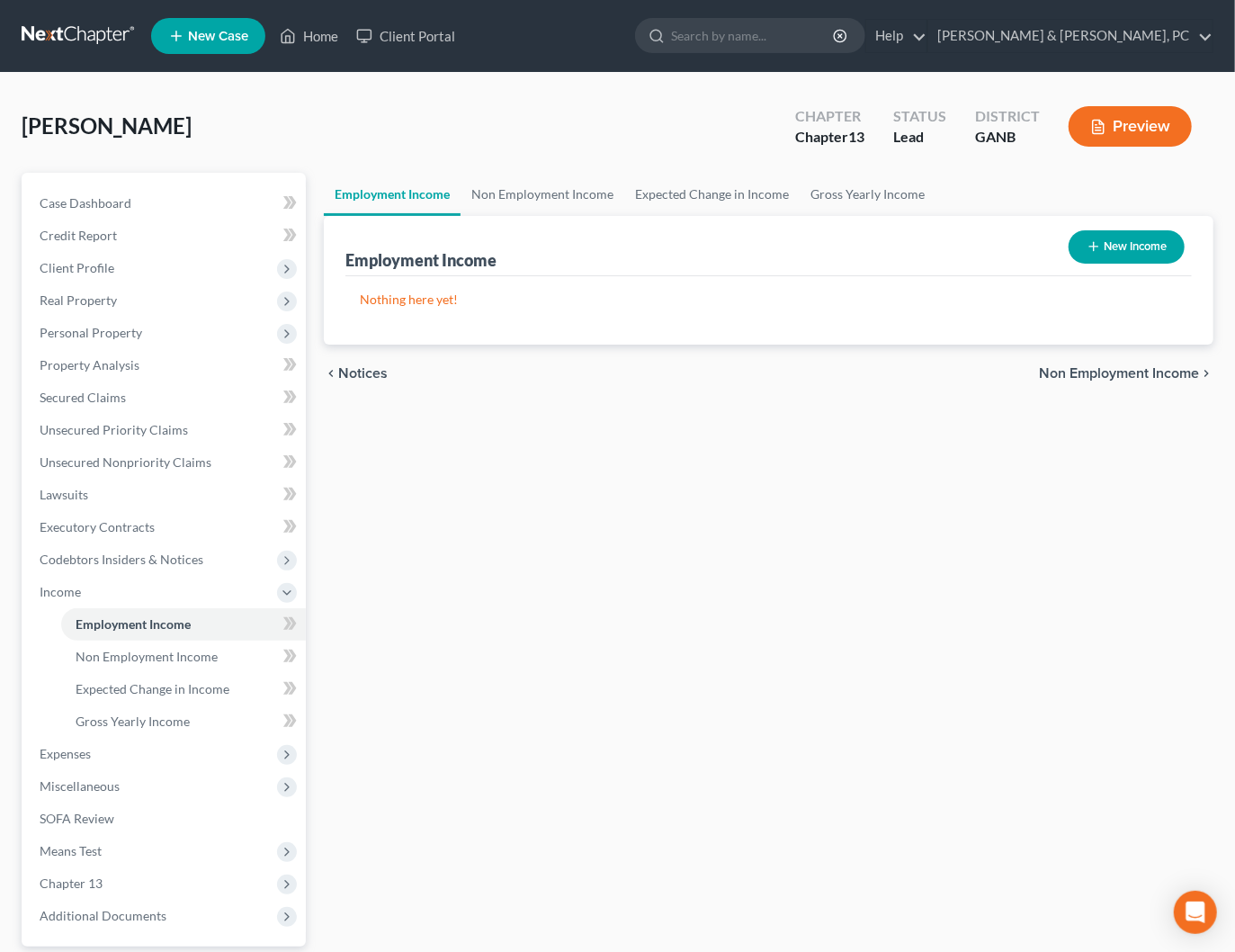
click at [1098, 252] on icon "button" at bounding box center [1094, 247] width 14 height 14
select select "0"
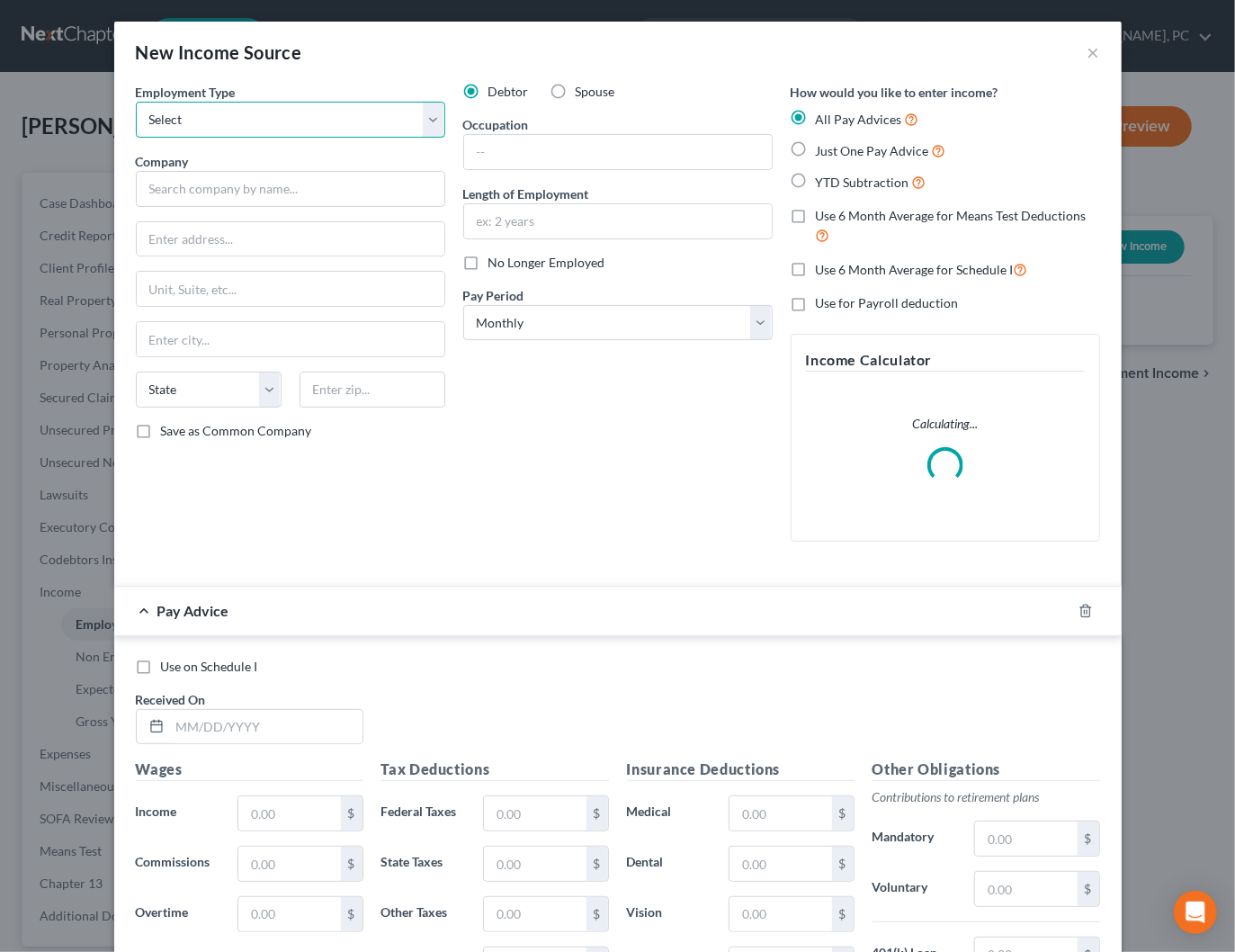
click at [263, 123] on select "Select Full or [DEMOGRAPHIC_DATA] Employment Self Employment" at bounding box center [290, 119] width 309 height 36
select select "0"
click at [136, 101] on select "Select Full or [DEMOGRAPHIC_DATA] Employment Self Employment" at bounding box center [290, 119] width 309 height 36
click at [521, 331] on select "Select Monthly Twice Monthly Every Other Week Weekly" at bounding box center [618, 323] width 309 height 36
select select "2"
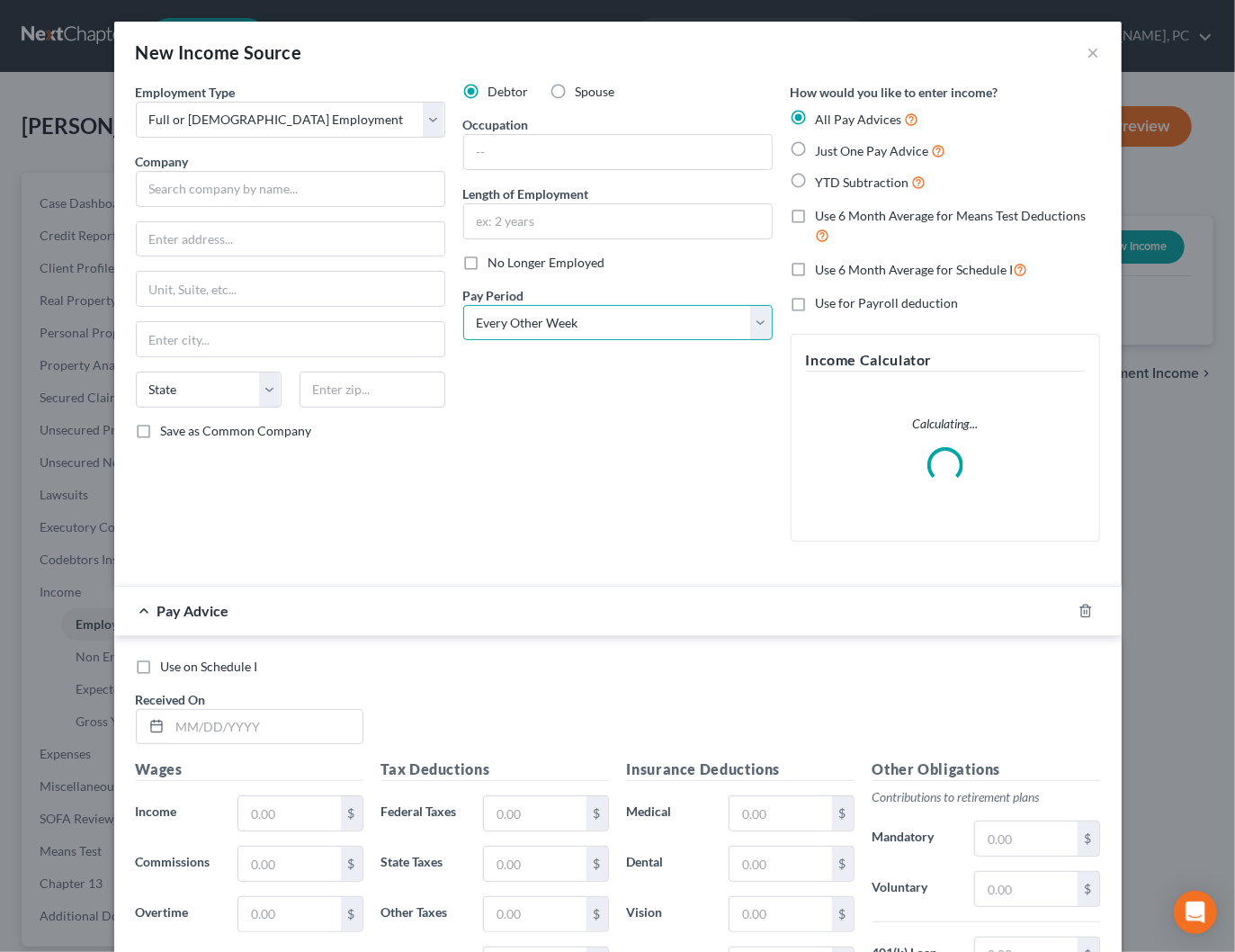
click at [463, 305] on select "Select Monthly Twice Monthly Every Other Week Weekly" at bounding box center [618, 323] width 309 height 36
click at [306, 184] on input "text" at bounding box center [290, 189] width 309 height 36
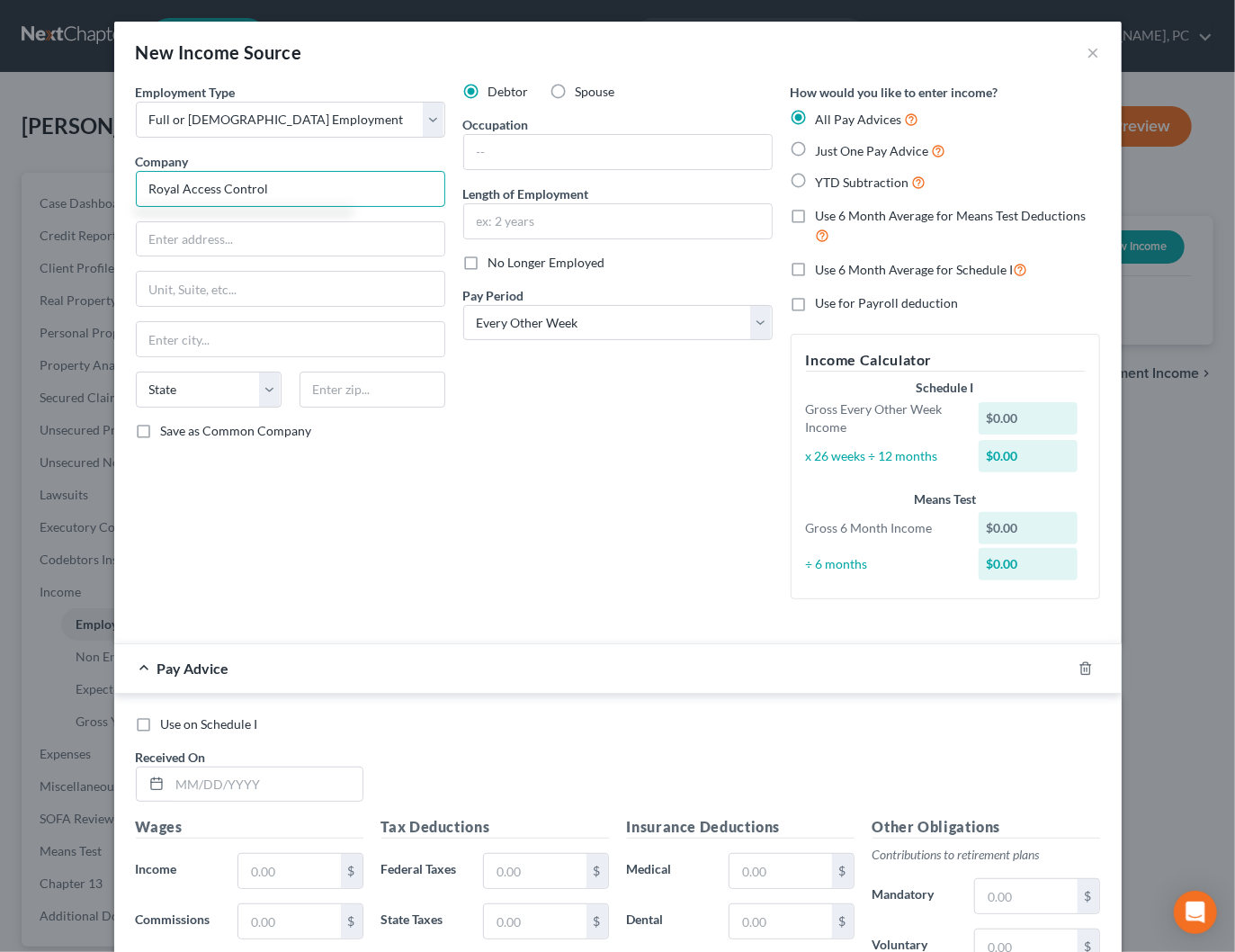
type input "Royal Access Control"
type input "[STREET_ADDRESS][PERSON_NAME]"
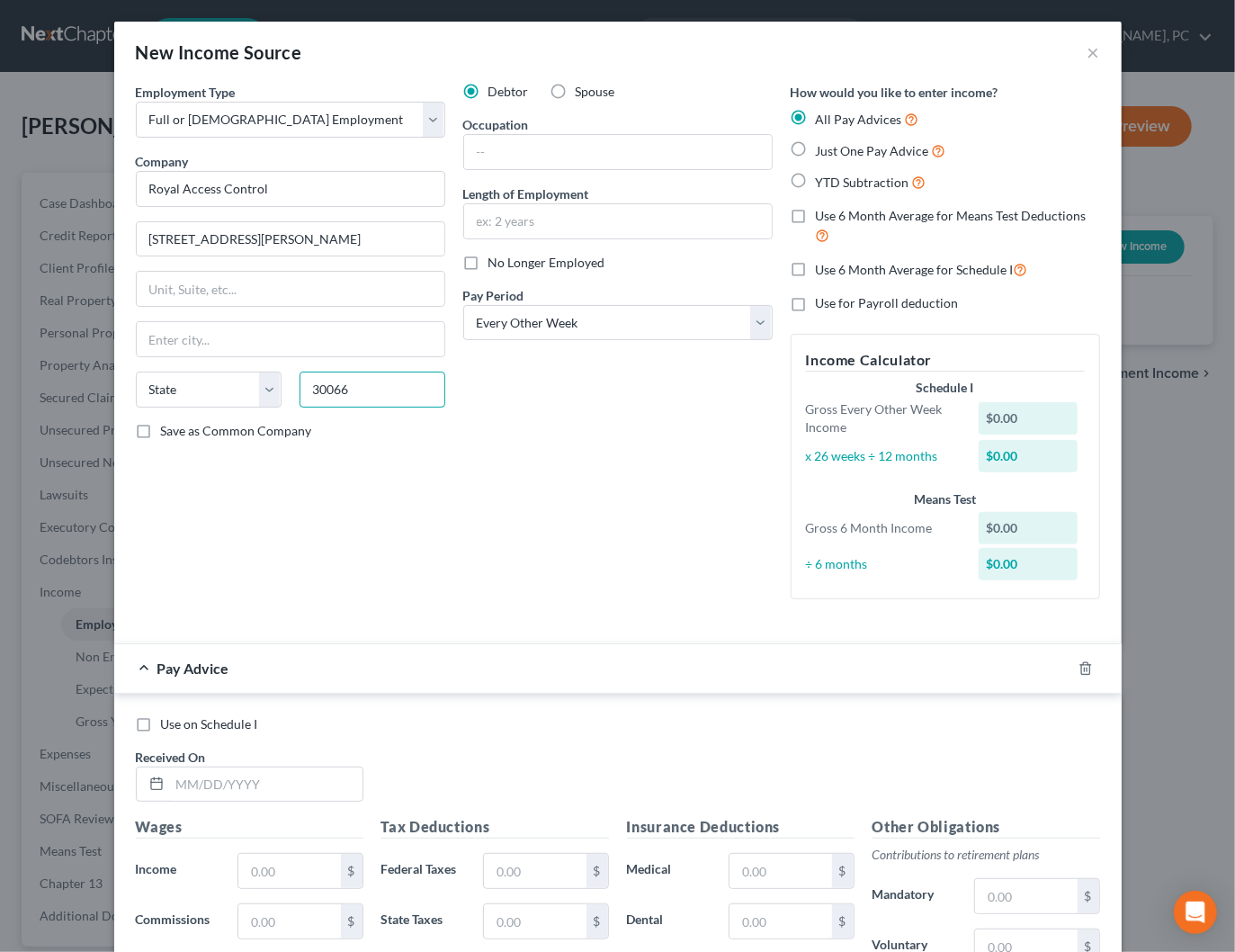
type input "30066"
click at [533, 433] on div "Debtor Spouse Occupation Length of Employment No Longer Employed Pay Period * S…" at bounding box center [618, 348] width 327 height 531
type input "Marietta"
select select "10"
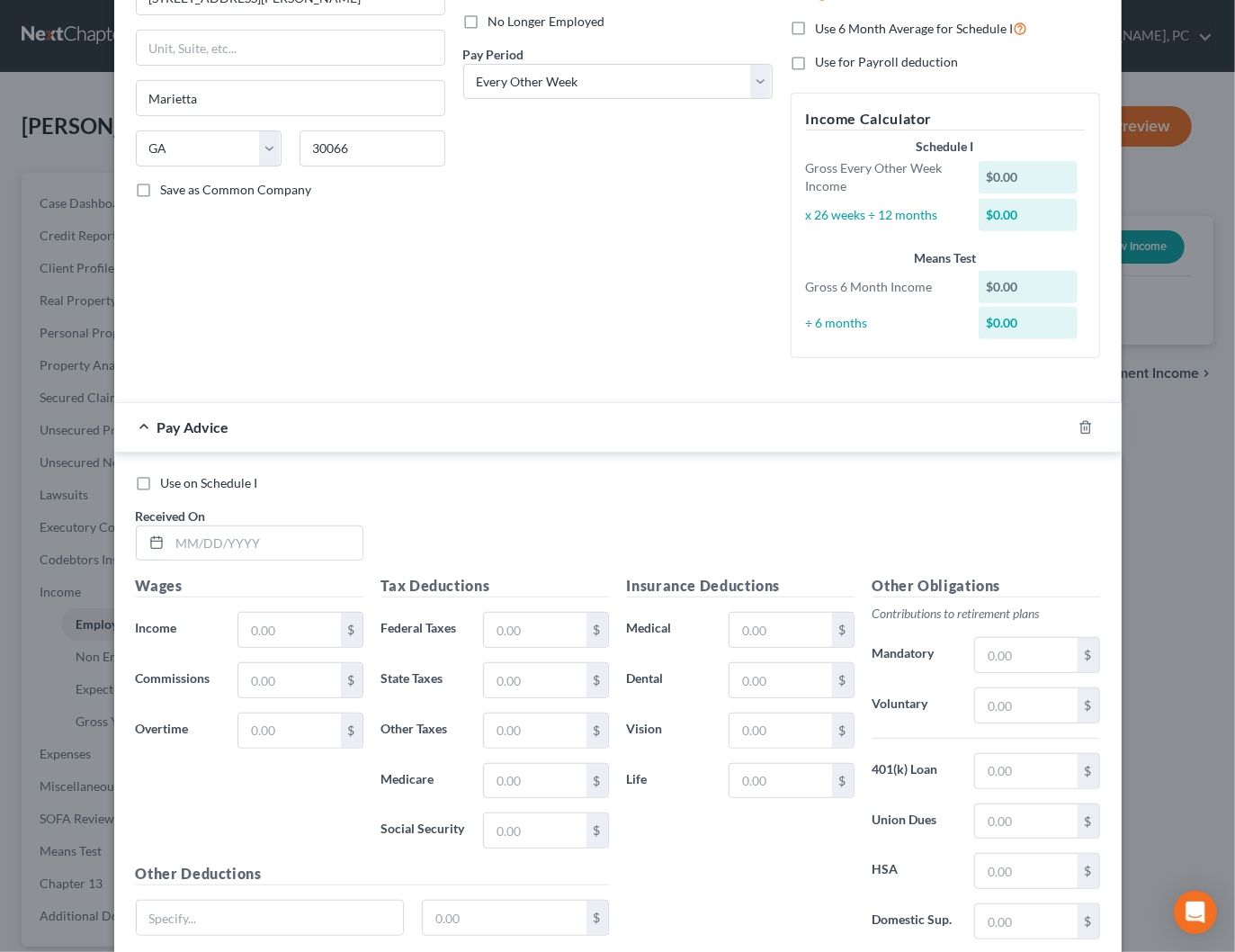
scroll to position [283, 0]
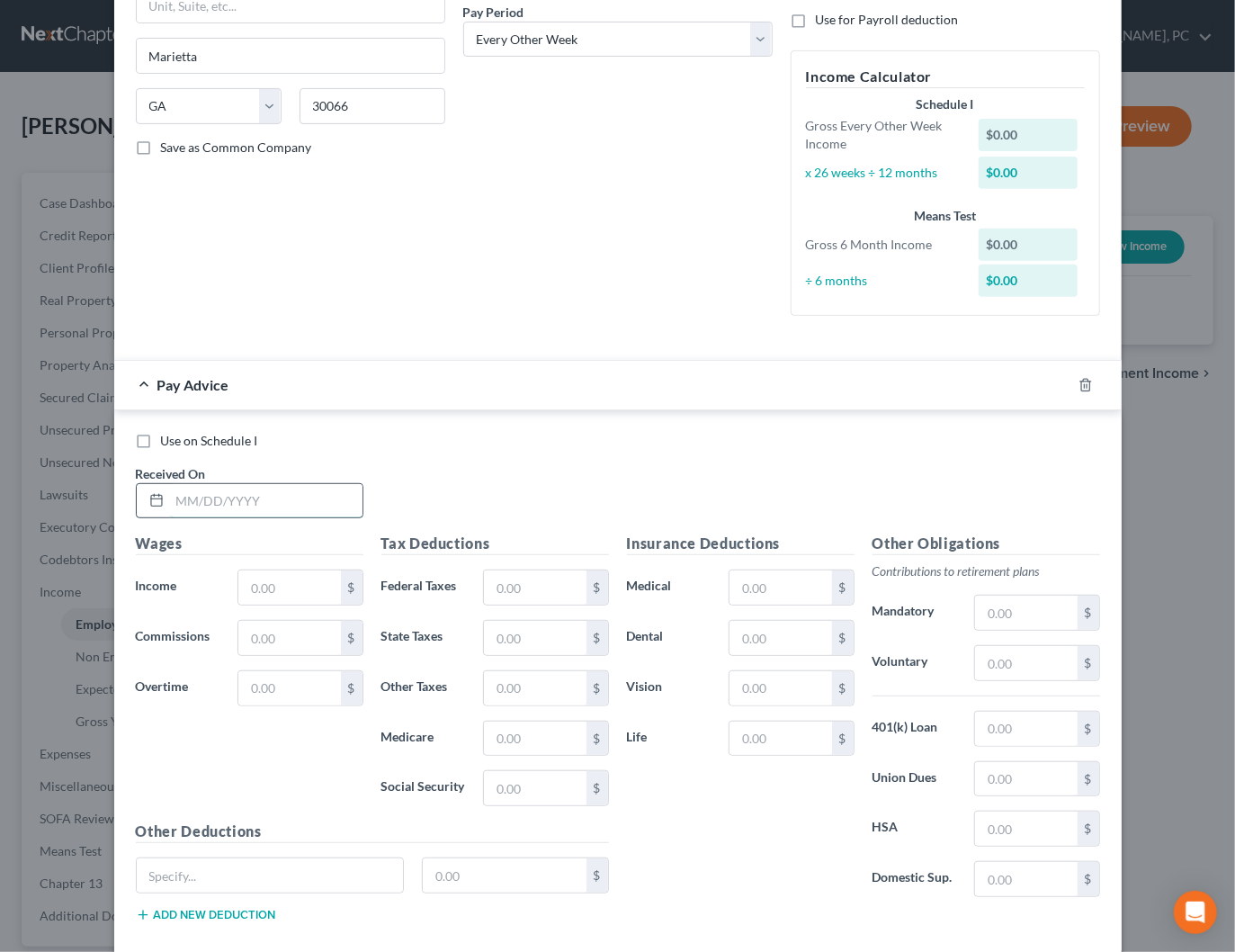
click at [264, 502] on input "text" at bounding box center [266, 501] width 193 height 34
type input "[DATE]"
click at [275, 583] on input "text" at bounding box center [289, 588] width 101 height 34
type input "1,729.17"
click at [503, 580] on input "text" at bounding box center [534, 588] width 101 height 34
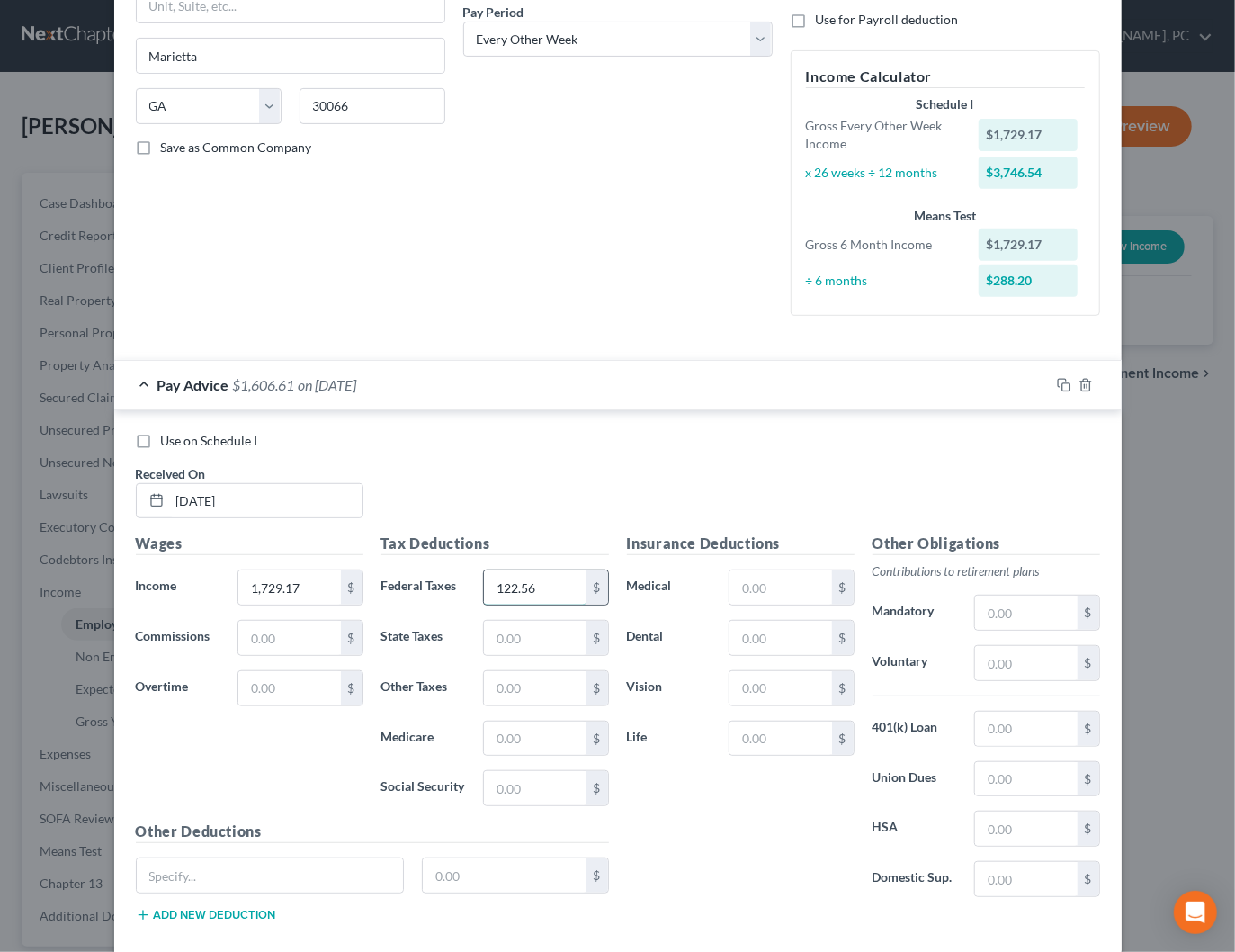
type input "122.56"
type input "63.79"
type input "25.07"
type input "107.21"
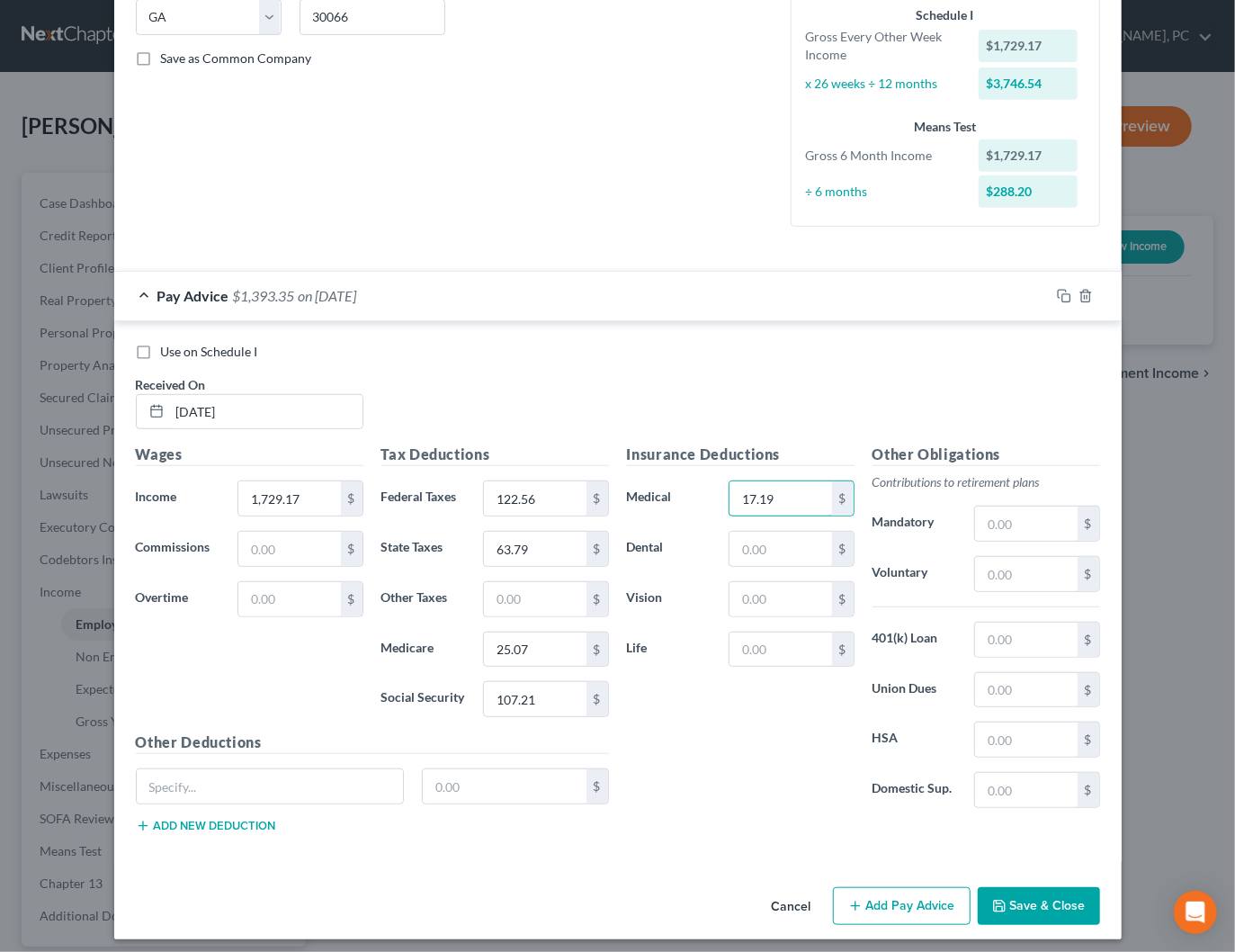
type input "17.19"
click at [890, 887] on button "Add Pay Advice" at bounding box center [901, 906] width 137 height 38
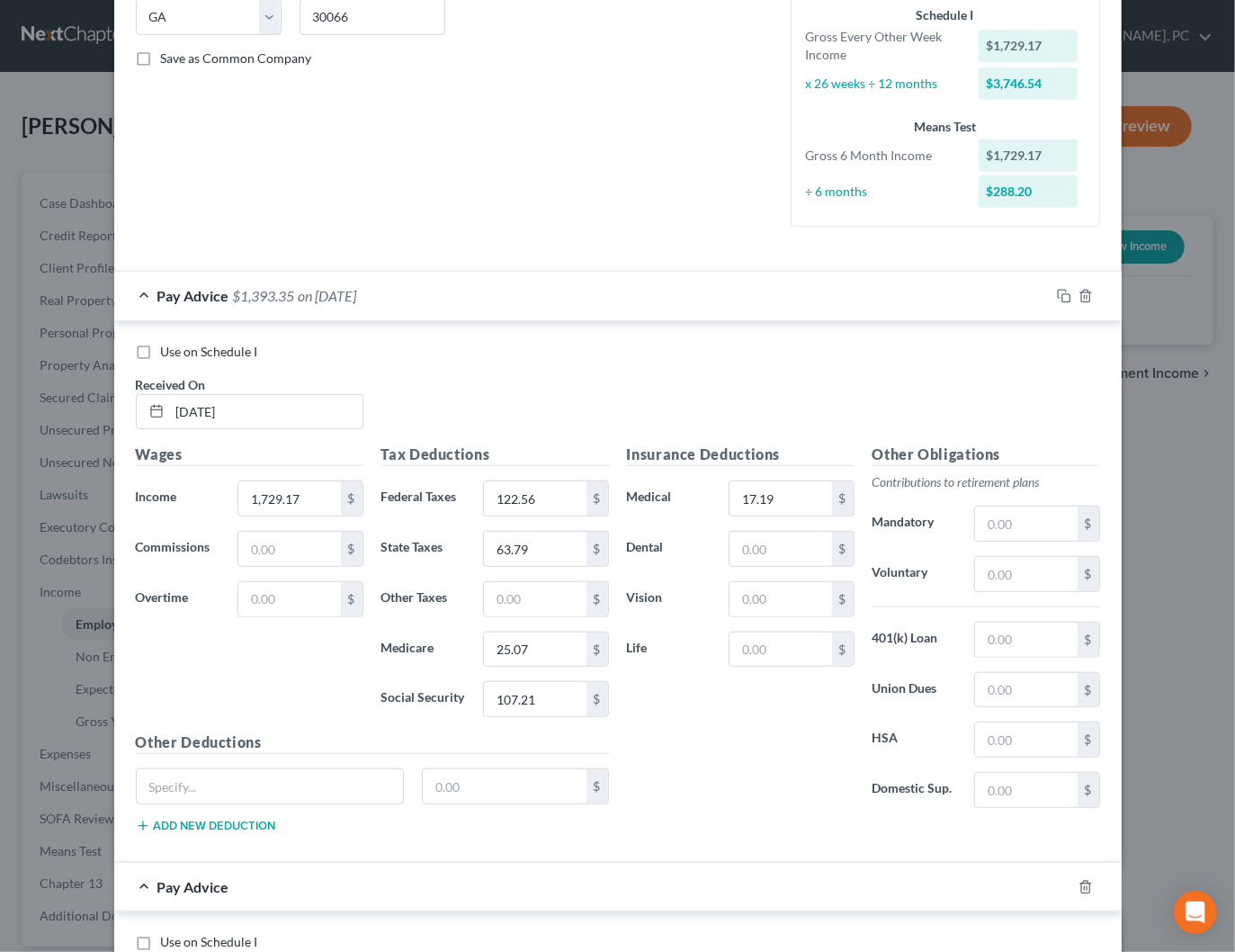
click at [357, 294] on span "on [DATE]" at bounding box center [327, 295] width 59 height 17
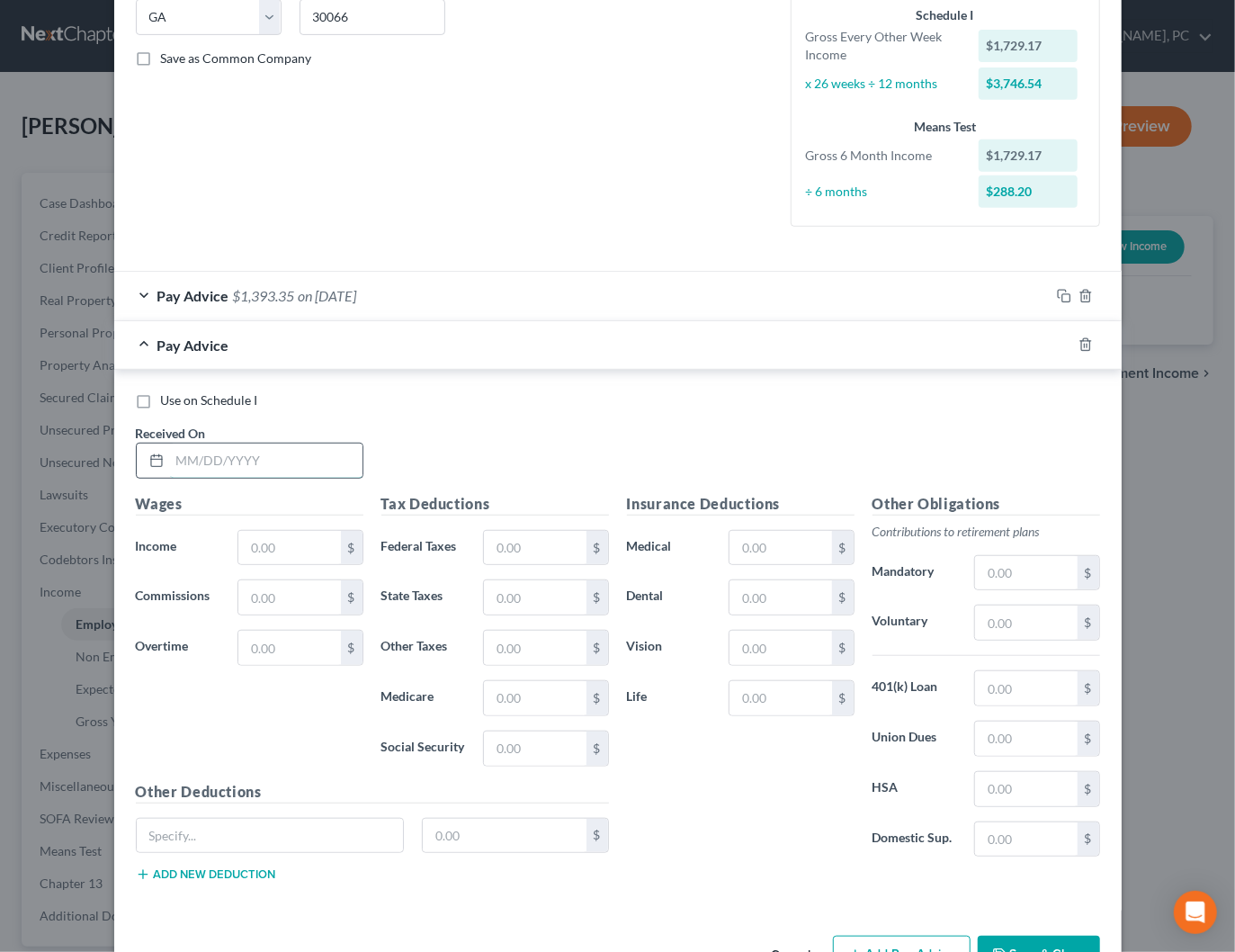
click at [276, 446] on input "text" at bounding box center [266, 460] width 193 height 34
click at [260, 458] on input "08/" at bounding box center [266, 460] width 193 height 34
type input "[DATE]"
type input "1,729.17"
click at [536, 546] on input "text" at bounding box center [534, 548] width 101 height 34
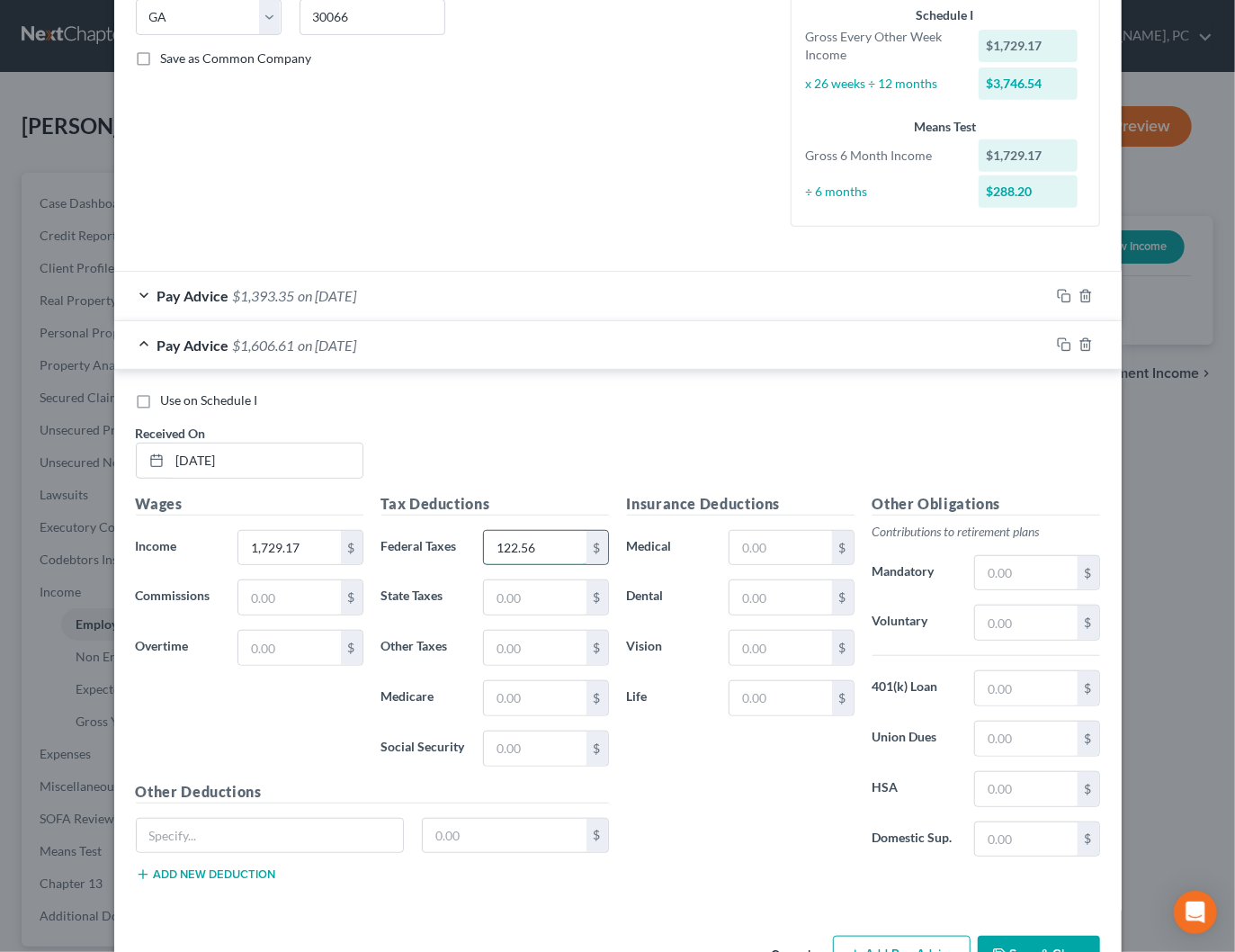
type input "122.56"
type input "63.79"
type input "25.07"
type input "107.21"
click at [853, 543] on div "$" at bounding box center [843, 548] width 22 height 34
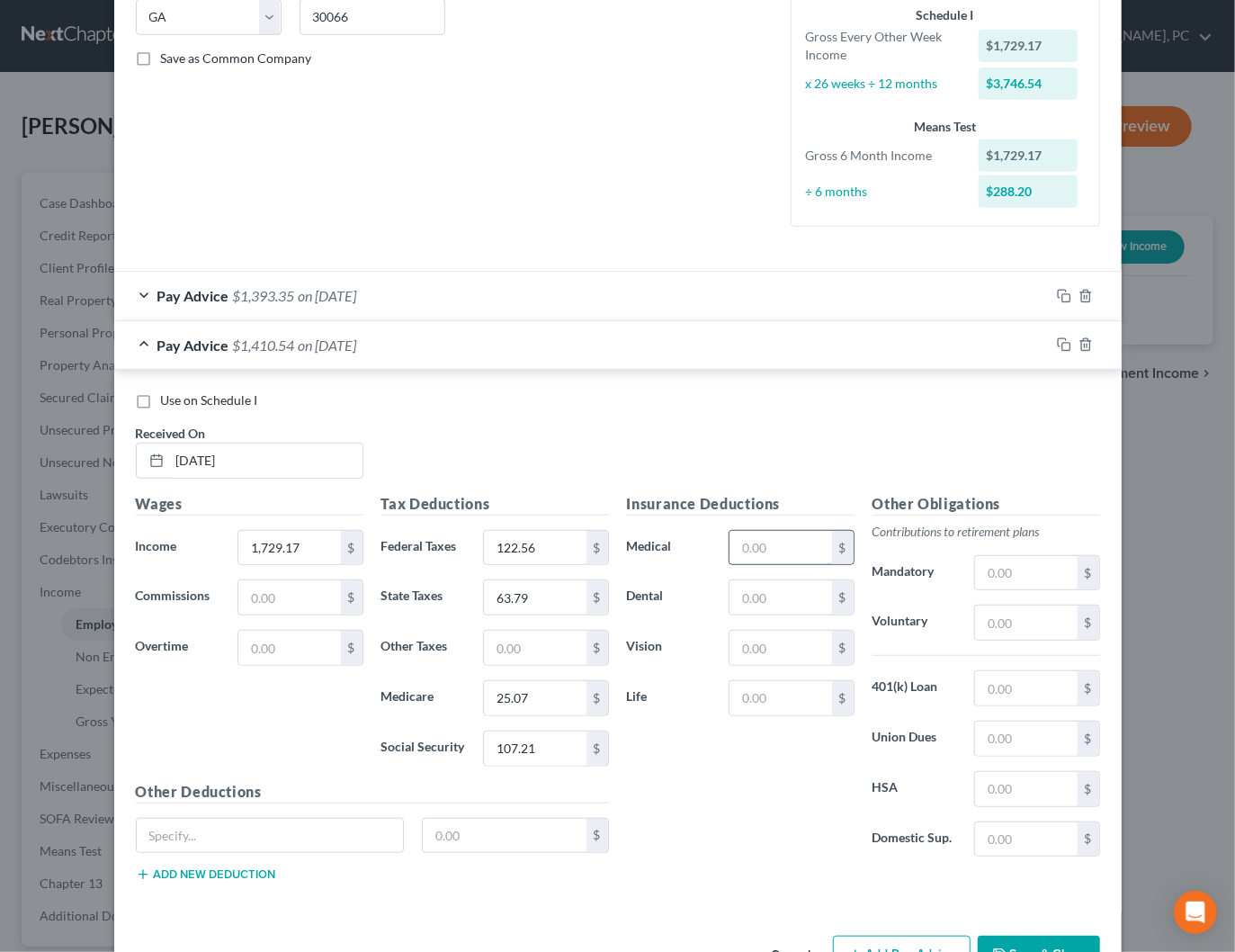
click at [801, 543] on input "text" at bounding box center [780, 548] width 101 height 34
type input "17.19"
click at [897, 938] on button "Add Pay Advice" at bounding box center [901, 955] width 137 height 38
click at [565, 350] on div "Pay Advice $1,393.35 on [DATE]" at bounding box center [581, 344] width 936 height 48
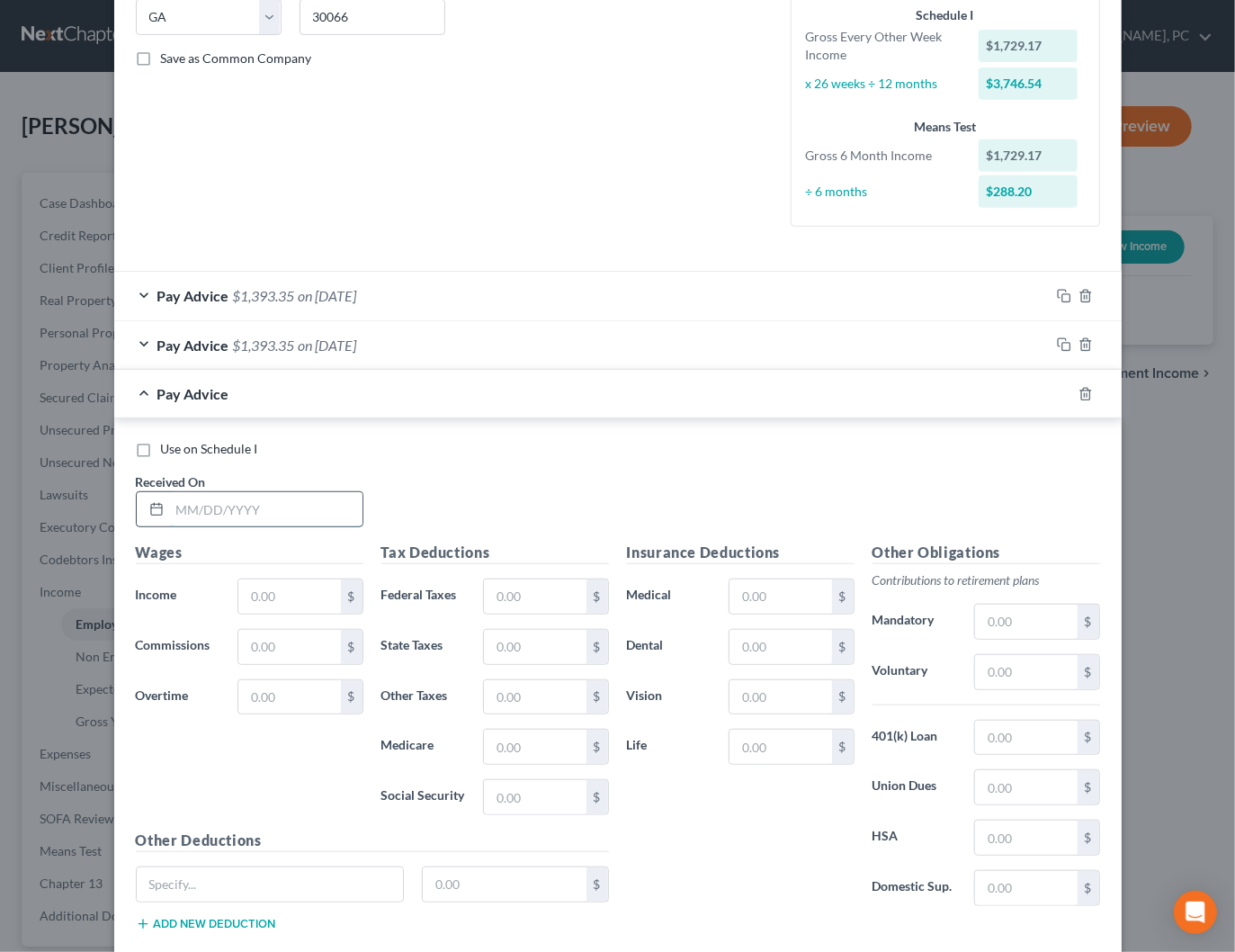
click at [331, 492] on input "text" at bounding box center [266, 509] width 193 height 34
type input "[DATE]"
type input "1,729.17"
click at [552, 582] on input "text" at bounding box center [534, 597] width 101 height 34
type input "122.56"
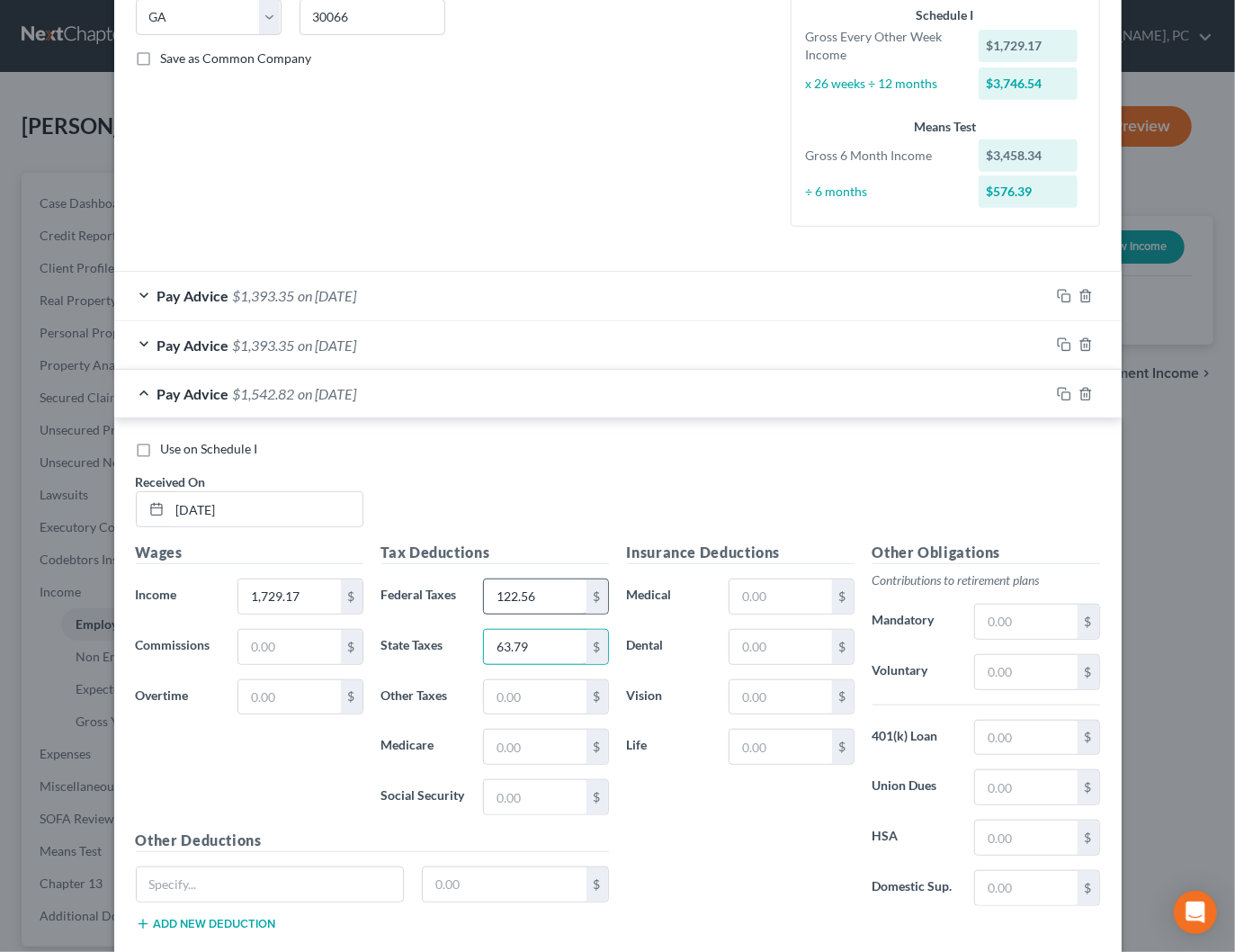
type input "63.79"
type input "25.08"
type input "107.20"
click at [806, 580] on input "text" at bounding box center [780, 597] width 101 height 34
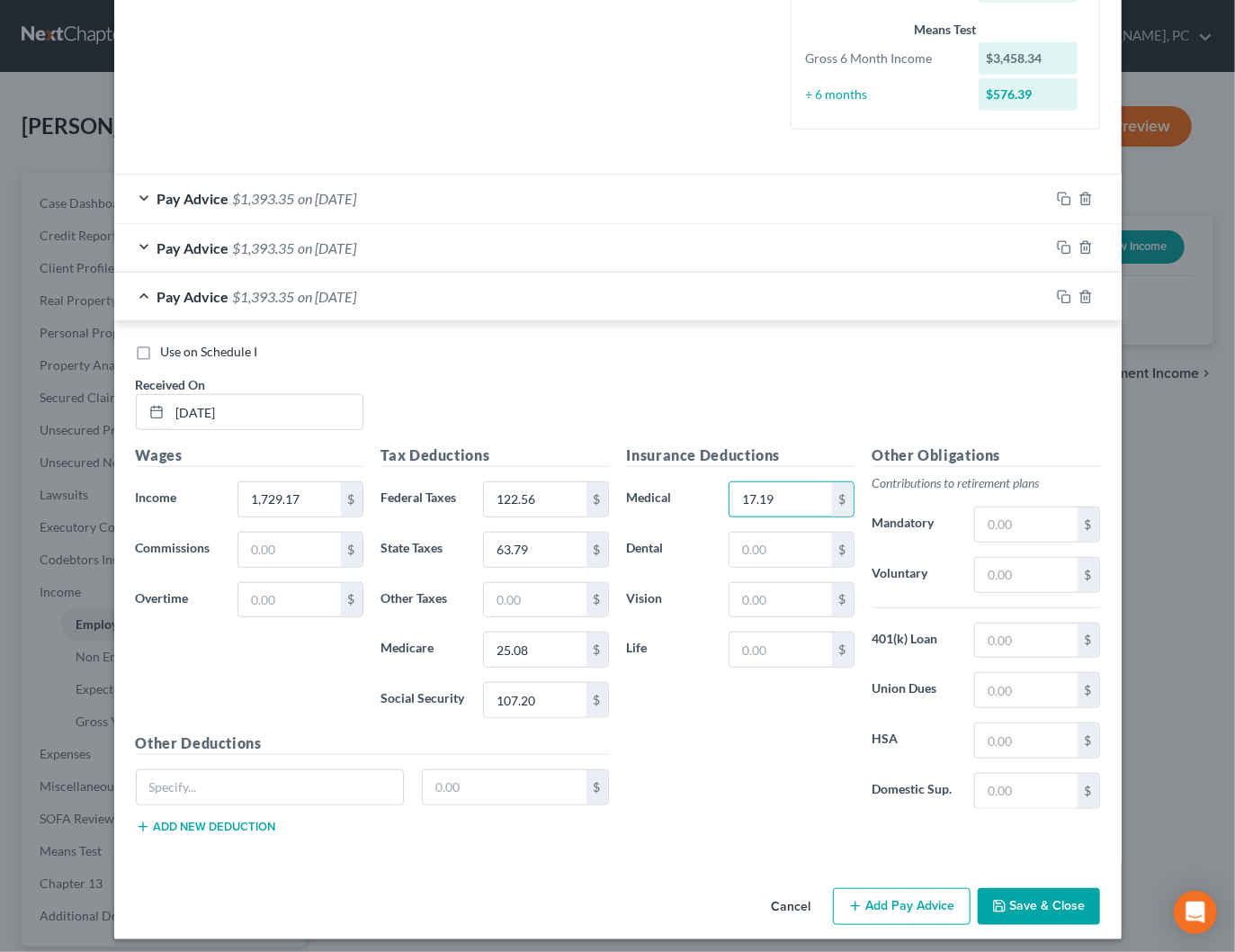
type input "17.19"
click at [882, 888] on button "Add Pay Advice" at bounding box center [901, 907] width 137 height 38
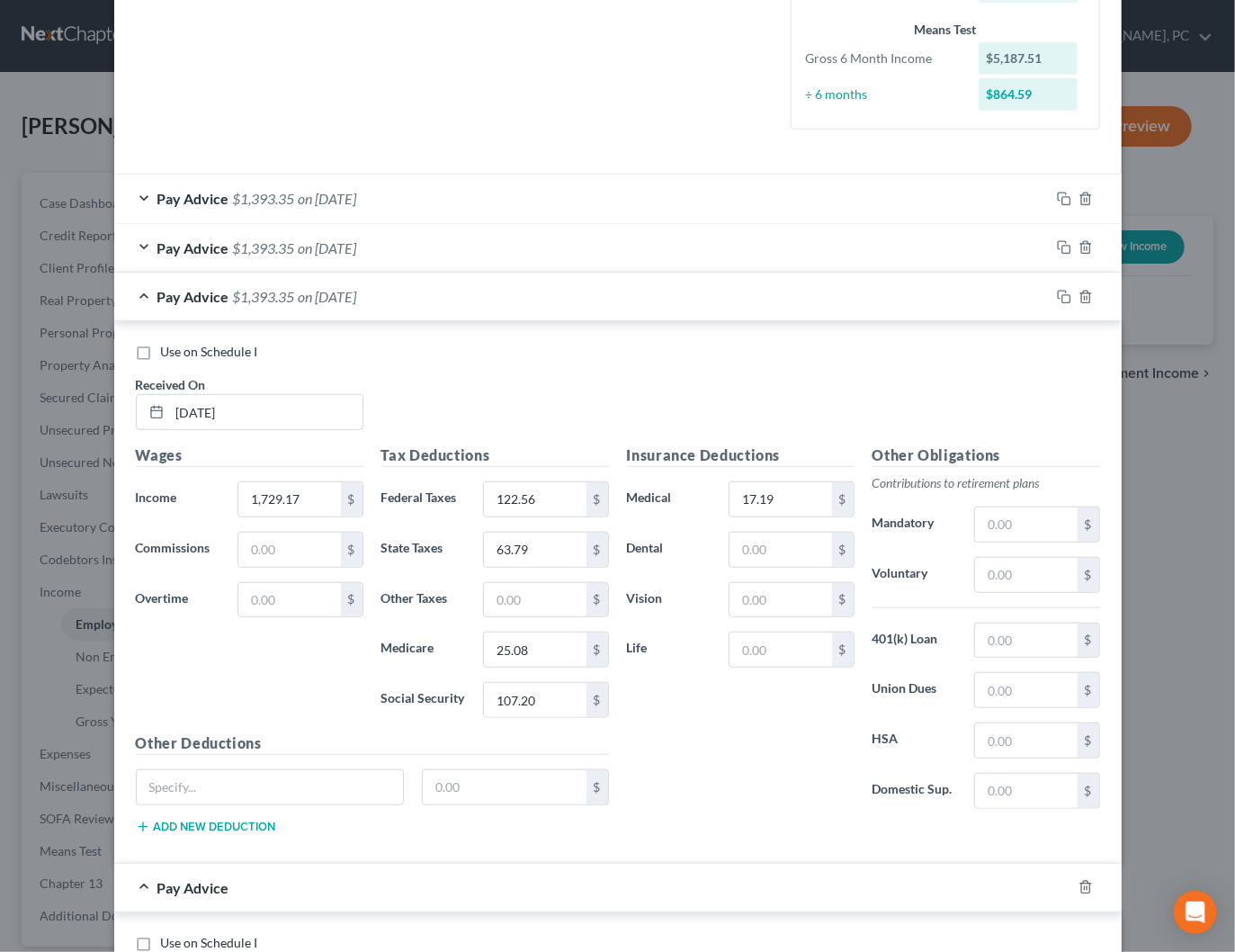
click at [499, 304] on div "Pay Advice $1,393.35 on [DATE]" at bounding box center [581, 296] width 936 height 48
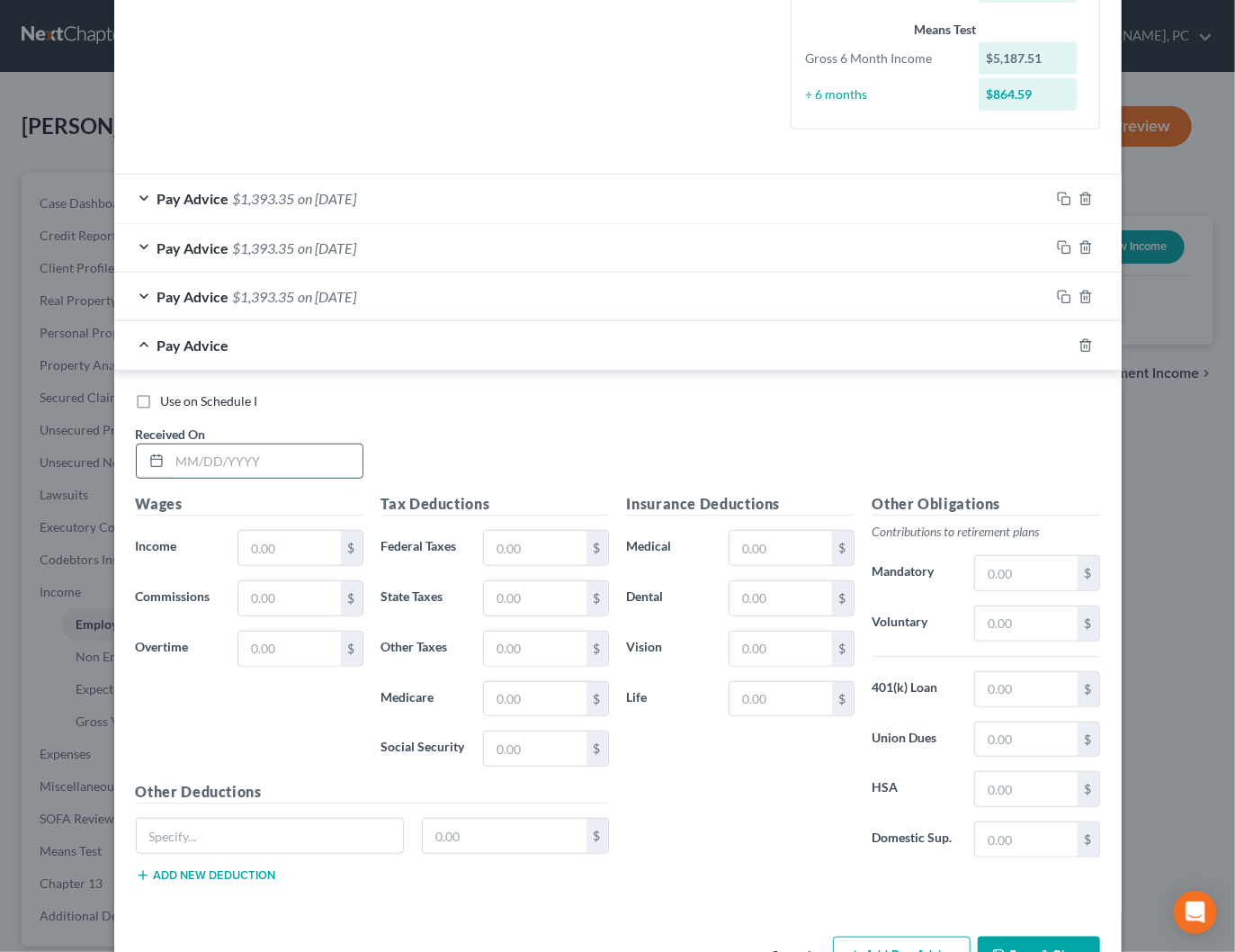
click at [344, 447] on input "text" at bounding box center [266, 461] width 193 height 34
type input "[DATE]"
type input "1,729.17"
click at [501, 532] on input "text" at bounding box center [534, 548] width 101 height 34
type input "122.56"
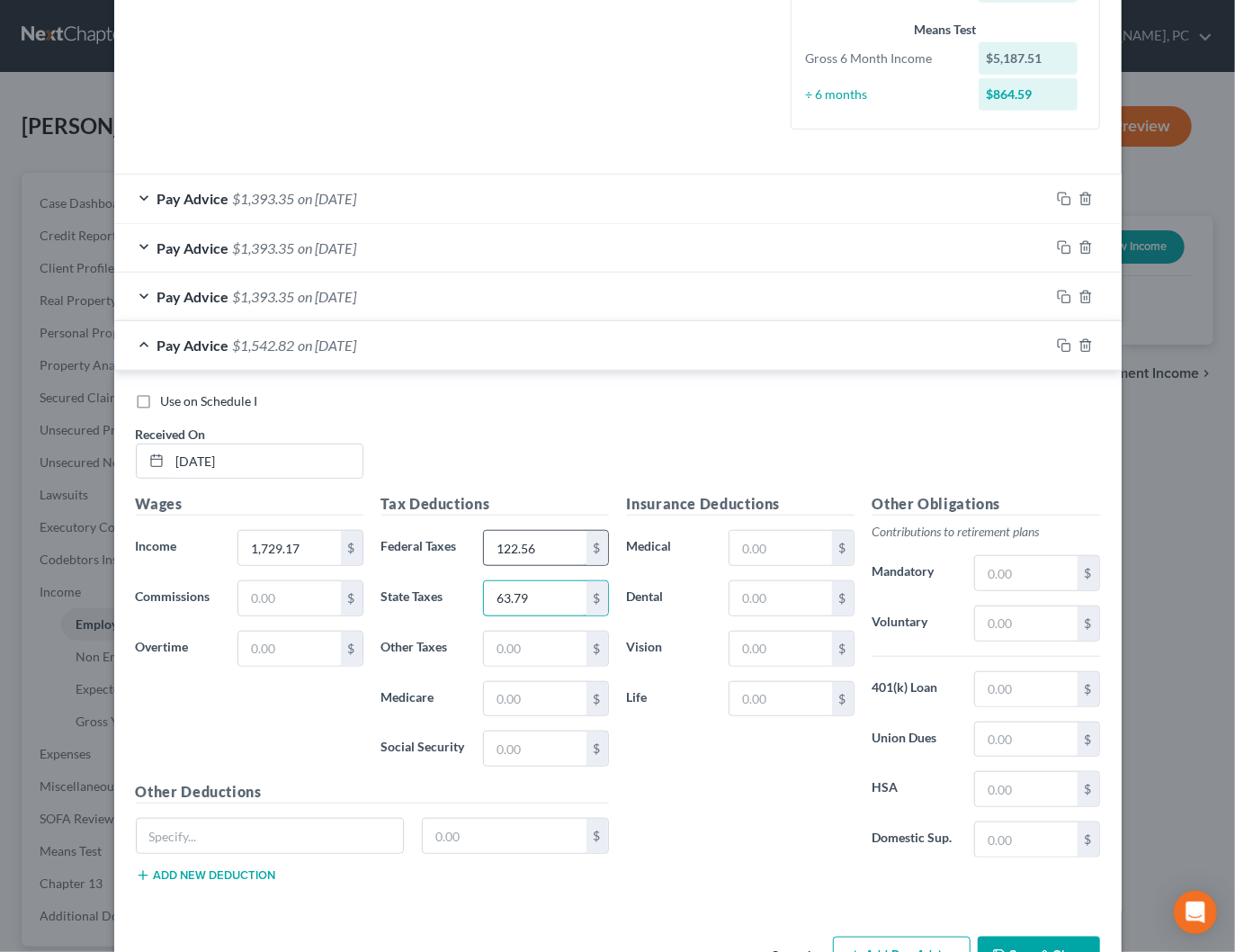
type input "63.79"
type input "25.07"
type input "107.21"
click at [747, 538] on input "text" at bounding box center [780, 548] width 101 height 34
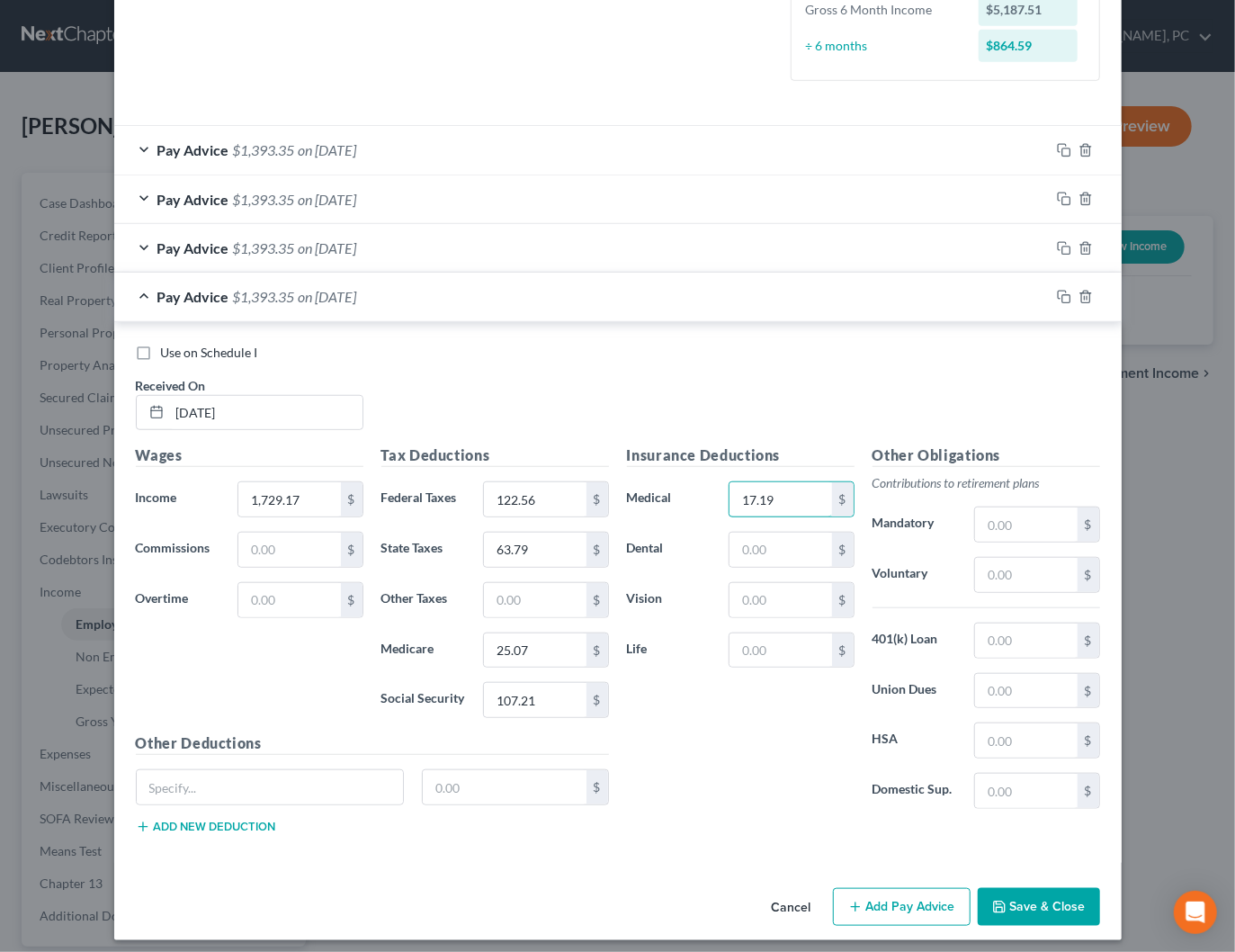
type input "17.19"
drag, startPoint x: 922, startPoint y: 895, endPoint x: 595, endPoint y: 431, distance: 567.6
click at [922, 895] on button "Add Pay Advice" at bounding box center [901, 907] width 137 height 38
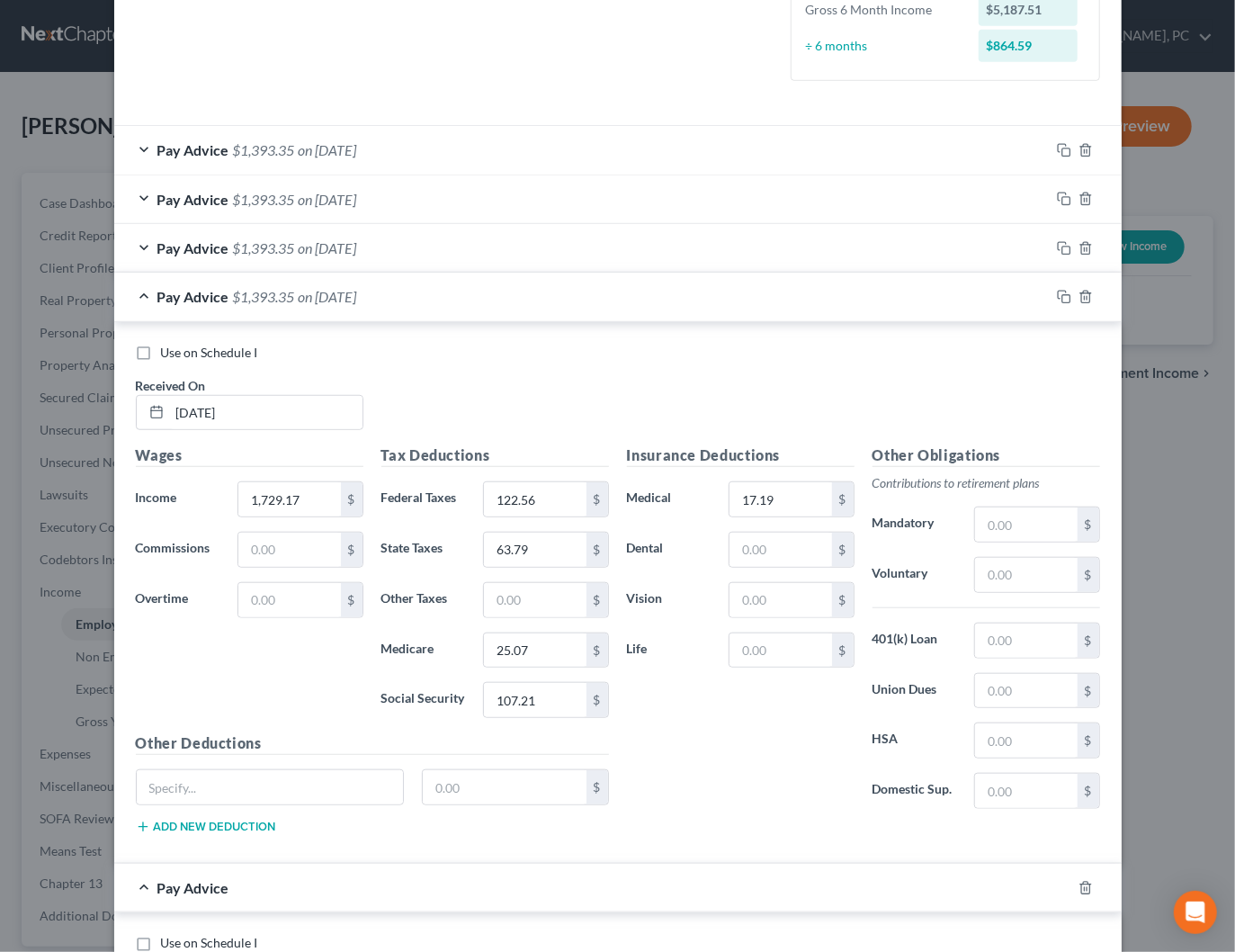
click at [442, 303] on div "Pay Advice $1,393.35 on [DATE]" at bounding box center [581, 296] width 936 height 48
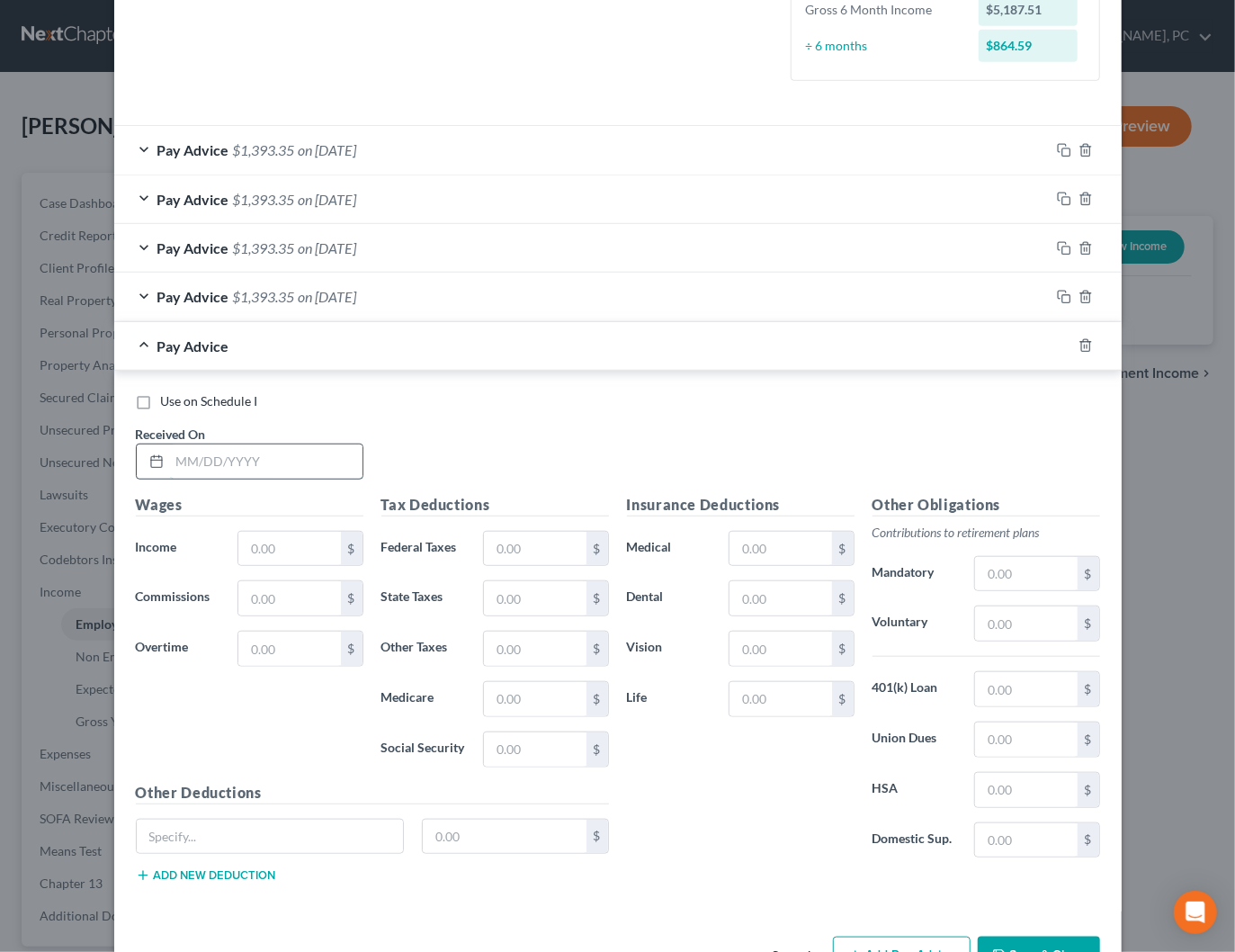
click at [337, 460] on input "text" at bounding box center [266, 461] width 193 height 34
type input "[DATE]"
type input "1,729.17"
click at [510, 548] on input "text" at bounding box center [534, 549] width 101 height 34
type input "122.56"
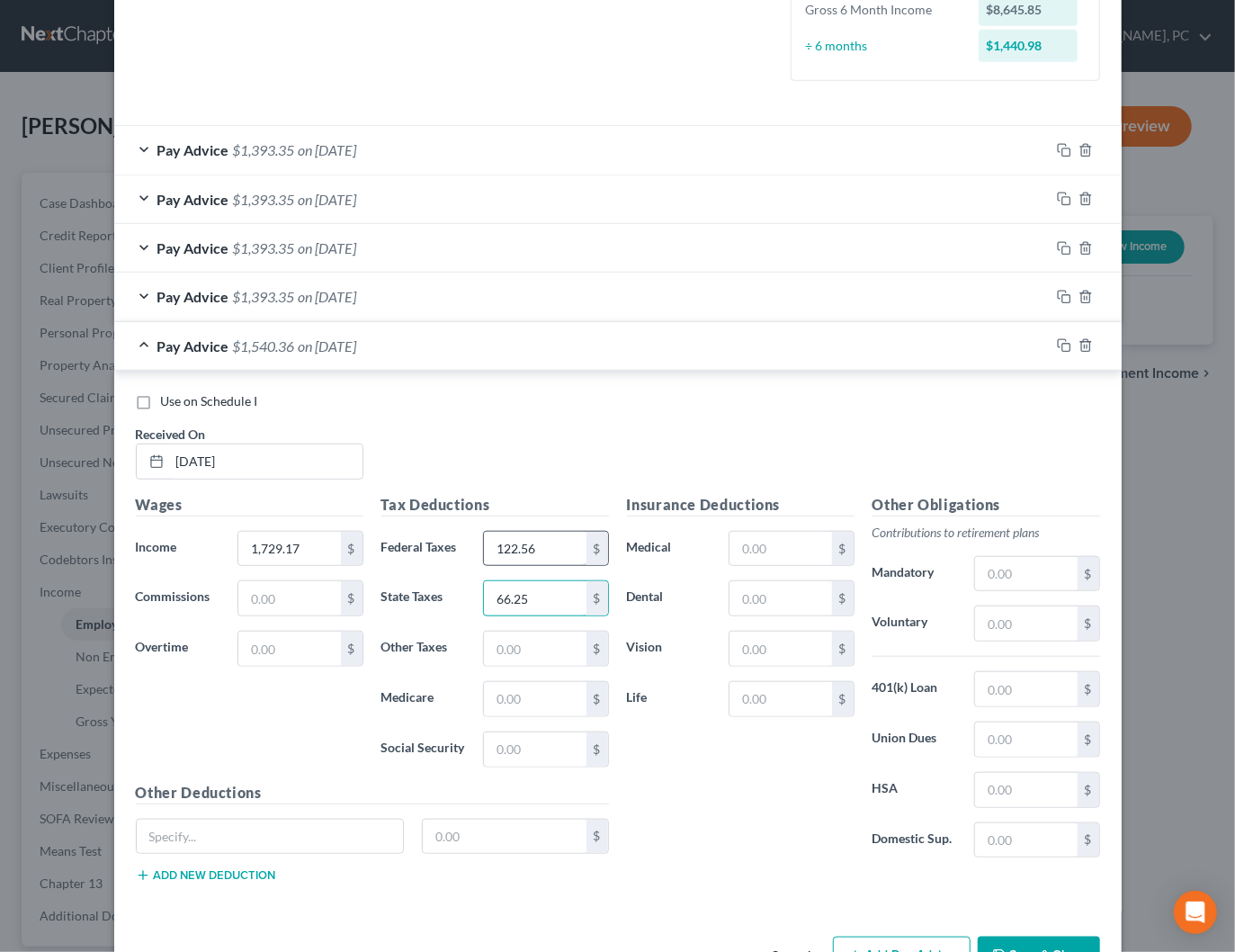
type input "66.25"
type input "25.07"
type input "107.21"
click at [803, 542] on input "text" at bounding box center [780, 549] width 101 height 34
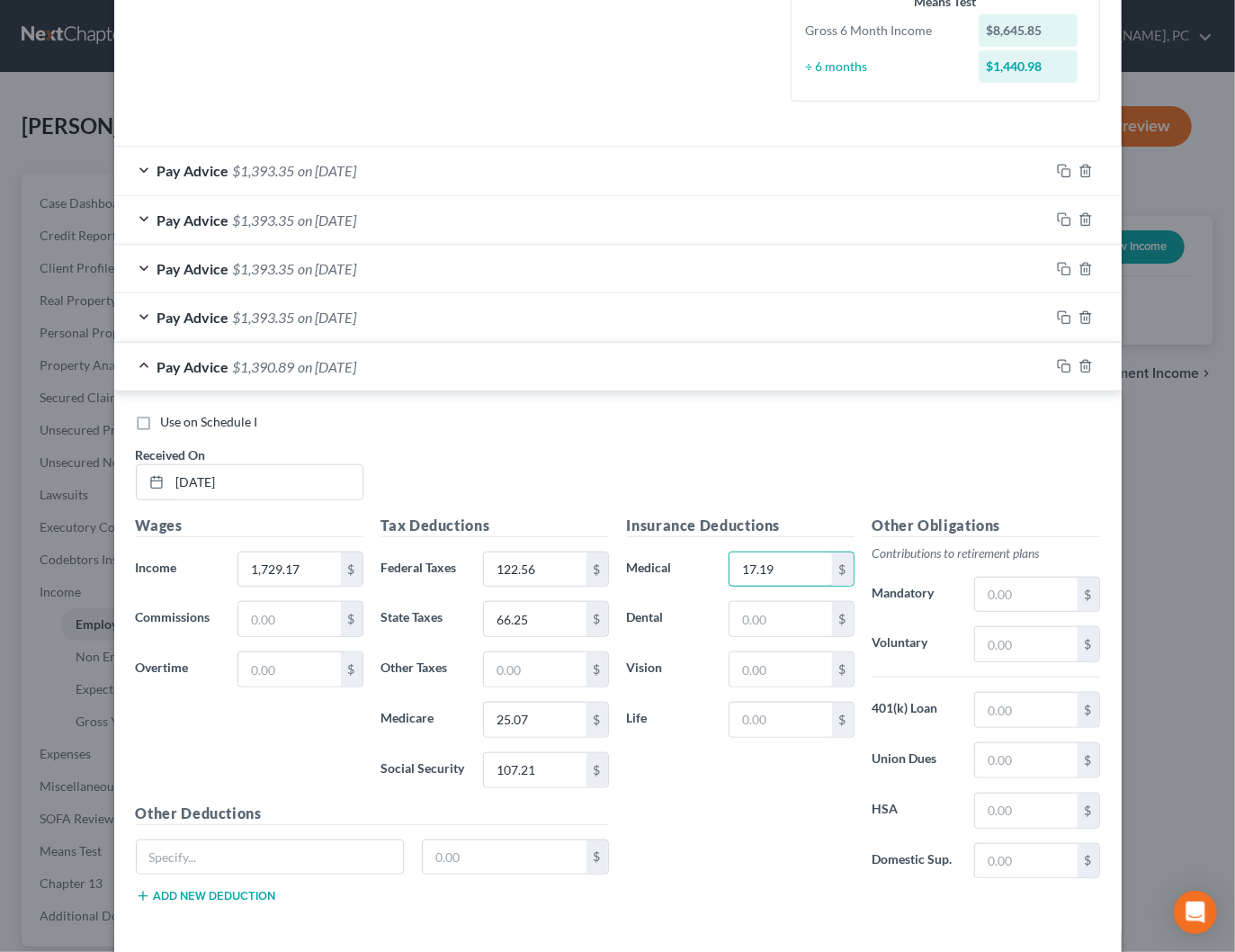
scroll to position [567, 0]
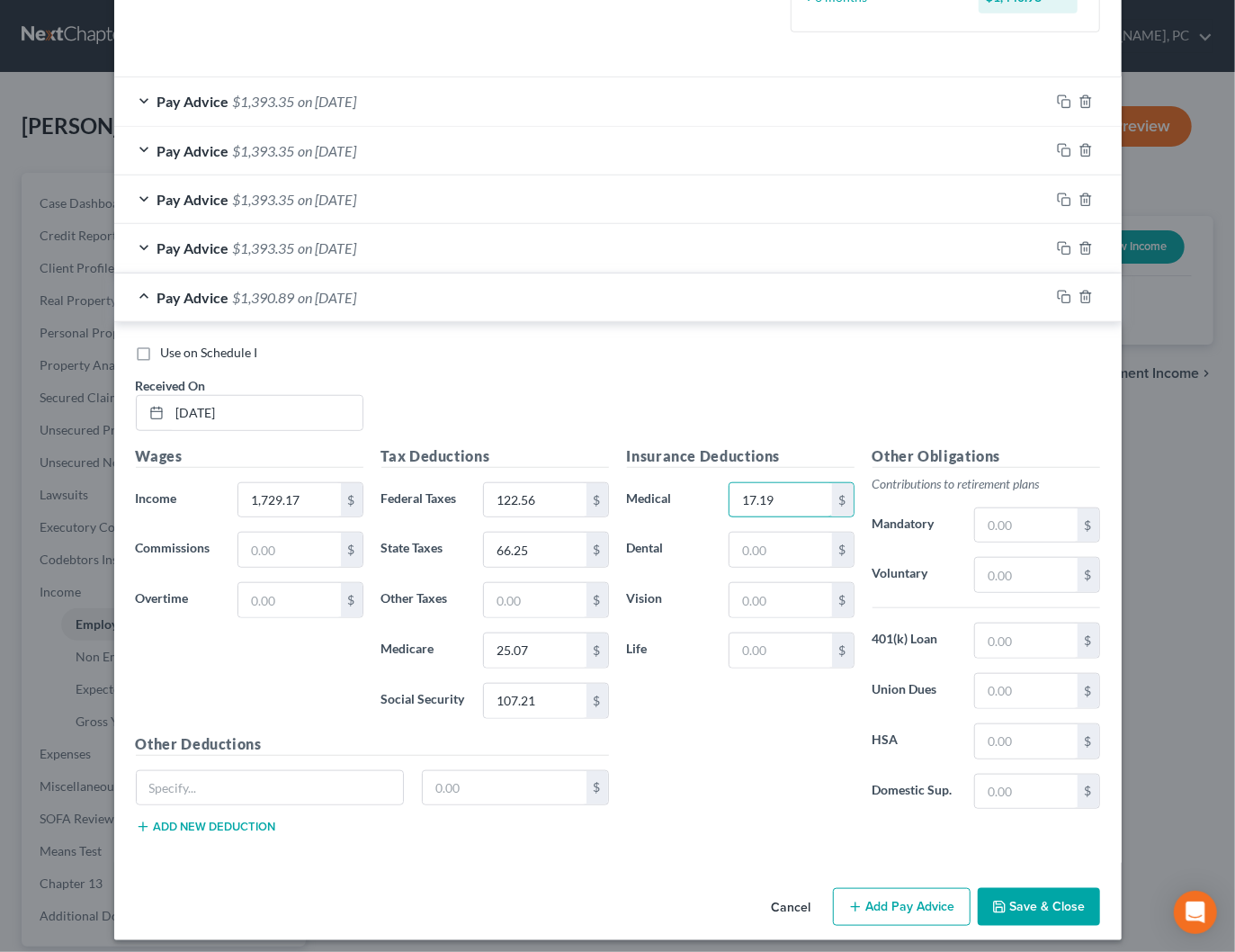
type input "17.19"
drag, startPoint x: 910, startPoint y: 895, endPoint x: 547, endPoint y: 411, distance: 605.0
click at [910, 894] on button "Add Pay Advice" at bounding box center [901, 907] width 137 height 38
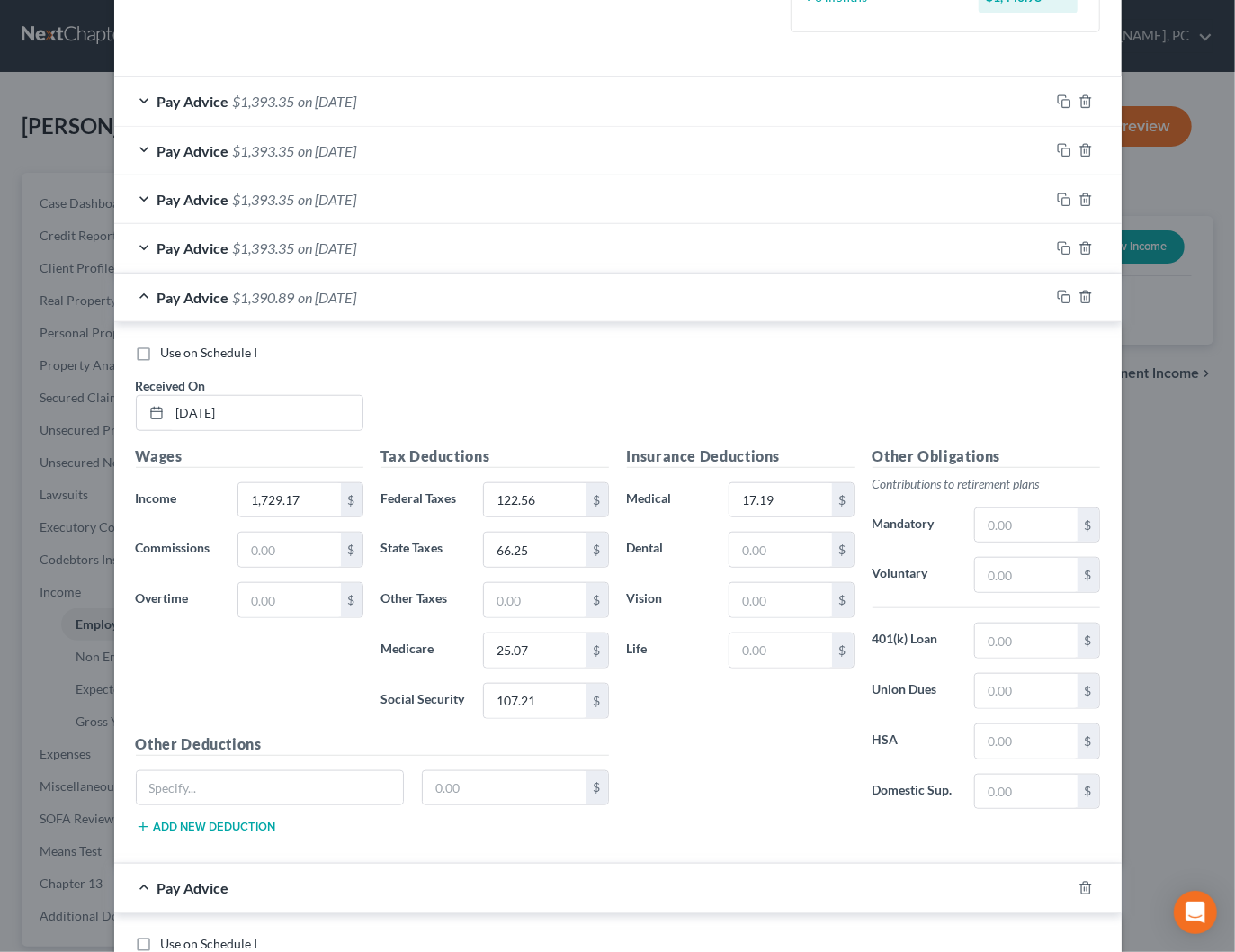
click at [402, 316] on div "Pay Advice $1,390.89 on [DATE]" at bounding box center [581, 297] width 936 height 48
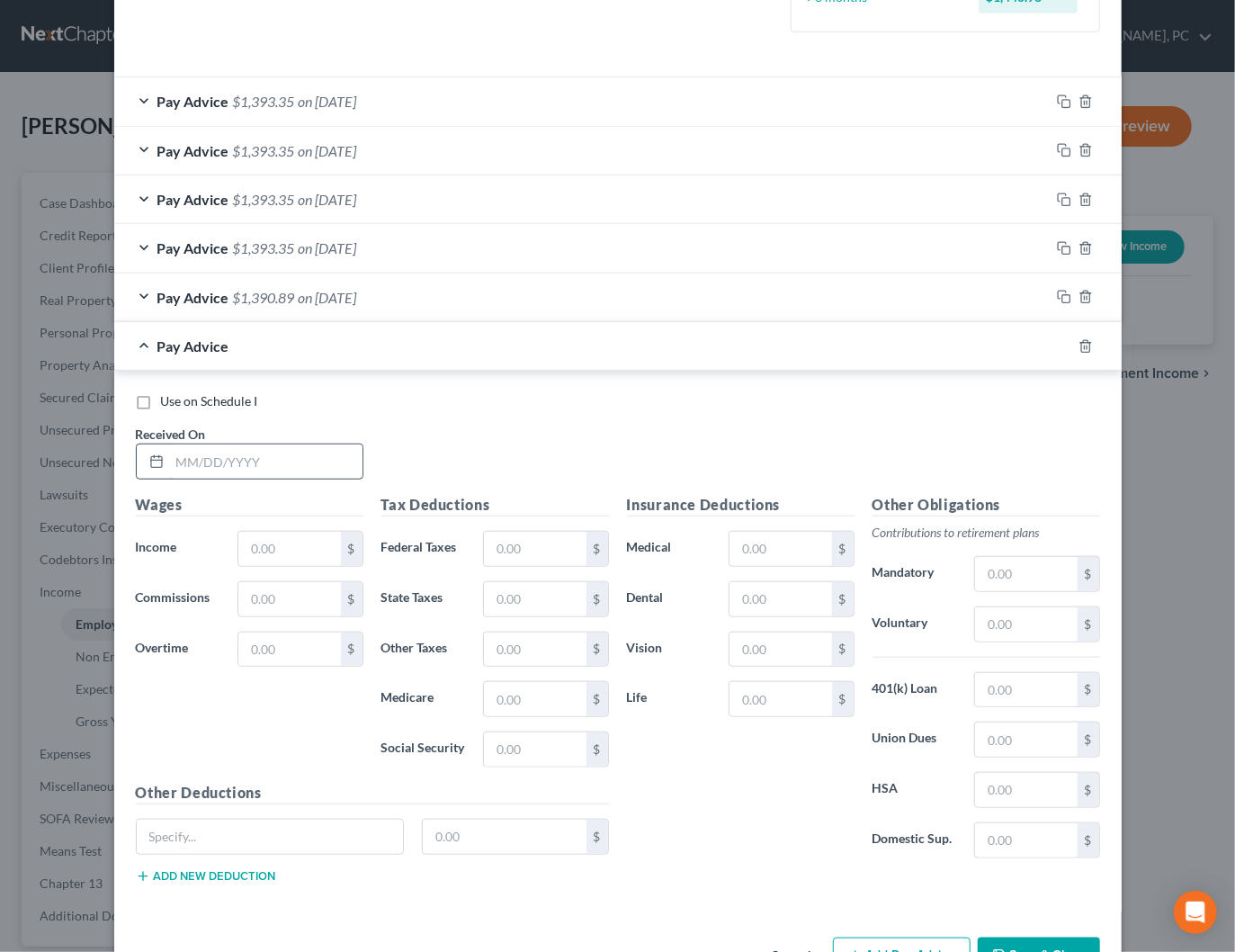
drag, startPoint x: 324, startPoint y: 475, endPoint x: 316, endPoint y: 453, distance: 23.4
click at [324, 471] on div "Use on Schedule I Received On *" at bounding box center [618, 443] width 982 height 101
click at [316, 453] on input "text" at bounding box center [266, 461] width 193 height 34
type input "[DATE]"
type input "1,729.17"
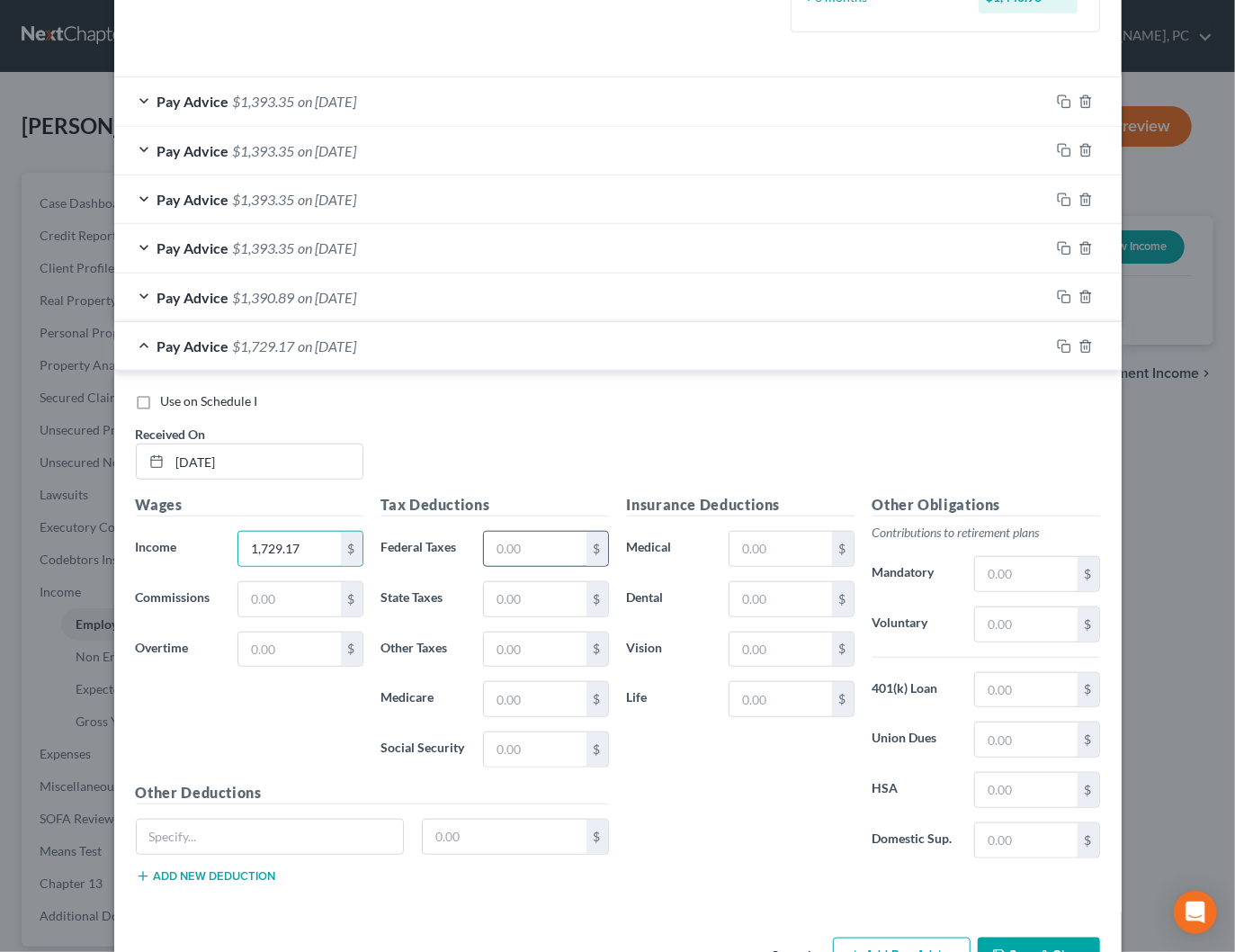
click at [523, 547] on input "text" at bounding box center [534, 549] width 101 height 34
type input "122.56"
type input "66.25"
type input "25.08"
type input "107.21"
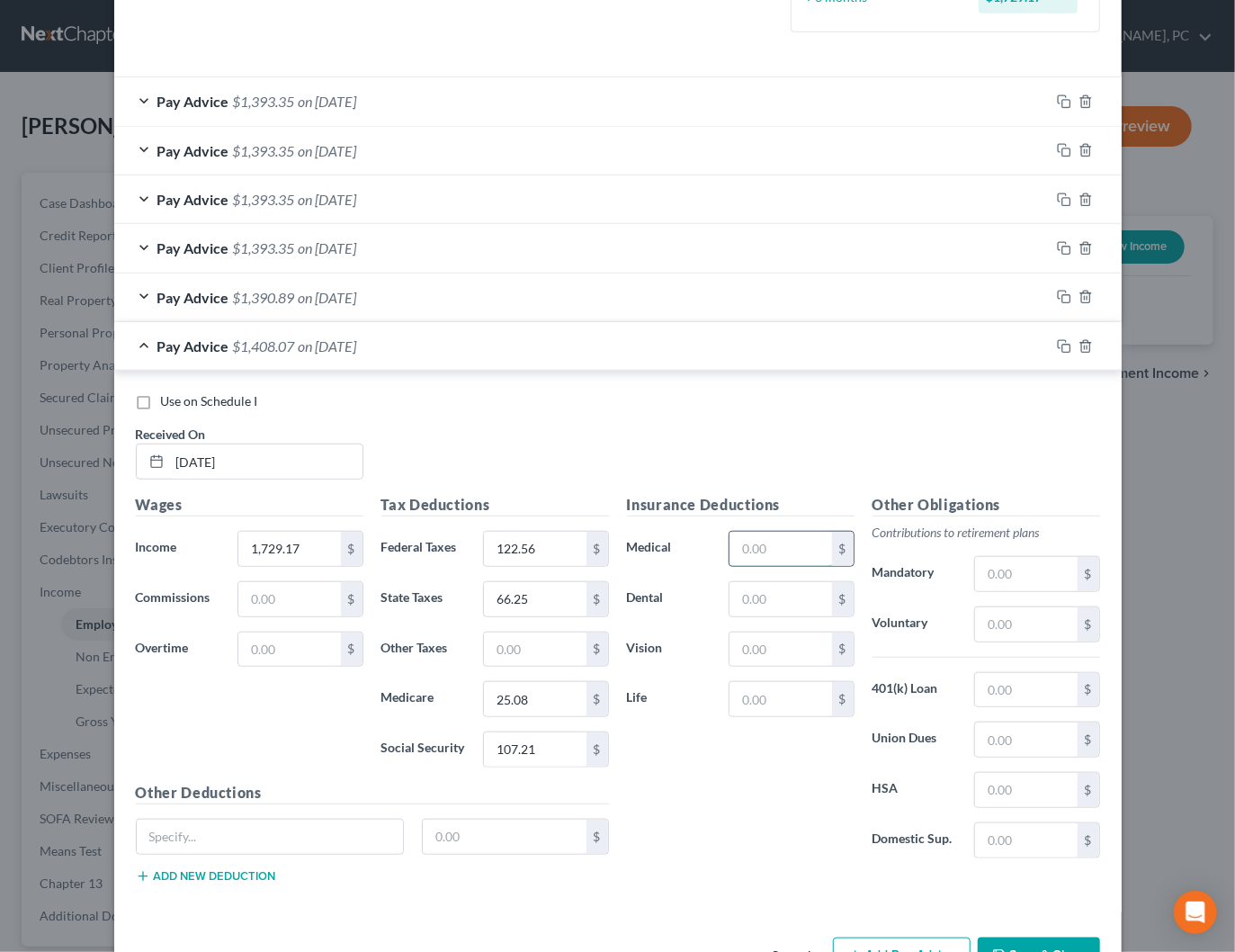
click at [816, 544] on input "text" at bounding box center [780, 549] width 101 height 34
type input "17.19"
click at [919, 938] on button "Add Pay Advice" at bounding box center [901, 957] width 137 height 38
click at [351, 342] on span "on [DATE]" at bounding box center [327, 345] width 59 height 17
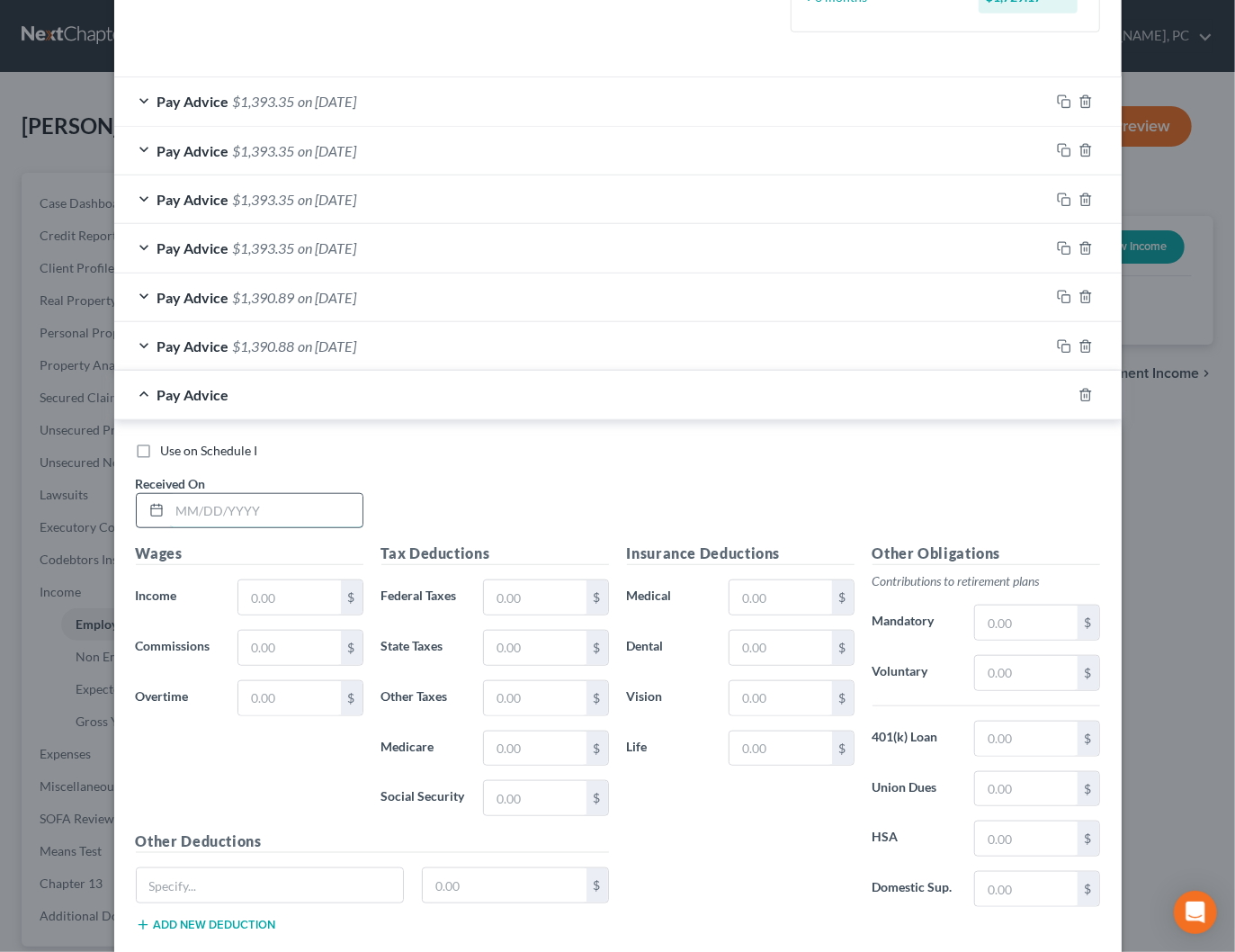
click at [309, 505] on input "text" at bounding box center [266, 511] width 193 height 34
type input "[DATE]"
type input "1,729.17"
click at [530, 593] on input "text" at bounding box center [534, 598] width 101 height 34
type input "122.56"
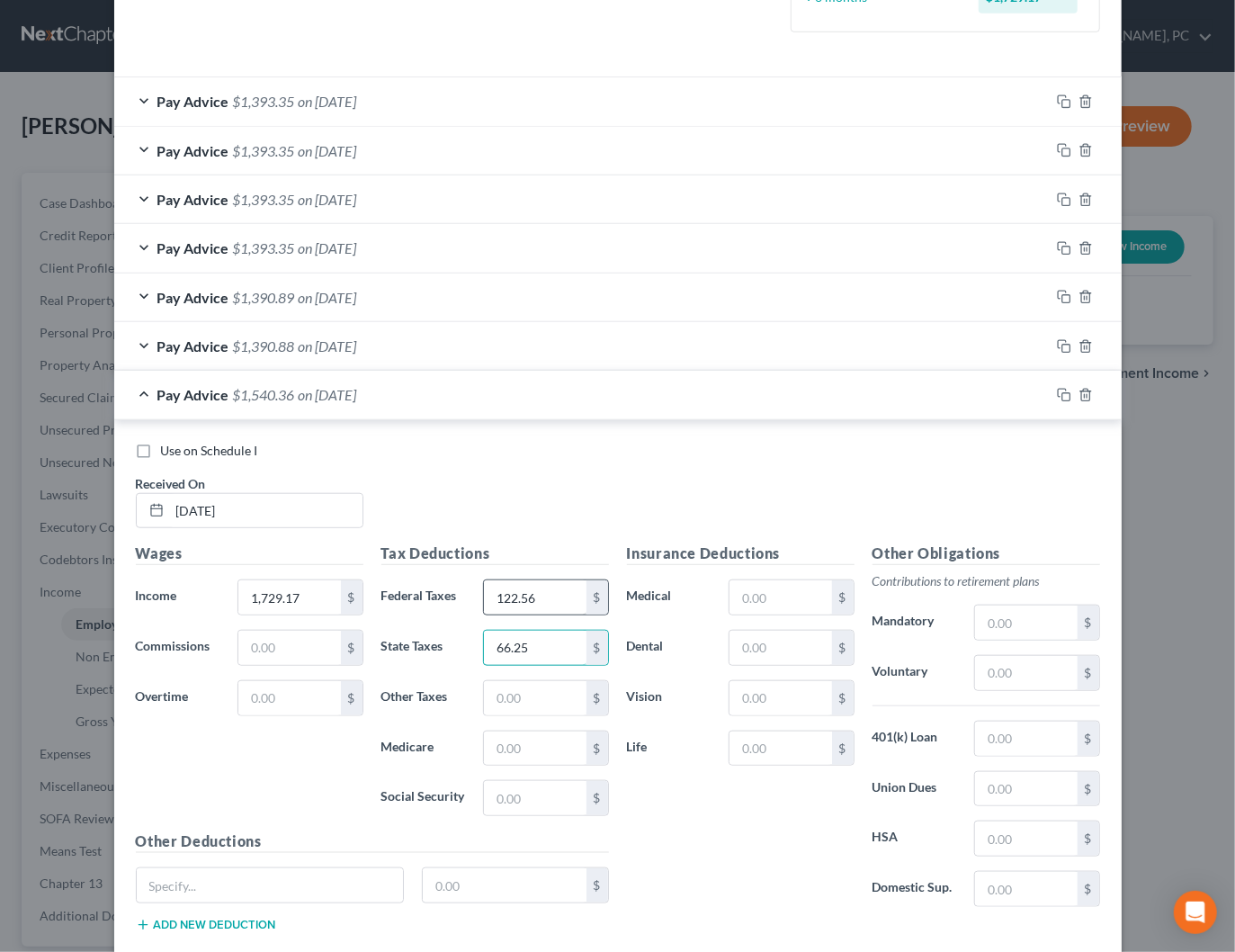
type input "66.25"
type input "25.07"
type input "107.21"
click at [801, 584] on input "text" at bounding box center [780, 598] width 101 height 34
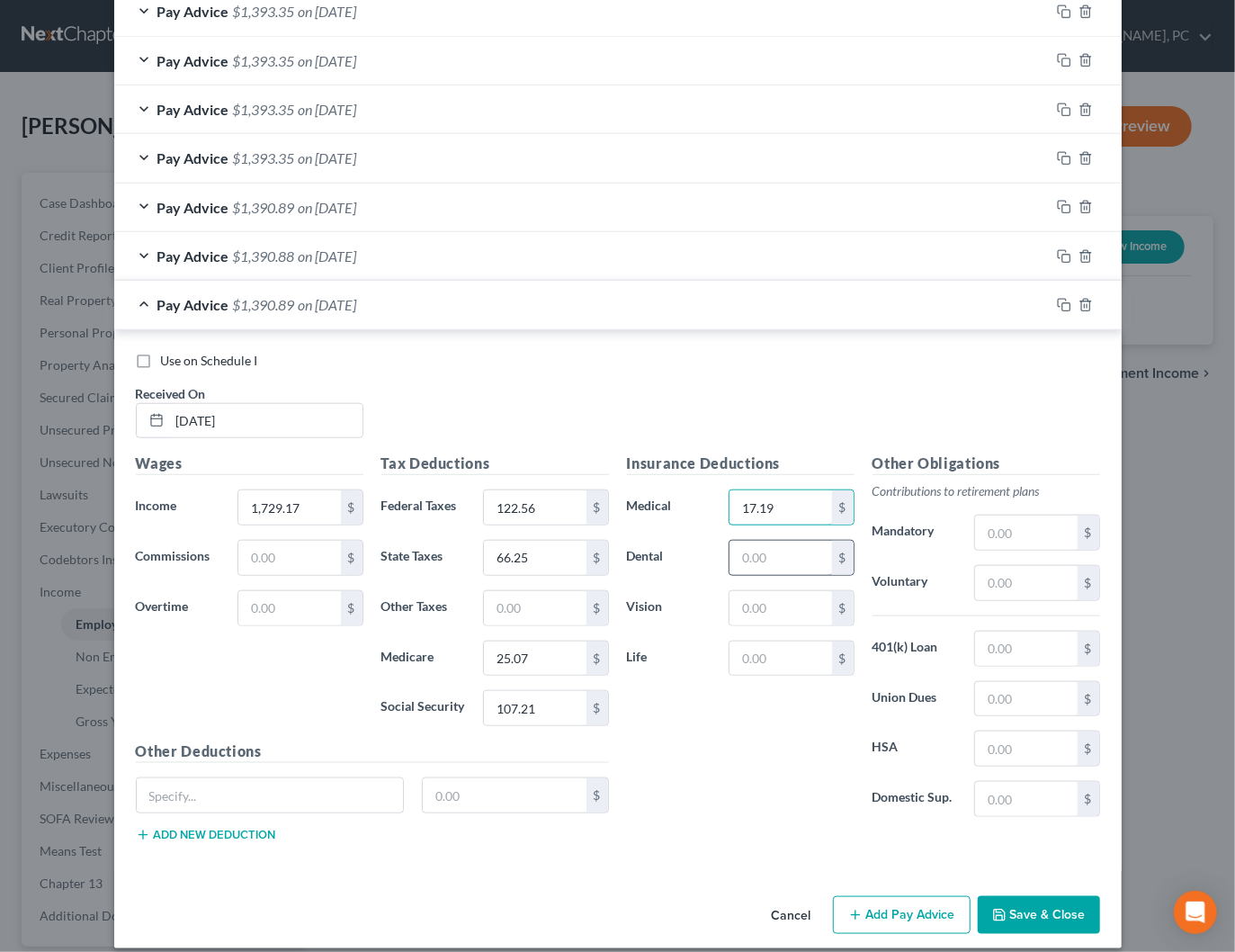
scroll to position [653, 0]
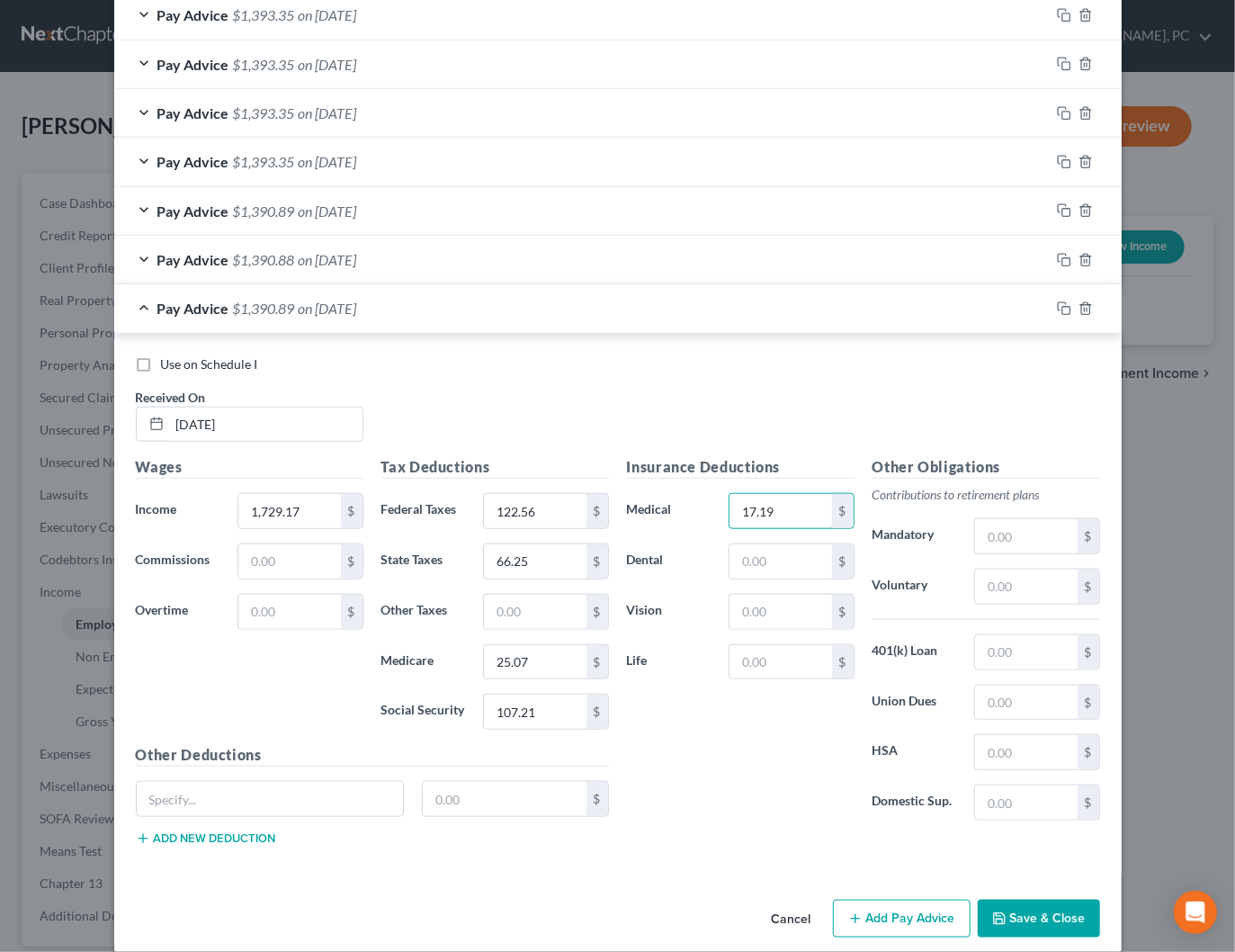
type input "17.19"
drag, startPoint x: 931, startPoint y: 908, endPoint x: 820, endPoint y: 718, distance: 220.0
click at [931, 908] on button "Add Pay Advice" at bounding box center [901, 919] width 137 height 38
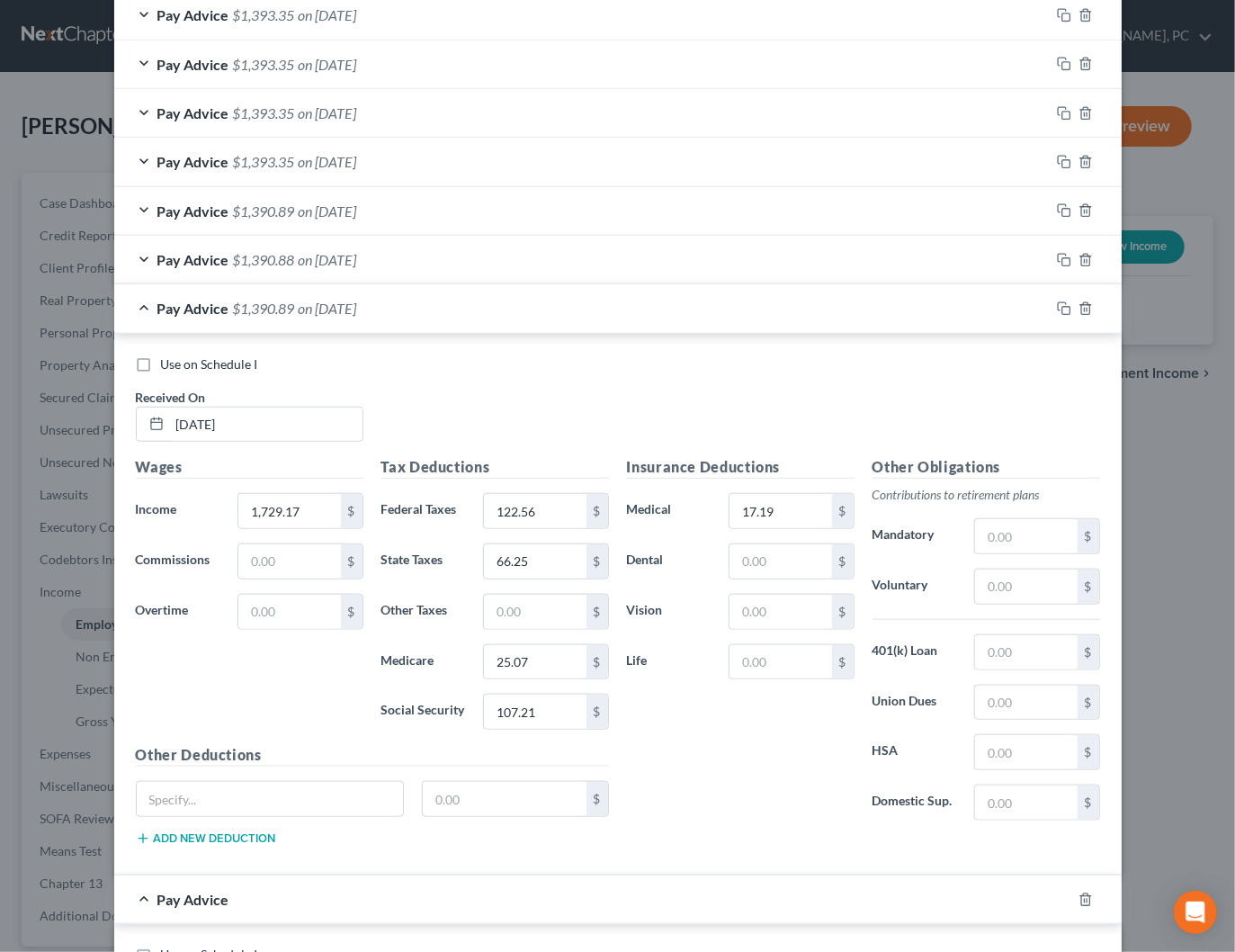
click at [428, 304] on div "Pay Advice $1,390.89 on [DATE]" at bounding box center [581, 307] width 936 height 48
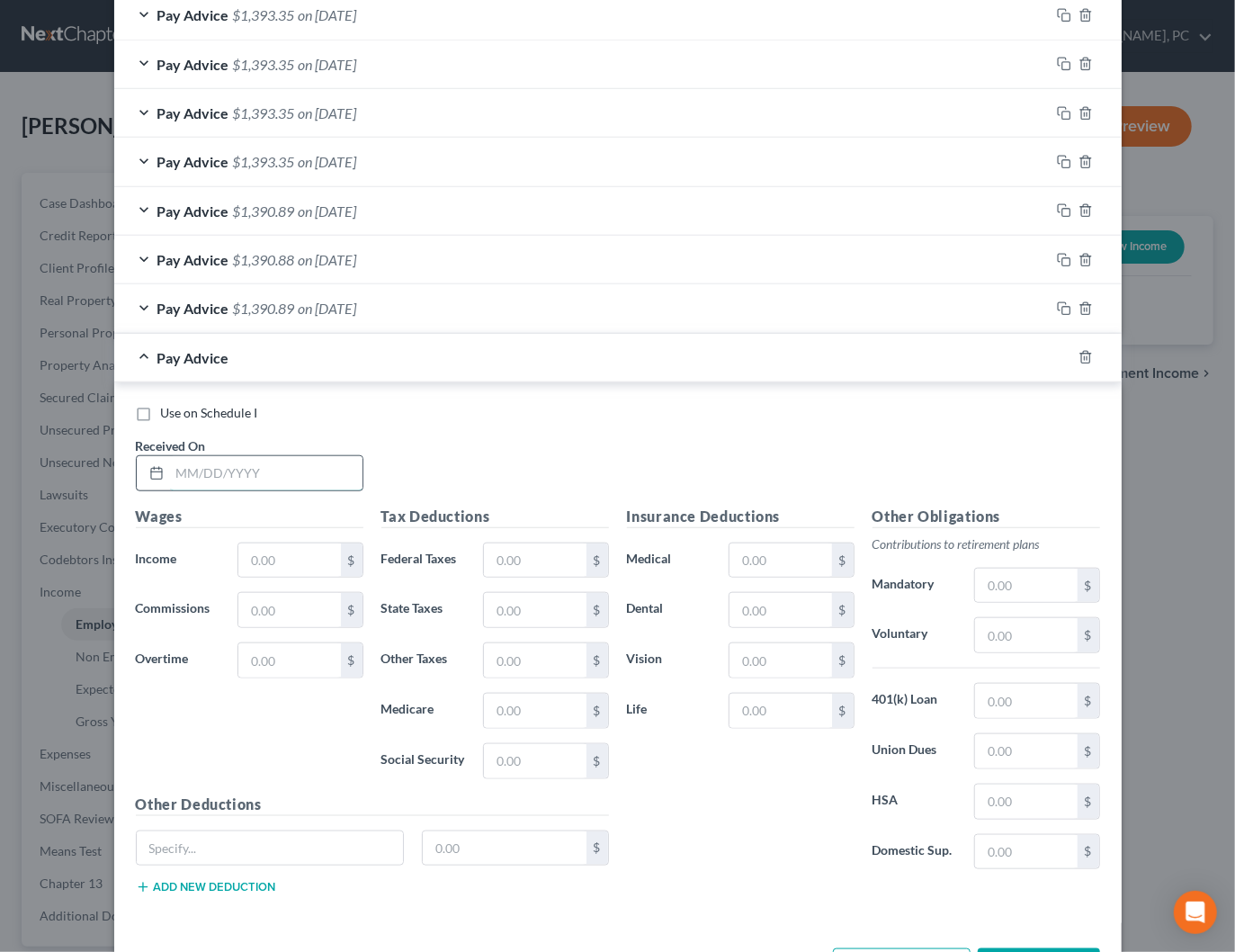
click at [240, 469] on input "text" at bounding box center [266, 473] width 193 height 34
type input "[DATE]"
type input "1,729.17"
click at [524, 551] on input "text" at bounding box center [534, 561] width 101 height 34
type input "122.56"
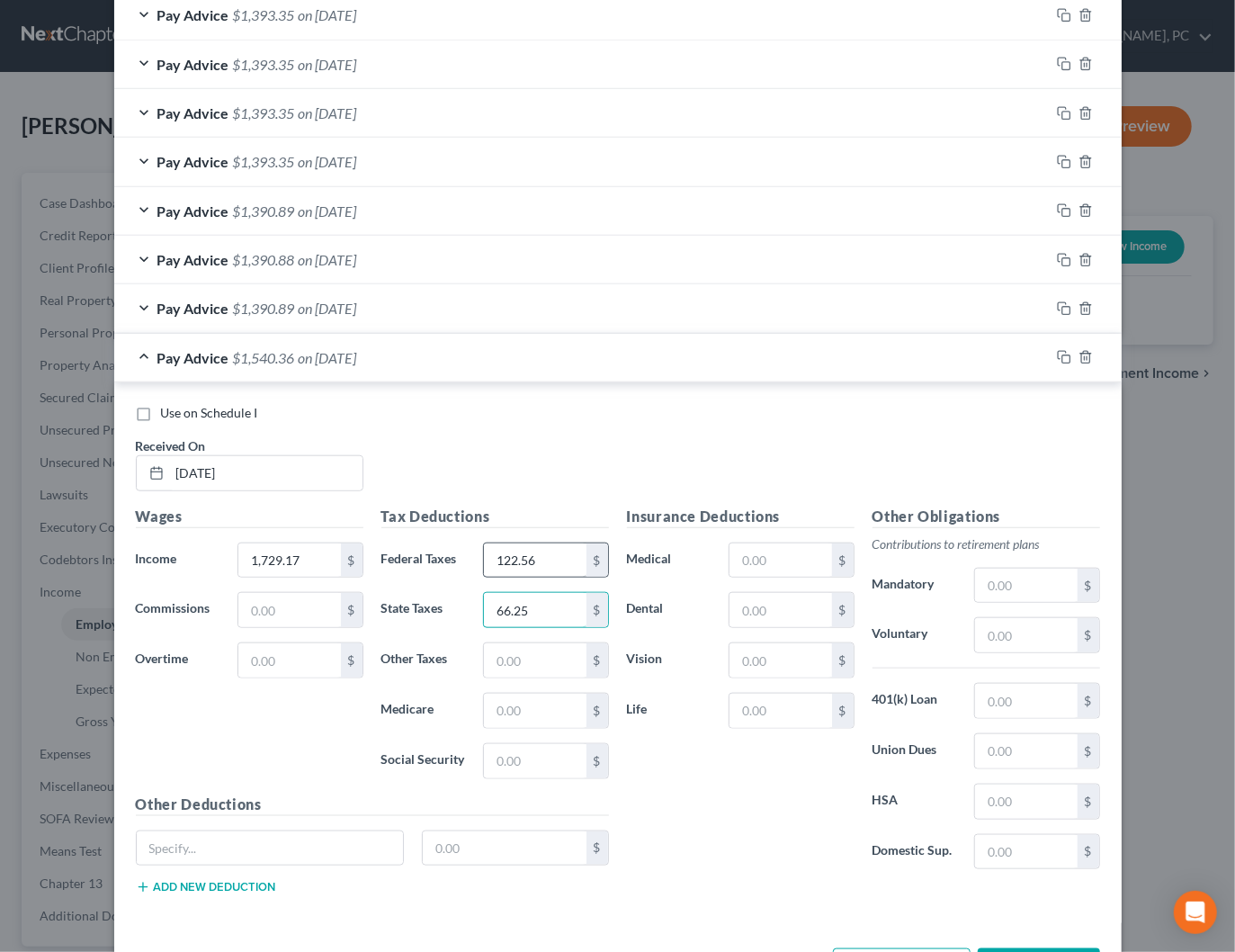
type input "66.25"
type input "25.07"
type input "107.21"
click at [770, 564] on input "text" at bounding box center [780, 561] width 101 height 34
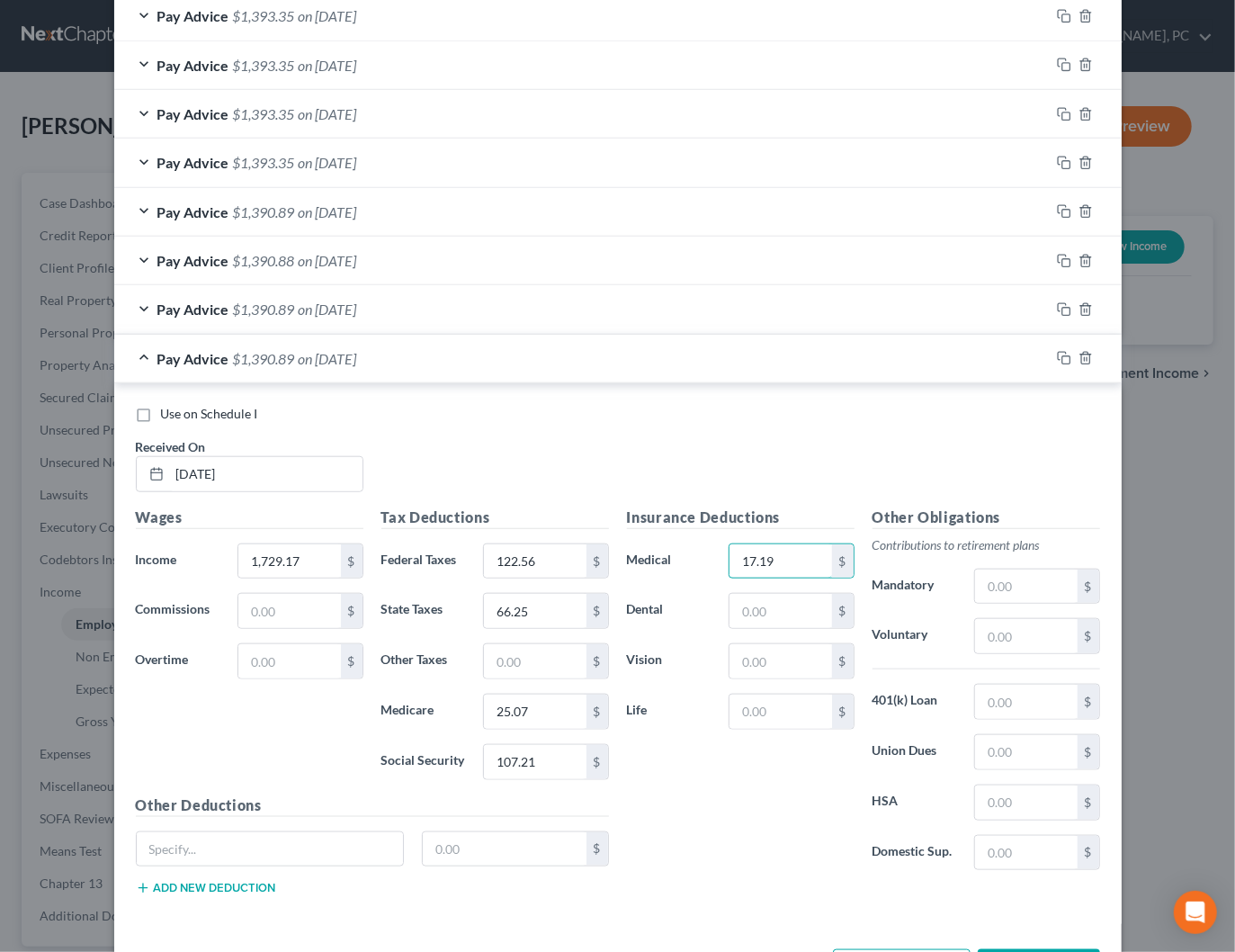
type input "17.19"
click at [905, 949] on button "Add Pay Advice" at bounding box center [901, 968] width 137 height 38
click at [410, 356] on div "Pay Advice $1,390.89 on [DATE]" at bounding box center [581, 358] width 936 height 48
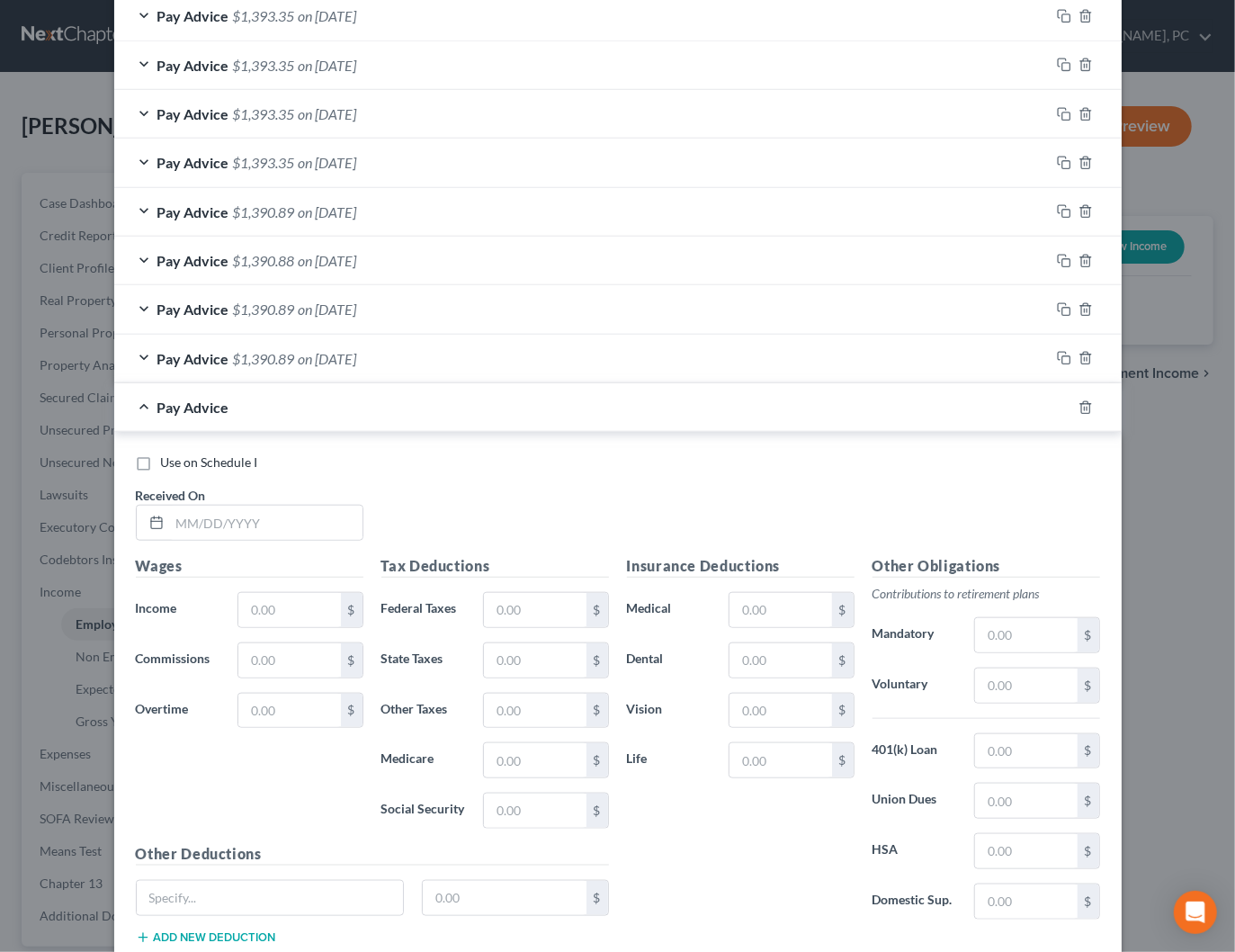
click at [309, 485] on div "Received On *" at bounding box center [250, 513] width 246 height 55
click at [291, 530] on input "text" at bounding box center [266, 523] width 193 height 34
type input "[DATE]"
type input "1,729.17"
click at [525, 607] on input "text" at bounding box center [534, 610] width 101 height 34
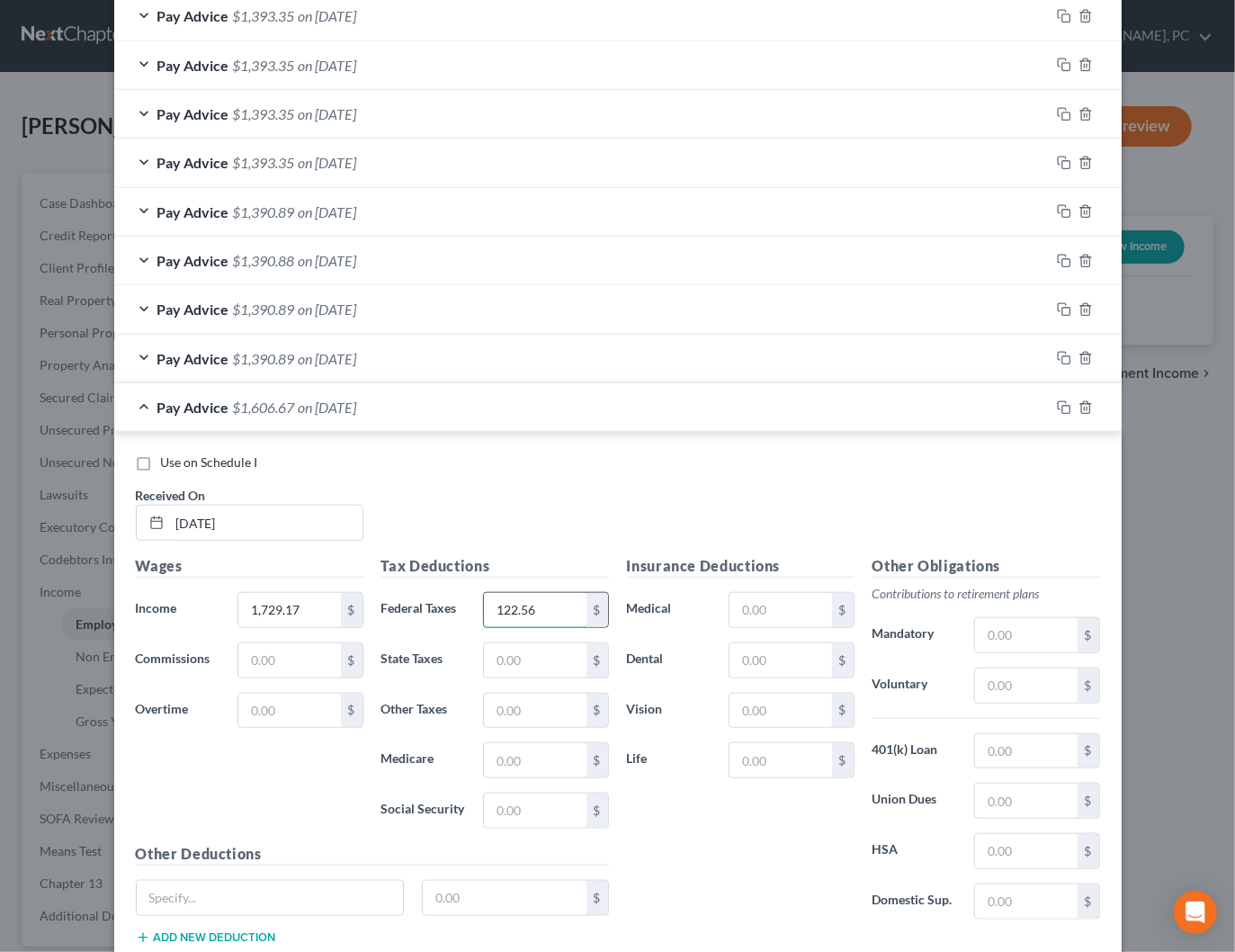
type input "122.56"
type input "66.25"
click at [809, 599] on input "text" at bounding box center [780, 610] width 101 height 34
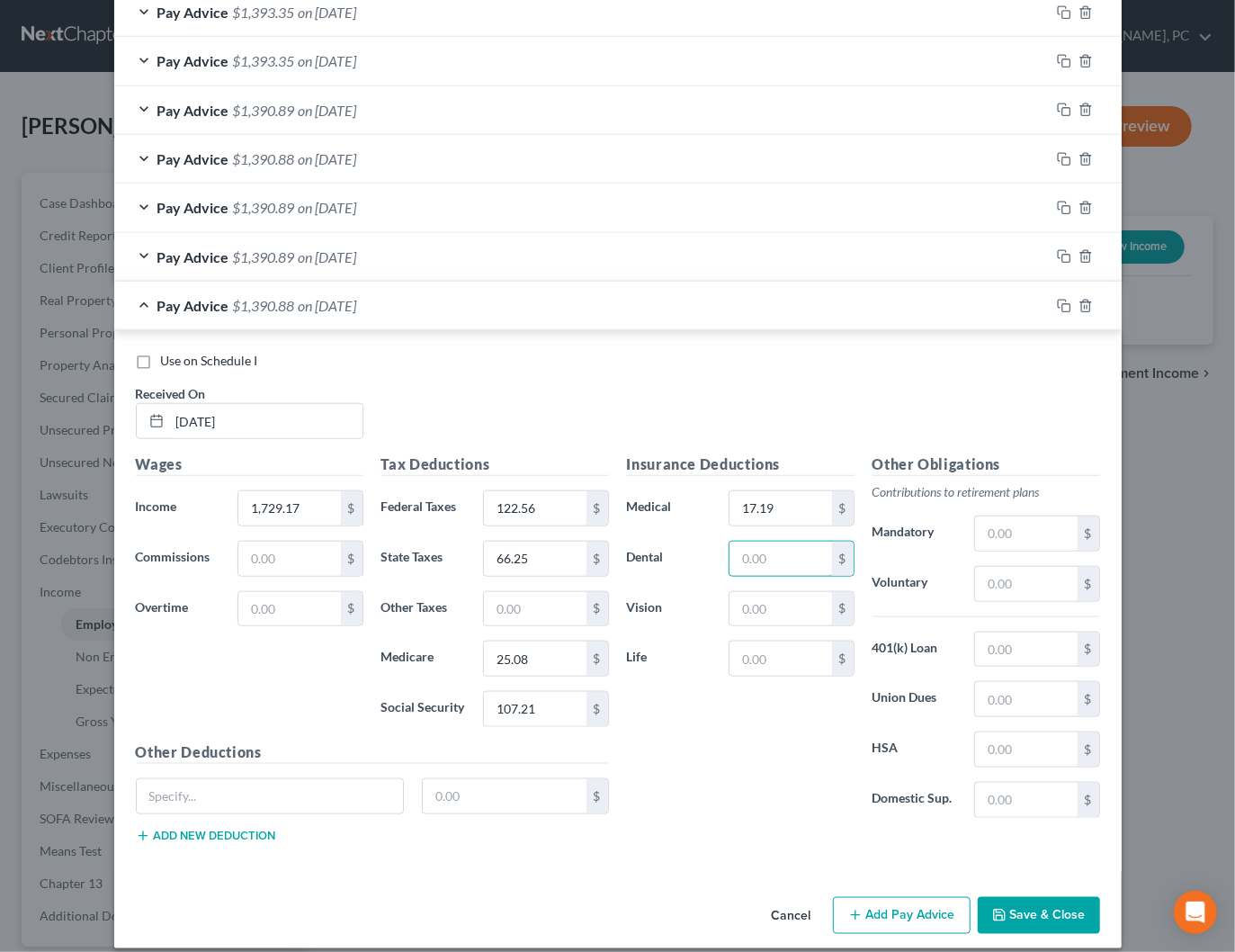
scroll to position [760, 0]
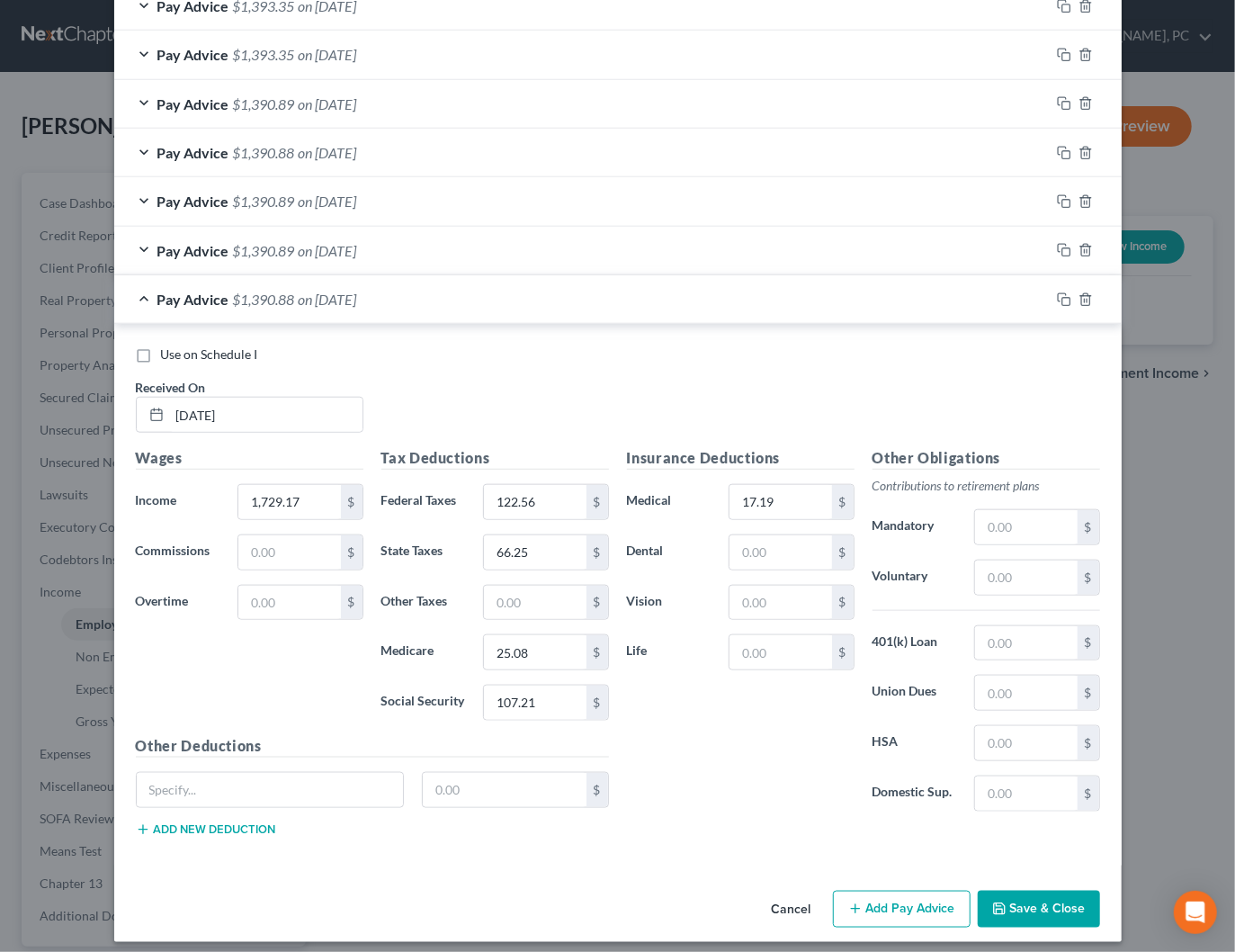
click at [929, 901] on button "Add Pay Advice" at bounding box center [901, 910] width 137 height 38
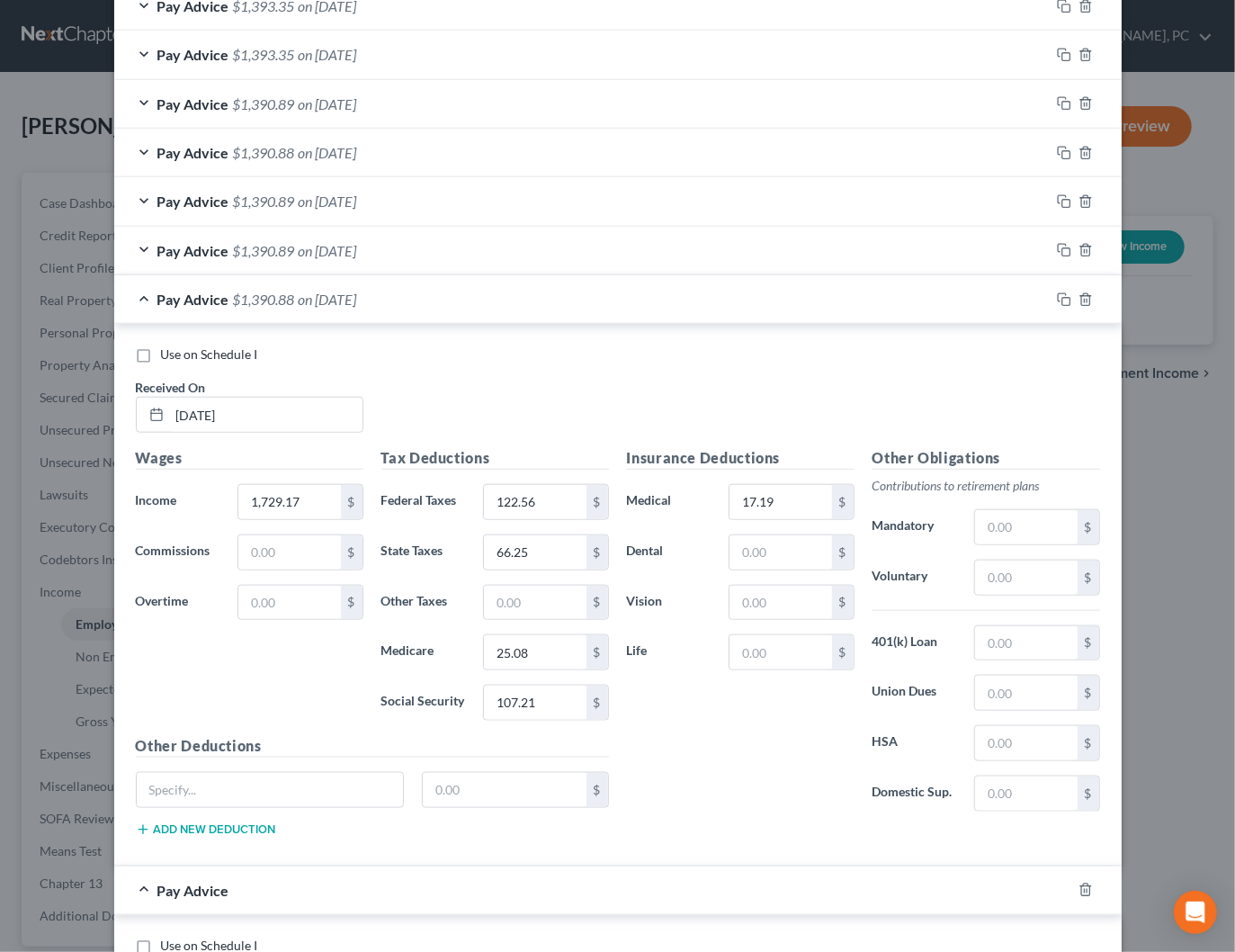
click at [394, 308] on div "Pay Advice $1,390.88 on [DATE]" at bounding box center [581, 298] width 936 height 48
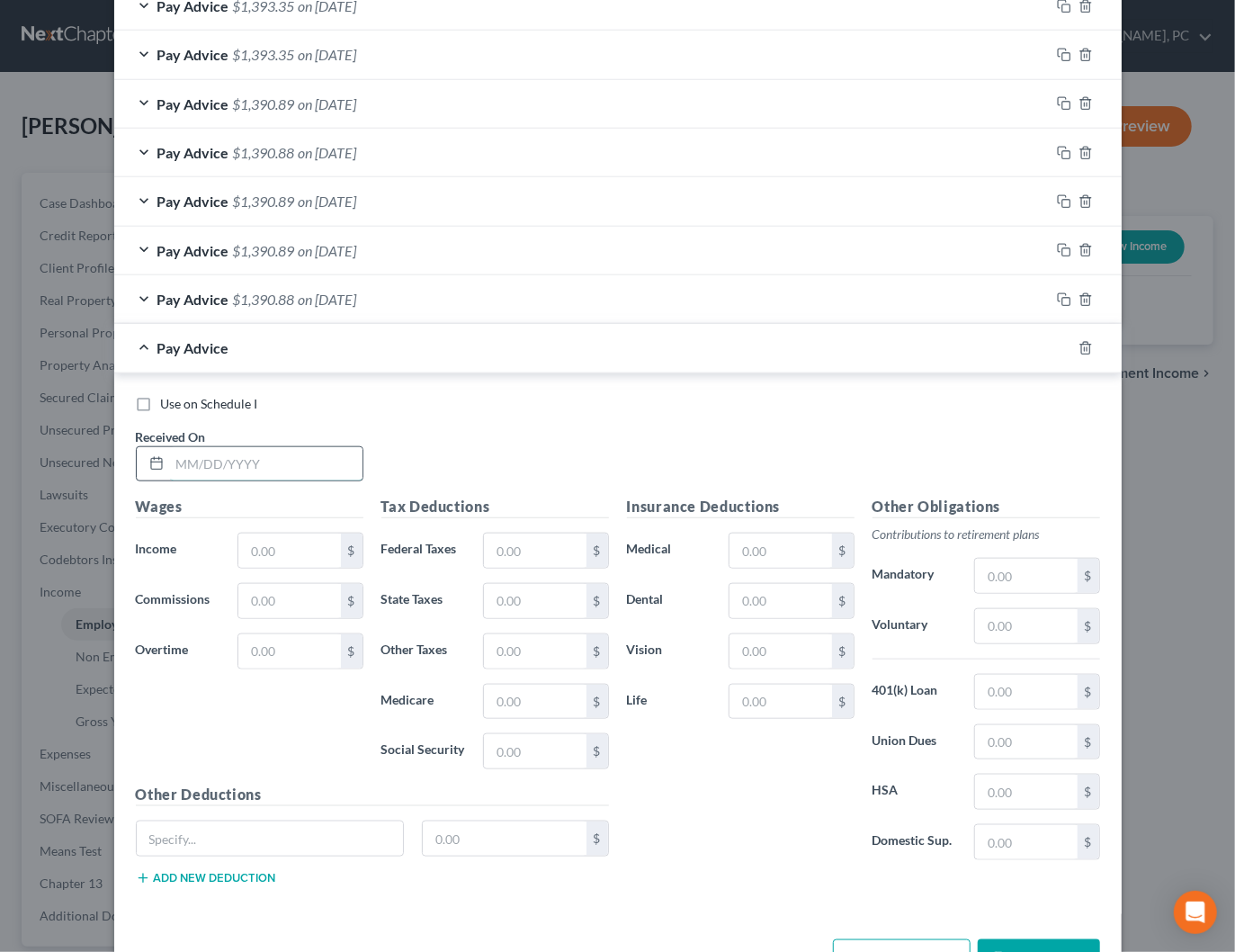
click at [334, 457] on input "text" at bounding box center [266, 464] width 193 height 34
click at [545, 544] on input "text" at bounding box center [534, 551] width 101 height 34
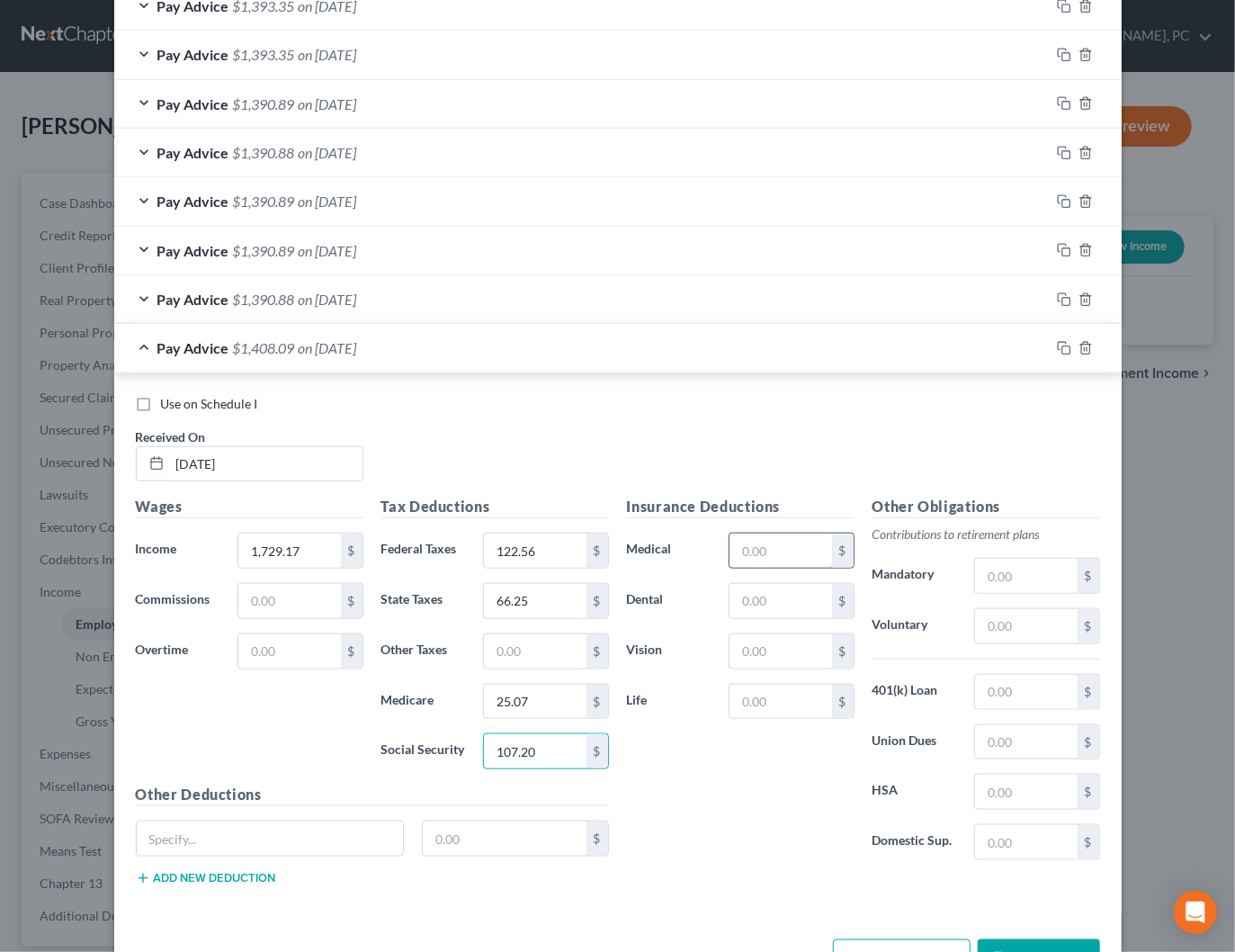
click at [806, 552] on input "text" at bounding box center [780, 551] width 101 height 34
click at [917, 939] on button "Add Pay Advice" at bounding box center [901, 958] width 137 height 38
click at [486, 342] on div "Pay Advice $1,390.90 on [DATE]" at bounding box center [581, 347] width 936 height 48
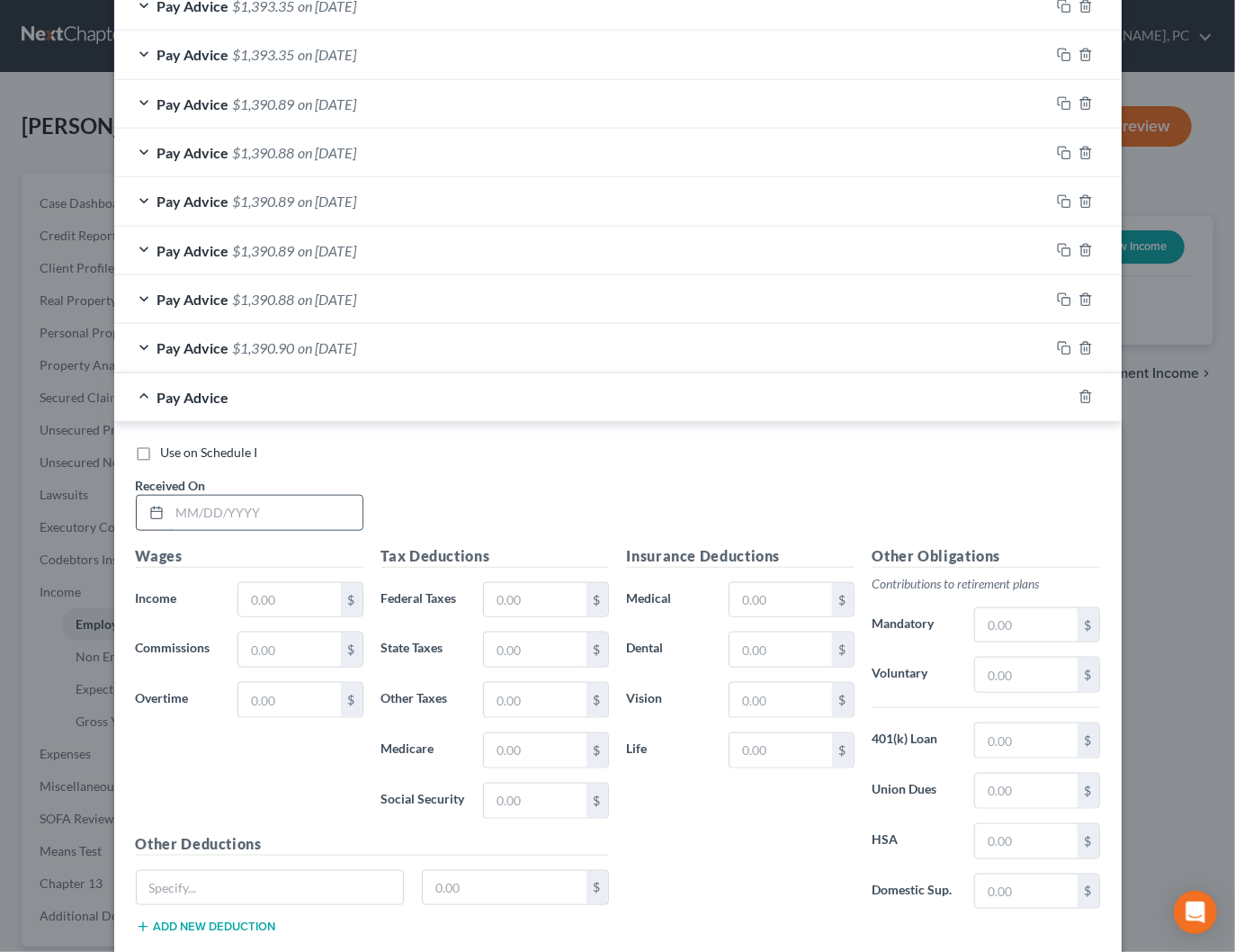
click at [284, 513] on input "text" at bounding box center [266, 513] width 193 height 34
click at [496, 592] on input "text" at bounding box center [534, 600] width 101 height 34
click at [812, 596] on input "text" at bounding box center [780, 600] width 101 height 34
click at [429, 403] on div "Pay Advice $1,390.89 on [DATE]" at bounding box center [581, 397] width 936 height 48
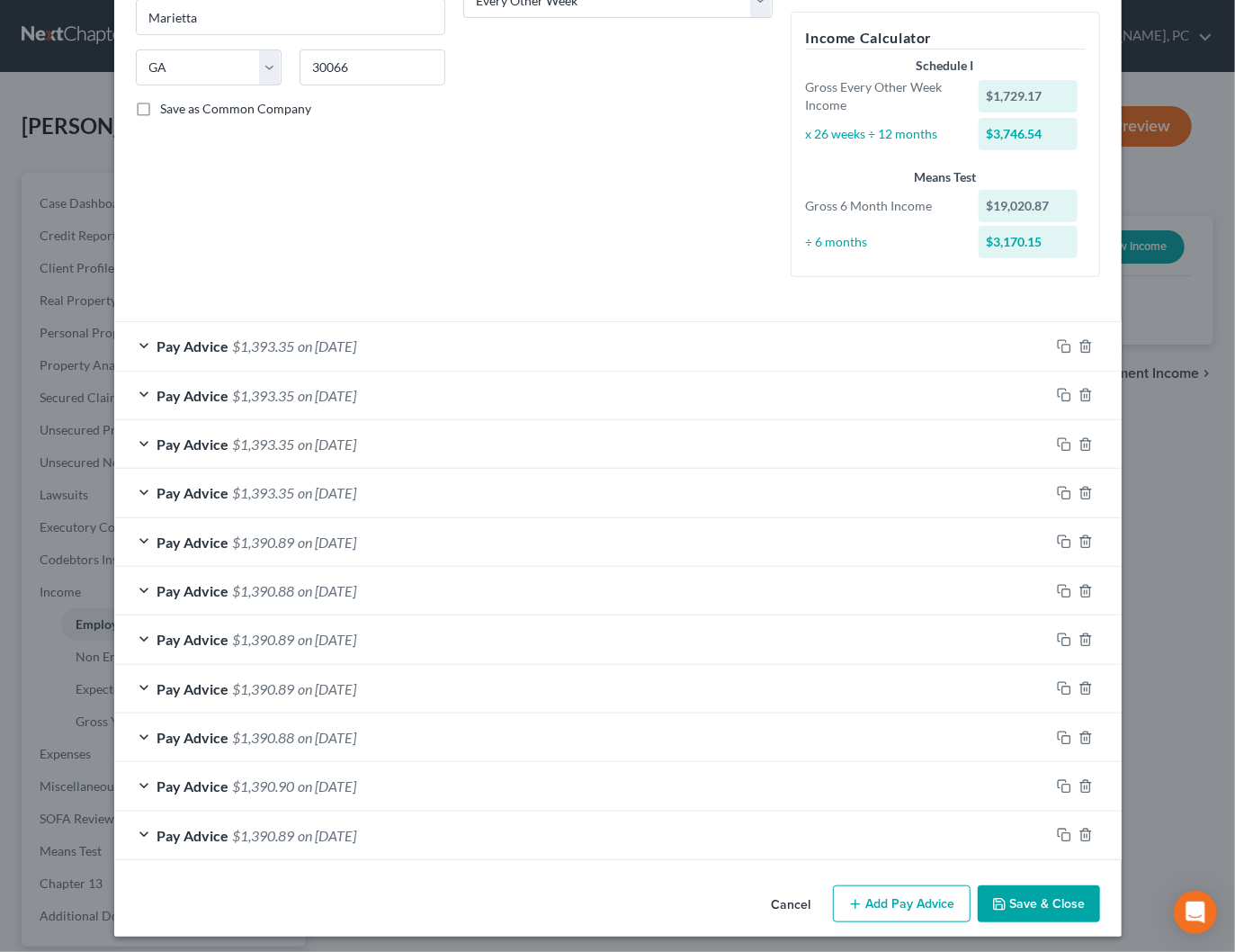
click at [430, 343] on div "Pay Advice $1,393.35 on [DATE]" at bounding box center [581, 345] width 936 height 48
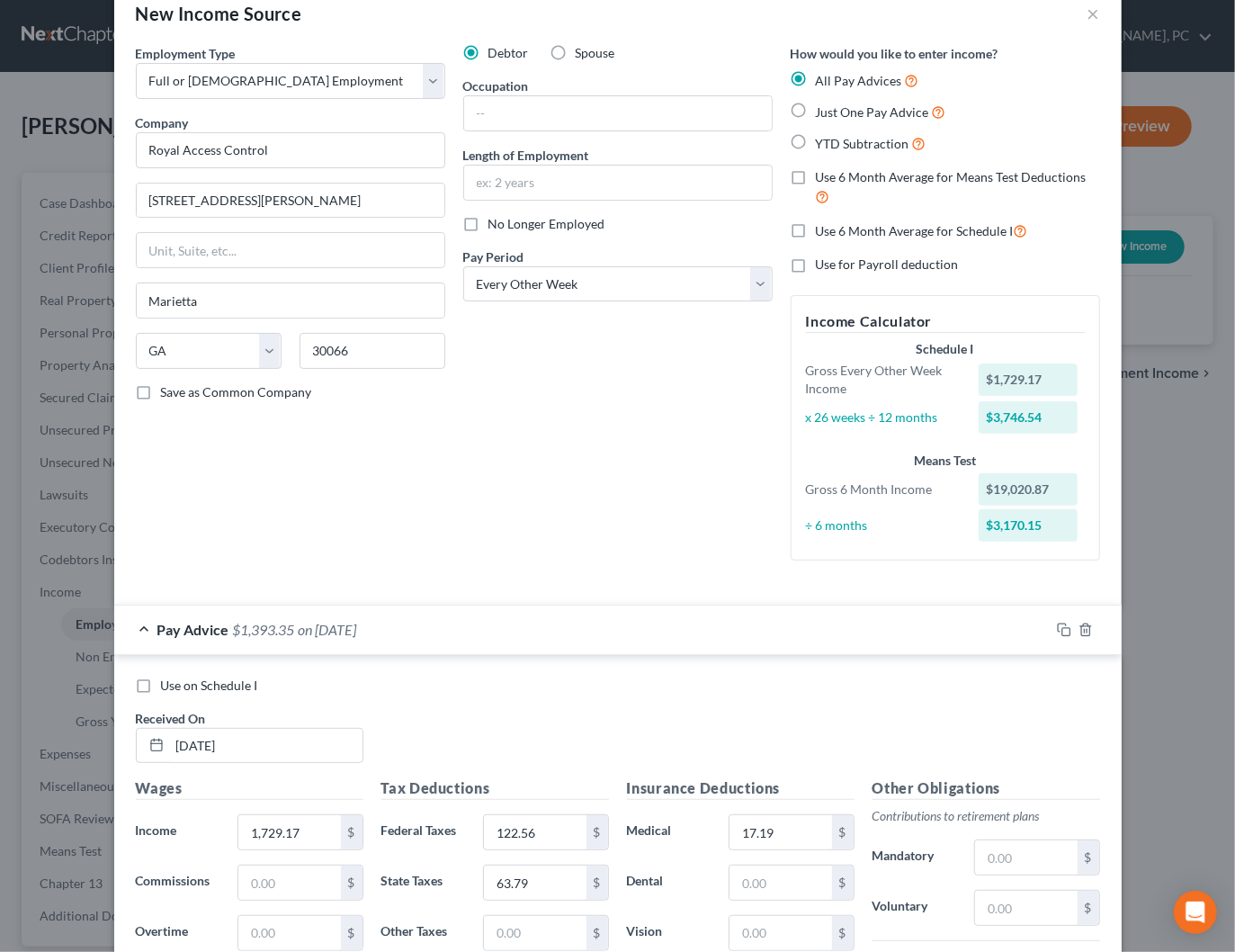
scroll to position [0, 0]
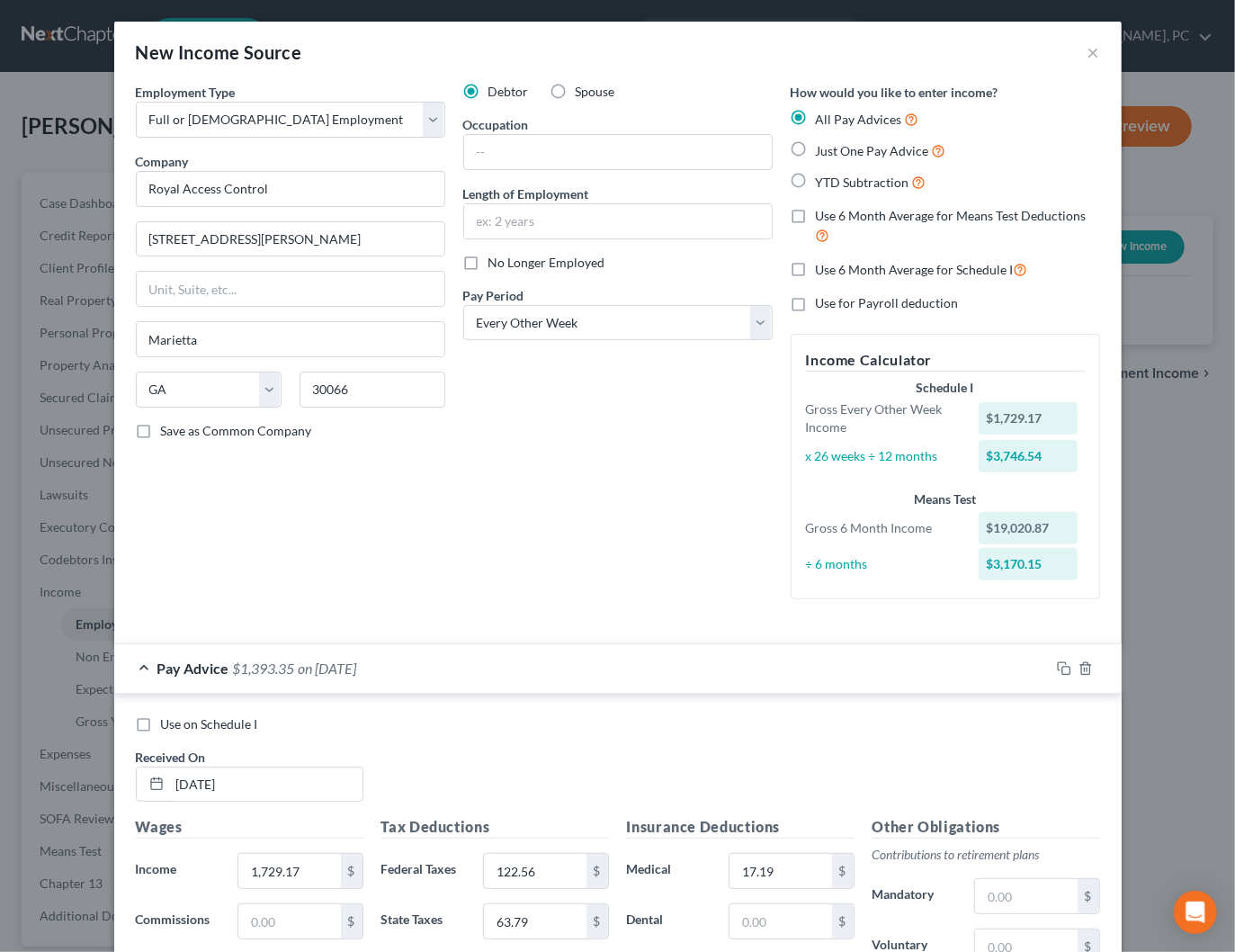
click at [240, 727] on span "Use on Schedule I" at bounding box center [209, 723] width 97 height 15
click at [180, 727] on input "Use on Schedule I" at bounding box center [174, 721] width 12 height 12
click at [620, 678] on div "Pay Advice $1,393.35 on [DATE] - Use on Schedule I" at bounding box center [581, 667] width 936 height 48
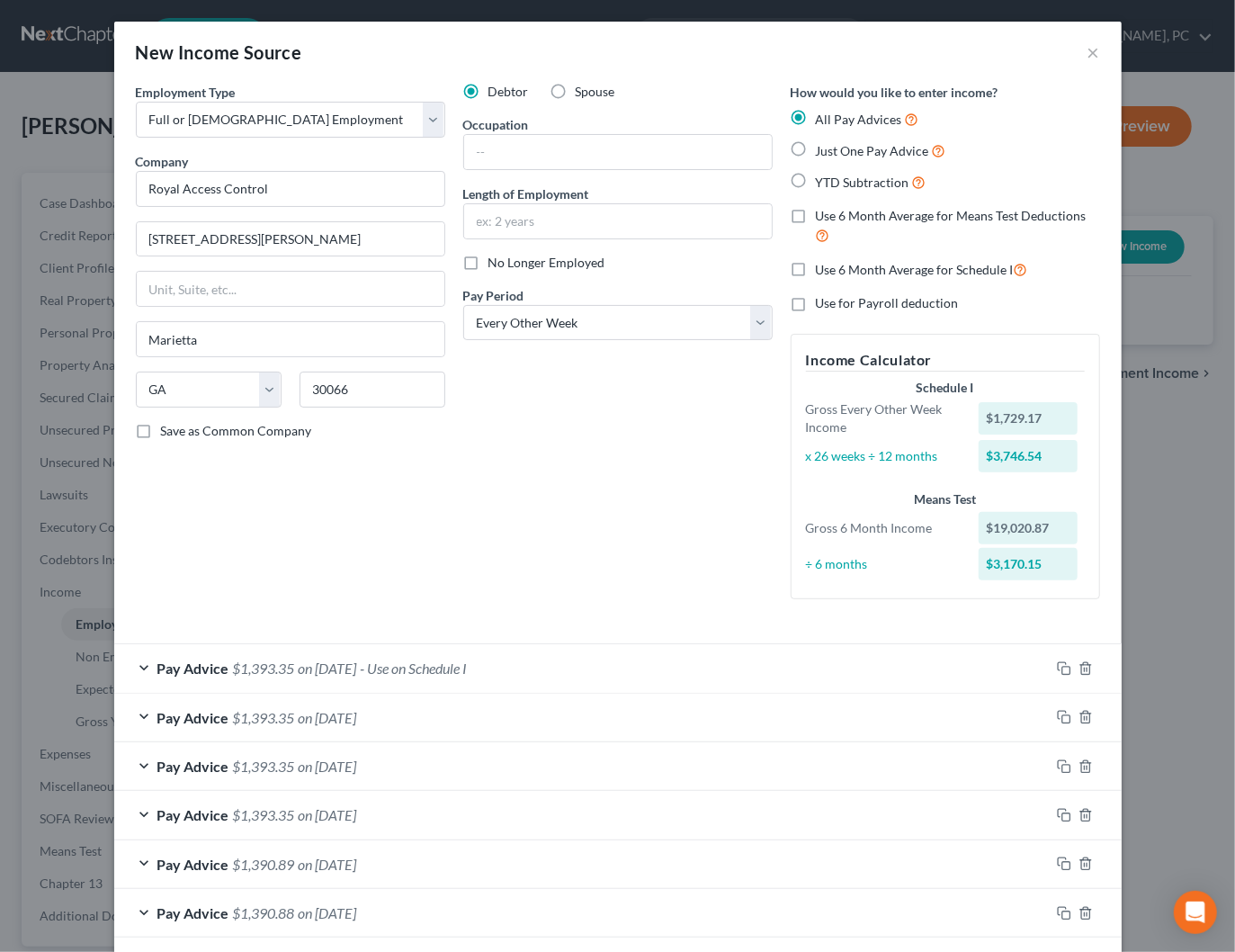
scroll to position [322, 0]
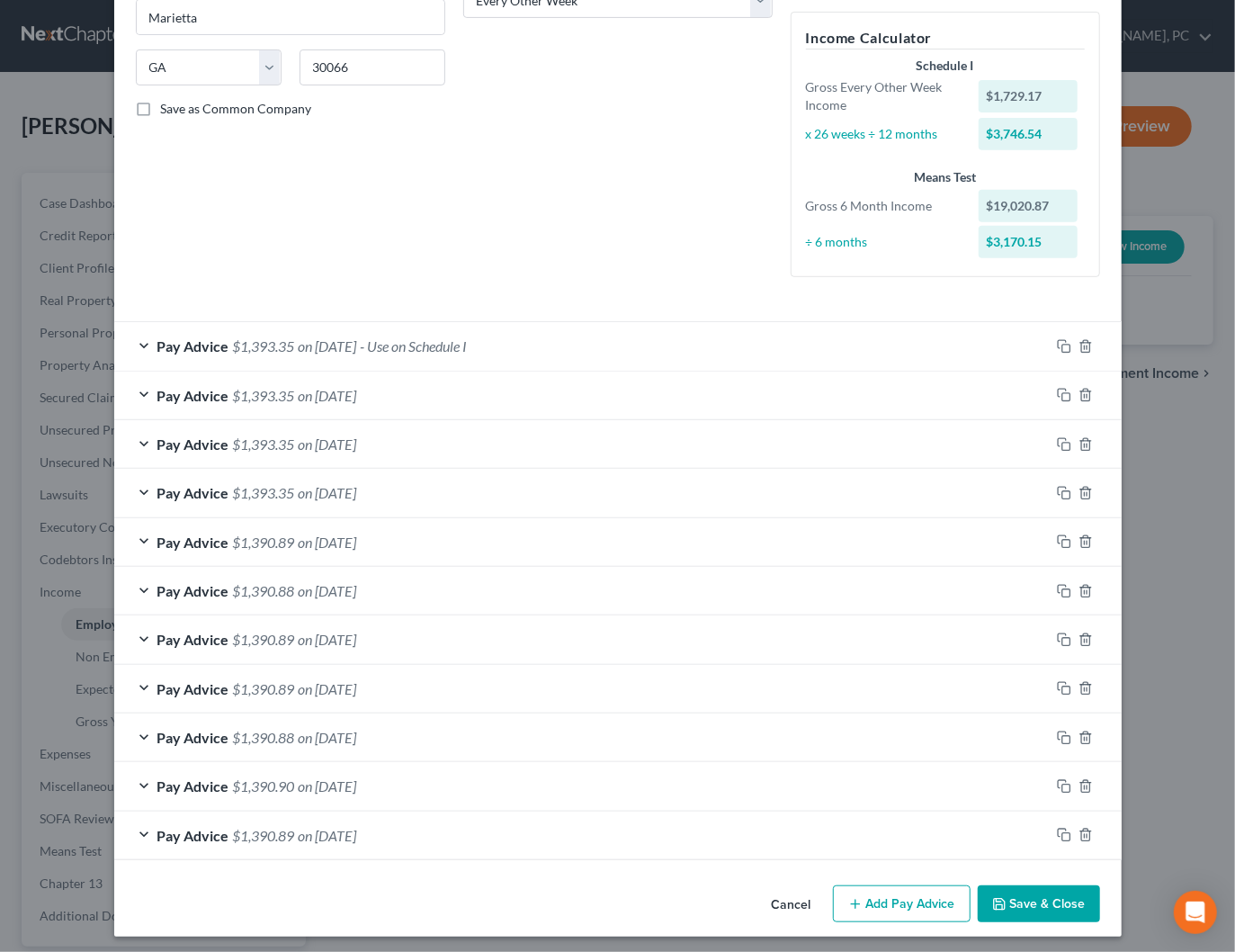
click at [1029, 904] on button "Save & Close" at bounding box center [1038, 904] width 122 height 38
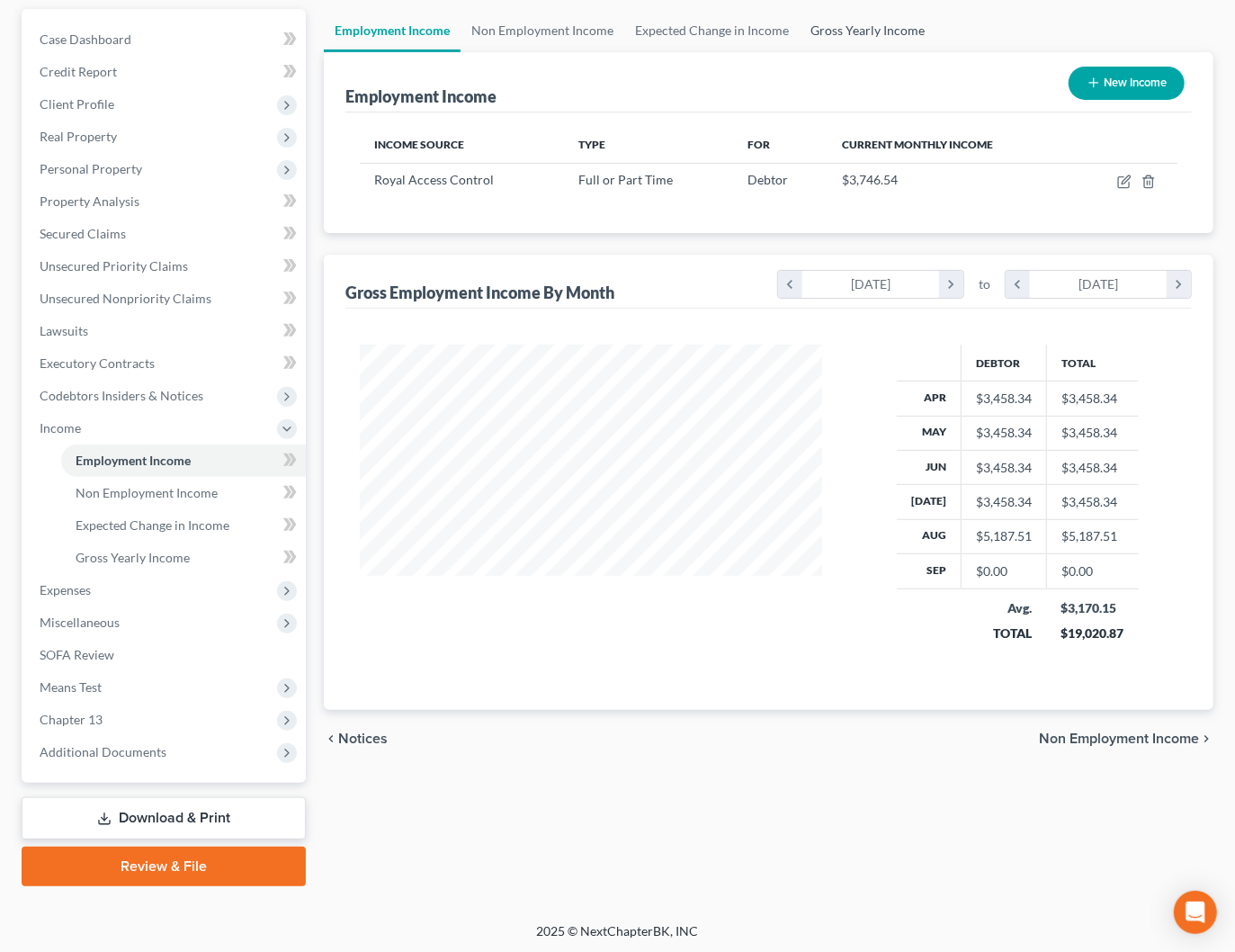
scroll to position [0, 0]
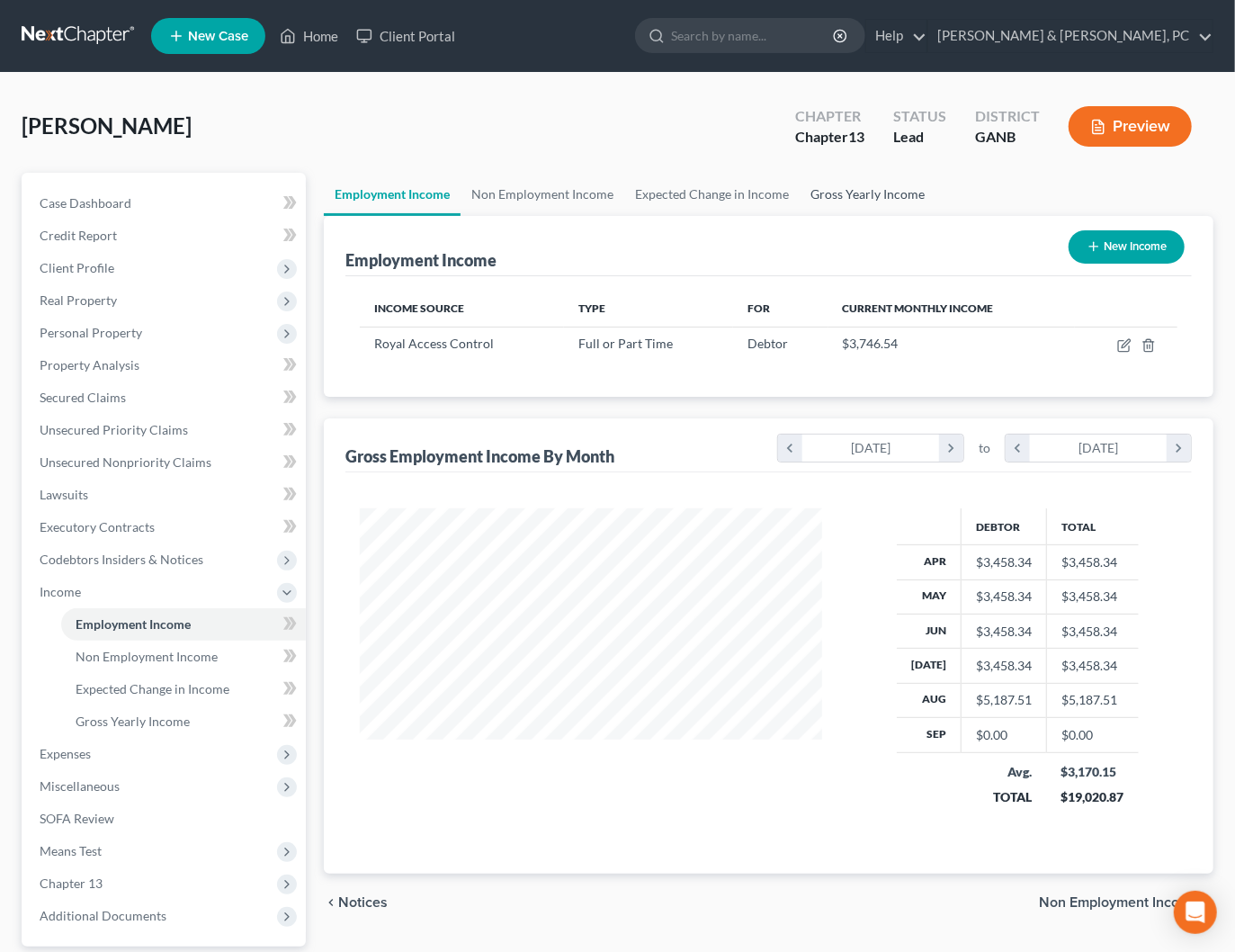
click at [873, 200] on link "Gross Yearly Income" at bounding box center [867, 194] width 136 height 43
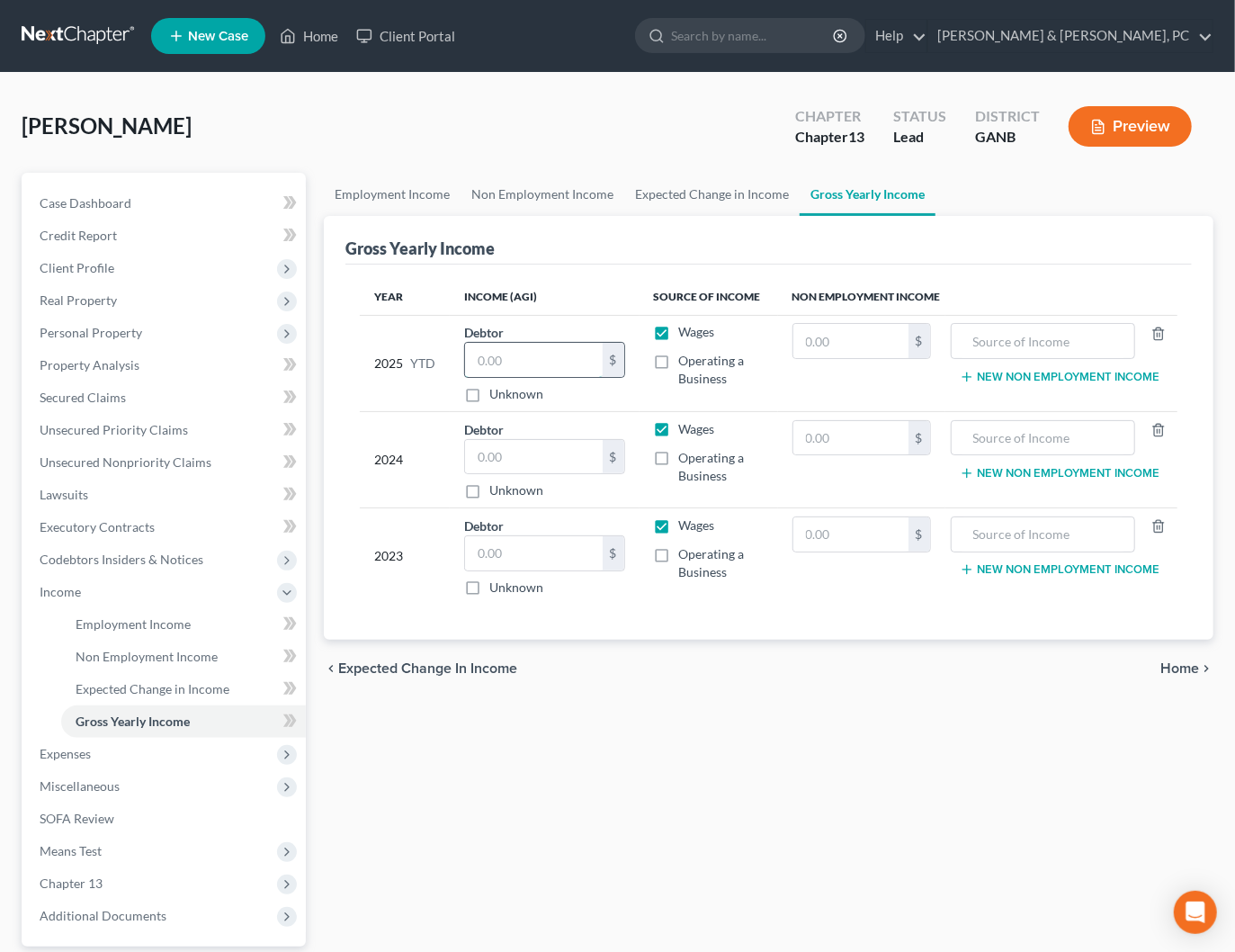
click at [510, 363] on input "text" at bounding box center [533, 360] width 137 height 34
click at [531, 457] on input "text" at bounding box center [533, 457] width 137 height 34
click at [526, 549] on input "text" at bounding box center [533, 553] width 137 height 34
drag, startPoint x: 636, startPoint y: 637, endPoint x: 1030, endPoint y: 677, distance: 396.0
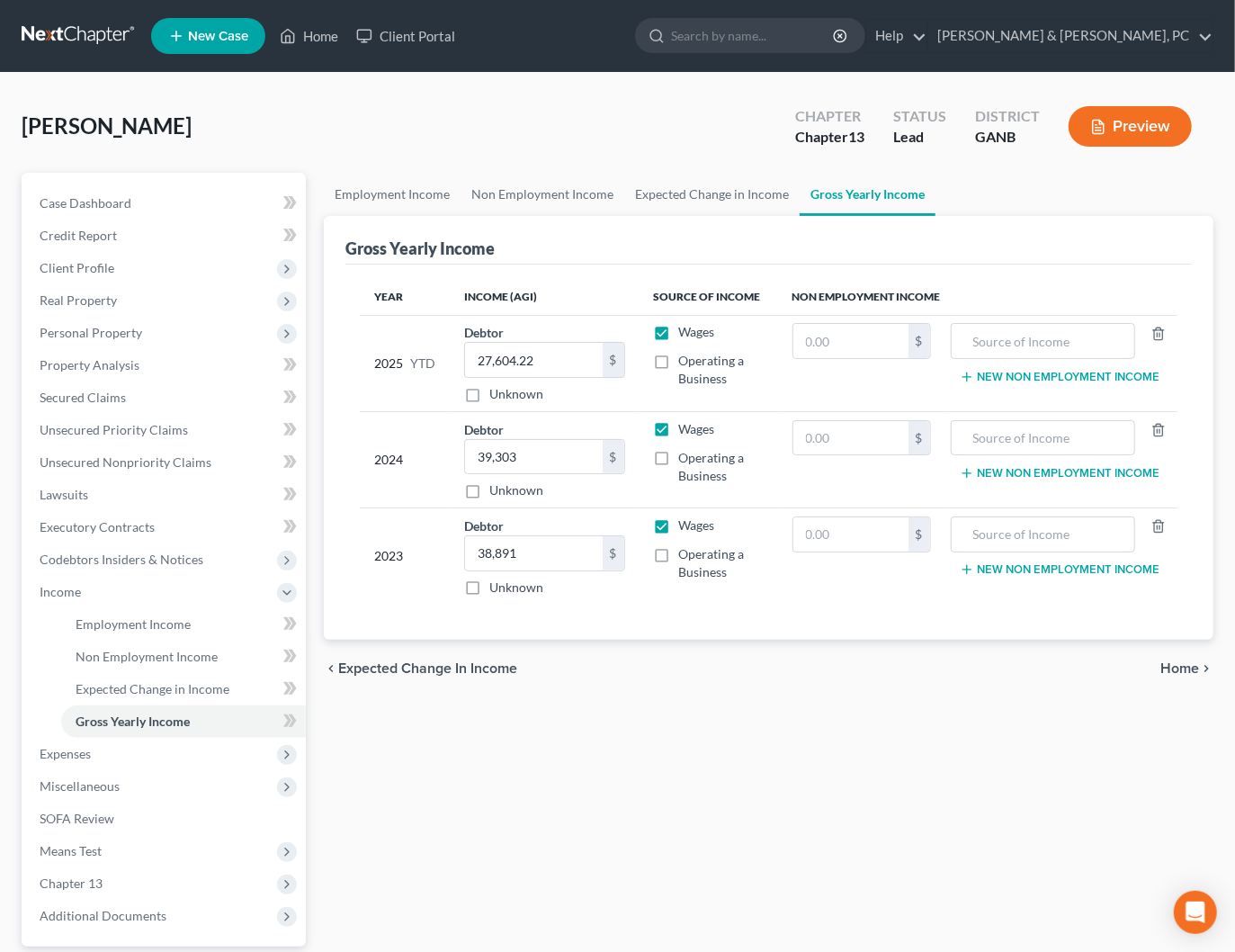
click at [642, 639] on div "chevron_left Expected Change in Income Home chevron_right" at bounding box center [768, 668] width 890 height 58
click at [1184, 668] on span "Home" at bounding box center [1179, 668] width 39 height 14
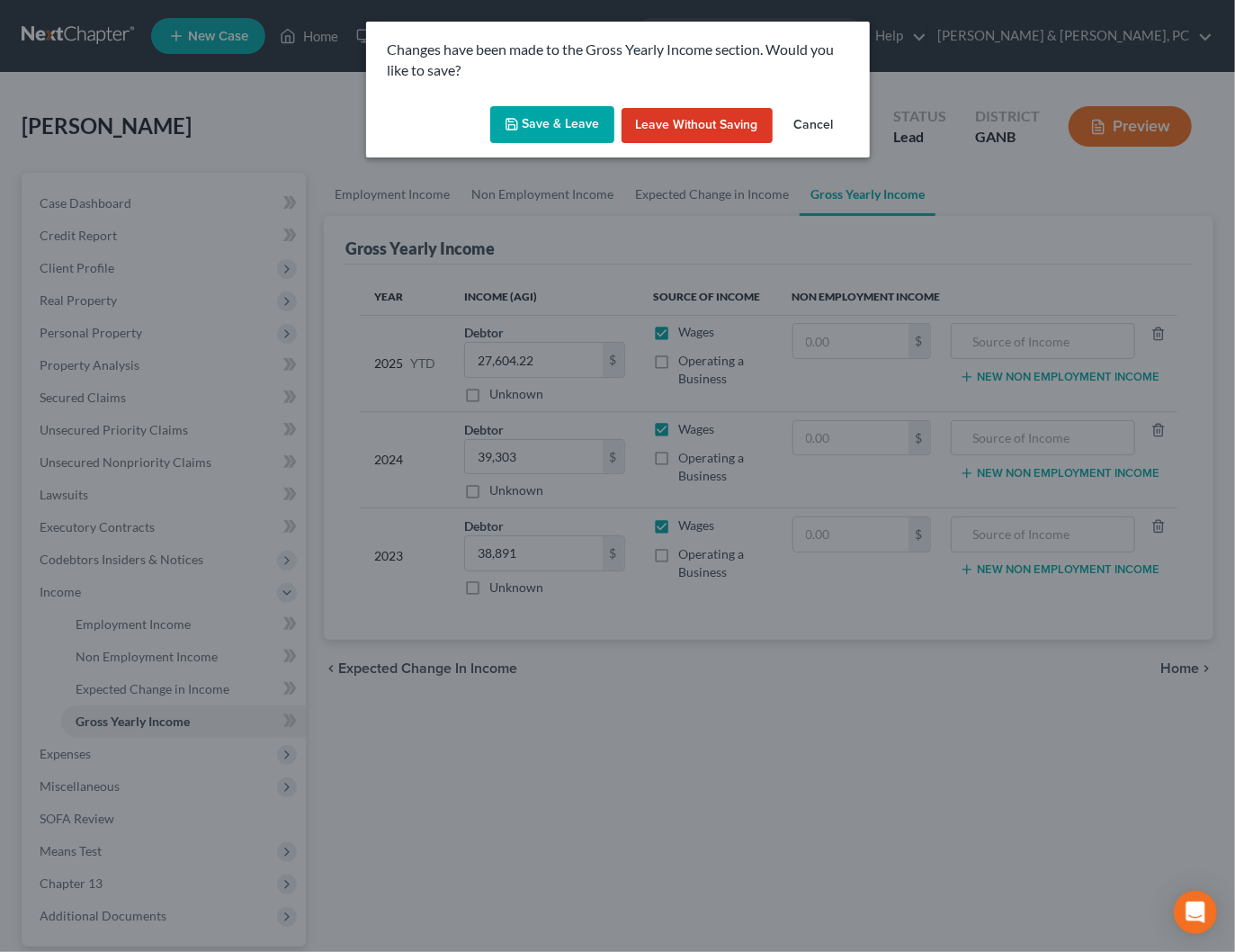
click at [533, 113] on button "Save & Leave" at bounding box center [552, 125] width 124 height 38
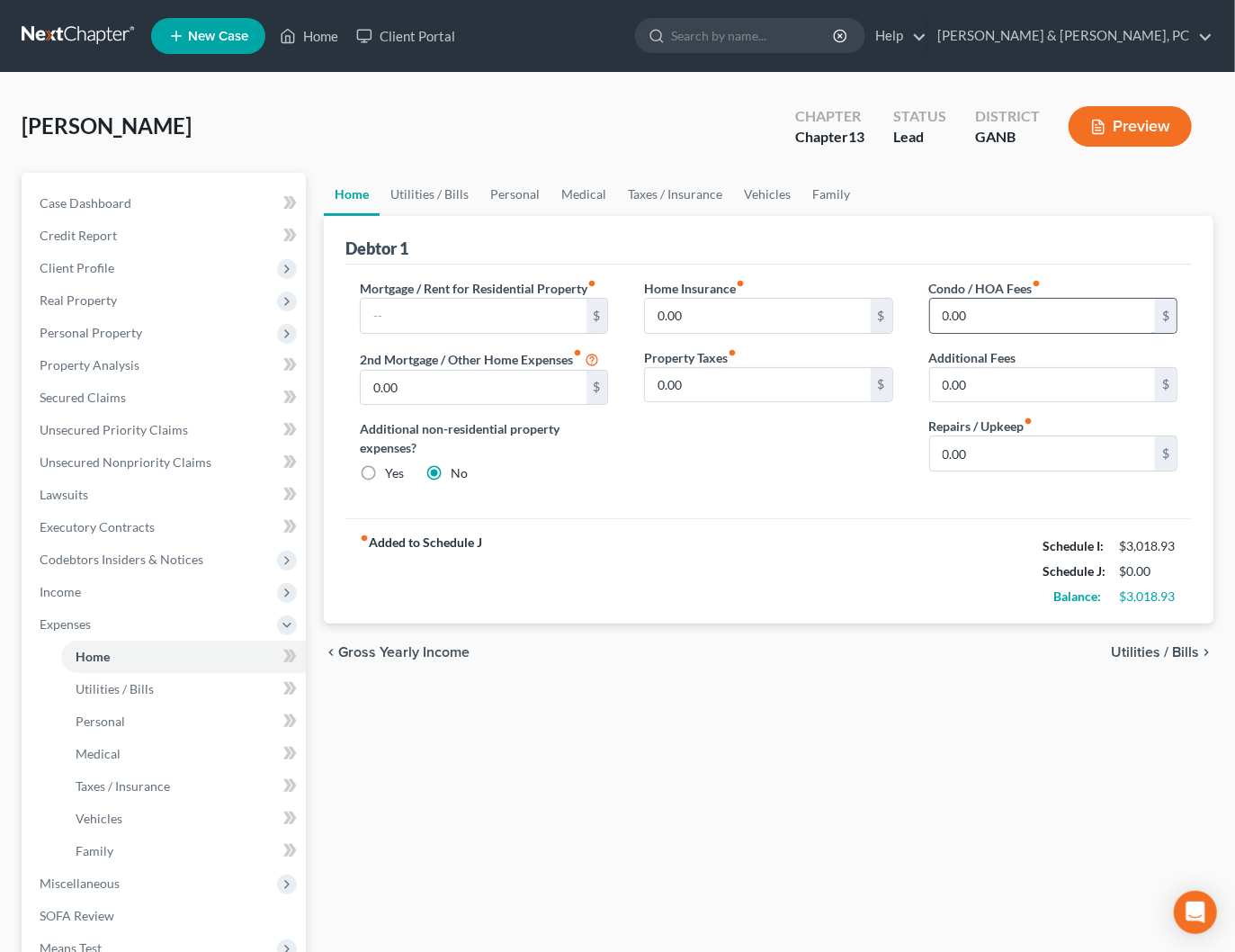
click at [930, 309] on input "0.00" at bounding box center [1042, 316] width 225 height 34
click at [766, 479] on div "Home Insurance fiber_manual_record 0.00 $ Property Taxes fiber_manual_record 0.…" at bounding box center [768, 388] width 284 height 219
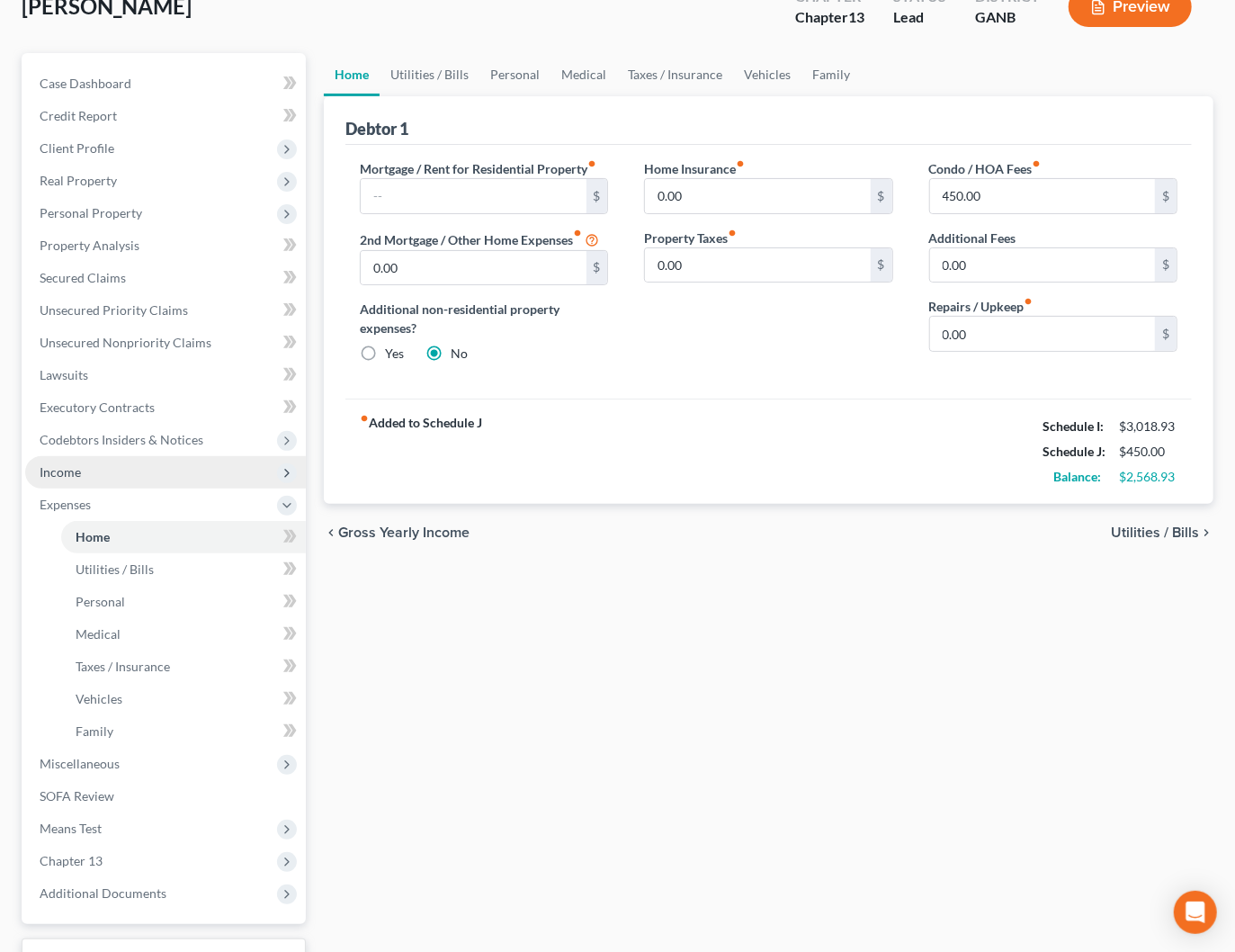
scroll to position [260, 0]
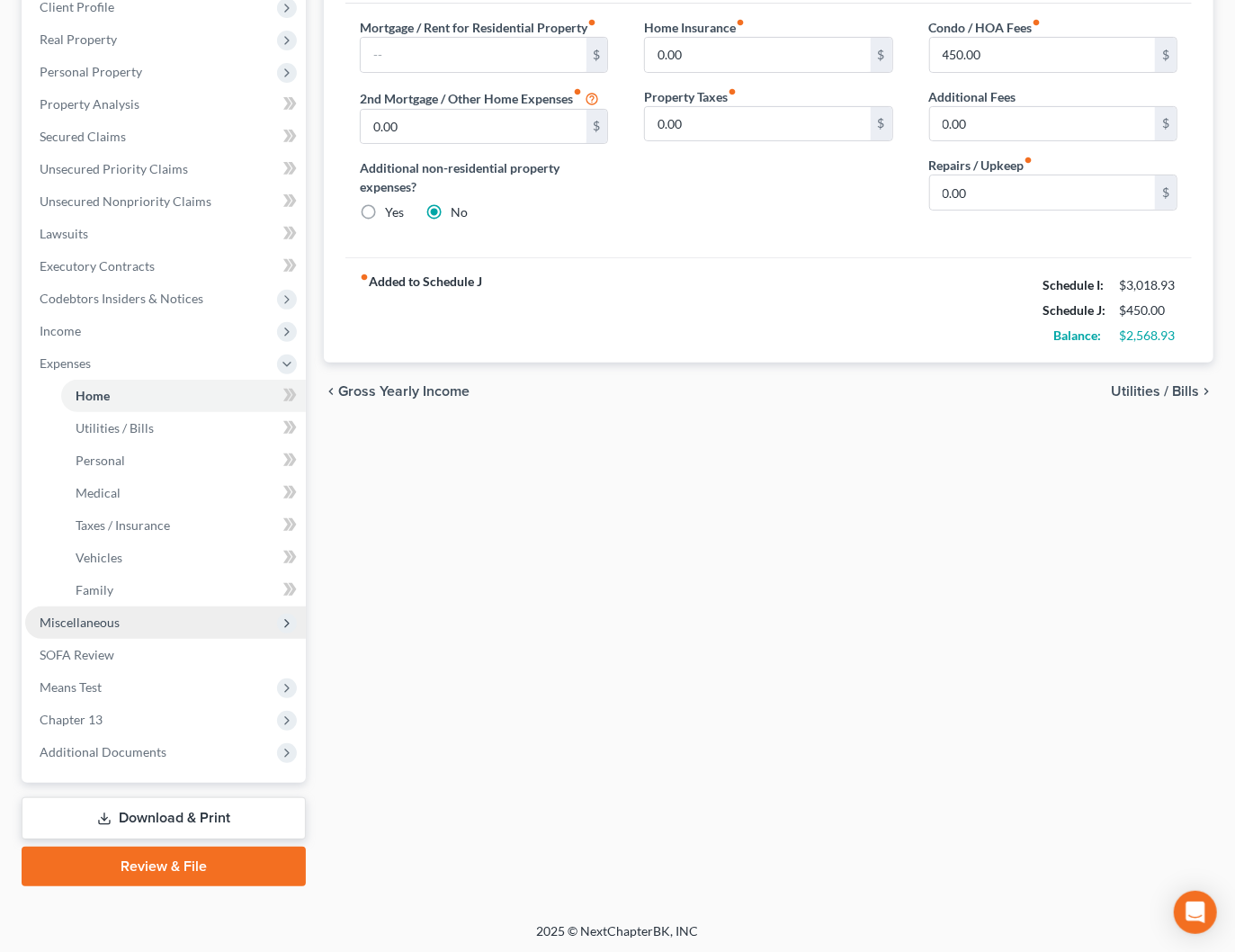
click at [104, 620] on span "Miscellaneous" at bounding box center [80, 621] width 80 height 15
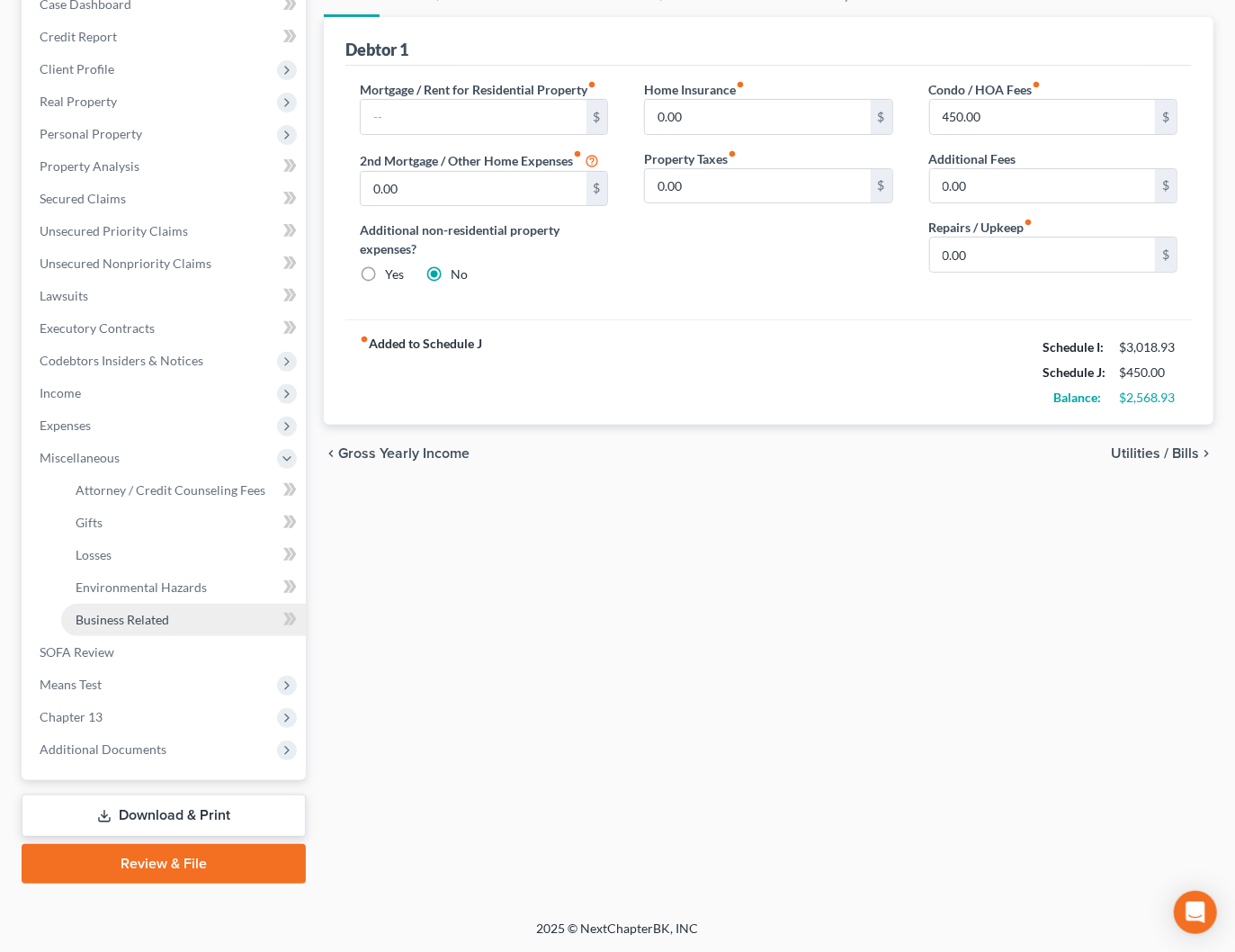
scroll to position [196, 0]
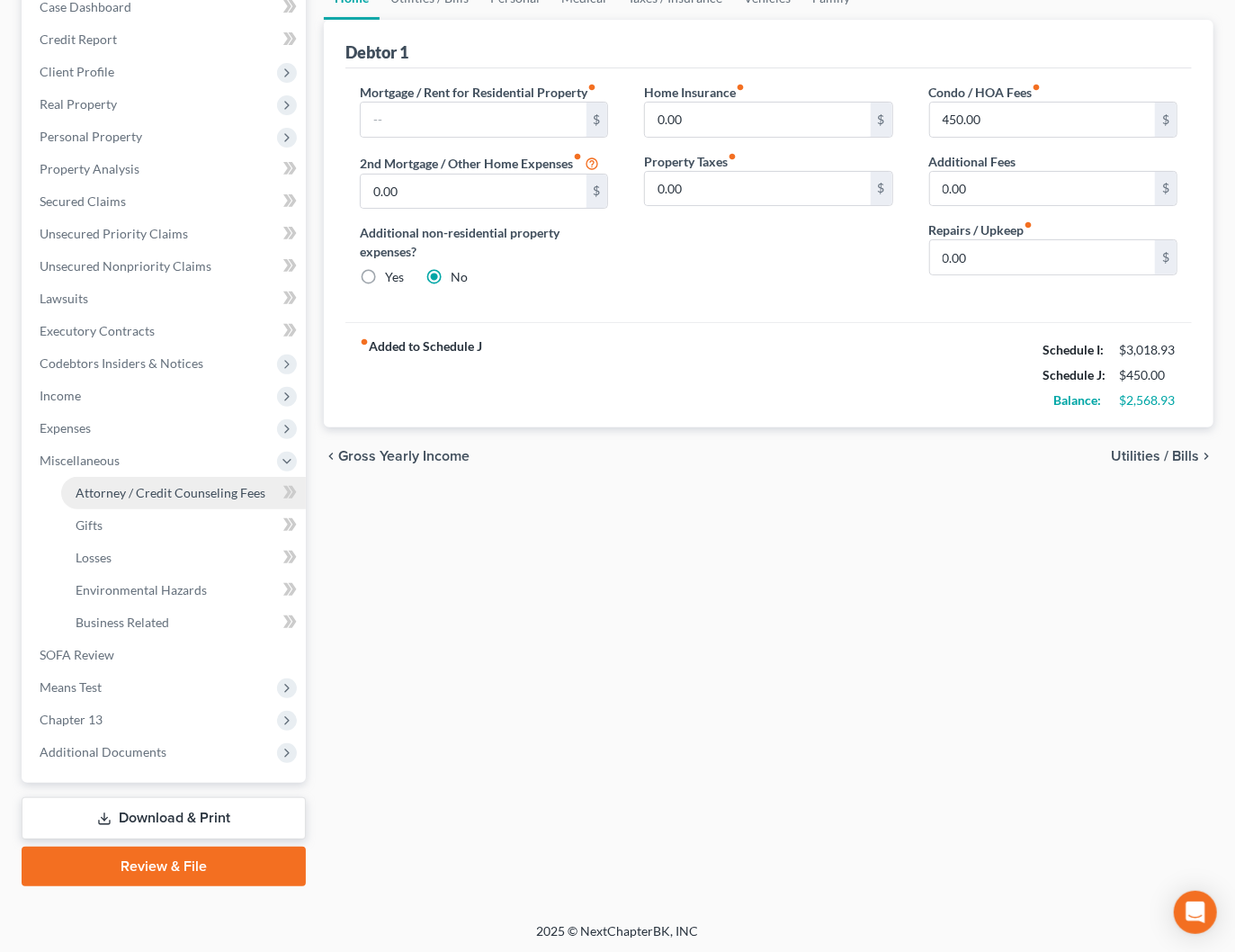
click at [165, 481] on link "Attorney / Credit Counseling Fees" at bounding box center [184, 493] width 245 height 33
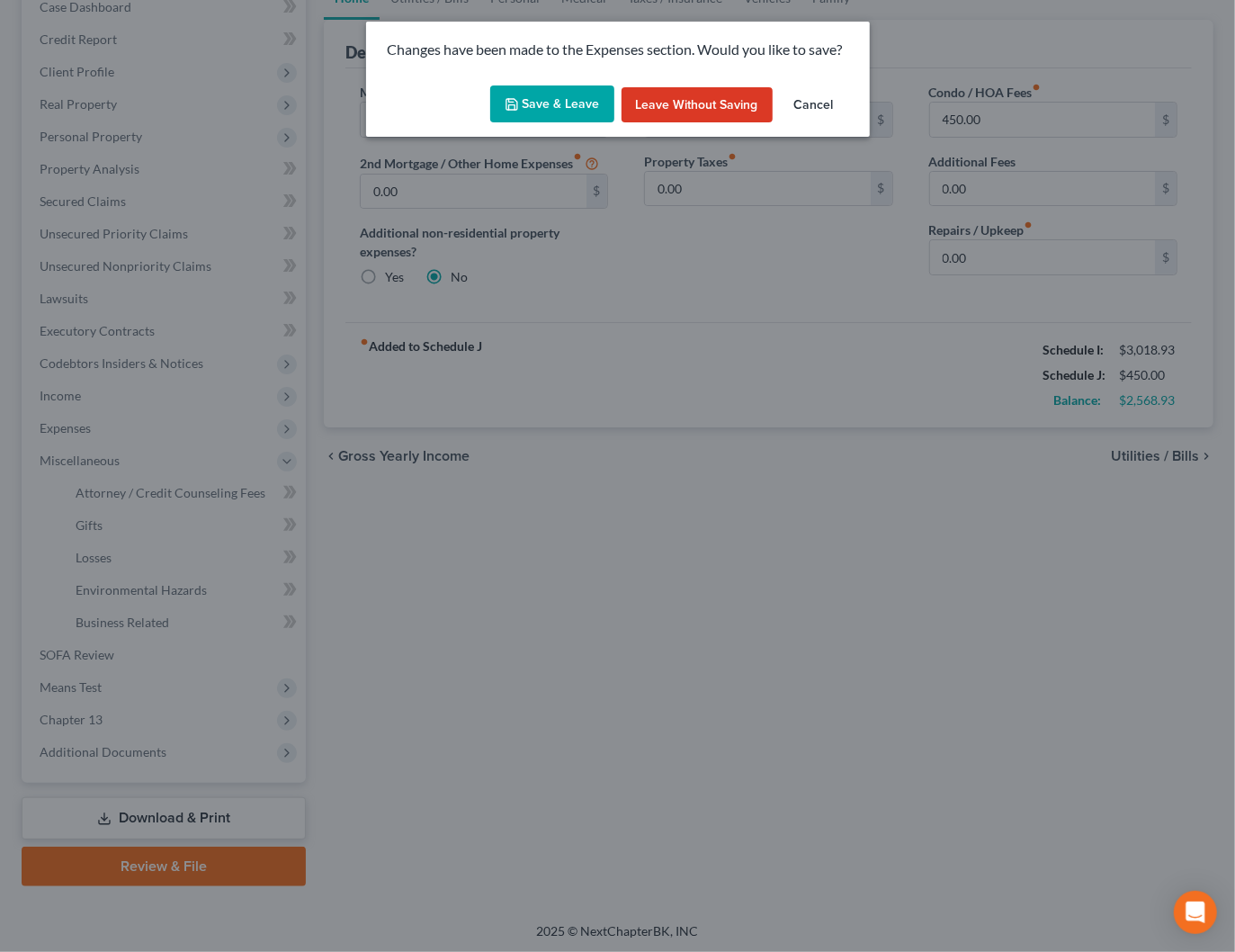
drag, startPoint x: 528, startPoint y: 93, endPoint x: 543, endPoint y: 121, distance: 31.8
click at [529, 93] on button "Save & Leave" at bounding box center [552, 105] width 124 height 38
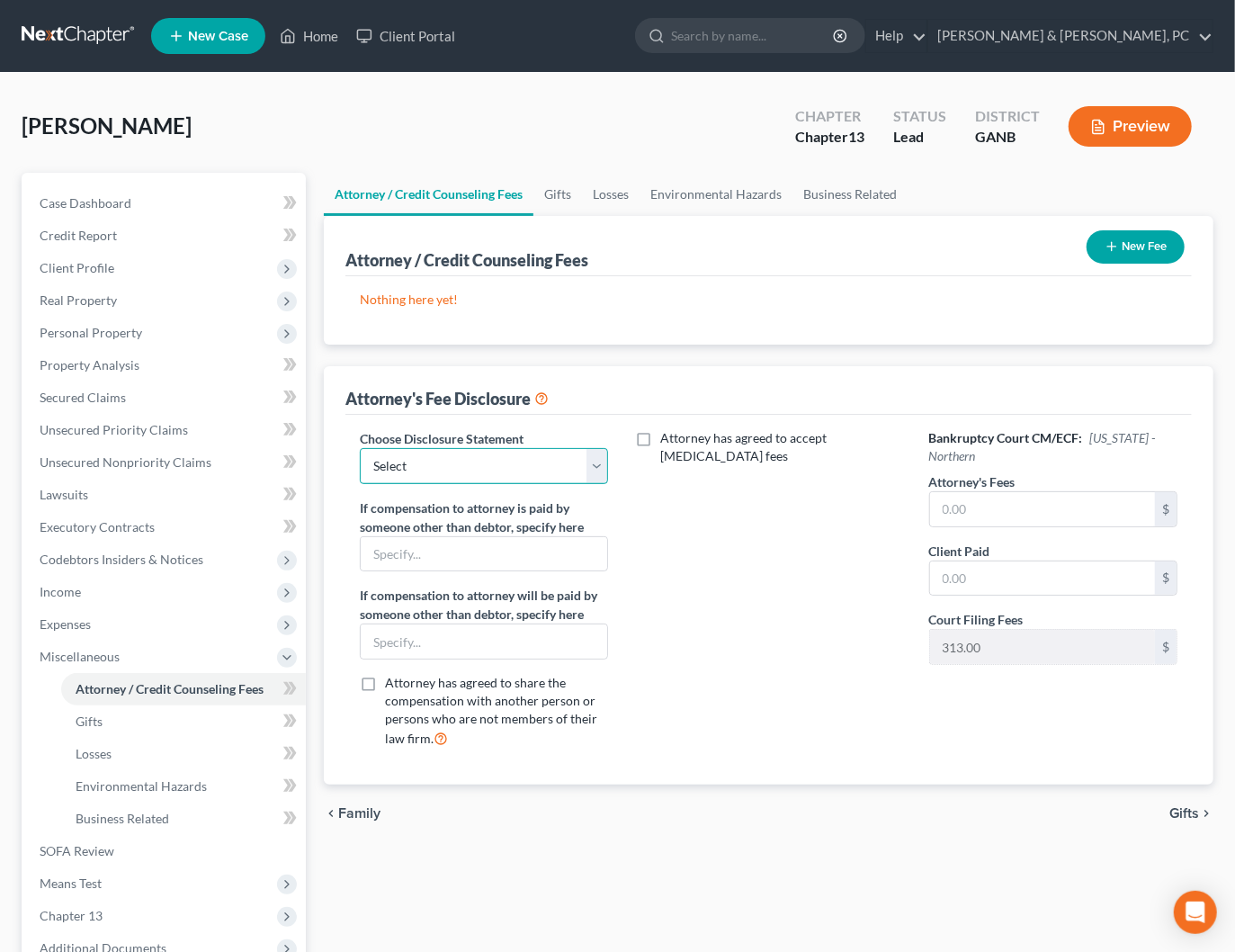
click at [509, 449] on select "Select DISCLOSURE OF COMPENSATION OF ATTORNEY FOR DEBTOR" at bounding box center [484, 466] width 249 height 36
click at [360, 448] on select "Select DISCLOSURE OF COMPENSATION OF ATTORNEY FOR DEBTOR" at bounding box center [484, 466] width 249 height 36
click at [1098, 512] on input "text" at bounding box center [1042, 509] width 225 height 34
click at [1137, 240] on button "New Fee" at bounding box center [1136, 247] width 98 height 33
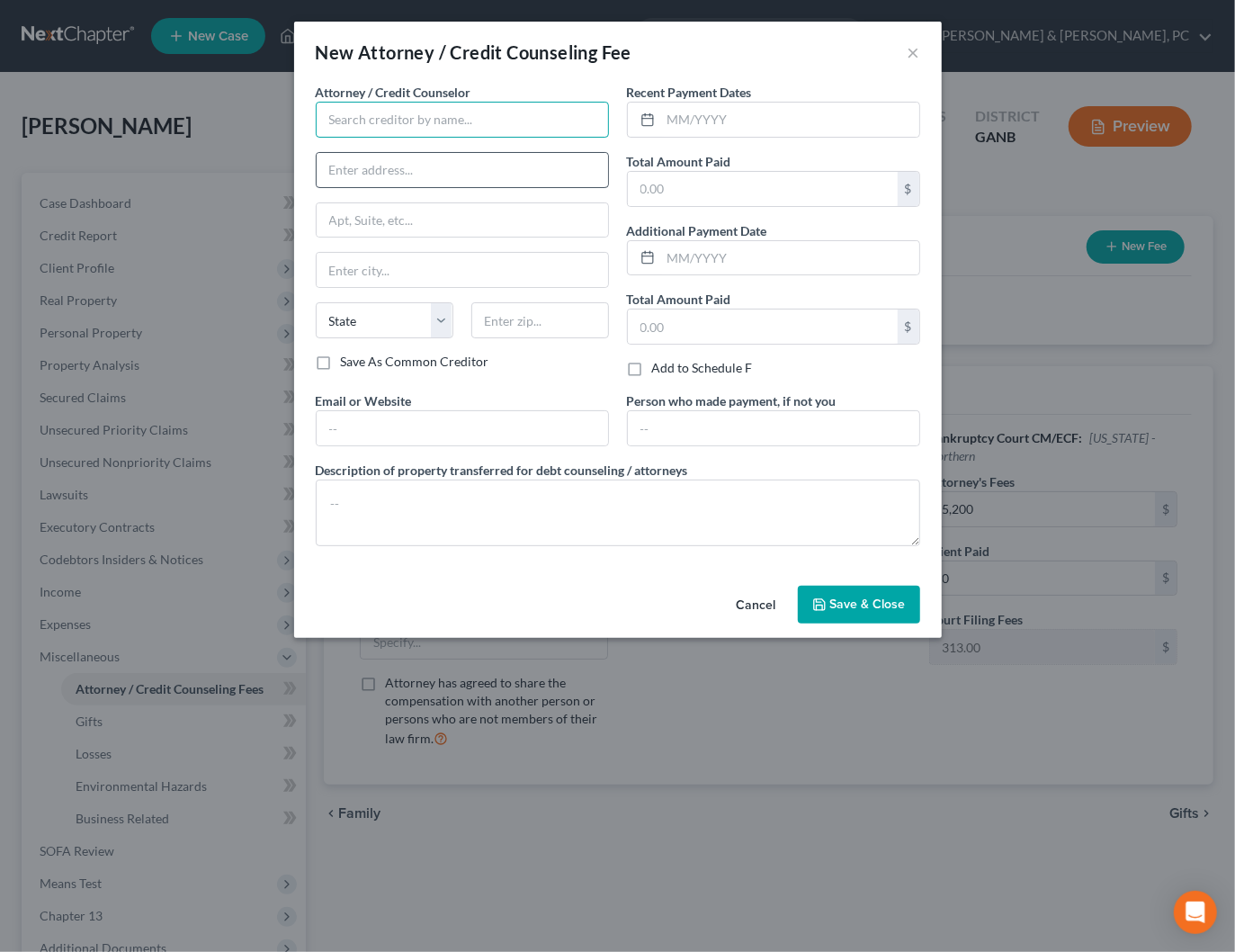
drag, startPoint x: 363, startPoint y: 123, endPoint x: 387, endPoint y: 165, distance: 48.4
click at [363, 123] on input "text" at bounding box center [462, 119] width 293 height 36
click at [391, 184] on input "text" at bounding box center [462, 170] width 291 height 34
click at [402, 110] on input "text" at bounding box center [462, 119] width 293 height 36
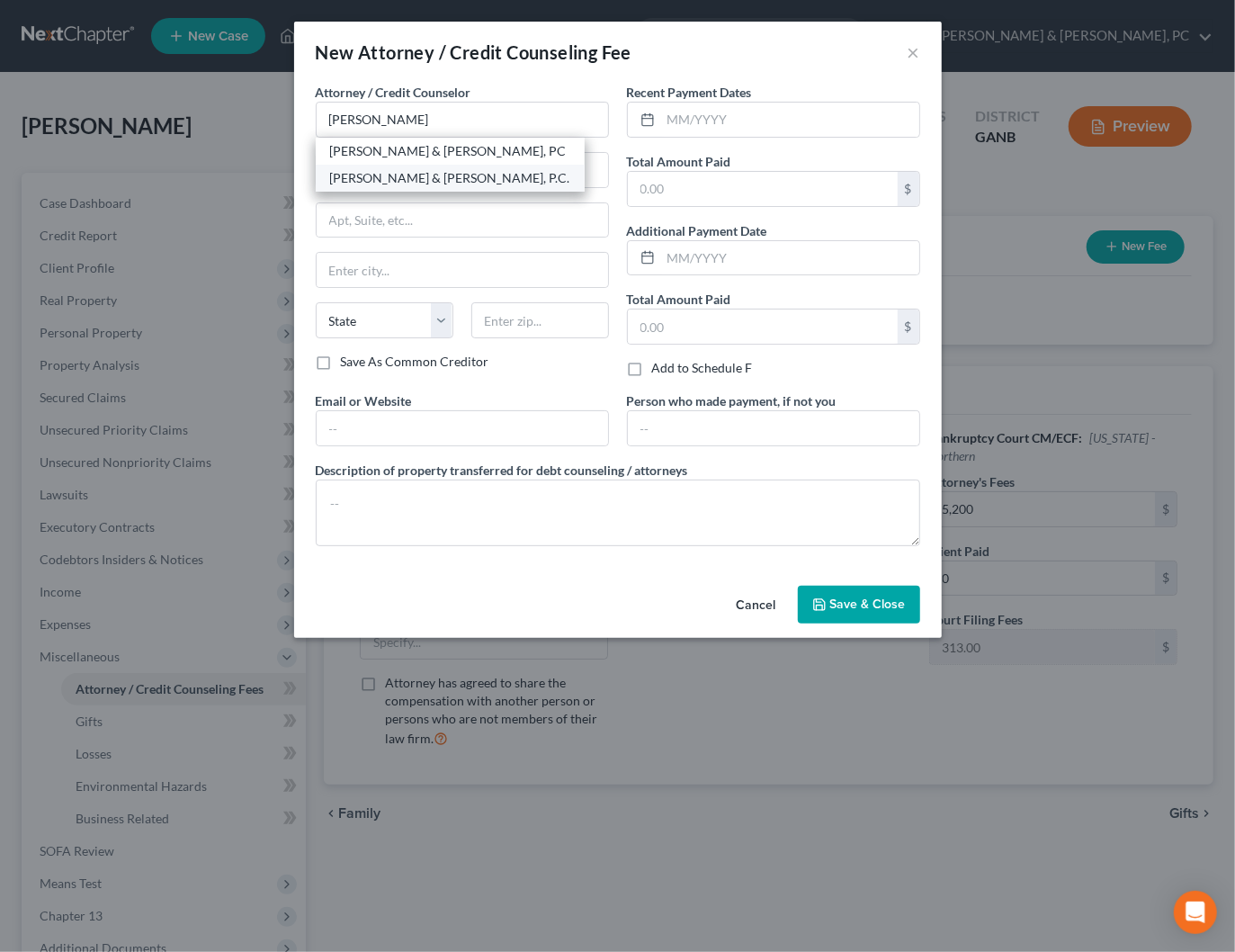
click at [441, 169] on div "[PERSON_NAME] & [PERSON_NAME], P.C." at bounding box center [450, 178] width 240 height 18
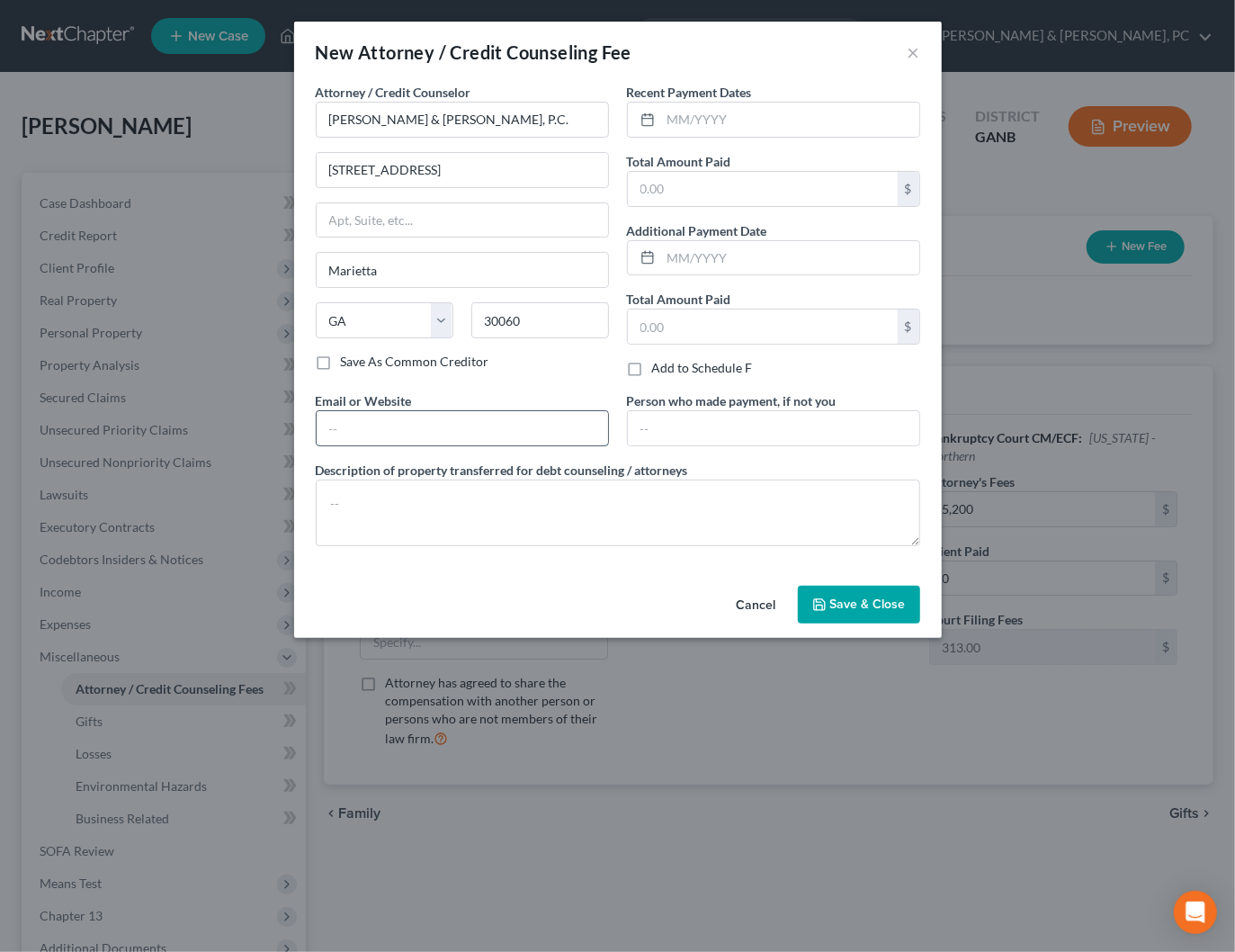
click at [511, 434] on input "text" at bounding box center [462, 429] width 291 height 34
click at [717, 123] on input "text" at bounding box center [790, 119] width 259 height 34
click at [758, 116] on input "text" at bounding box center [790, 119] width 259 height 34
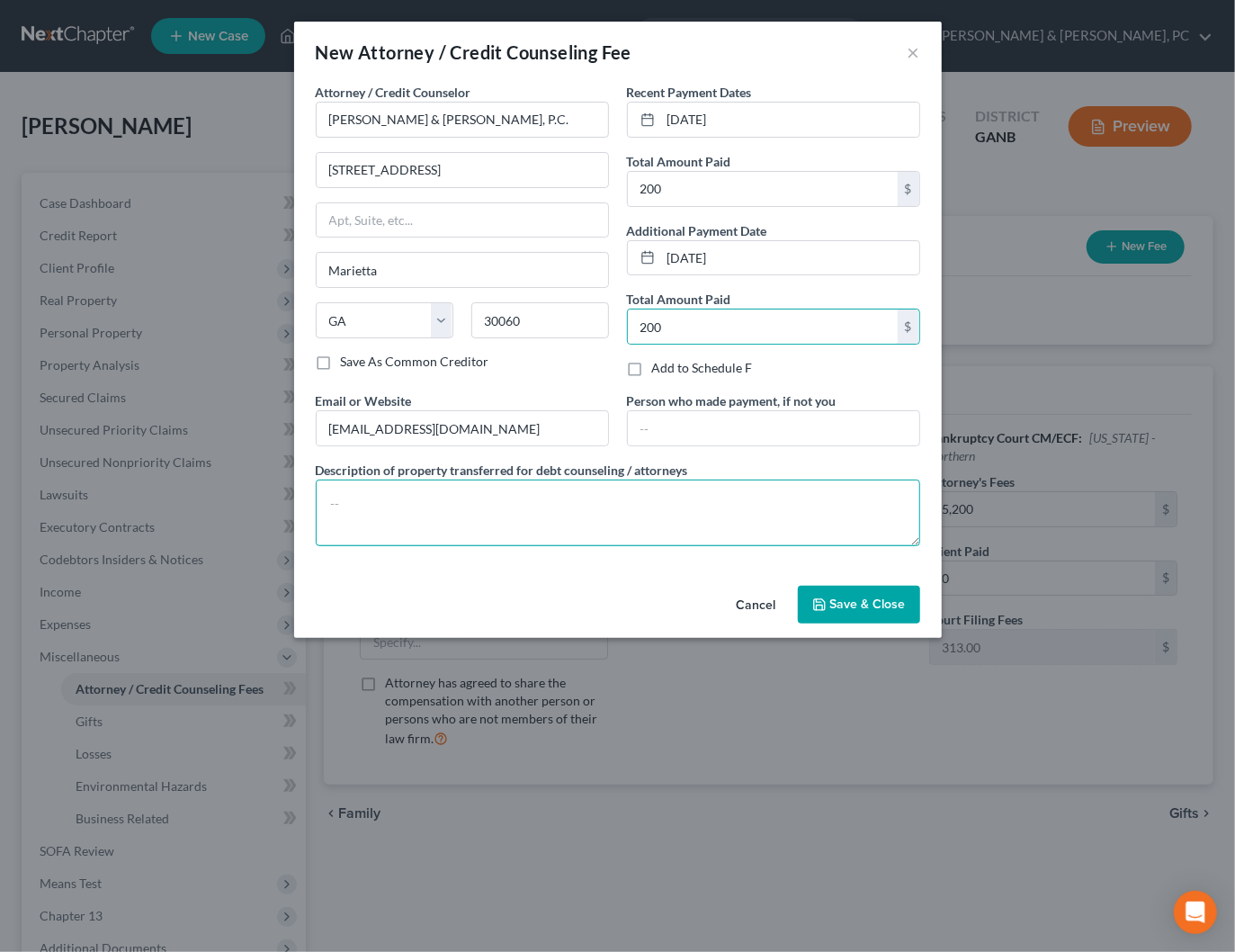
click at [645, 487] on textarea at bounding box center [618, 513] width 605 height 67
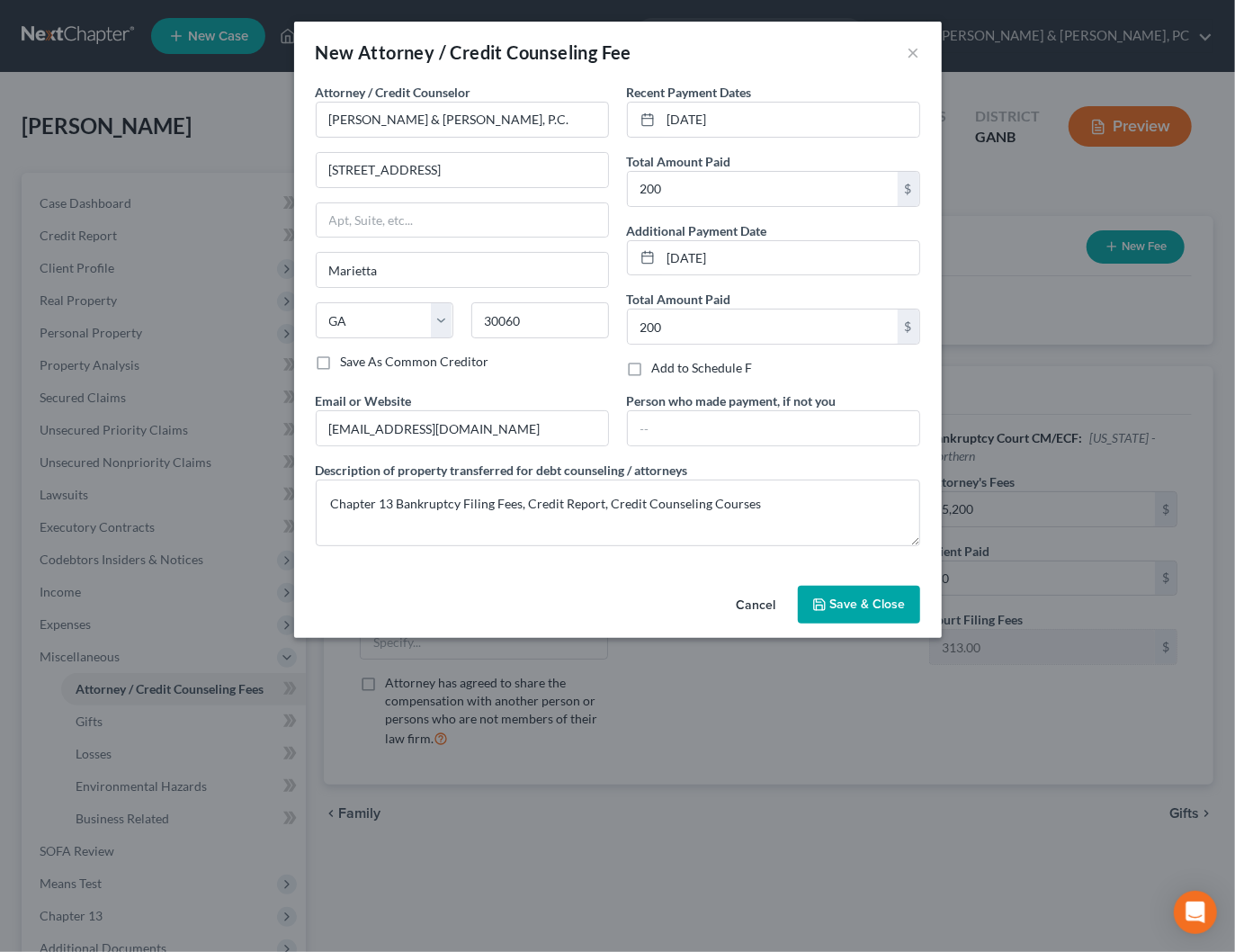
click at [887, 598] on span "Save & Close" at bounding box center [868, 604] width 76 height 15
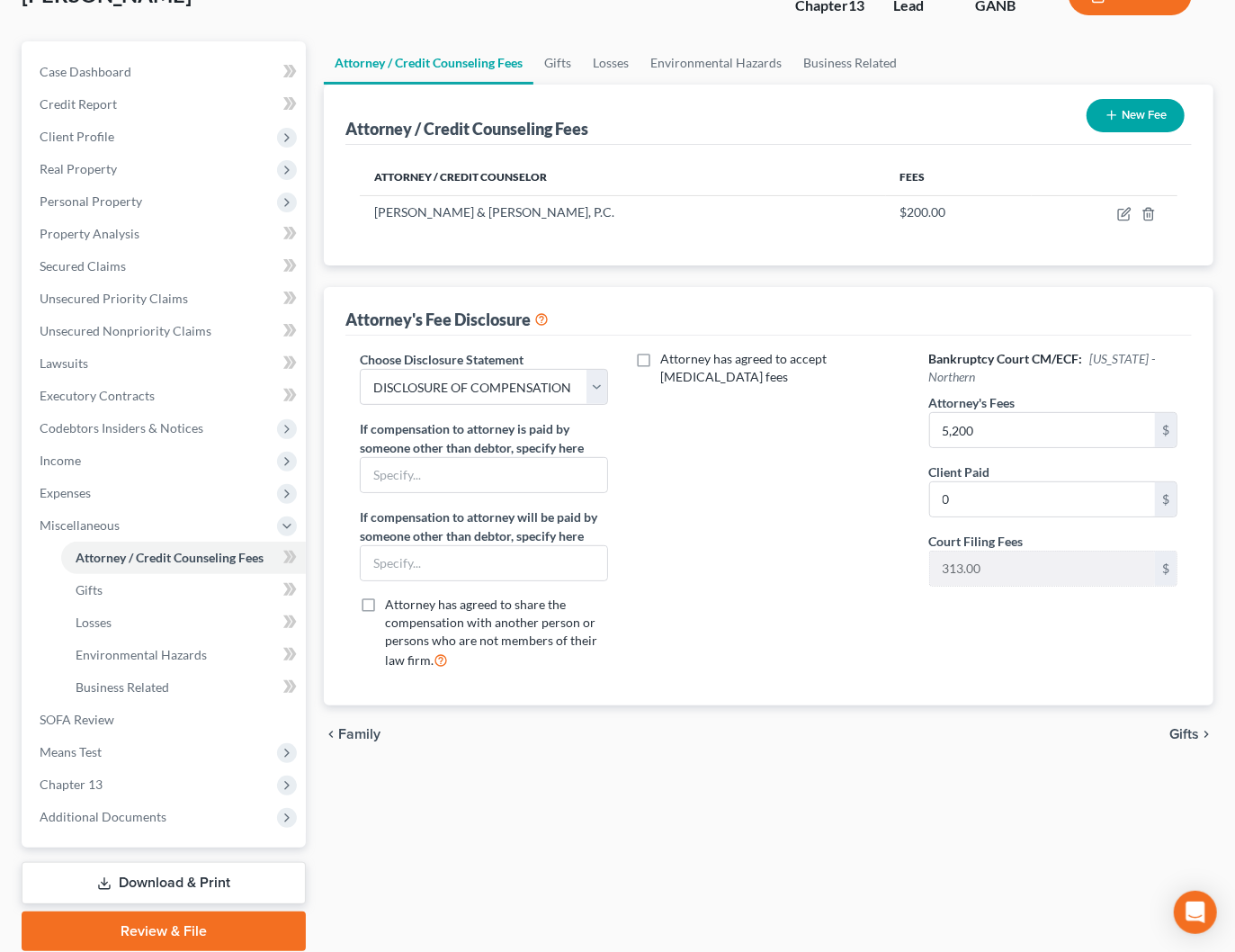
scroll to position [130, 0]
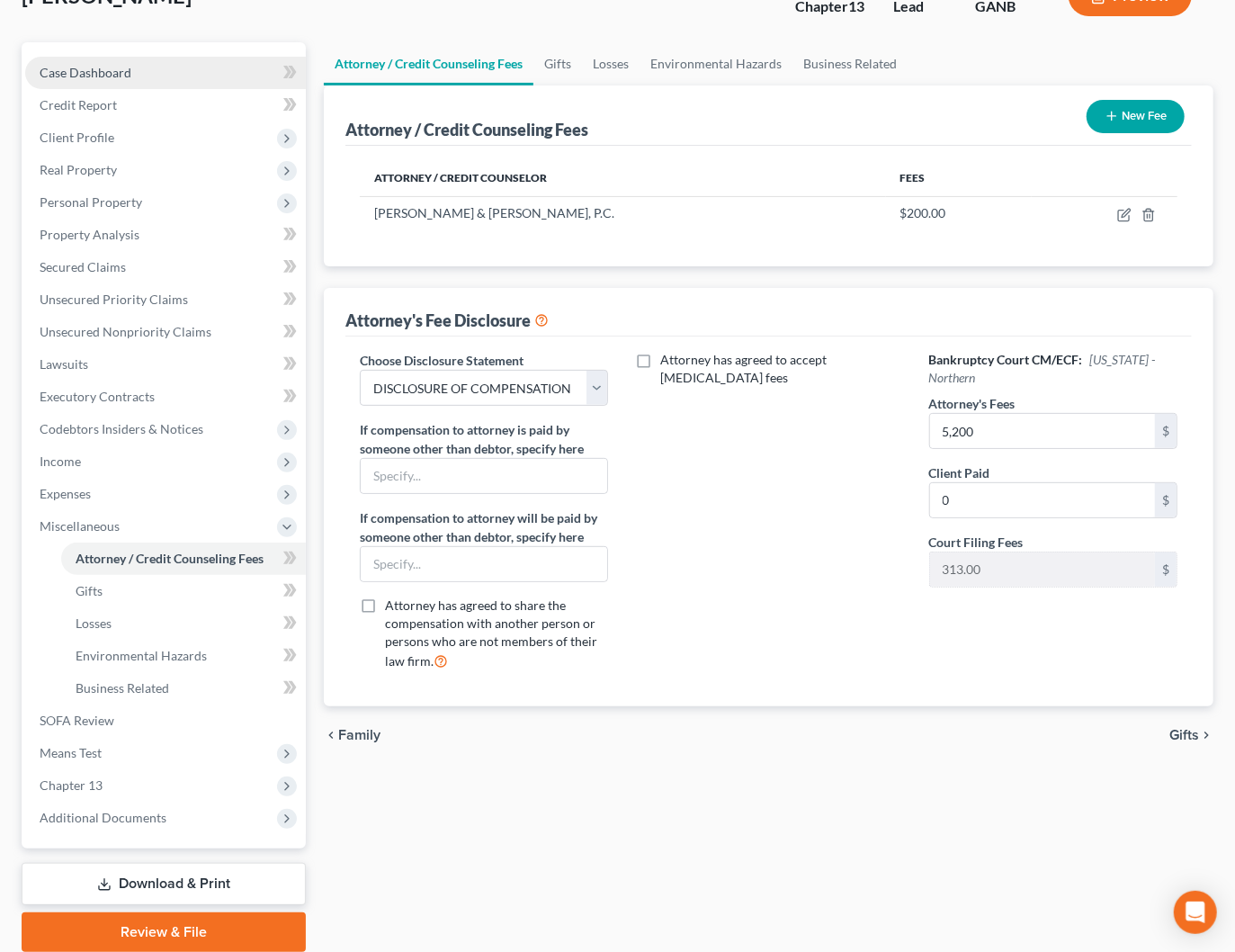
click at [93, 70] on span "Case Dashboard" at bounding box center [85, 72] width 91 height 15
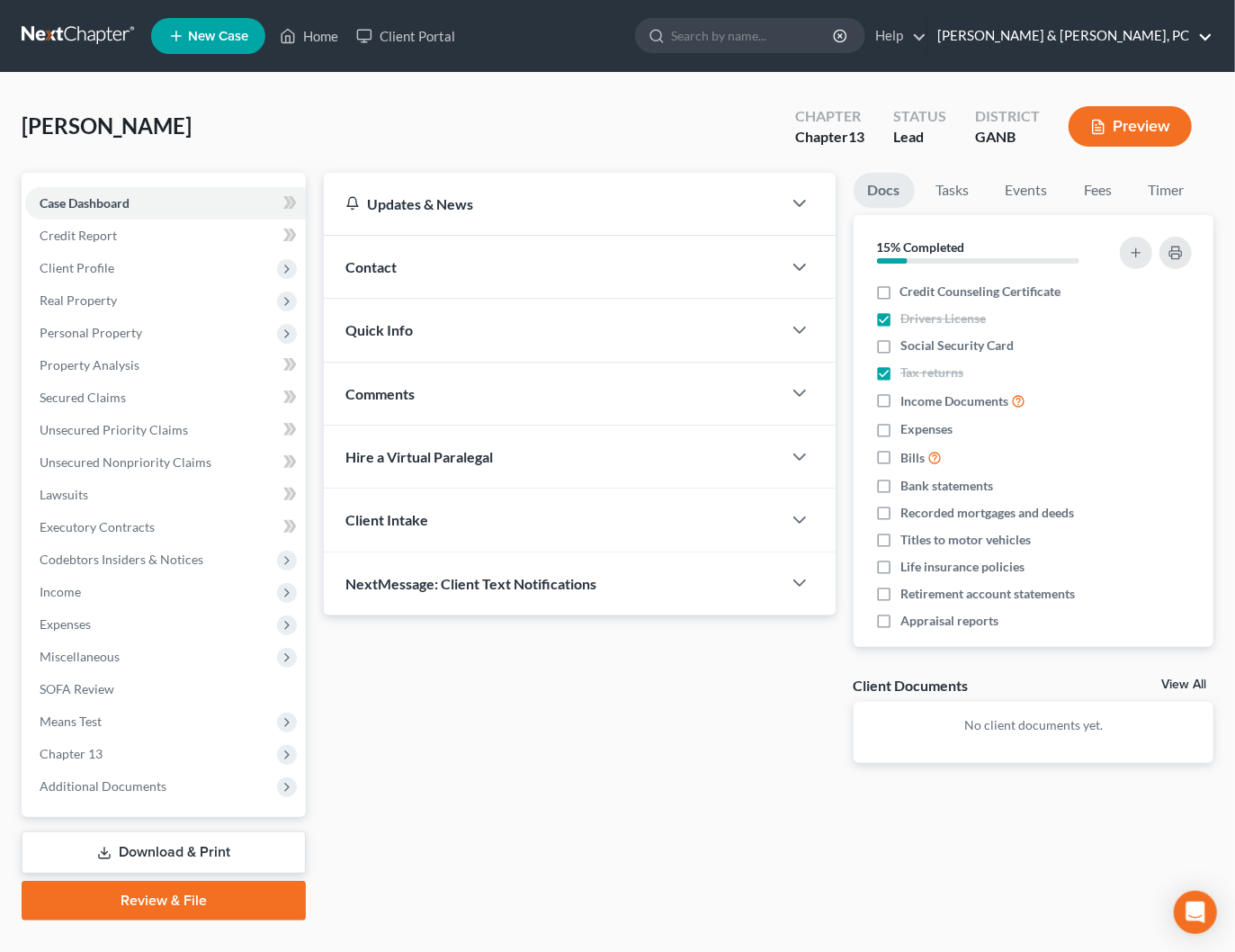
click at [1155, 39] on link "[PERSON_NAME] & [PERSON_NAME], PC" at bounding box center [1070, 36] width 284 height 33
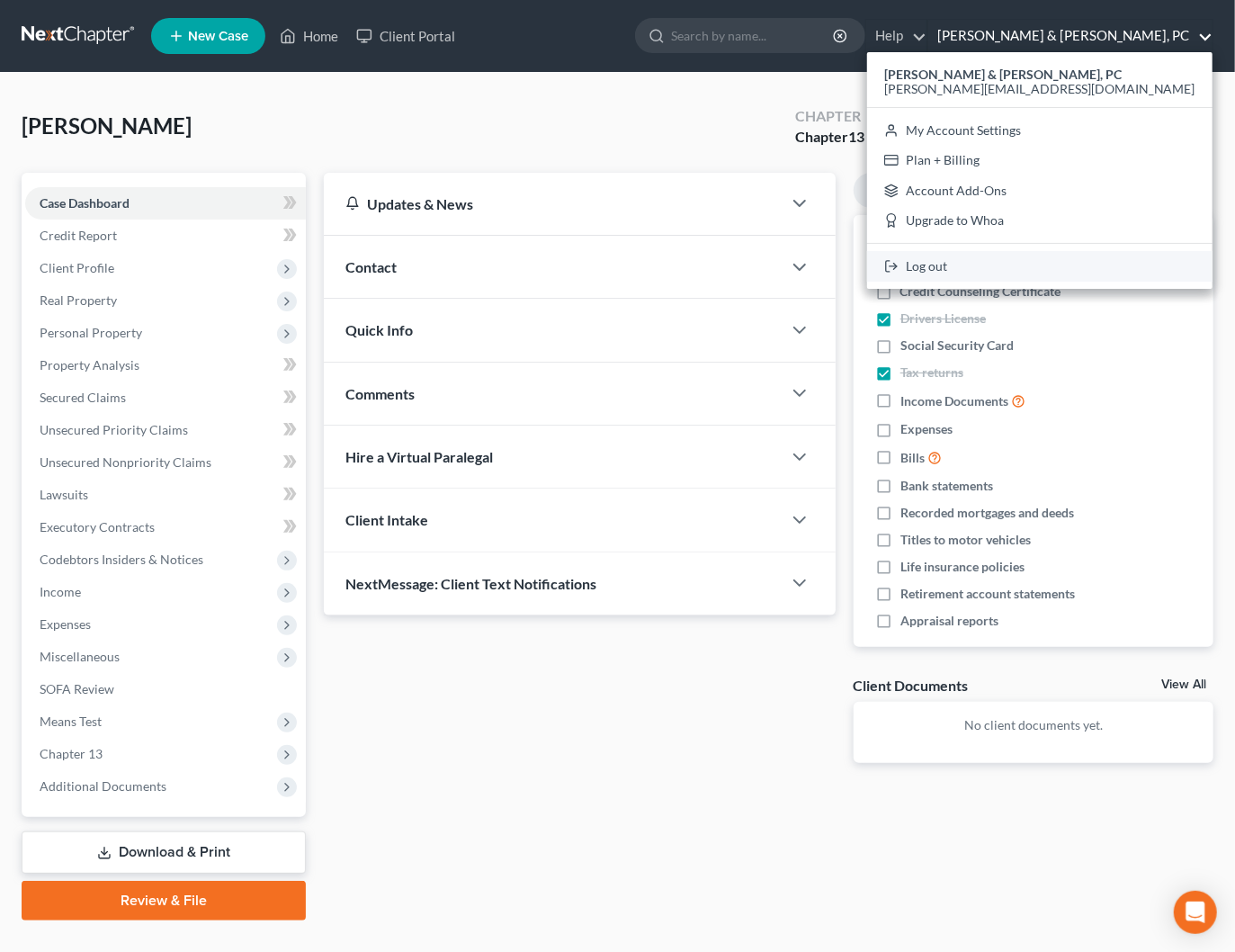
click at [1065, 265] on link "Log out" at bounding box center [1040, 267] width 345 height 31
